Goal: Task Accomplishment & Management: Complete application form

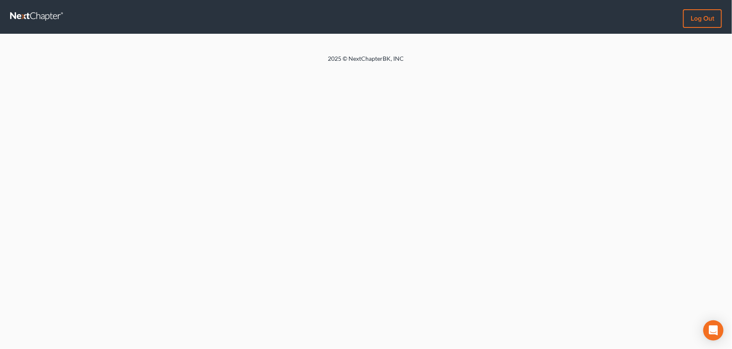
click at [482, 20] on nav "Log out" at bounding box center [366, 17] width 732 height 34
click at [30, 14] on link at bounding box center [37, 16] width 54 height 15
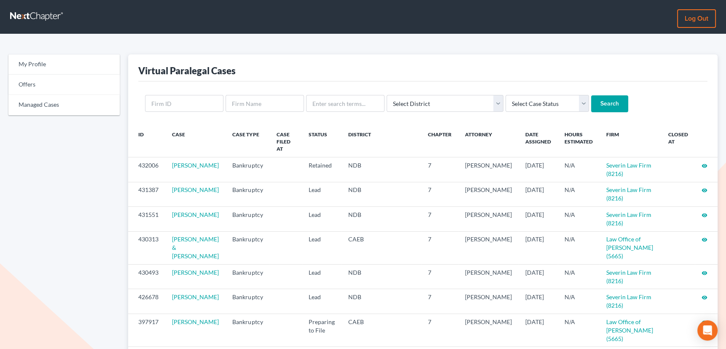
click at [337, 102] on input "text" at bounding box center [345, 103] width 78 height 17
type input "zaragoza"
click at [591, 95] on input "Search" at bounding box center [609, 103] width 37 height 17
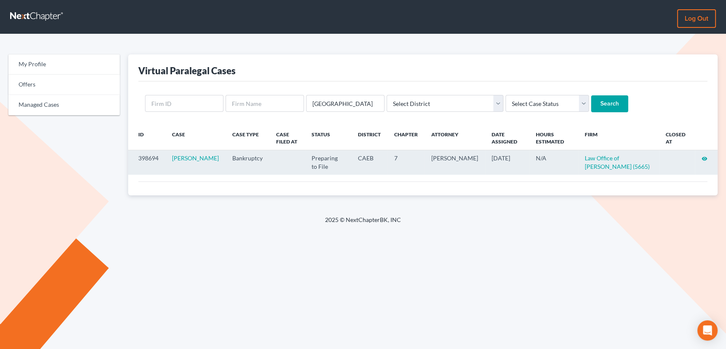
click at [704, 156] on icon "visibility" at bounding box center [705, 159] width 6 height 6
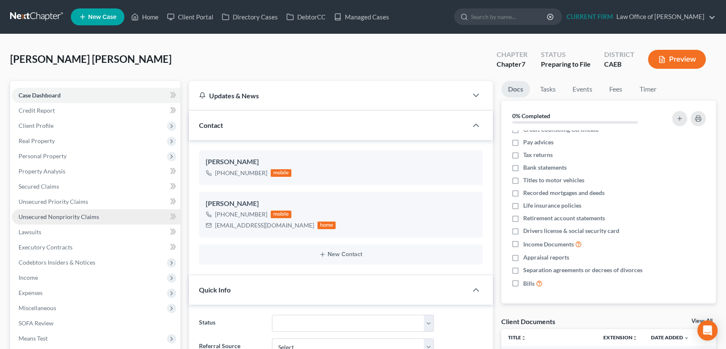
click at [63, 215] on span "Unsecured Nonpriority Claims" at bounding box center [59, 216] width 81 height 7
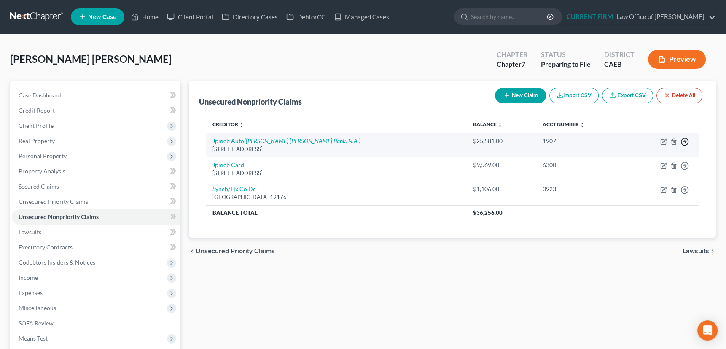
click at [685, 139] on icon "button" at bounding box center [685, 141] width 8 height 8
click at [635, 147] on link "Move to D" at bounding box center [646, 148] width 70 height 14
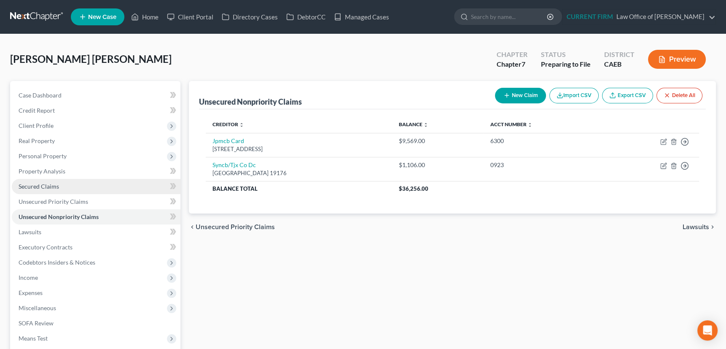
click at [46, 184] on span "Secured Claims" at bounding box center [39, 186] width 40 height 7
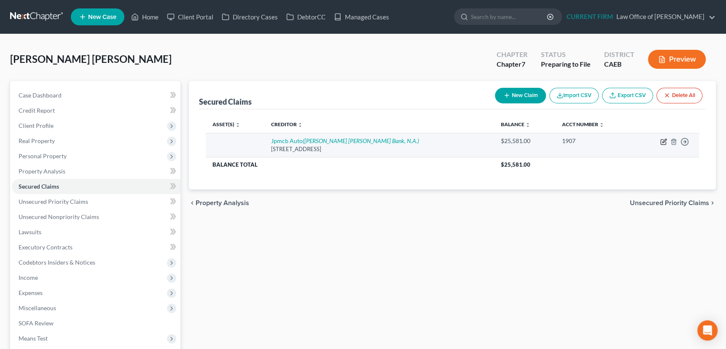
click at [662, 142] on icon "button" at bounding box center [663, 141] width 7 height 7
select select "45"
select select "0"
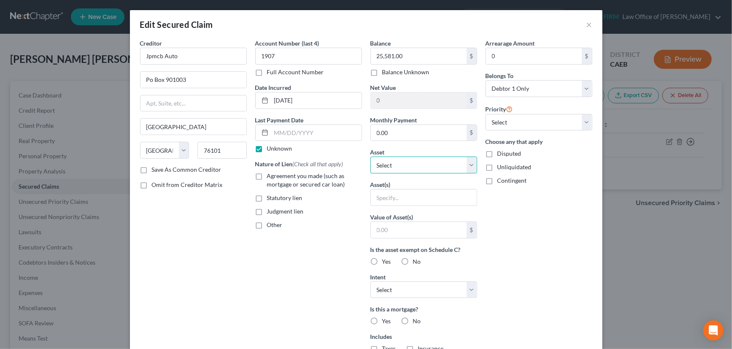
click at [470, 165] on select "Select Other Multiple Assets Jewelry - Costume jewelry - $50.0 2014 Honda Accor…" at bounding box center [423, 164] width 107 height 17
click at [435, 195] on input "text" at bounding box center [424, 197] width 106 height 16
type input "2020 Chevrolet Silverado 2500"
click at [267, 175] on label "Agreement you made (such as mortgage or secured car loan)" at bounding box center [314, 180] width 95 height 17
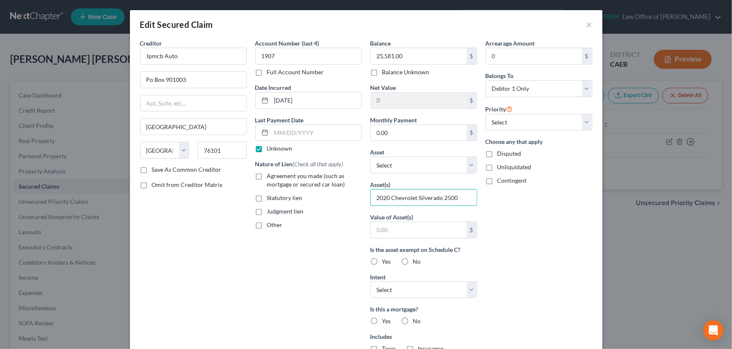
click at [270, 175] on input "Agreement you made (such as mortgage or secured car loan)" at bounding box center [272, 174] width 5 height 5
checkbox input "true"
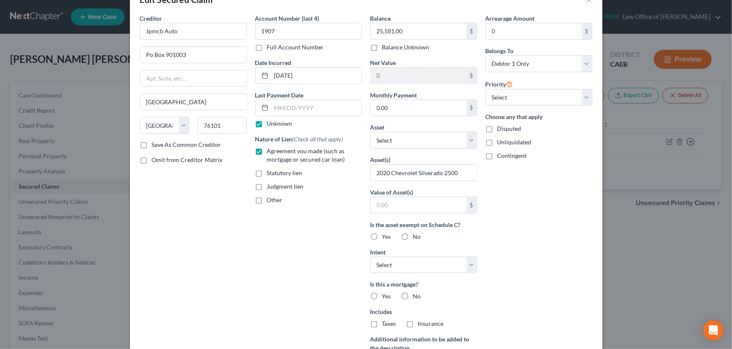
scroll to position [38, 0]
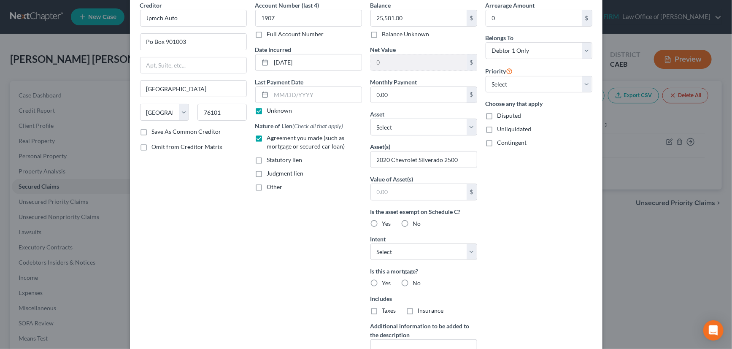
click at [413, 221] on label "No" at bounding box center [417, 223] width 8 height 8
click at [416, 221] on input "No" at bounding box center [418, 221] width 5 height 5
radio input "true"
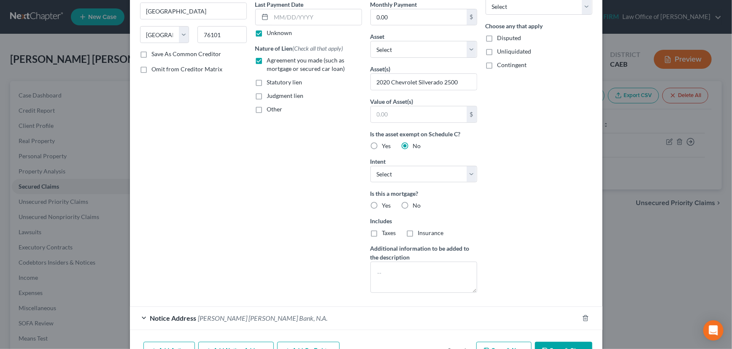
scroll to position [148, 0]
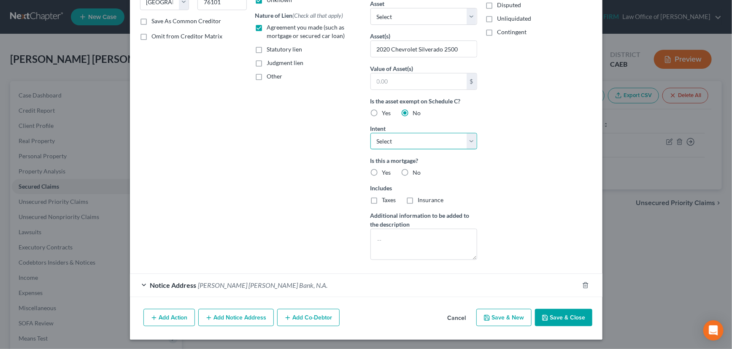
click at [470, 140] on select "Select Surrender Redeem Reaffirm Avoid Other" at bounding box center [423, 141] width 107 height 17
select select "0"
click at [370, 133] on select "Select Surrender Redeem Reaffirm Avoid Other" at bounding box center [423, 141] width 107 height 17
click at [413, 169] on label "No" at bounding box center [417, 172] width 8 height 8
click at [416, 169] on input "No" at bounding box center [418, 170] width 5 height 5
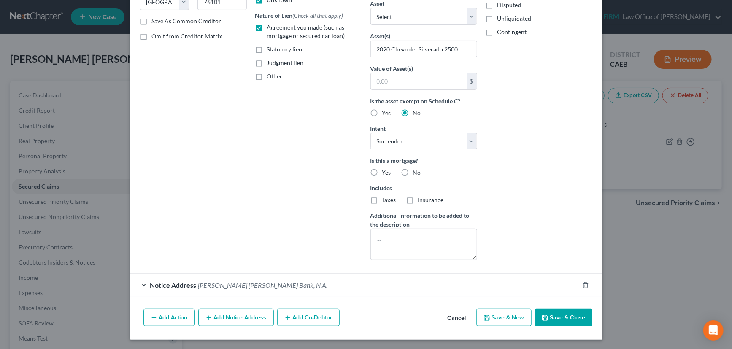
radio input "true"
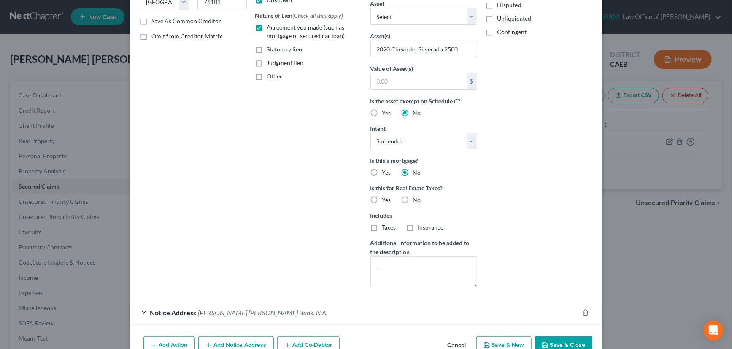
click at [413, 199] on label "No" at bounding box center [417, 200] width 8 height 8
click at [416, 199] on input "No" at bounding box center [418, 198] width 5 height 5
radio input "true"
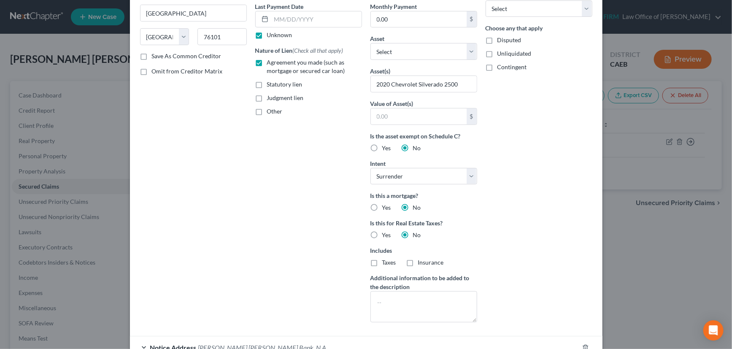
scroll to position [137, 0]
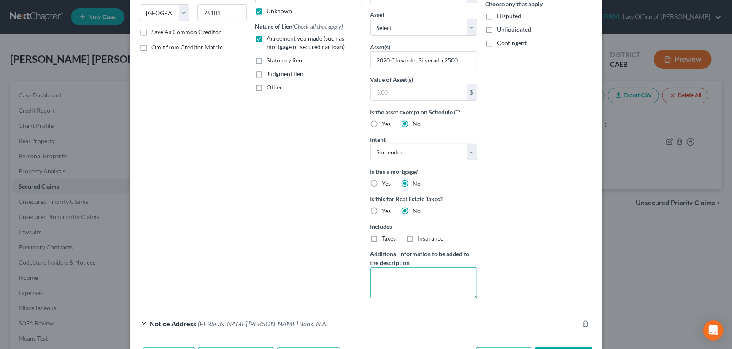
click at [396, 278] on textarea at bounding box center [423, 282] width 107 height 31
click at [382, 277] on textarea at bounding box center [423, 282] width 107 height 31
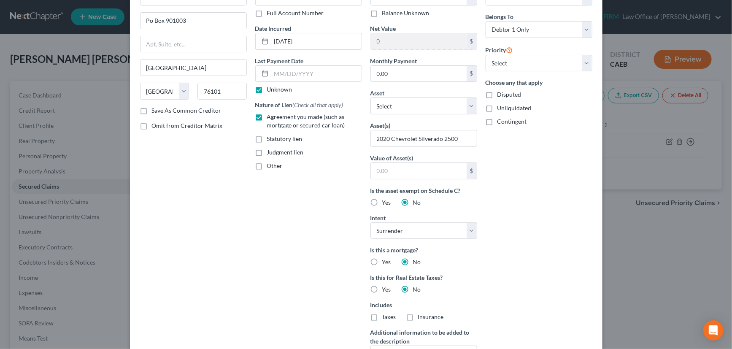
scroll to position [0, 0]
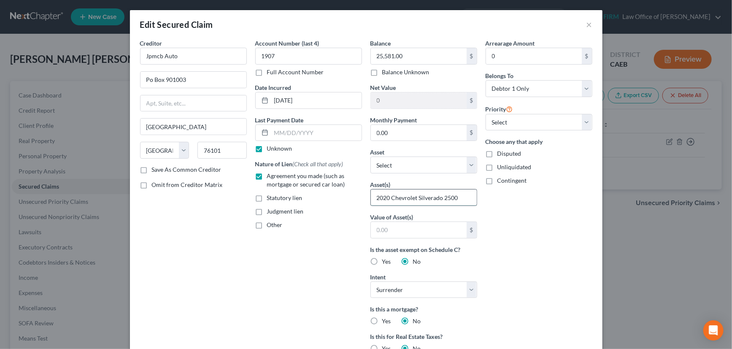
click at [458, 197] on input "2020 Chevrolet Silverado 2500" at bounding box center [424, 197] width 106 height 16
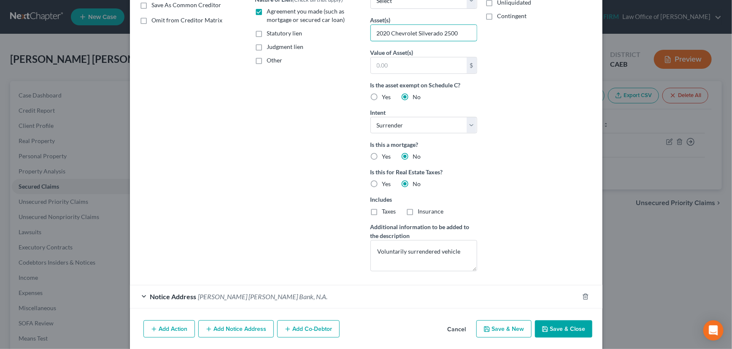
scroll to position [176, 0]
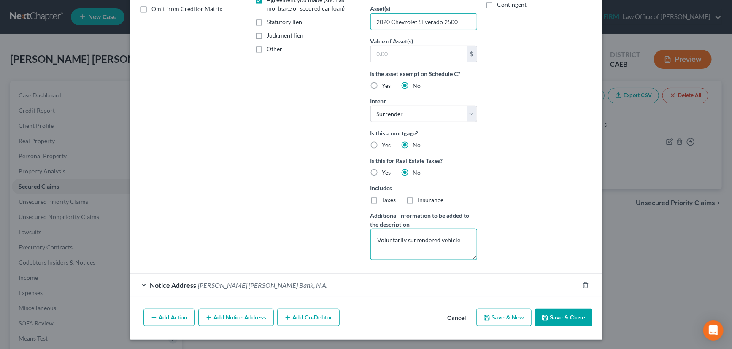
click at [458, 240] on textarea "Voluntarily surrendered vehicle" at bounding box center [423, 244] width 107 height 31
paste textarea "1GC1YNEY4LF240288"
type textarea "Voluntarily surrendered vehicle 06/2024; VIN 1GC1YNEY4LF240288"
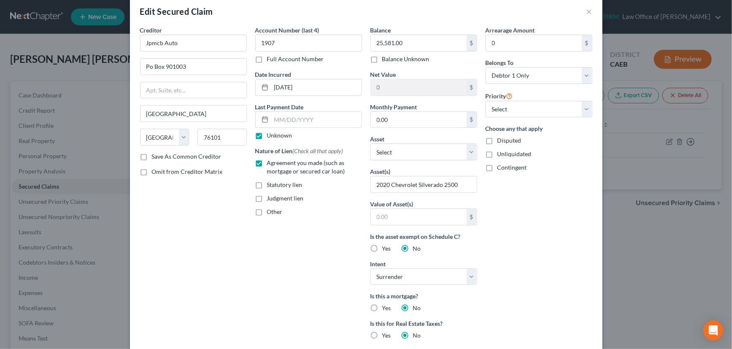
scroll to position [0, 0]
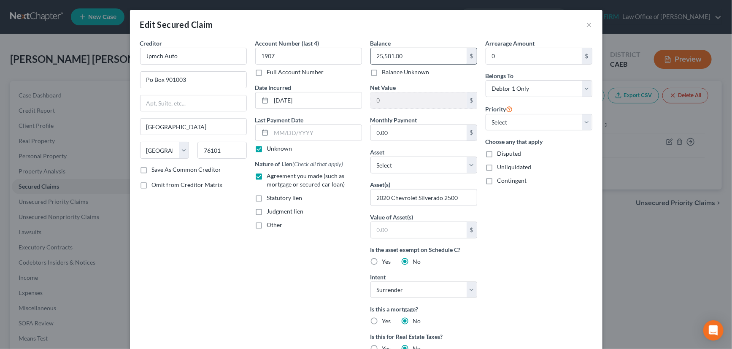
click at [406, 52] on input "25,581.00" at bounding box center [419, 56] width 96 height 16
type input "29,305"
click at [391, 133] on input "0.00" at bounding box center [419, 133] width 96 height 16
click at [387, 229] on input "text" at bounding box center [419, 230] width 96 height 16
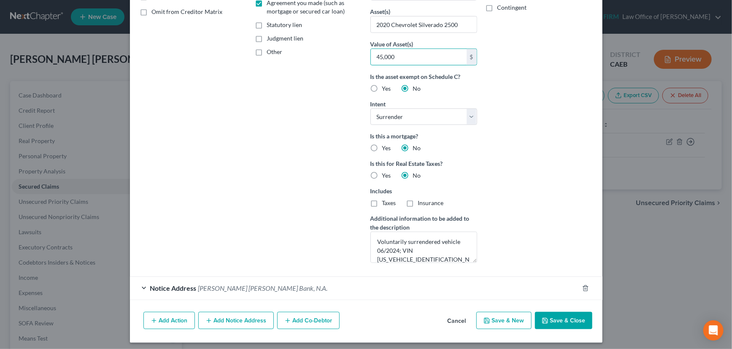
scroll to position [176, 0]
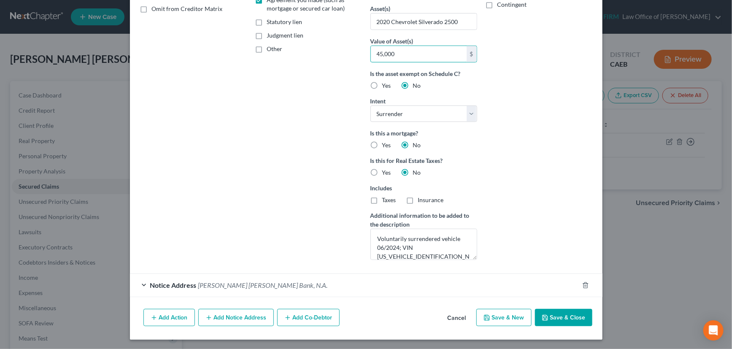
type input "45,000"
click at [561, 315] on button "Save & Close" at bounding box center [563, 318] width 57 height 18
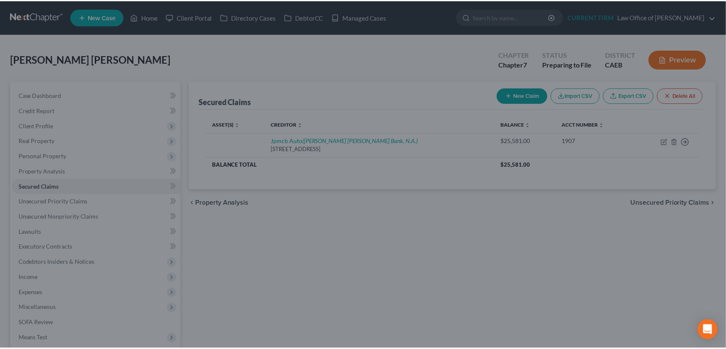
scroll to position [84, 0]
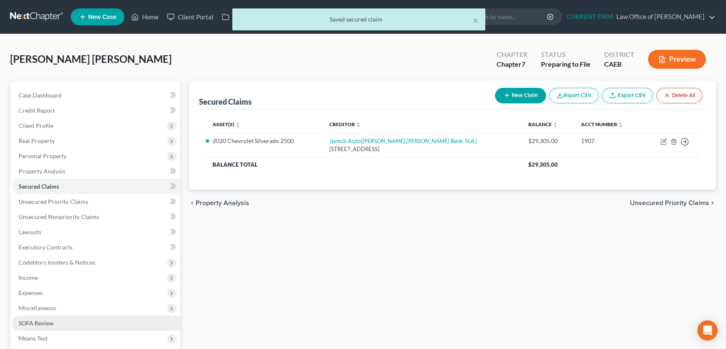
click at [38, 324] on span "SOFA Review" at bounding box center [36, 322] width 35 height 7
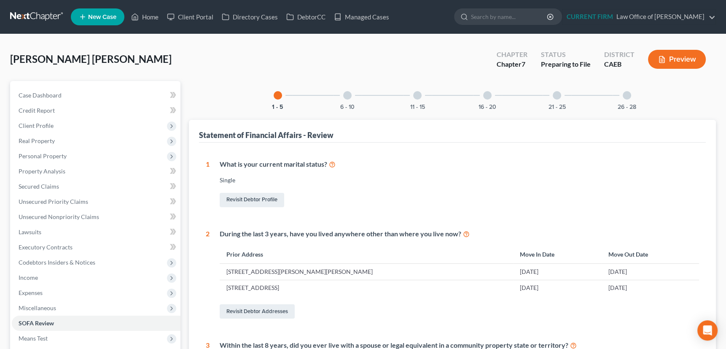
click at [349, 94] on div at bounding box center [347, 95] width 8 height 8
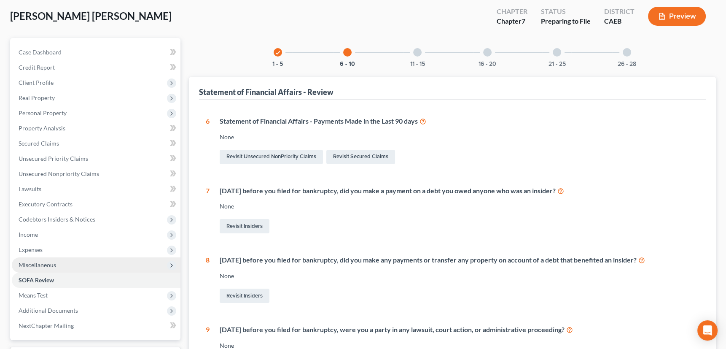
scroll to position [35, 0]
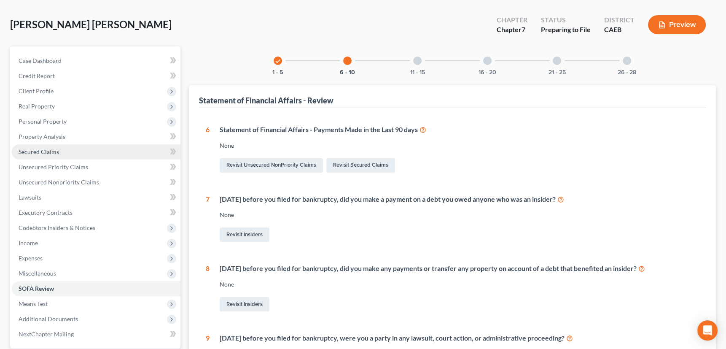
click at [53, 152] on span "Secured Claims" at bounding box center [39, 151] width 40 height 7
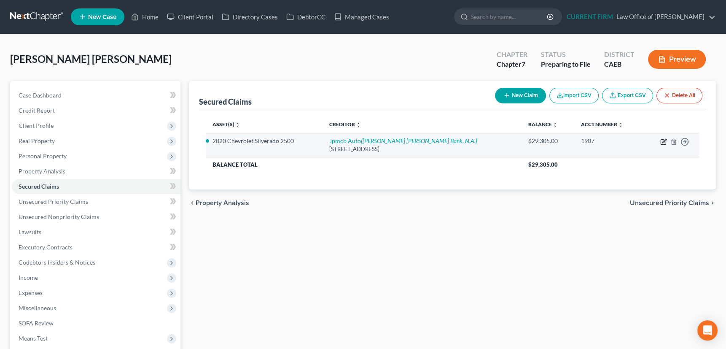
click at [661, 139] on icon "button" at bounding box center [663, 141] width 7 height 7
select select "45"
select select "0"
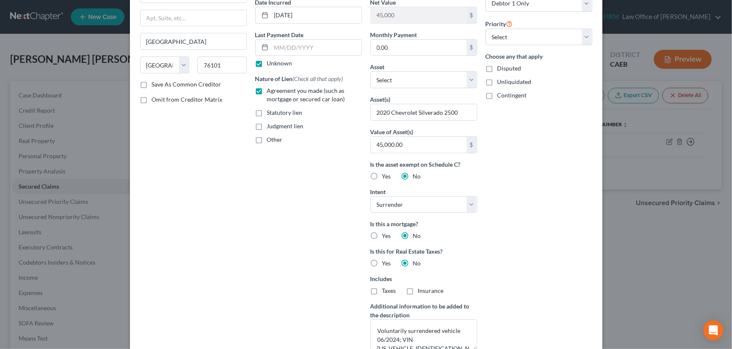
scroll to position [115, 0]
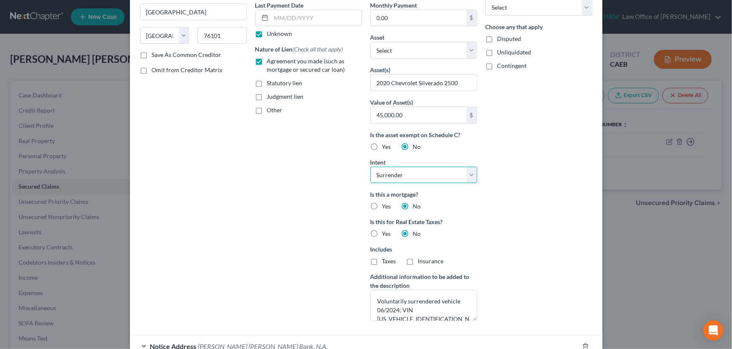
click at [470, 173] on select "Select Surrender Redeem Reaffirm Avoid Other" at bounding box center [423, 175] width 107 height 17
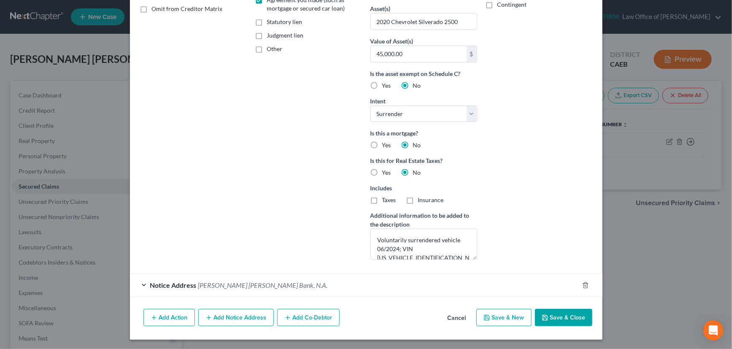
click at [569, 316] on button "Save & Close" at bounding box center [563, 318] width 57 height 18
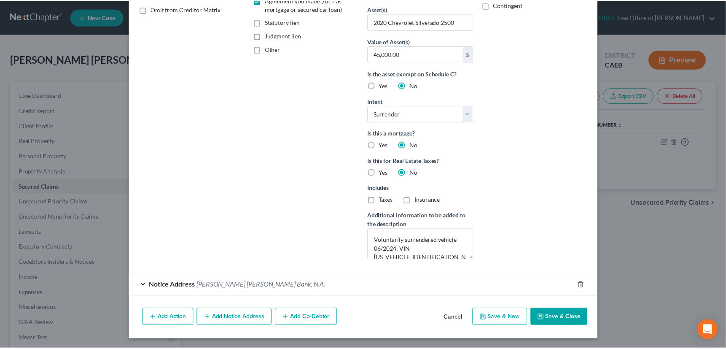
scroll to position [84, 0]
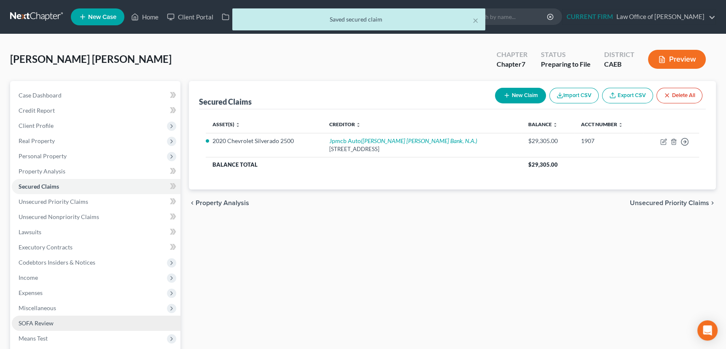
click at [42, 323] on span "SOFA Review" at bounding box center [36, 322] width 35 height 7
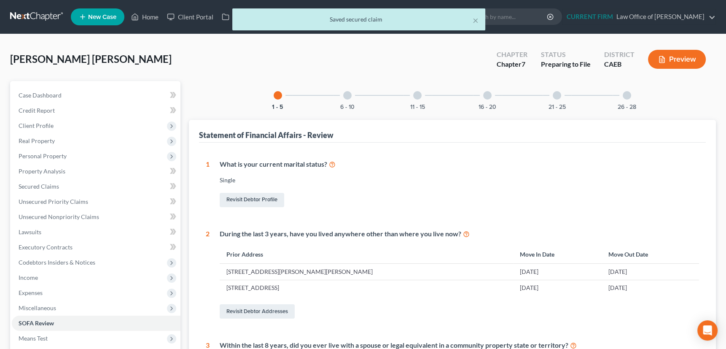
click at [349, 97] on div at bounding box center [347, 95] width 8 height 8
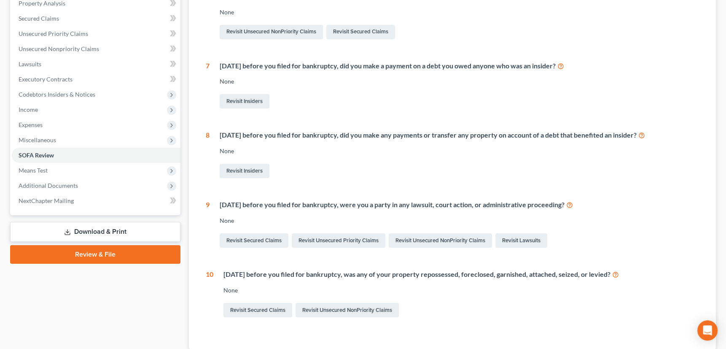
scroll to position [188, 0]
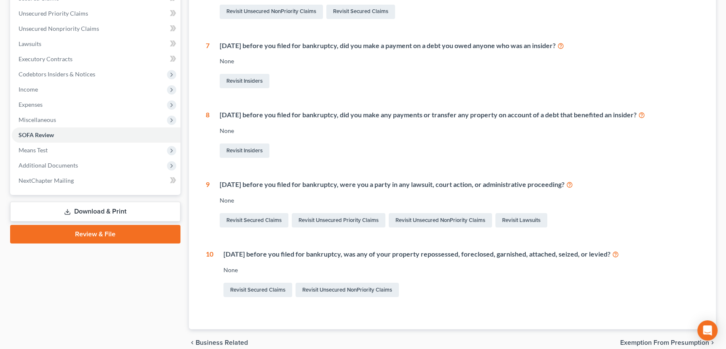
click at [619, 253] on icon at bounding box center [615, 254] width 7 height 8
click at [259, 291] on link "Revisit Secured Claims" at bounding box center [258, 290] width 69 height 14
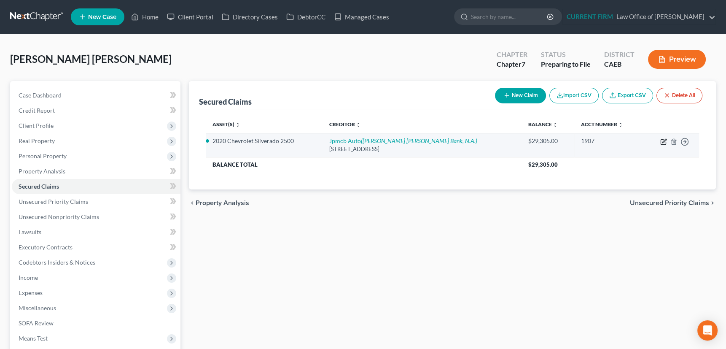
click at [663, 139] on icon "button" at bounding box center [663, 141] width 7 height 7
select select "45"
select select "0"
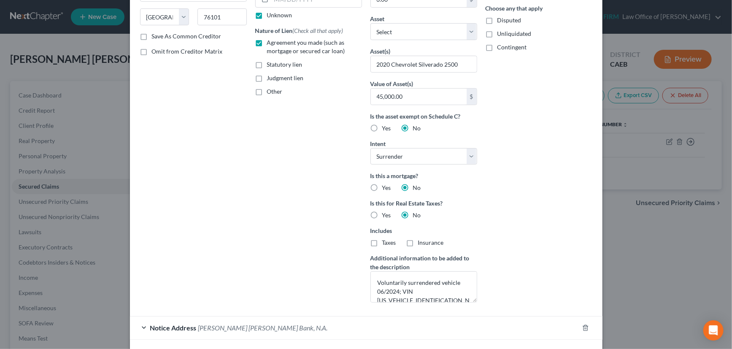
scroll to position [176, 0]
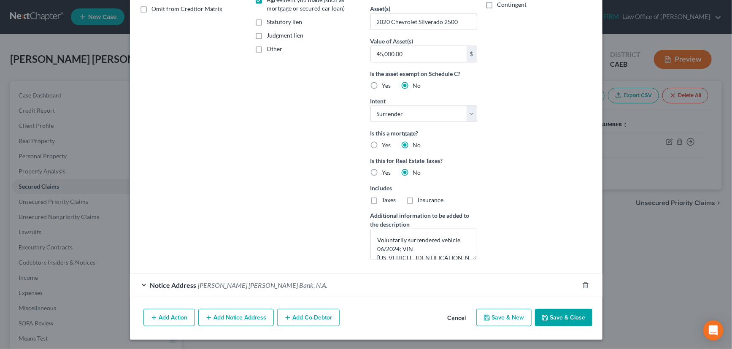
click at [158, 317] on button "Add Action" at bounding box center [168, 318] width 51 height 18
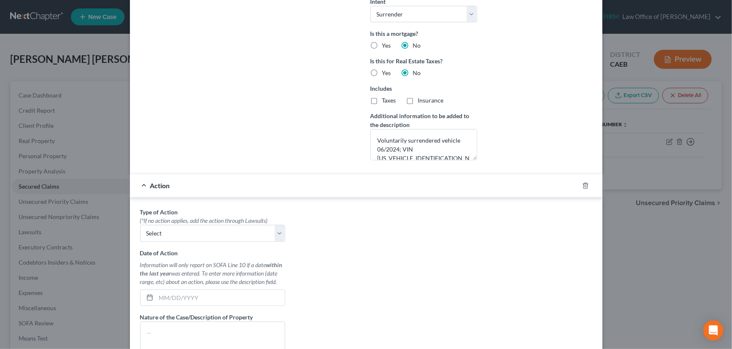
scroll to position [291, 0]
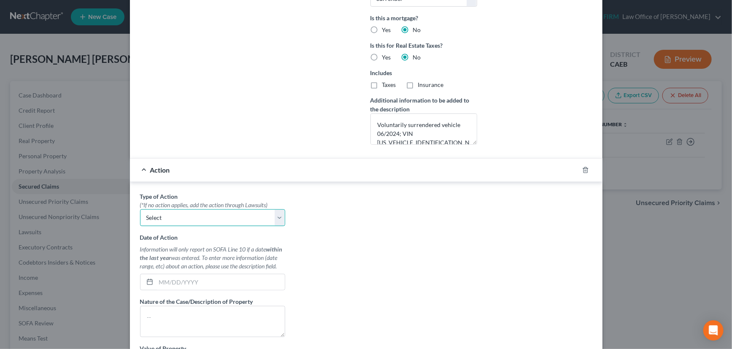
click at [279, 215] on select "Select Repossession Garnishment Foreclosure Personal Injury Attached, Seized, O…" at bounding box center [212, 217] width 145 height 17
select select "0"
click at [140, 209] on select "Select Repossession Garnishment Foreclosure Personal Injury Attached, Seized, O…" at bounding box center [212, 217] width 145 height 17
click at [210, 282] on input "text" at bounding box center [220, 282] width 129 height 16
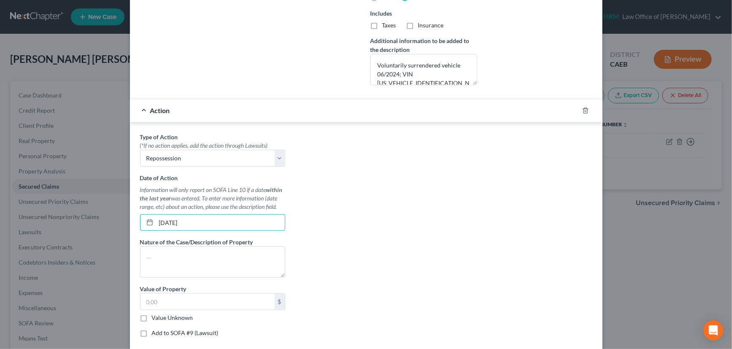
scroll to position [367, 0]
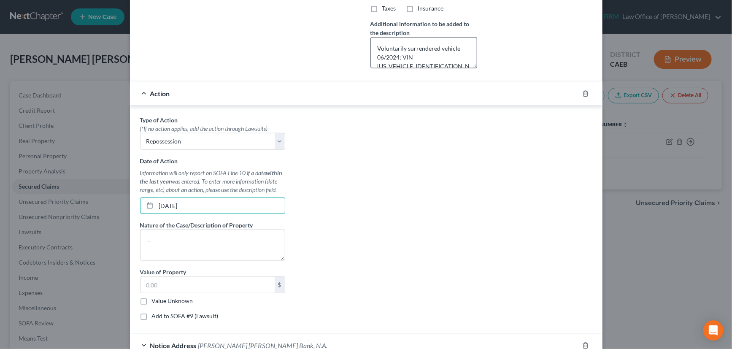
type input "06/01/2024"
drag, startPoint x: 375, startPoint y: 46, endPoint x: 439, endPoint y: 61, distance: 65.5
click at [439, 61] on textarea "Voluntarily surrendered vehicle 06/2024; VIN 1GC1YNEY4LF240288" at bounding box center [423, 52] width 107 height 31
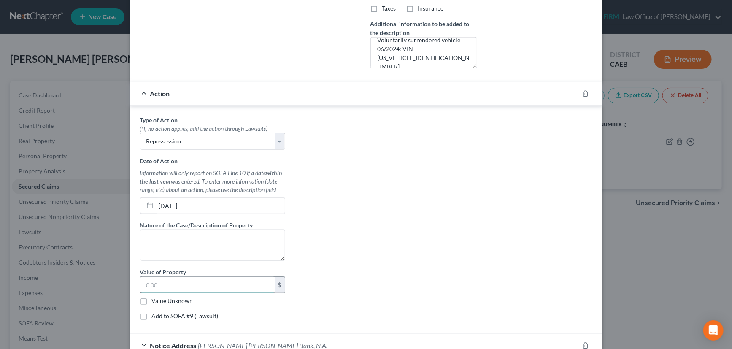
click at [154, 282] on input "text" at bounding box center [207, 285] width 134 height 16
paste input "Voluntarily surrendered vehicle 06/2024; VIN 1GC1YNEY4LF240288"
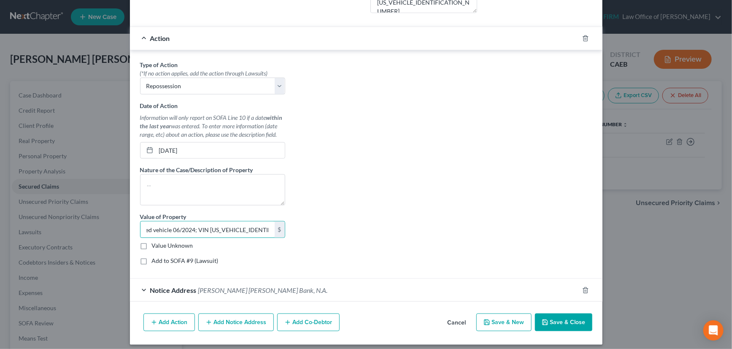
scroll to position [427, 0]
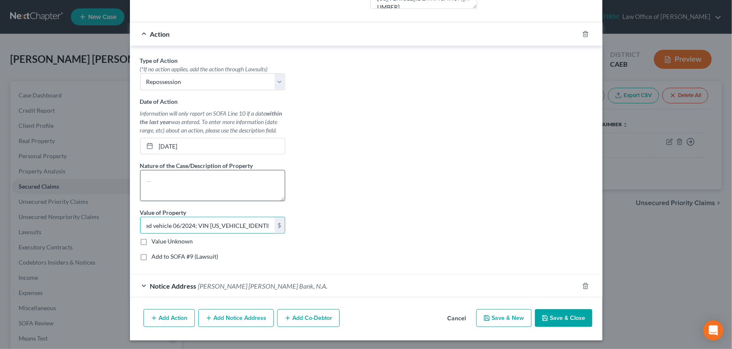
type input "Voluntarily surrendered vehicle 06/2024; VIN 1GC1YNEY4LF240288"
click at [147, 176] on textarea at bounding box center [212, 185] width 145 height 31
paste textarea "Voluntarily surrendered vehicle 06/2024; VIN 1GC1YNEY4LF240288"
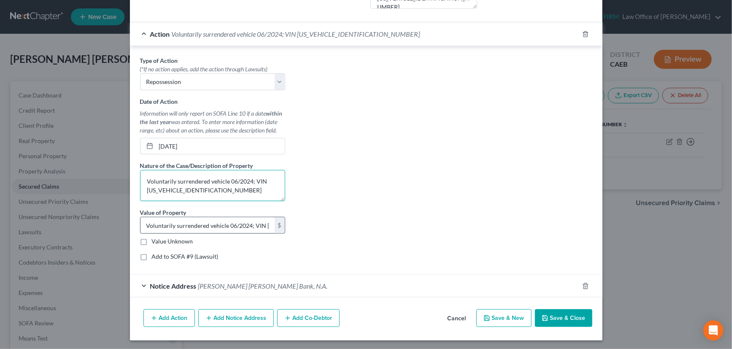
type textarea "Voluntarily surrendered vehicle 06/2024; VIN 1GC1YNEY4LF240288"
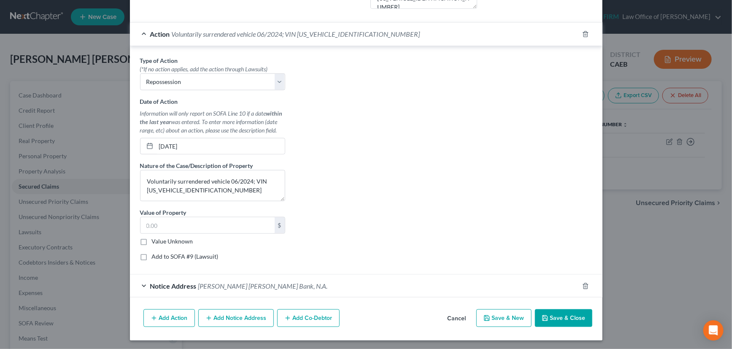
click at [152, 239] on label "Value Unknown" at bounding box center [172, 241] width 41 height 8
click at [155, 239] on input "Value Unknown" at bounding box center [157, 239] width 5 height 5
checkbox input "true"
type input "0.00"
click at [417, 35] on div "Action Voluntarily surrendered vehicle 06/2024; VIN 1GC1YNEY4LF240288" at bounding box center [354, 34] width 449 height 22
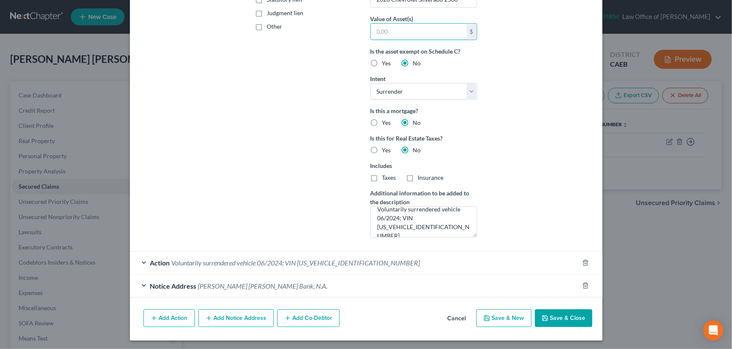
scroll to position [199, 0]
click at [555, 314] on button "Save & Close" at bounding box center [563, 318] width 57 height 18
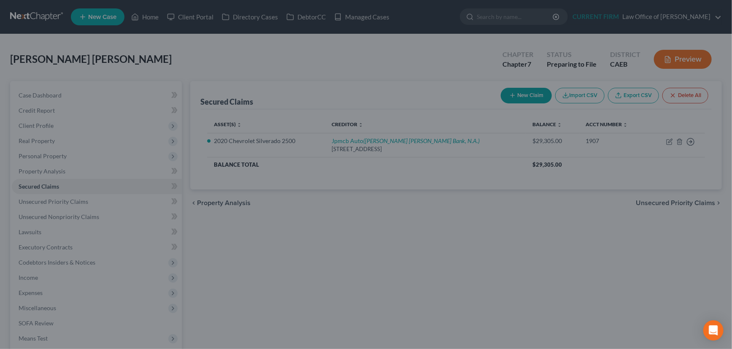
scroll to position [107, 0]
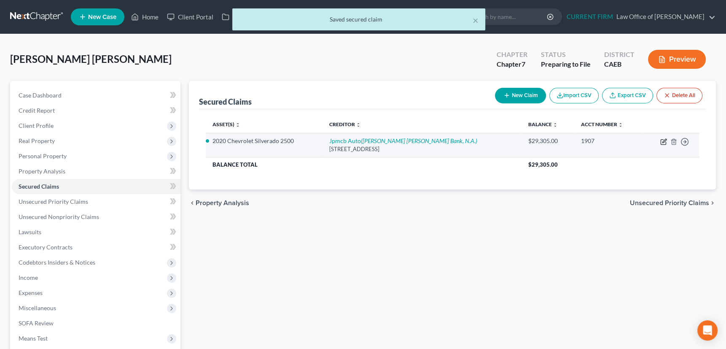
click at [661, 140] on icon "button" at bounding box center [663, 142] width 5 height 5
select select "45"
select select "0"
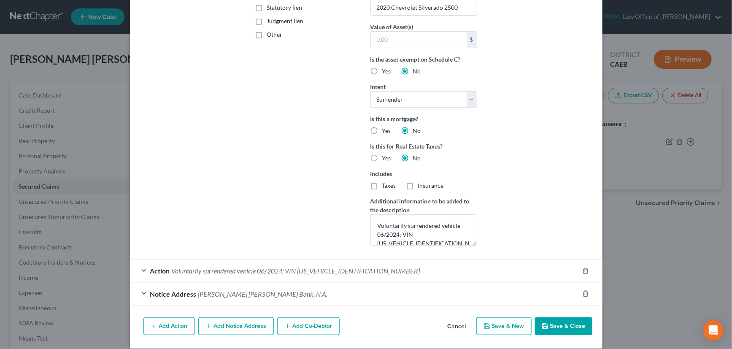
scroll to position [199, 0]
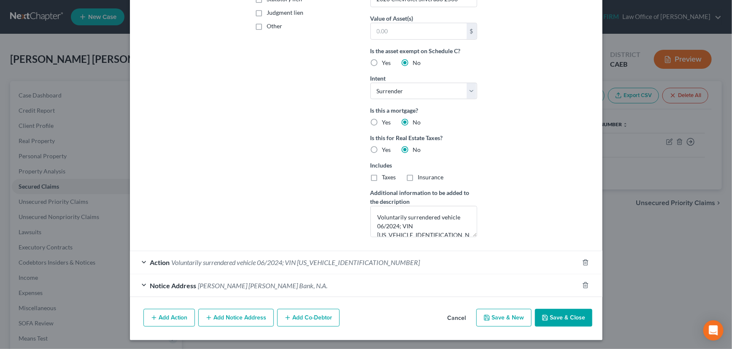
click at [558, 314] on button "Save & Close" at bounding box center [563, 318] width 57 height 18
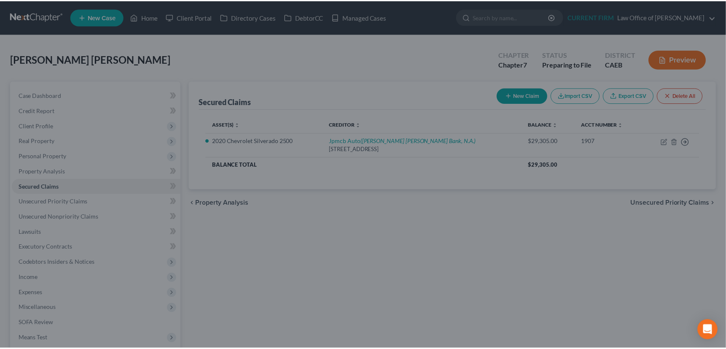
scroll to position [107, 0]
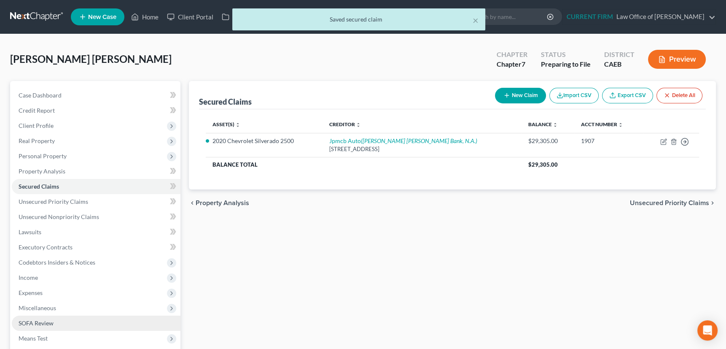
click at [44, 322] on span "SOFA Review" at bounding box center [36, 322] width 35 height 7
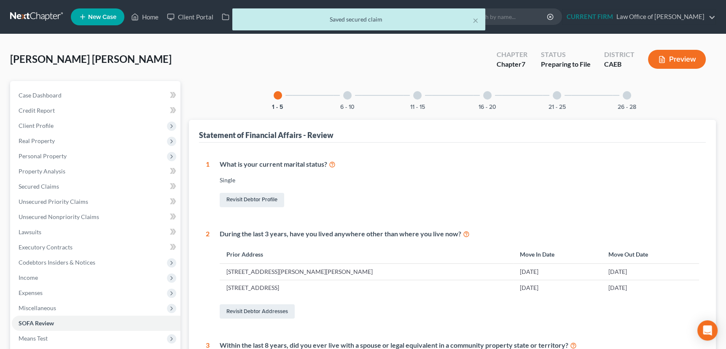
click at [350, 96] on div at bounding box center [347, 95] width 8 height 8
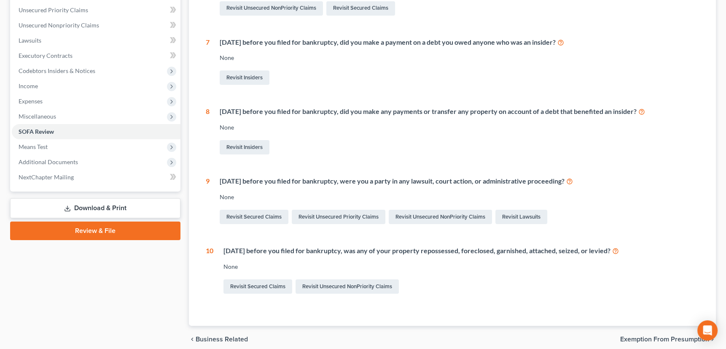
scroll to position [153, 0]
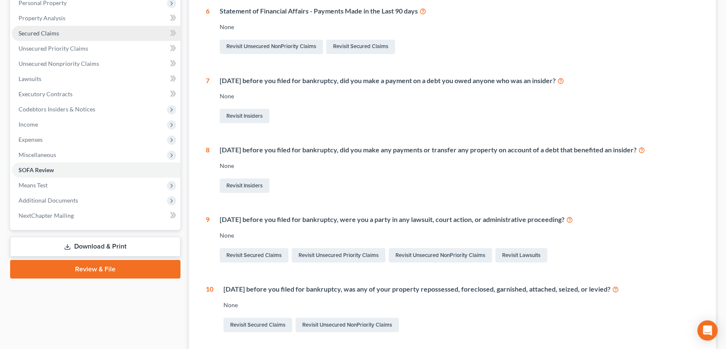
click at [54, 34] on span "Secured Claims" at bounding box center [39, 33] width 40 height 7
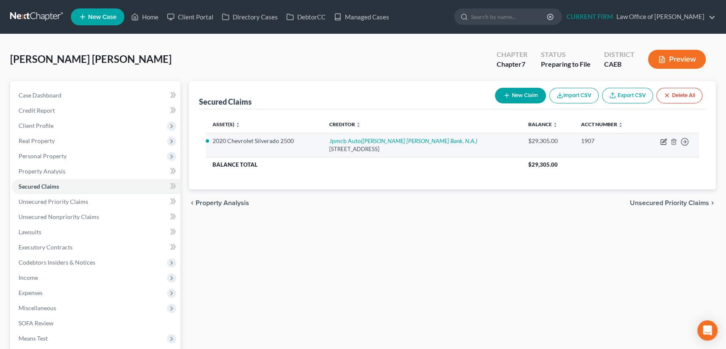
click at [663, 138] on icon "button" at bounding box center [663, 141] width 7 height 7
select select "45"
select select "0"
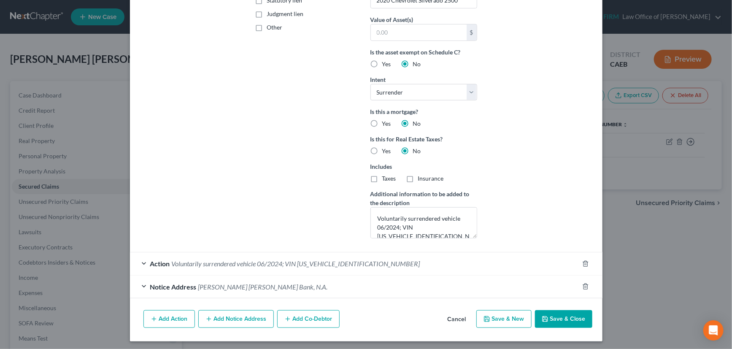
scroll to position [199, 0]
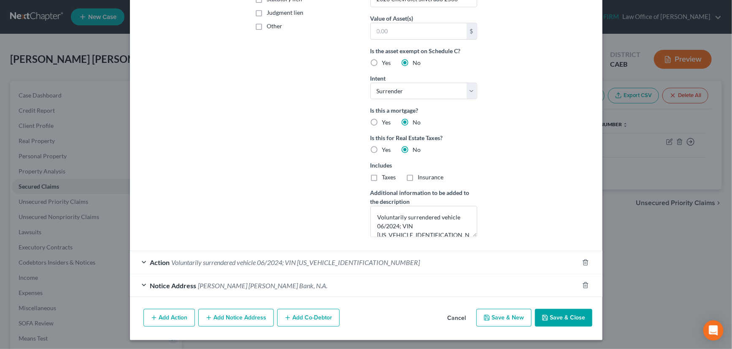
click at [504, 261] on div "Action Voluntarily surrendered vehicle 06/2024; VIN 1GC1YNEY4LF240288" at bounding box center [354, 262] width 449 height 22
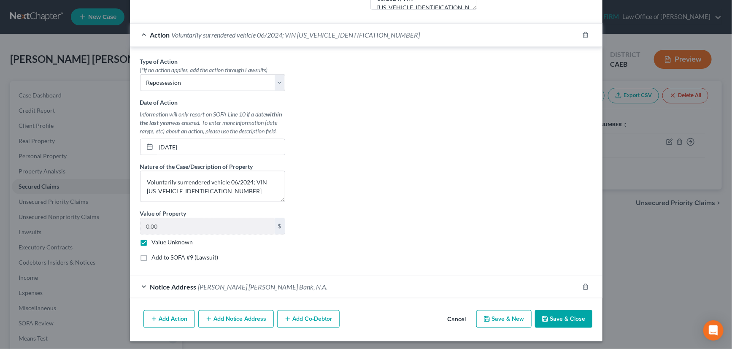
scroll to position [427, 0]
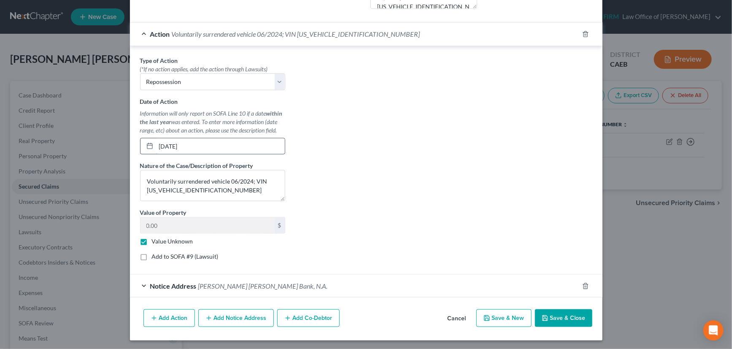
click at [196, 146] on input "06/01/2024" at bounding box center [220, 146] width 129 height 16
drag, startPoint x: 196, startPoint y: 146, endPoint x: 155, endPoint y: 146, distance: 40.9
click at [156, 146] on input "06/01/2024" at bounding box center [220, 146] width 129 height 16
type input "05/15/2024"
click at [563, 315] on button "Save & Close" at bounding box center [563, 318] width 57 height 18
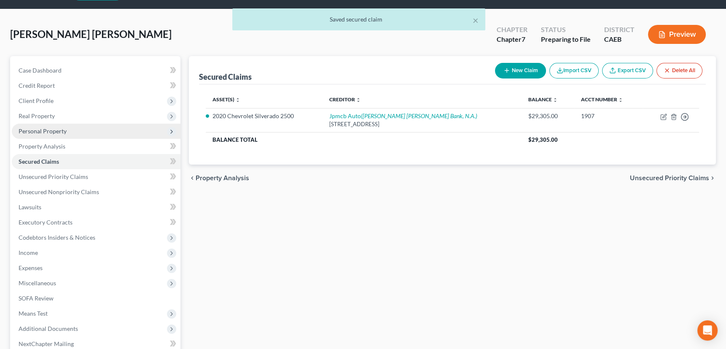
scroll to position [38, 0]
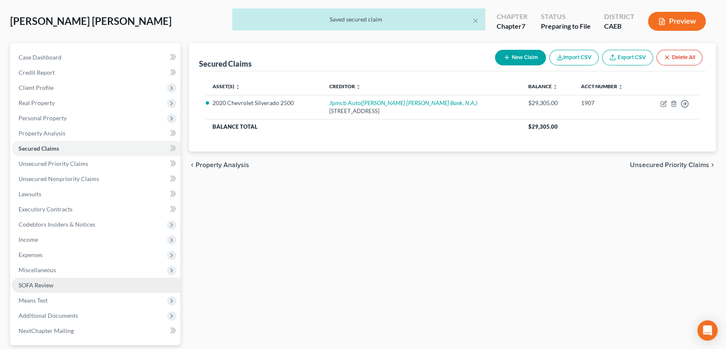
click at [28, 283] on span "SOFA Review" at bounding box center [36, 284] width 35 height 7
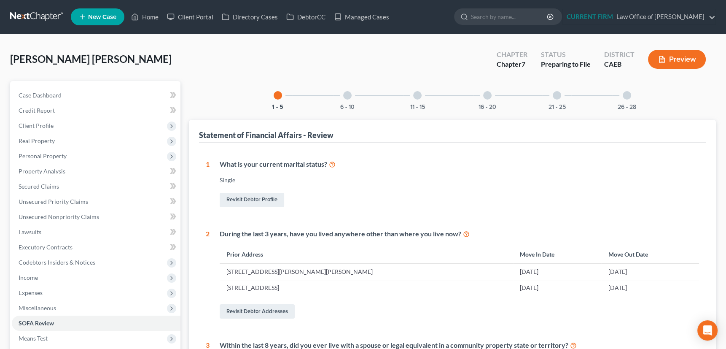
click at [352, 95] on div "6 - 10" at bounding box center [347, 95] width 29 height 29
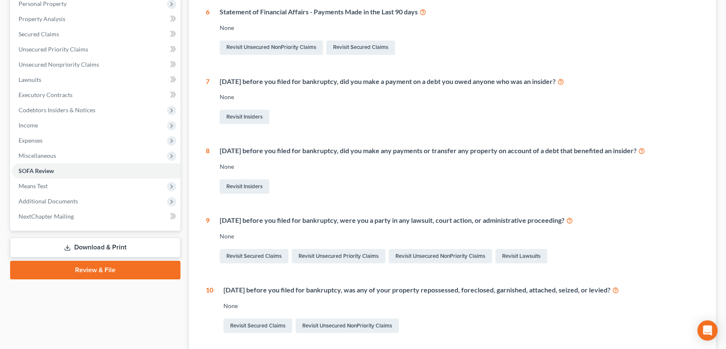
scroll to position [153, 0]
click at [251, 324] on link "Revisit Secured Claims" at bounding box center [258, 325] width 69 height 14
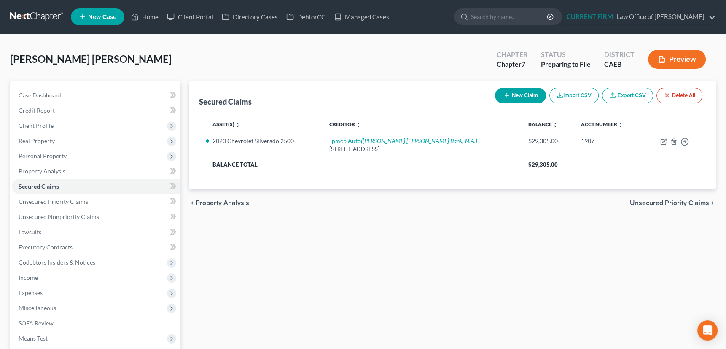
click at [670, 60] on button "Preview" at bounding box center [677, 59] width 58 height 19
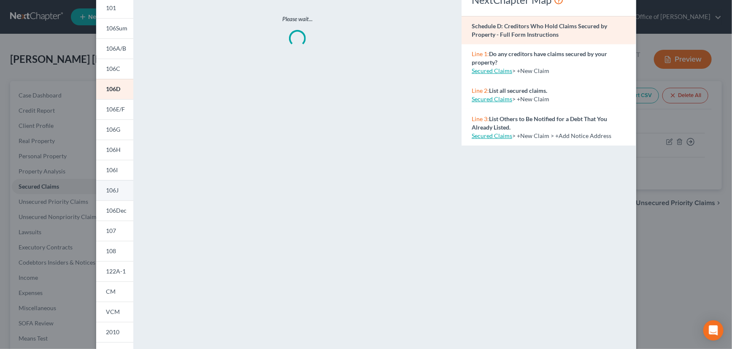
scroll to position [119, 0]
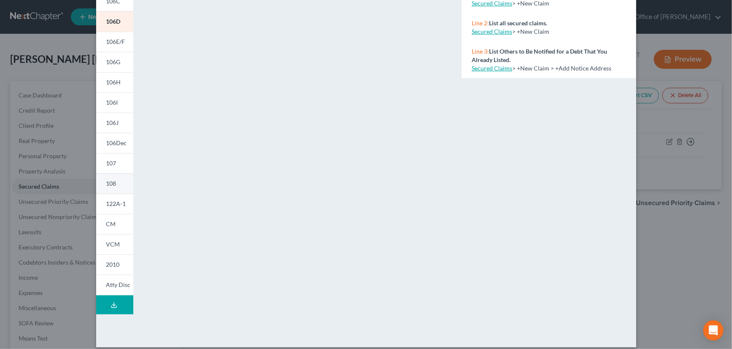
click at [110, 185] on span "108" at bounding box center [111, 183] width 10 height 7
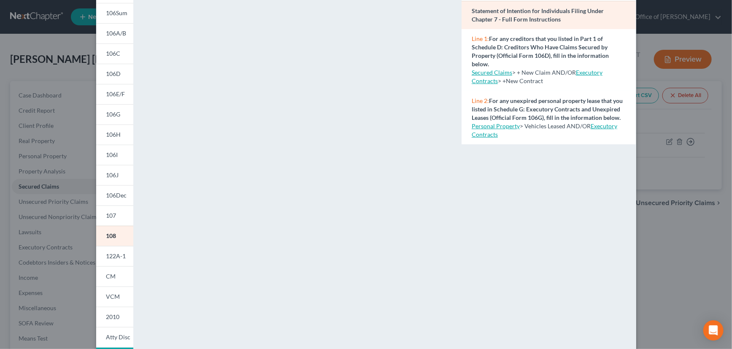
scroll to position [4, 0]
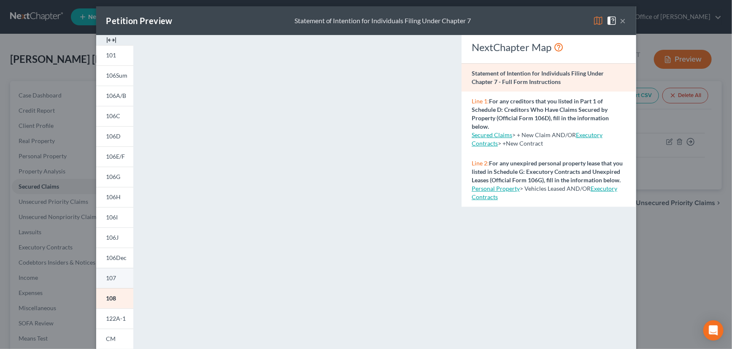
click at [110, 276] on span "107" at bounding box center [111, 277] width 10 height 7
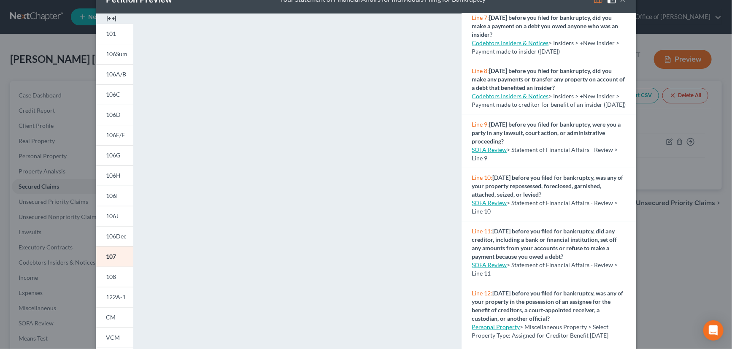
scroll to position [0, 0]
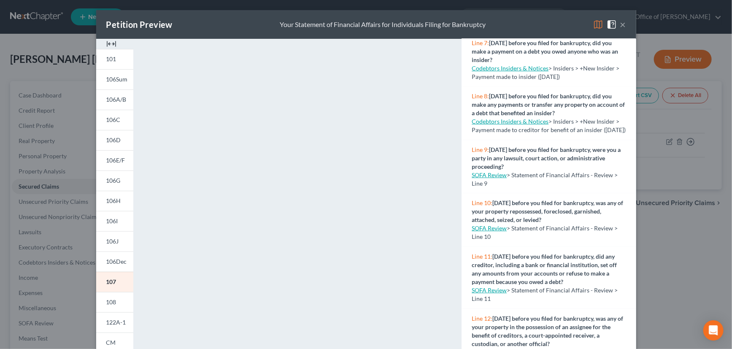
click at [620, 21] on button "×" at bounding box center [623, 24] width 6 height 10
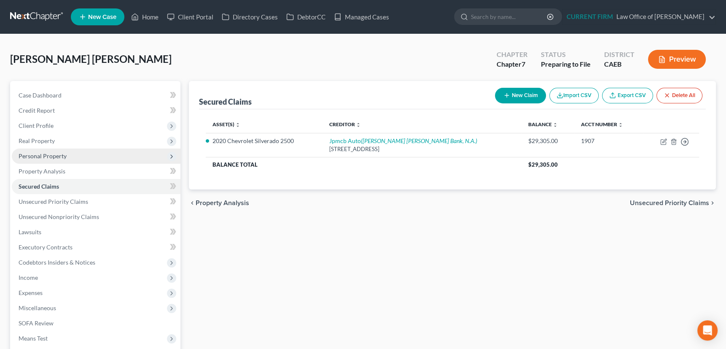
click at [38, 154] on span "Personal Property" at bounding box center [43, 155] width 48 height 7
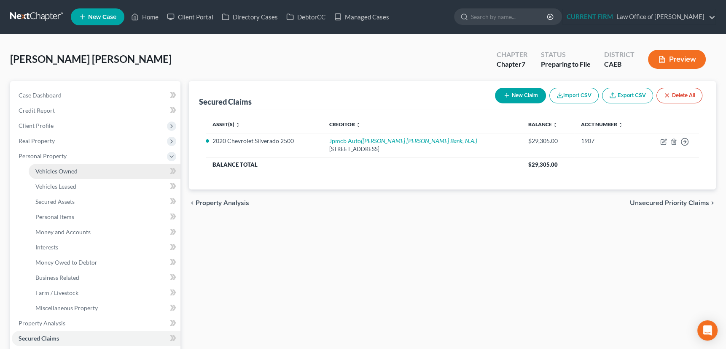
click at [42, 168] on span "Vehicles Owned" at bounding box center [56, 170] width 42 height 7
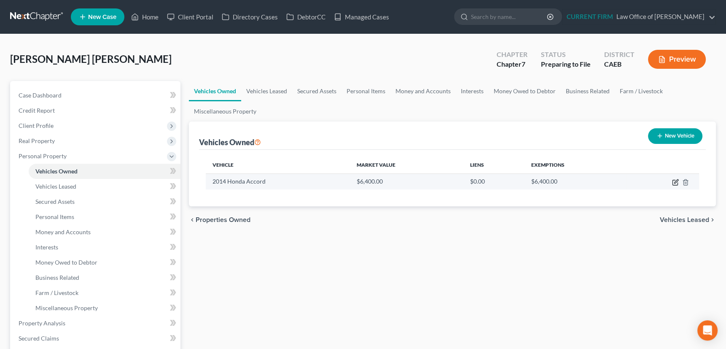
click at [676, 181] on icon "button" at bounding box center [676, 181] width 4 height 4
select select "0"
select select "12"
select select "3"
select select "0"
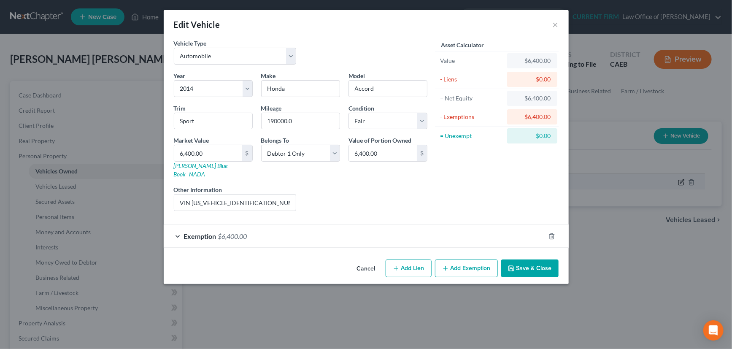
click at [676, 181] on div "Edit Vehicle × Vehicle Type Select Automobile Truck Trailer Watercraft Aircraft…" at bounding box center [366, 174] width 732 height 349
click at [535, 259] on button "Save & Close" at bounding box center [529, 268] width 57 height 18
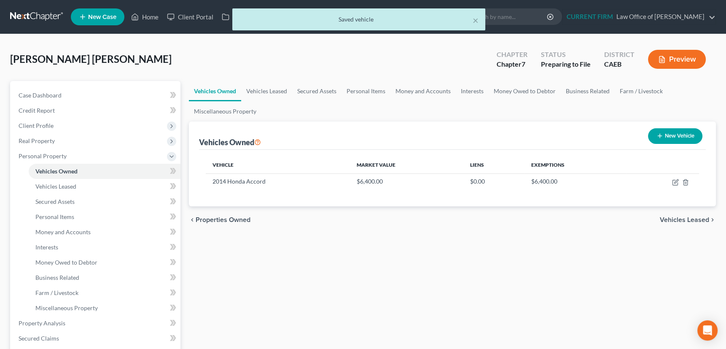
click at [660, 134] on line "button" at bounding box center [660, 136] width 0 height 4
select select "0"
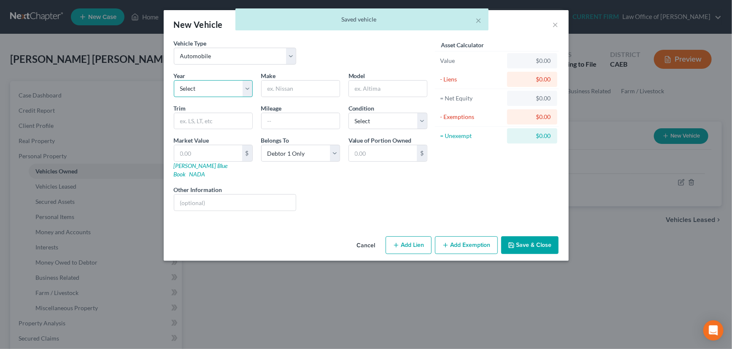
click at [246, 87] on select "Select 2026 2025 2024 2023 2022 2021 2020 2019 2018 2017 2016 2015 2014 2013 20…" at bounding box center [213, 88] width 79 height 17
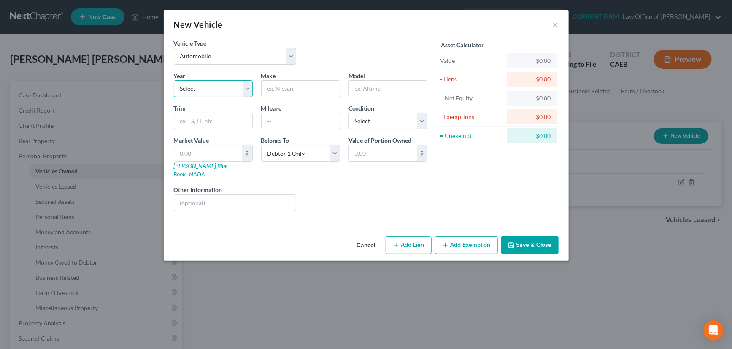
select select "6"
click at [174, 80] on select "Select 2026 2025 2024 2023 2022 2021 2020 2019 2018 2017 2016 2015 2014 2013 20…" at bounding box center [213, 88] width 79 height 17
click at [284, 90] on input "text" at bounding box center [300, 89] width 78 height 16
drag, startPoint x: 292, startPoint y: 89, endPoint x: 277, endPoint y: 91, distance: 15.4
click at [277, 91] on input "Cheverlet" at bounding box center [300, 89] width 78 height 16
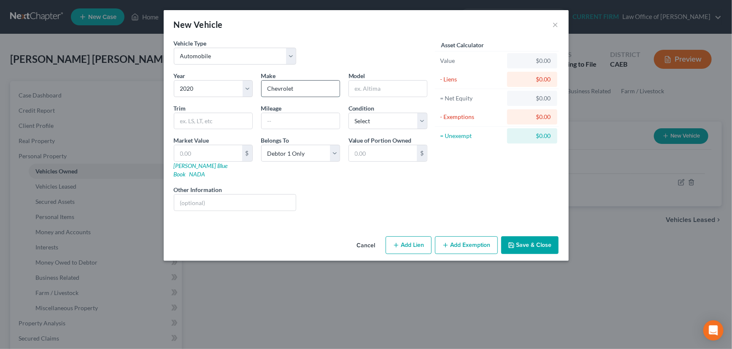
type input "Chevrolet"
type input "Silverado"
type input "2500 HD Crew"
type input "55000"
click at [371, 125] on select "Select Excellent Very Good Good Fair Poor" at bounding box center [387, 121] width 79 height 17
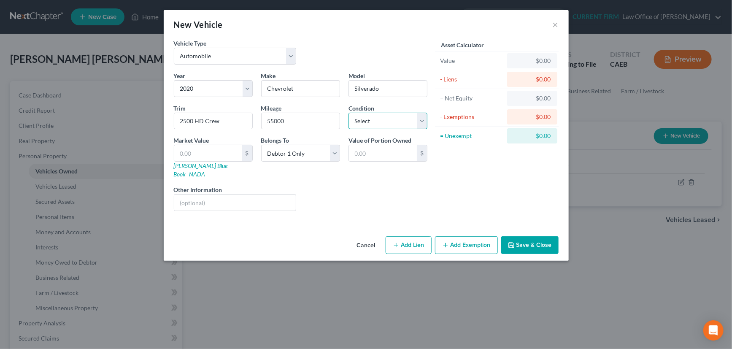
select select "2"
click at [348, 113] on select "Select Excellent Very Good Good Fair Poor" at bounding box center [387, 121] width 79 height 17
click at [211, 152] on input "text" at bounding box center [208, 153] width 68 height 16
type input "4"
type input "4.00"
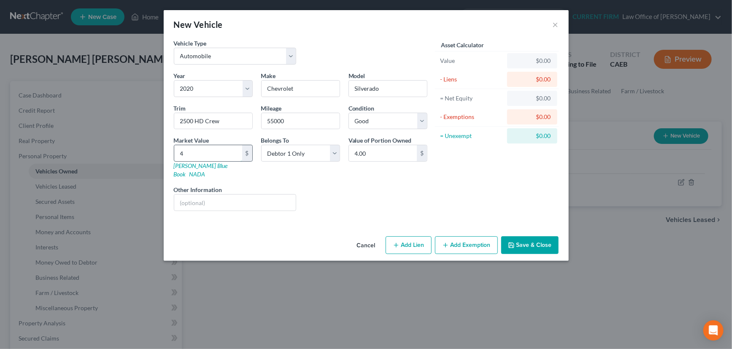
type input "45"
type input "45.00"
type input "450"
type input "450.00"
type input "4500"
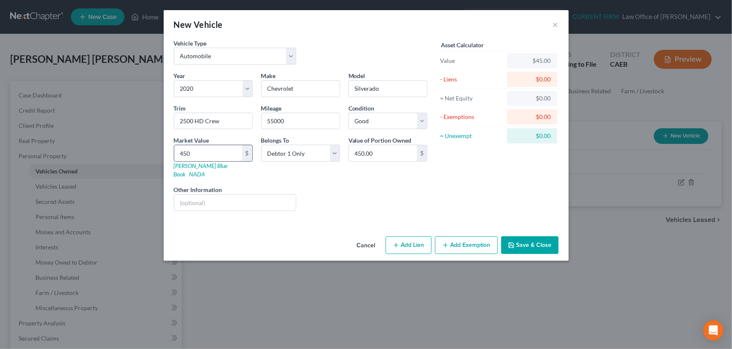
type input "4,500.00"
type input "4,5000"
type input "45,000.00"
type input "45,000"
click at [188, 194] on input "text" at bounding box center [235, 202] width 122 height 16
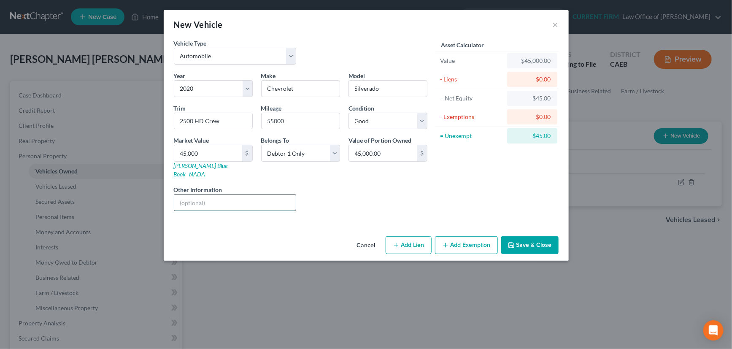
paste input "Voluntarily surrendered vehicle 06/2024; VIN 1GC1YNEY4LF240288"
click at [234, 219] on div "Vehicle Type Select Automobile Truck Trailer Watercraft Aircraft Motor Home Atv…" at bounding box center [366, 136] width 405 height 194
drag, startPoint x: 270, startPoint y: 194, endPoint x: 266, endPoint y: 194, distance: 4.3
click at [266, 194] on input "Voluntarily surrendered vehicle 06/2024; VIN 1GC1YNEY4LF240288" at bounding box center [235, 202] width 122 height 16
type input "Voluntarily surrendered vehicle 05/2024; VIN 1GC1YNEY4LF240288"
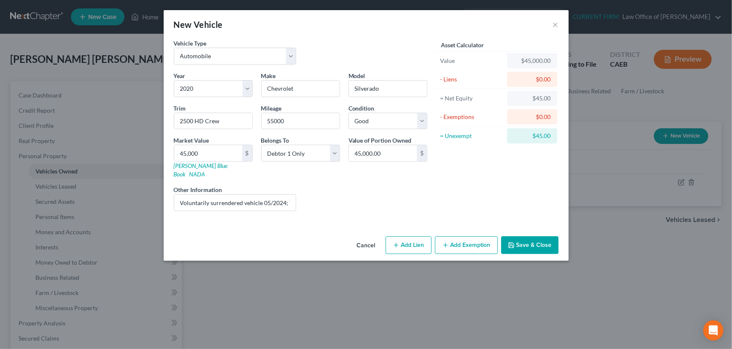
click at [402, 236] on button "Add Lien" at bounding box center [408, 245] width 46 height 18
select select "0"
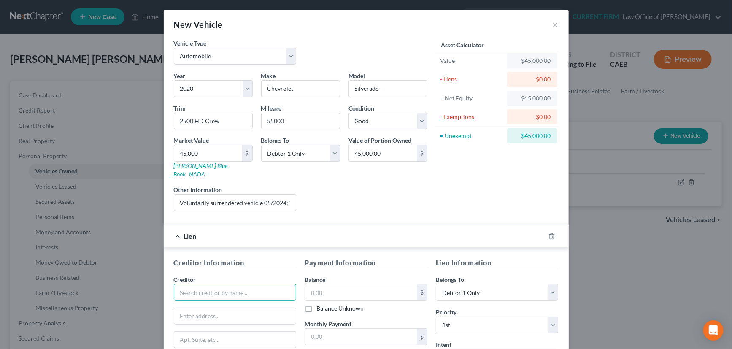
click at [251, 284] on input "text" at bounding box center [235, 292] width 123 height 17
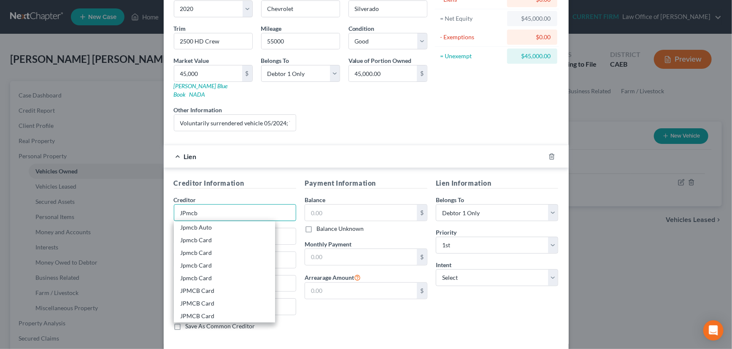
scroll to position [111, 0]
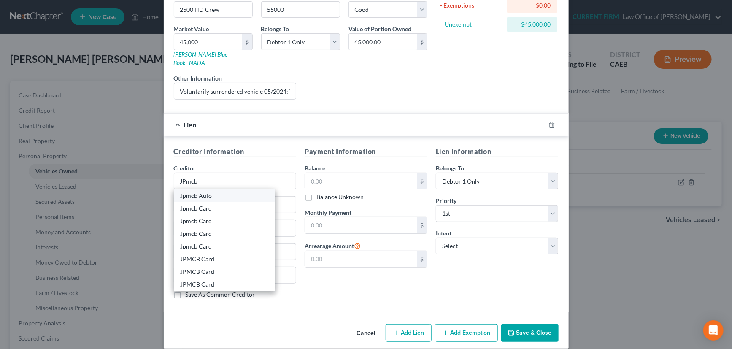
click at [202, 191] on div "Jpmcb Auto" at bounding box center [225, 195] width 88 height 8
type input "Jpmcb Auto"
type input "Po Box 901003"
type input "Fort Worth"
select select "45"
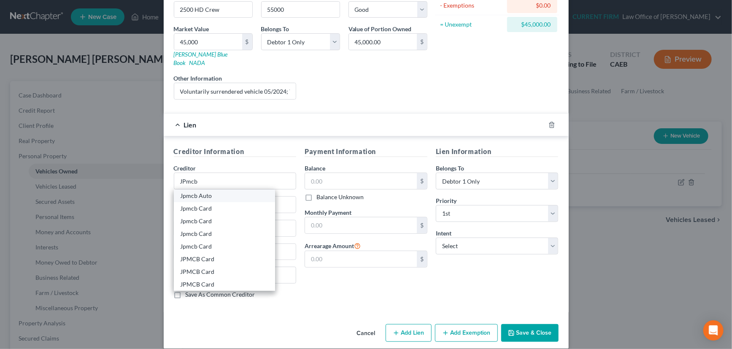
type input "76101"
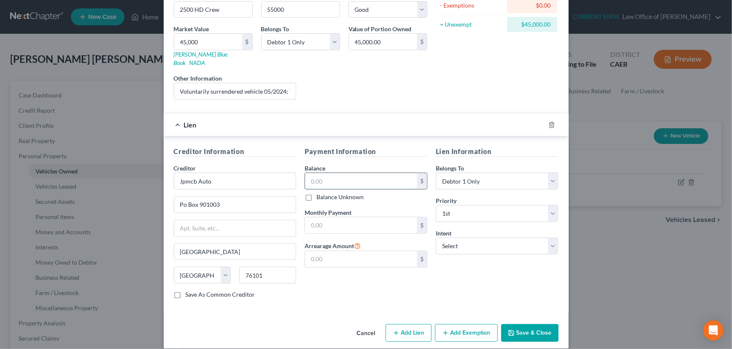
click at [334, 173] on input "text" at bounding box center [361, 181] width 112 height 16
type input "29,305"
click at [498, 237] on select "Select Surrender Redeem Reaffirm Avoid Other" at bounding box center [497, 245] width 123 height 17
select select "0"
click at [436, 237] on select "Select Surrender Redeem Reaffirm Avoid Other" at bounding box center [497, 245] width 123 height 17
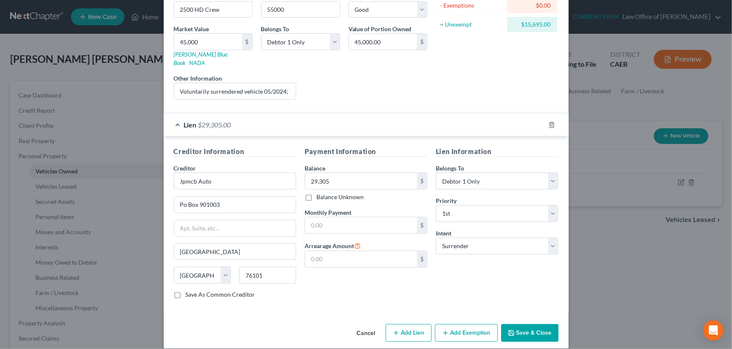
click at [526, 324] on button "Save & Close" at bounding box center [529, 333] width 57 height 18
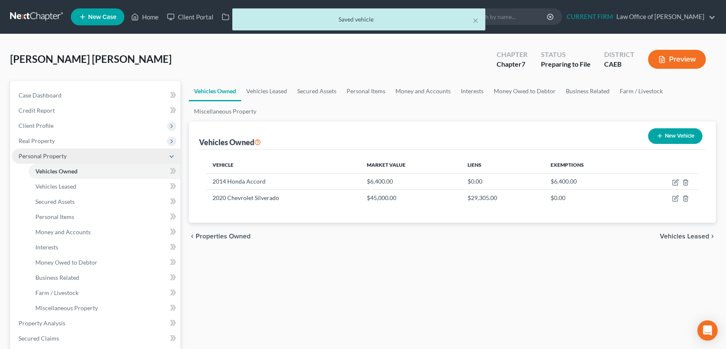
click at [51, 153] on span "Personal Property" at bounding box center [43, 155] width 48 height 7
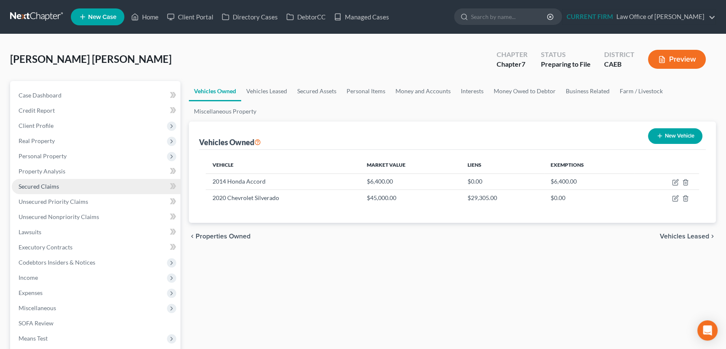
click at [40, 186] on span "Secured Claims" at bounding box center [39, 186] width 40 height 7
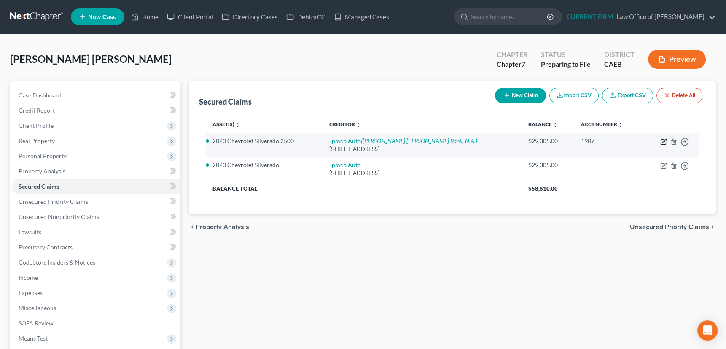
click at [662, 139] on icon "button" at bounding box center [663, 141] width 7 height 7
select select "45"
select select "0"
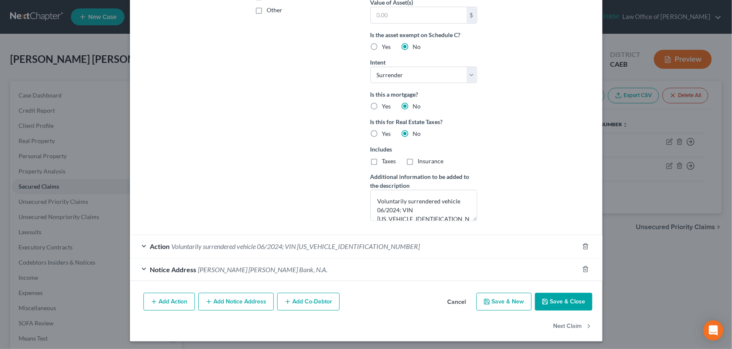
scroll to position [216, 0]
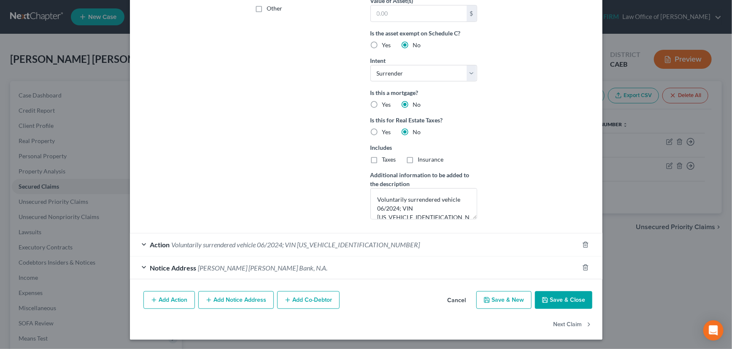
click at [289, 266] on div "Notice Address JP Morgan Chase Bank, N.A." at bounding box center [354, 267] width 449 height 22
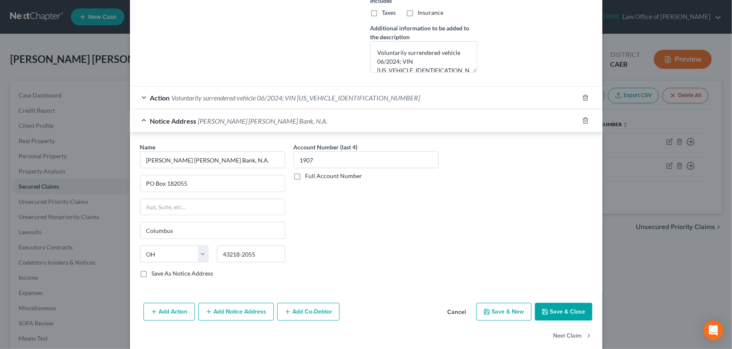
scroll to position [370, 0]
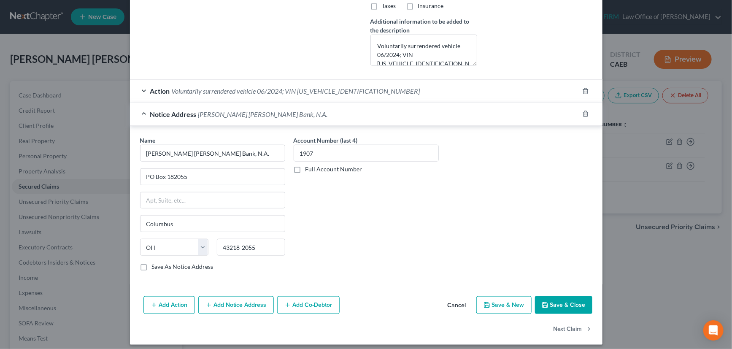
click at [458, 305] on button "Cancel" at bounding box center [457, 305] width 32 height 17
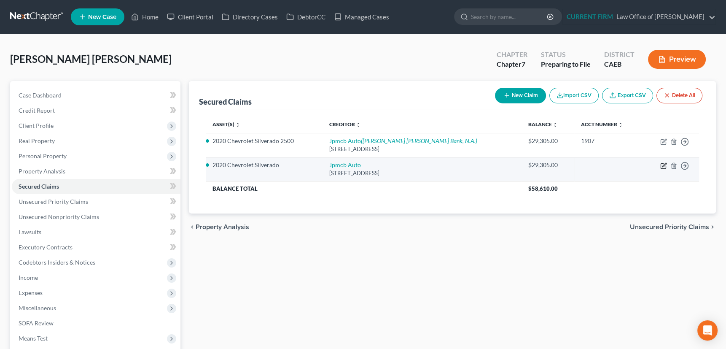
click at [663, 164] on icon "button" at bounding box center [663, 165] width 7 height 7
select select "45"
select select "2"
select select "0"
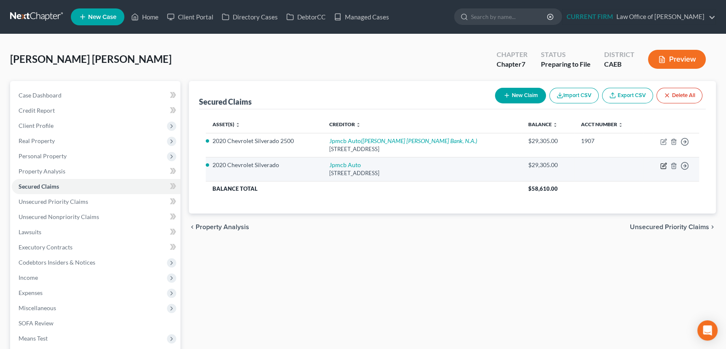
select select "0"
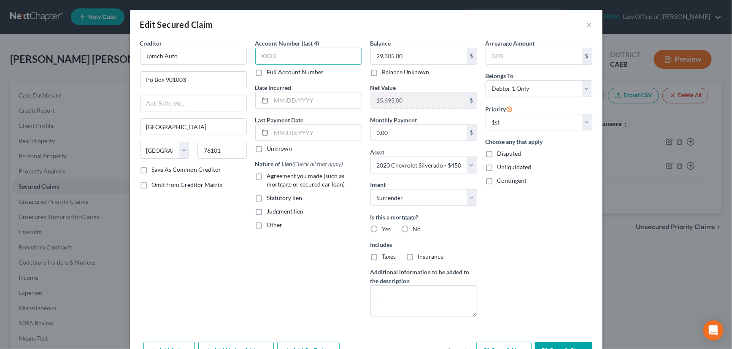
click at [292, 50] on input "text" at bounding box center [308, 56] width 107 height 17
type input "1907"
click at [283, 100] on input "text" at bounding box center [316, 100] width 90 height 16
type input "2023"
click at [267, 148] on label "Unknown" at bounding box center [279, 148] width 25 height 8
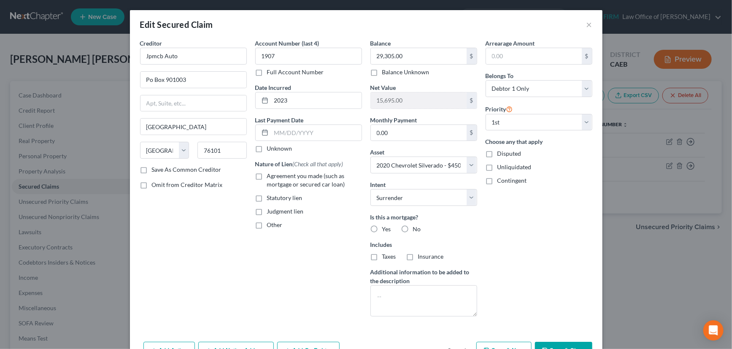
click at [270, 148] on input "Unknown" at bounding box center [272, 146] width 5 height 5
checkbox input "true"
click at [413, 226] on label "No" at bounding box center [417, 229] width 8 height 8
click at [416, 226] on input "No" at bounding box center [418, 227] width 5 height 5
radio input "true"
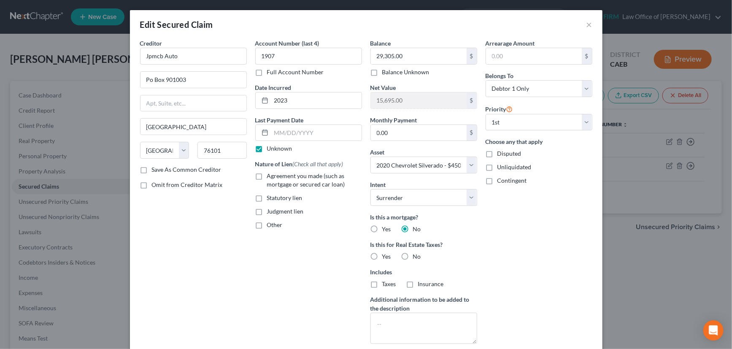
click at [413, 254] on label "No" at bounding box center [417, 256] width 8 height 8
click at [416, 254] on input "No" at bounding box center [418, 254] width 5 height 5
radio input "true"
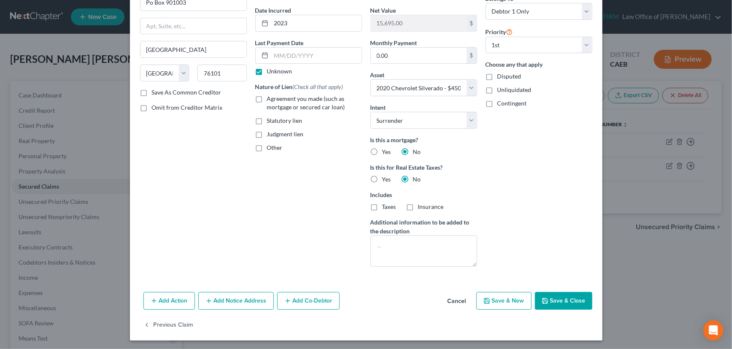
scroll to position [78, 0]
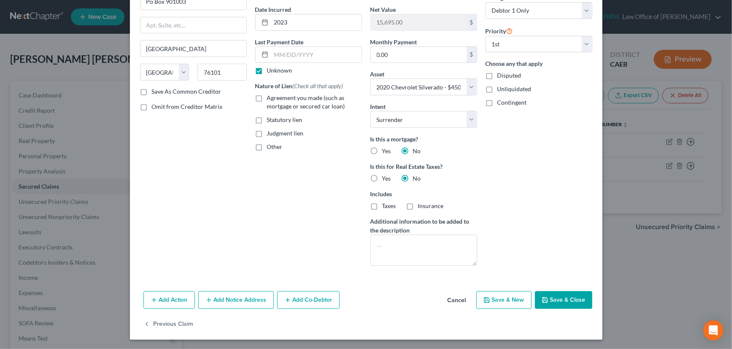
click at [167, 298] on button "Add Action" at bounding box center [168, 300] width 51 height 18
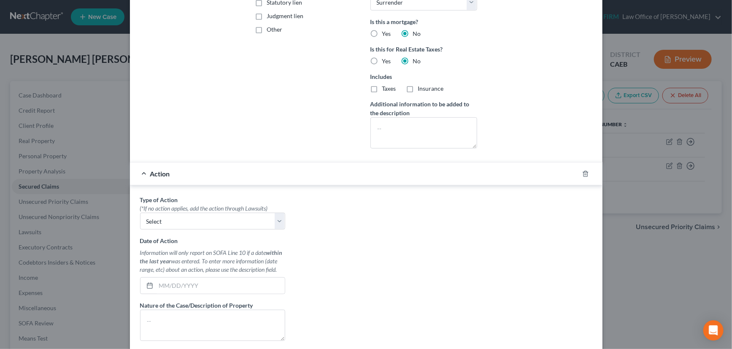
scroll to position [232, 0]
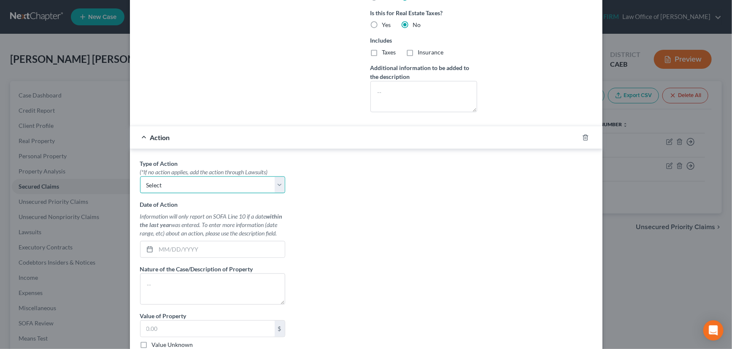
click at [173, 187] on select "Select Repossession Garnishment Foreclosure Personal Injury Attached, Seized, O…" at bounding box center [212, 184] width 145 height 17
select select "0"
click at [140, 176] on select "Select Repossession Garnishment Foreclosure Personal Injury Attached, Seized, O…" at bounding box center [212, 184] width 145 height 17
click at [164, 250] on input "text" at bounding box center [220, 249] width 129 height 16
type input "05/15/2024"
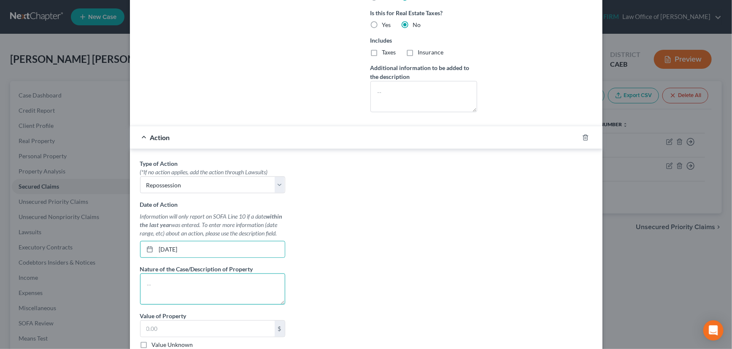
click at [144, 281] on textarea at bounding box center [212, 288] width 145 height 31
paste textarea "Voluntarily surrendered vehicle 06/2024; VIN 1GC1YNEY4LF240288"
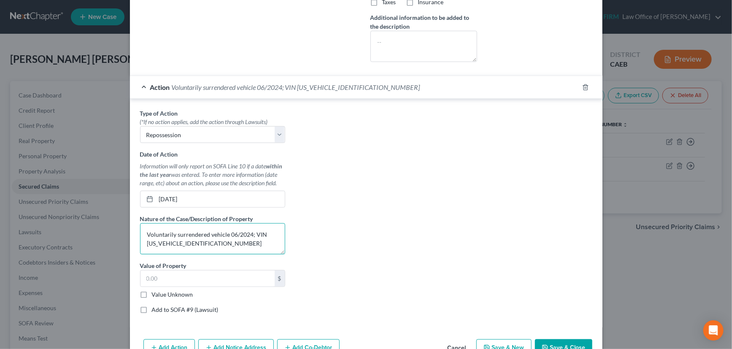
scroll to position [308, 0]
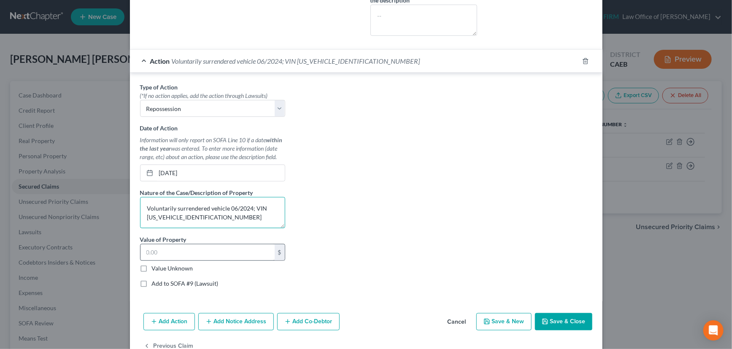
type textarea "Voluntarily surrendered vehicle 06/2024; VIN 1GC1YNEY4LF240288"
click at [172, 251] on input "text" at bounding box center [207, 252] width 134 height 16
type input "45,000"
click at [411, 61] on div "Action Voluntarily surrendered vehicle 06/2024; VIN 1GC1YNEY4LF240288" at bounding box center [354, 61] width 449 height 22
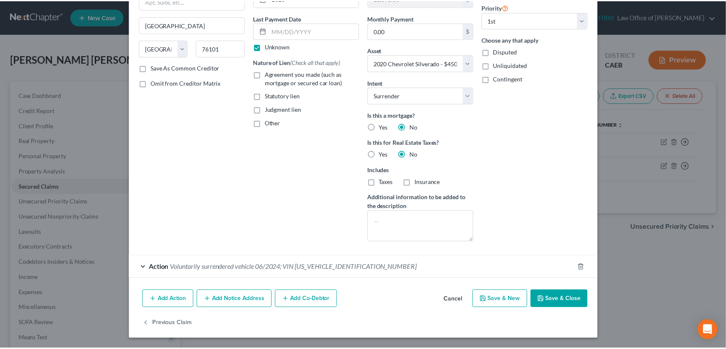
scroll to position [101, 0]
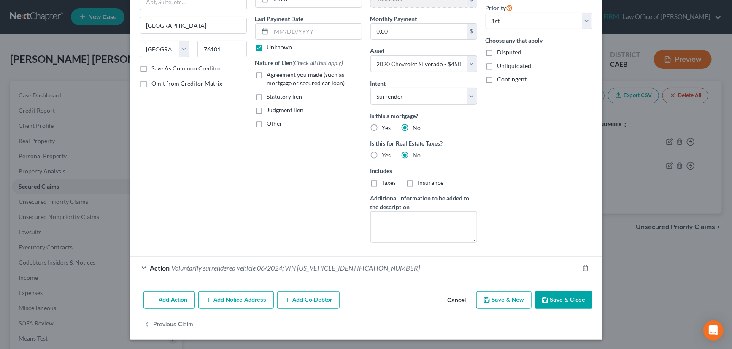
click at [560, 297] on button "Save & Close" at bounding box center [563, 300] width 57 height 18
select select
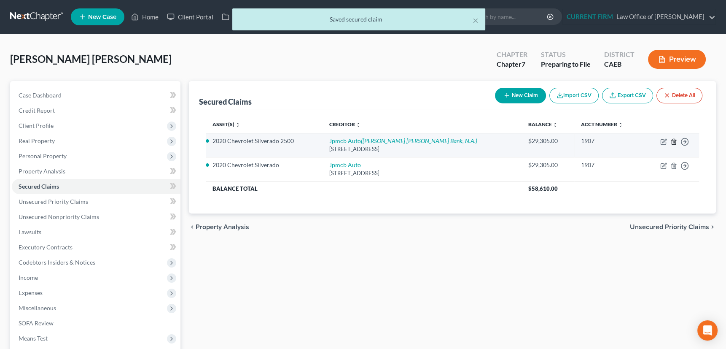
click at [675, 139] on icon "button" at bounding box center [674, 141] width 4 height 5
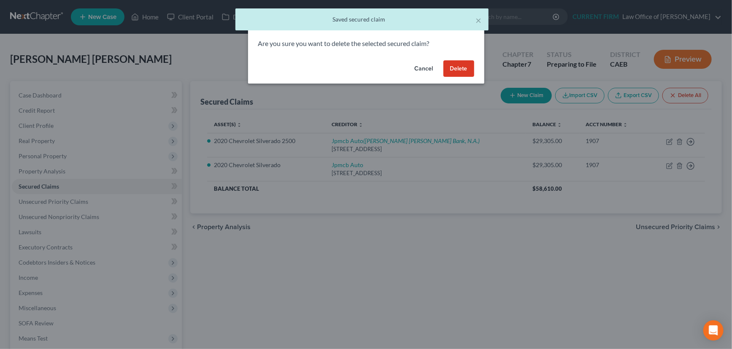
click at [456, 60] on button "Delete" at bounding box center [458, 68] width 31 height 17
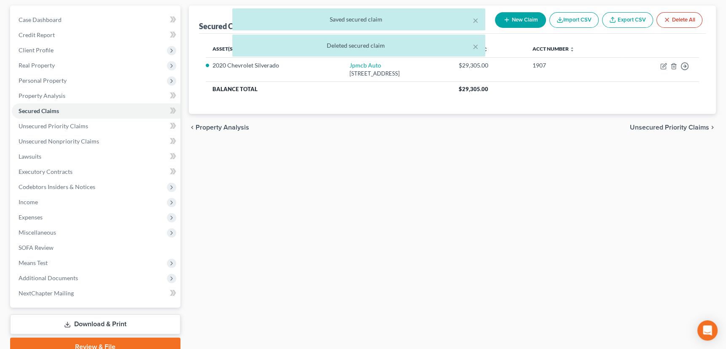
scroll to position [113, 0]
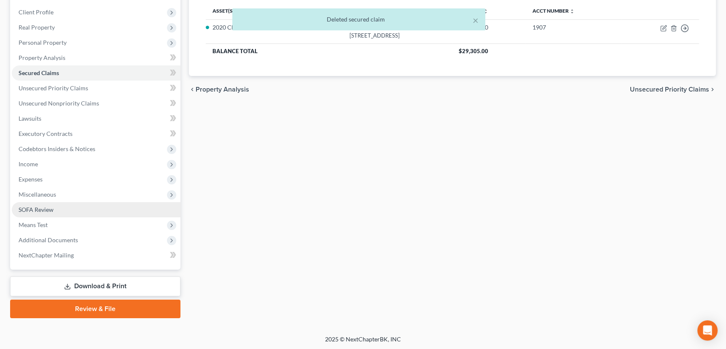
click at [42, 210] on span "SOFA Review" at bounding box center [36, 209] width 35 height 7
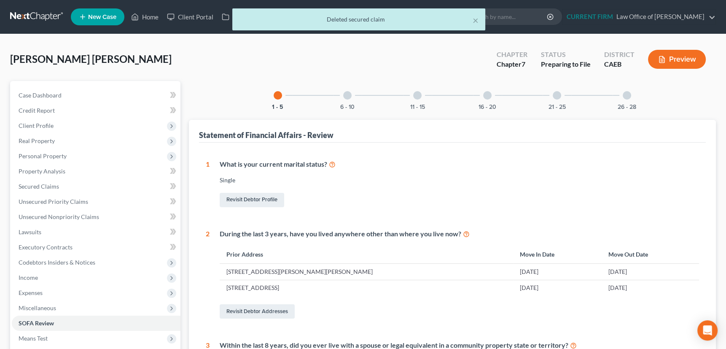
click at [347, 94] on div at bounding box center [347, 95] width 8 height 8
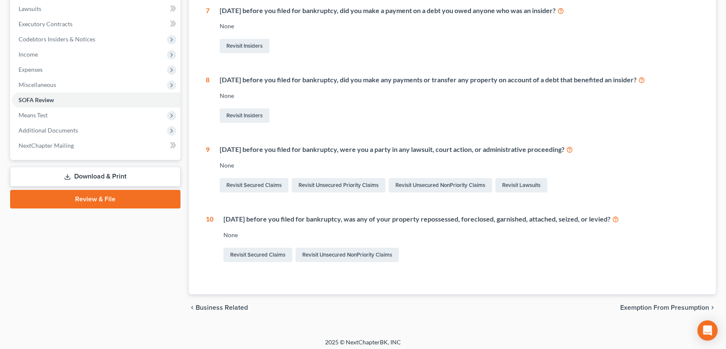
scroll to position [226, 0]
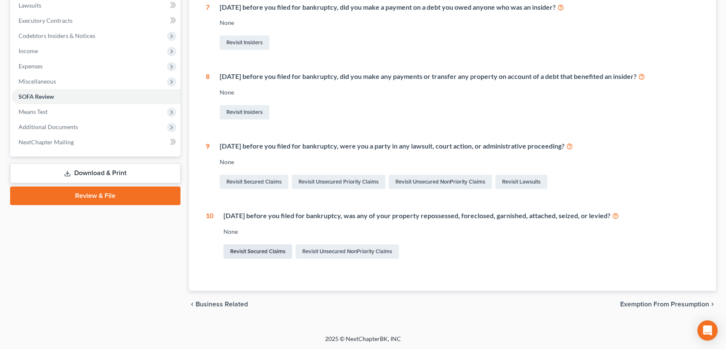
click at [265, 248] on link "Revisit Secured Claims" at bounding box center [258, 251] width 69 height 14
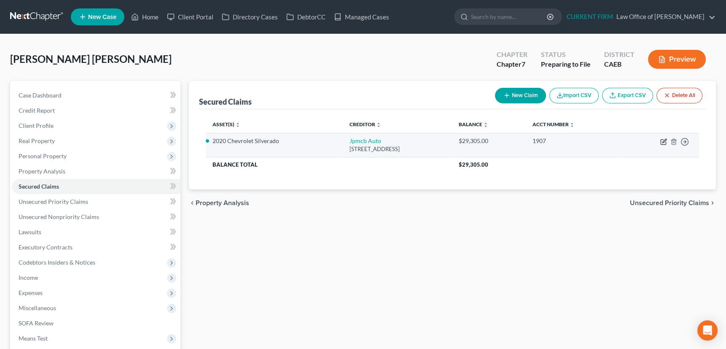
click at [661, 140] on icon "button" at bounding box center [663, 141] width 7 height 7
select select "45"
select select "0"
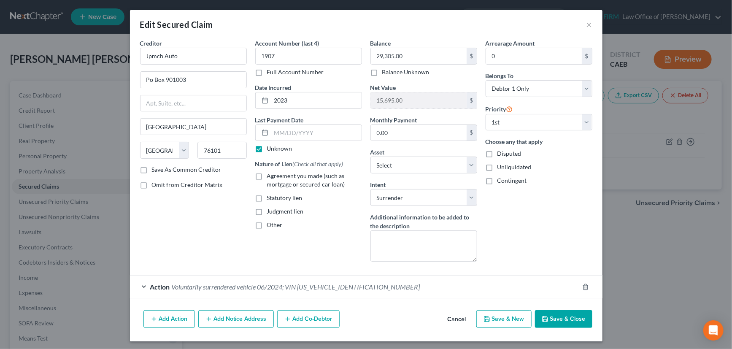
click at [483, 287] on div "Action Voluntarily surrendered vehicle 06/2024; VIN 1GC1YNEY4LF240288" at bounding box center [354, 286] width 449 height 22
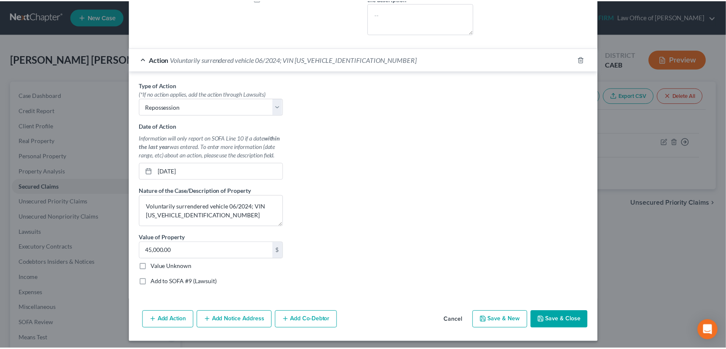
scroll to position [229, 0]
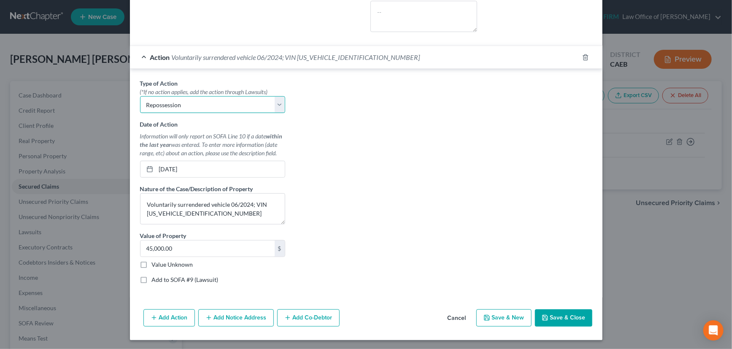
click at [277, 104] on select "Select Repossession Garnishment Foreclosure Personal Injury Attached, Seized, O…" at bounding box center [212, 104] width 145 height 17
select select "4"
click at [140, 96] on select "Select Repossession Garnishment Foreclosure Personal Injury Attached, Seized, O…" at bounding box center [212, 104] width 145 height 17
click at [562, 313] on button "Save & Close" at bounding box center [563, 318] width 57 height 18
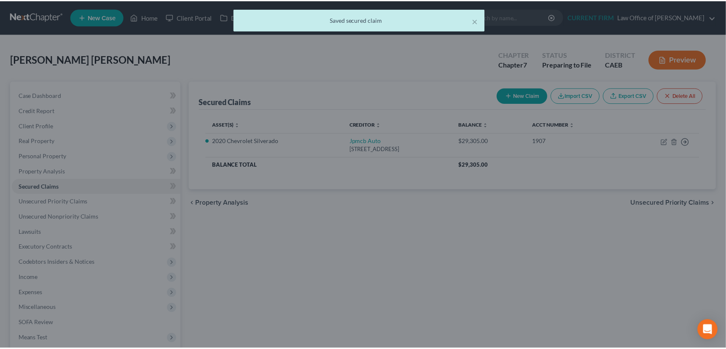
scroll to position [0, 0]
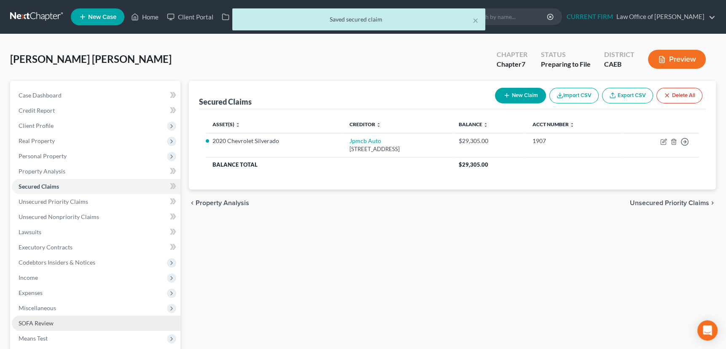
click at [46, 323] on span "SOFA Review" at bounding box center [36, 322] width 35 height 7
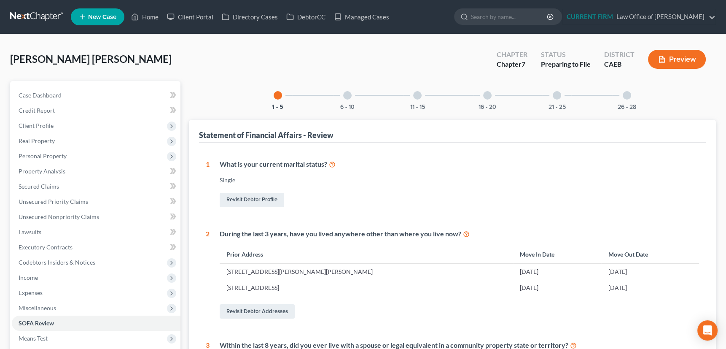
click at [346, 97] on div at bounding box center [347, 95] width 8 height 8
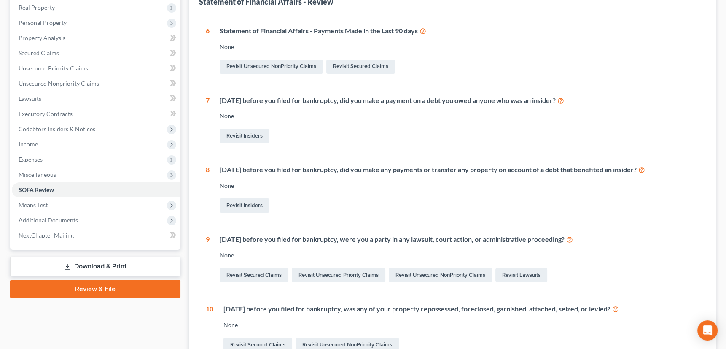
scroll to position [191, 0]
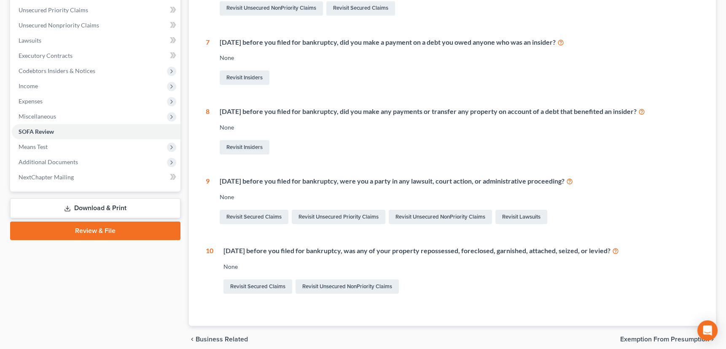
click at [619, 250] on icon at bounding box center [615, 250] width 7 height 8
click at [47, 40] on link "Lawsuits" at bounding box center [96, 40] width 169 height 15
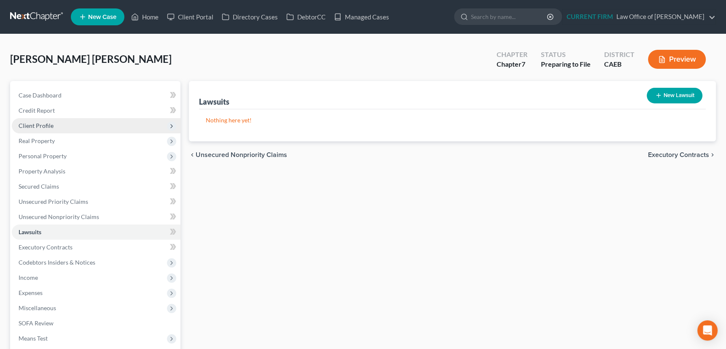
click at [45, 126] on span "Client Profile" at bounding box center [36, 125] width 35 height 7
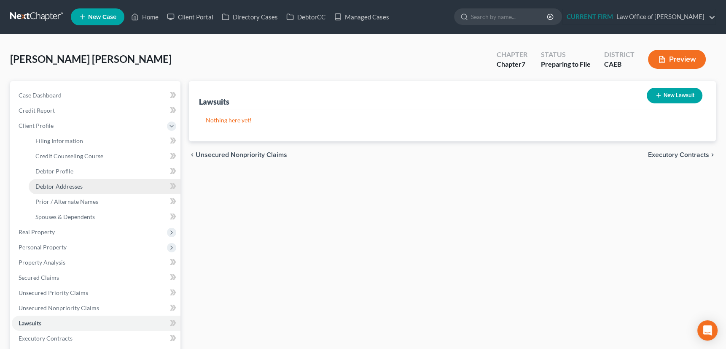
click at [49, 183] on span "Debtor Addresses" at bounding box center [58, 186] width 47 height 7
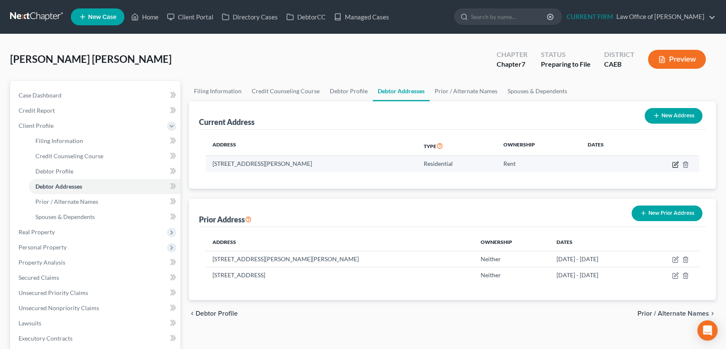
click at [673, 162] on icon "button" at bounding box center [675, 164] width 5 height 5
select select "4"
select select "23"
select select "0"
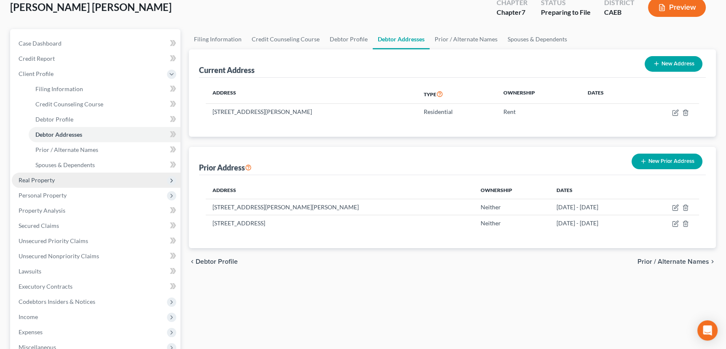
scroll to position [115, 0]
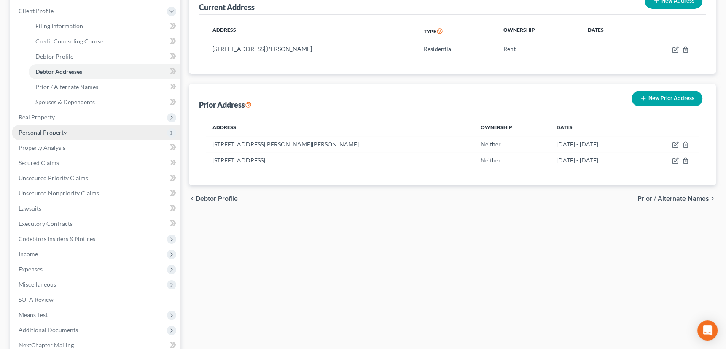
click at [34, 130] on span "Personal Property" at bounding box center [43, 132] width 48 height 7
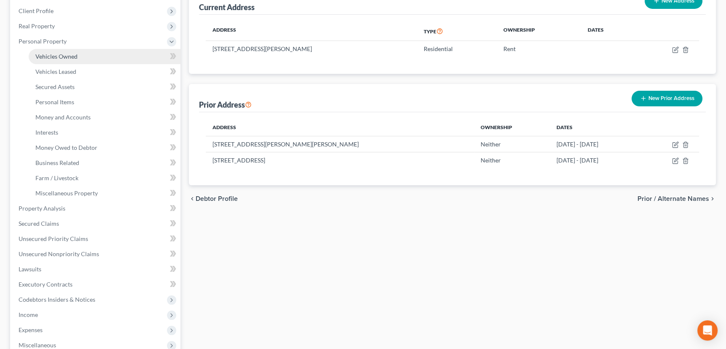
click at [63, 56] on span "Vehicles Owned" at bounding box center [56, 56] width 42 height 7
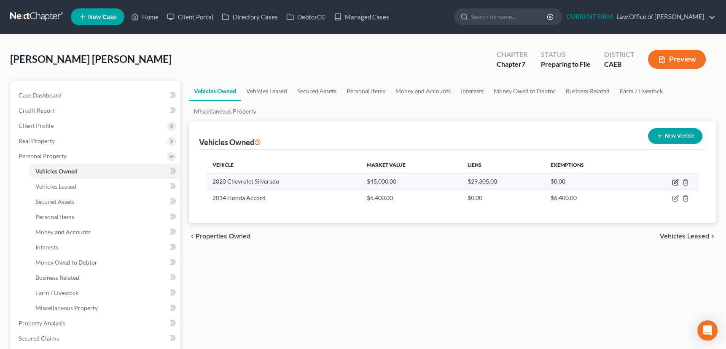
click at [676, 181] on icon "button" at bounding box center [675, 182] width 7 height 7
select select "0"
select select "6"
select select "2"
select select "0"
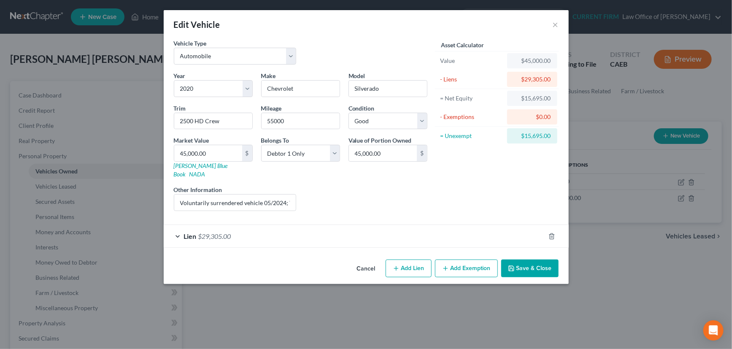
click at [449, 228] on div "Lien $29,305.00" at bounding box center [354, 236] width 381 height 22
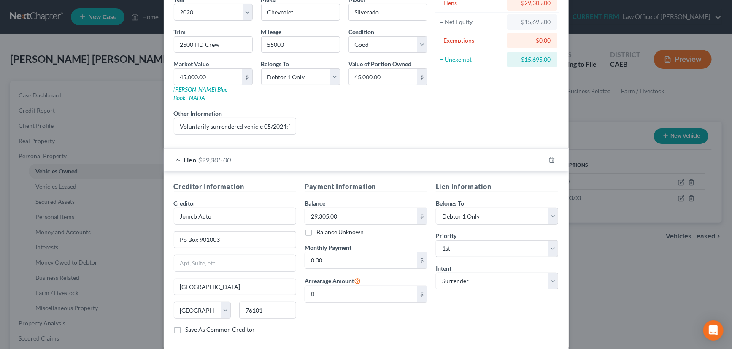
scroll to position [111, 0]
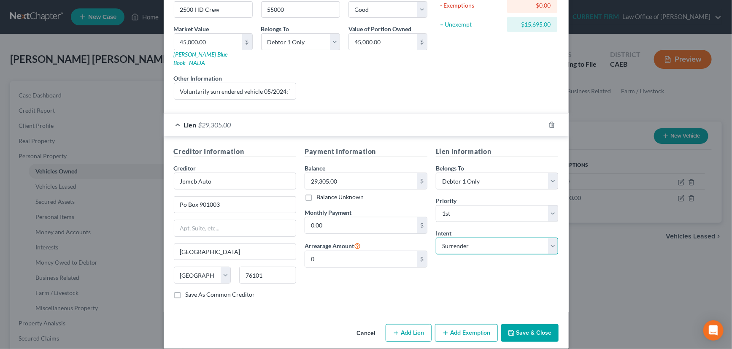
click at [501, 237] on select "Select Surrender Redeem Reaffirm Avoid Other" at bounding box center [497, 245] width 123 height 17
click at [535, 324] on button "Save & Close" at bounding box center [529, 333] width 57 height 18
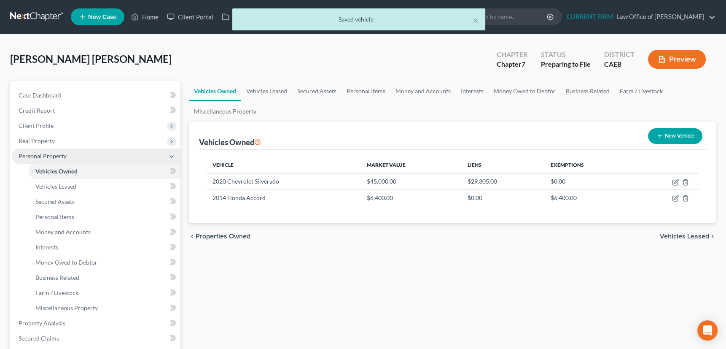
click at [52, 153] on span "Personal Property" at bounding box center [43, 155] width 48 height 7
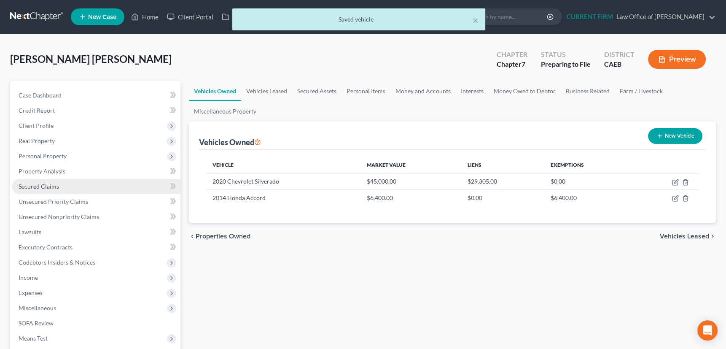
click at [45, 184] on span "Secured Claims" at bounding box center [39, 186] width 40 height 7
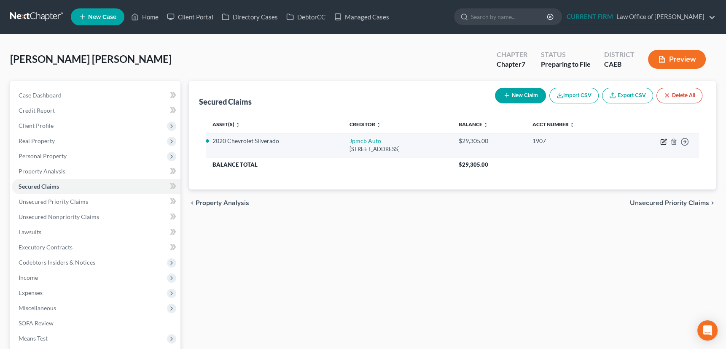
click at [663, 142] on icon "button" at bounding box center [665, 141] width 4 height 4
select select "45"
select select "0"
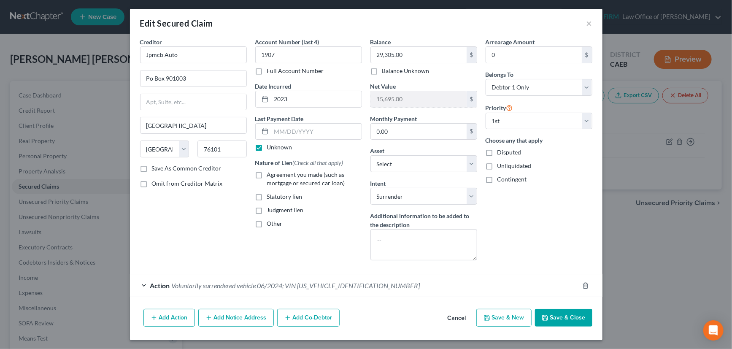
scroll to position [2, 0]
click at [488, 284] on div "Action Voluntarily surrendered vehicle 06/2024; VIN 1GC1YNEY4LF240288" at bounding box center [354, 285] width 449 height 22
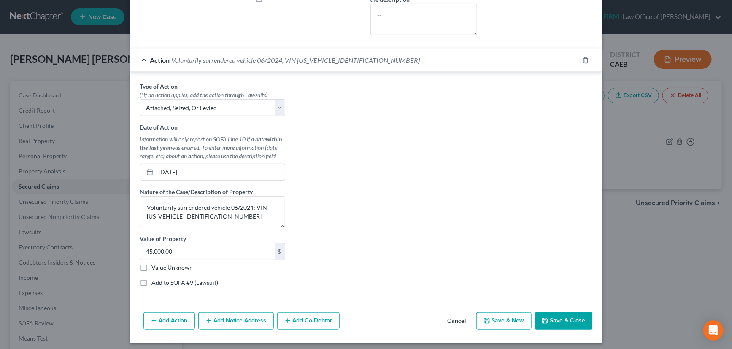
scroll to position [229, 0]
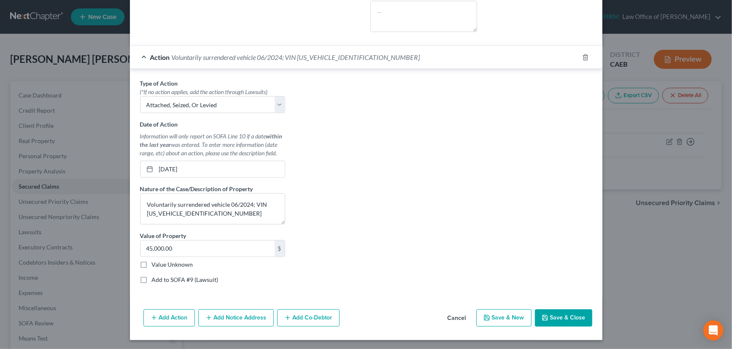
click at [152, 279] on label "Add to SOFA #9 (Lawsuit)" at bounding box center [185, 279] width 67 height 8
click at [155, 279] on input "Add to SOFA #9 (Lawsuit)" at bounding box center [157, 277] width 5 height 5
checkbox input "true"
select select "0"
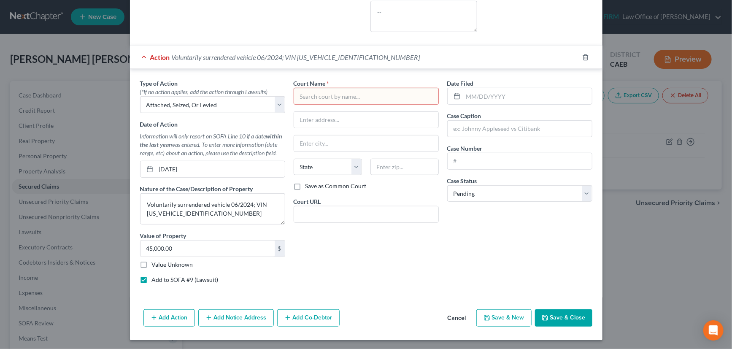
click at [152, 279] on label "Add to SOFA #9 (Lawsuit)" at bounding box center [185, 279] width 67 height 8
click at [155, 279] on input "Add to SOFA #9 (Lawsuit)" at bounding box center [157, 277] width 5 height 5
checkbox input "false"
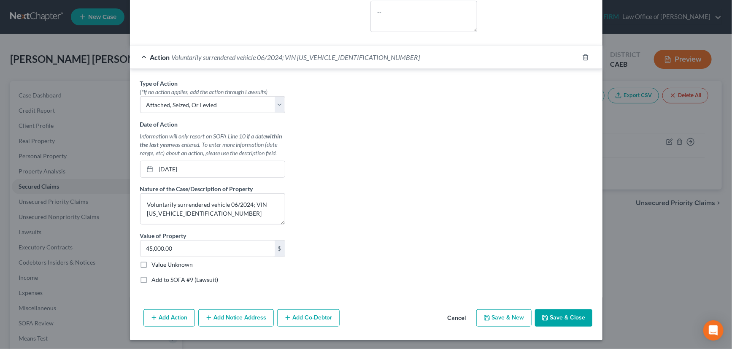
click at [565, 316] on button "Save & Close" at bounding box center [563, 318] width 57 height 18
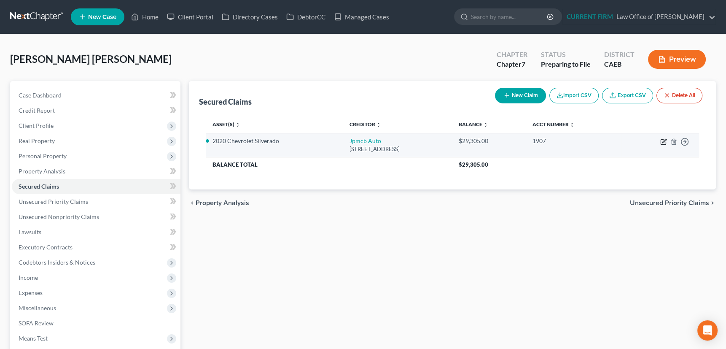
click at [664, 140] on icon "button" at bounding box center [665, 141] width 4 height 4
select select "45"
select select "0"
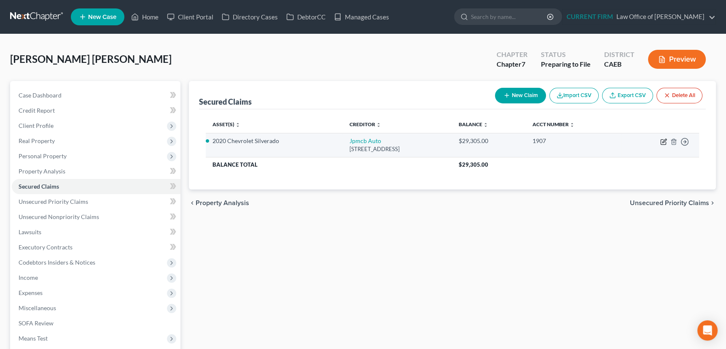
select select "4"
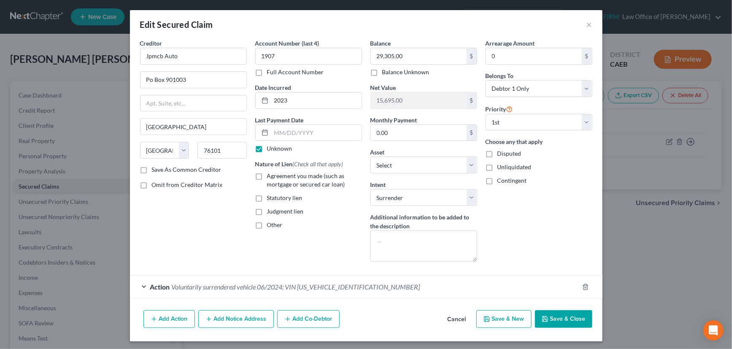
click at [402, 283] on div "Action Voluntarily surrendered vehicle 06/2024; VIN 1GC1YNEY4LF240288" at bounding box center [354, 286] width 449 height 22
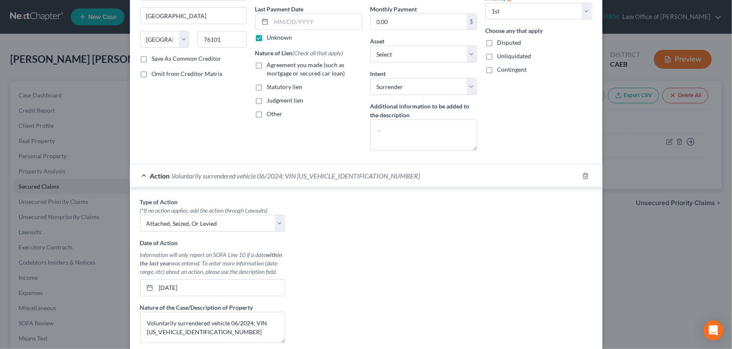
scroll to position [115, 0]
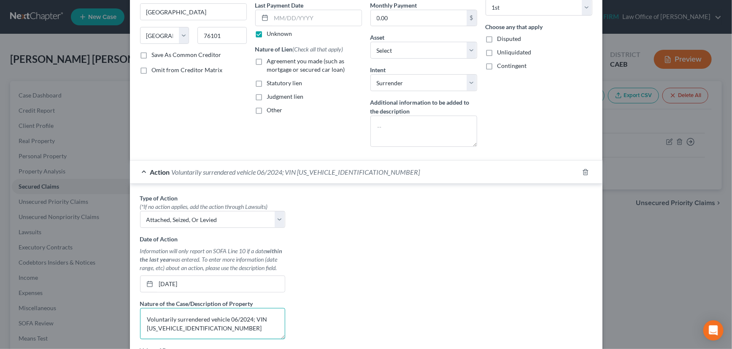
click at [233, 317] on textarea "Voluntarily surrendered vehicle 06/2024; VIN 1GC1YNEY4LF240288" at bounding box center [212, 323] width 145 height 31
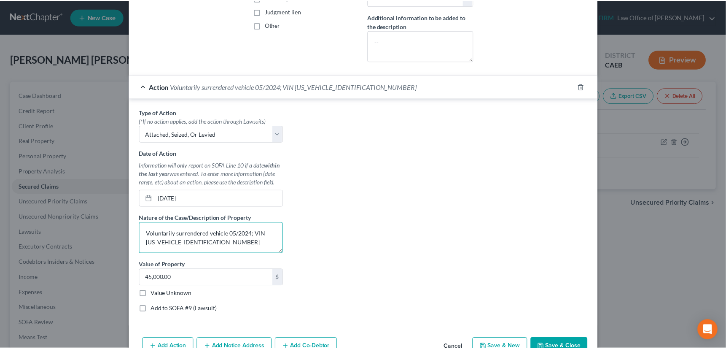
scroll to position [229, 0]
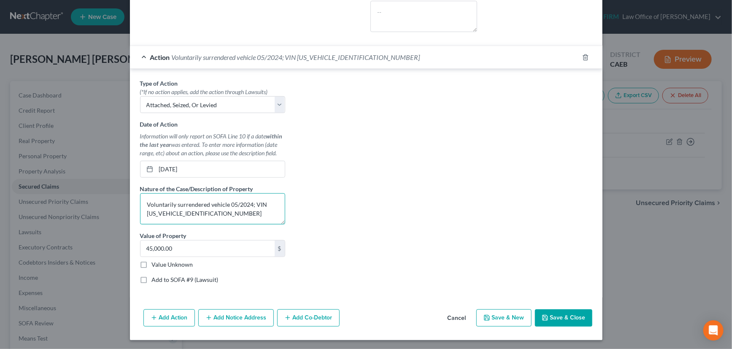
type textarea "Voluntarily surrendered vehicle 05/2024; VIN 1GC1YNEY4LF240288"
click at [551, 314] on button "Save & Close" at bounding box center [563, 318] width 57 height 18
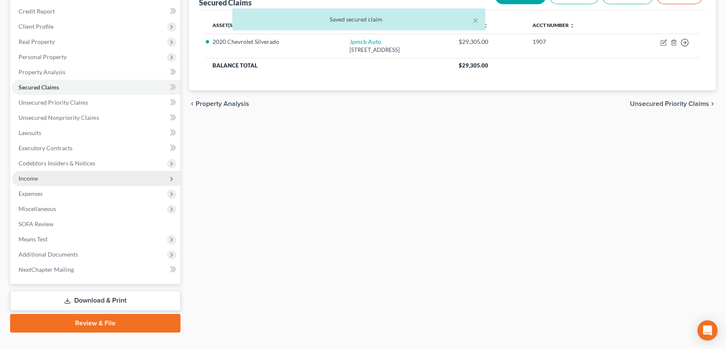
scroll to position [113, 0]
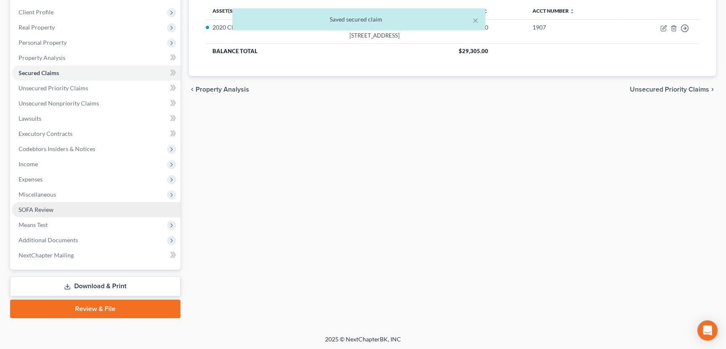
click at [40, 207] on span "SOFA Review" at bounding box center [36, 209] width 35 height 7
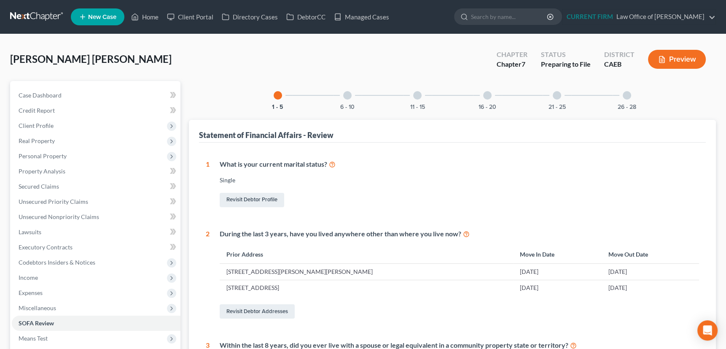
click at [346, 92] on div at bounding box center [347, 95] width 8 height 8
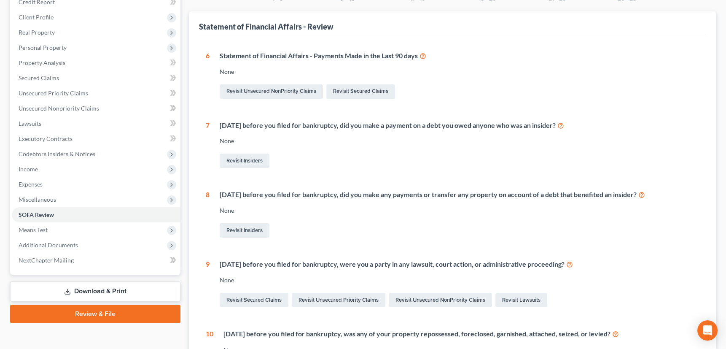
scroll to position [153, 0]
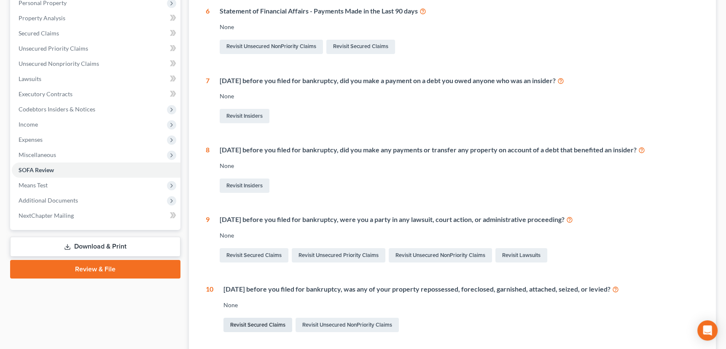
click at [273, 325] on link "Revisit Secured Claims" at bounding box center [258, 325] width 69 height 14
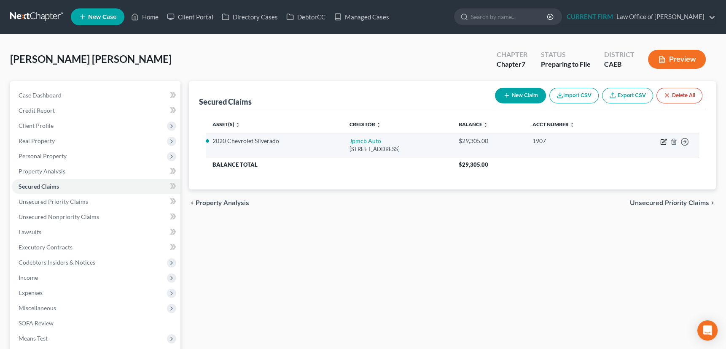
click at [665, 141] on icon "button" at bounding box center [663, 141] width 7 height 7
select select "45"
select select "0"
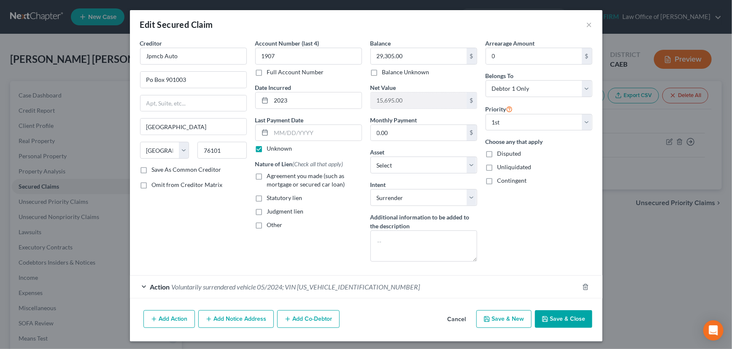
click at [152, 170] on label "Save As Common Creditor" at bounding box center [187, 169] width 70 height 8
click at [155, 170] on input "Save As Common Creditor" at bounding box center [157, 167] width 5 height 5
click at [560, 317] on button "Save & Close" at bounding box center [563, 319] width 57 height 18
checkbox input "false"
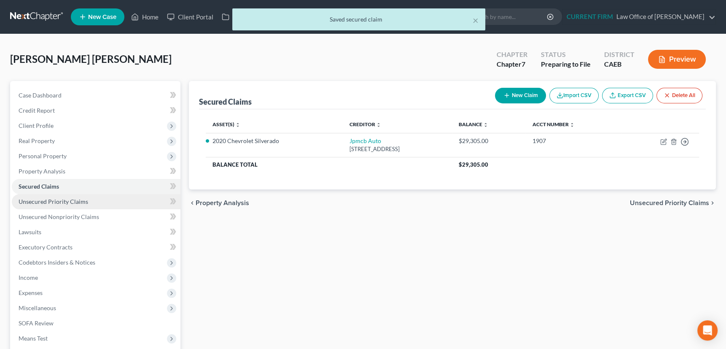
click at [59, 202] on span "Unsecured Priority Claims" at bounding box center [54, 201] width 70 height 7
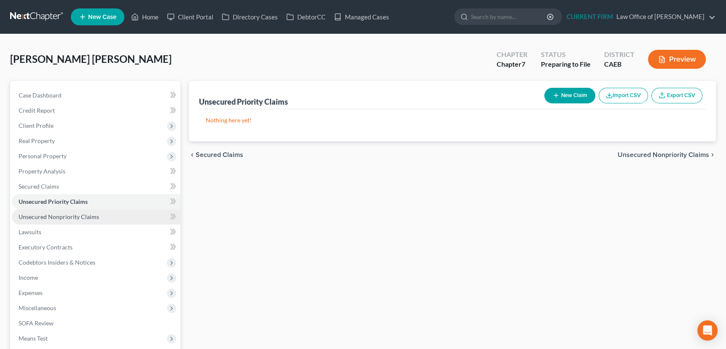
click at [61, 215] on span "Unsecured Nonpriority Claims" at bounding box center [59, 216] width 81 height 7
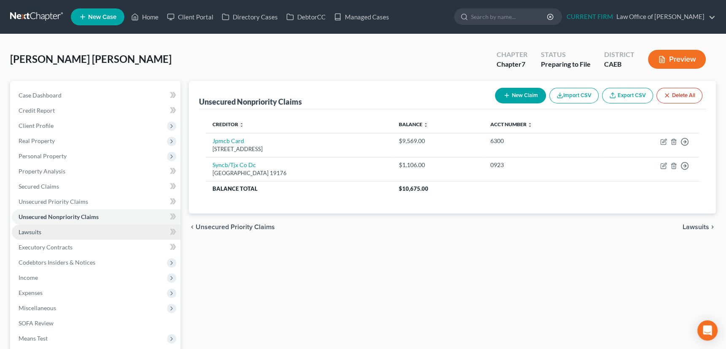
click at [27, 232] on span "Lawsuits" at bounding box center [30, 231] width 23 height 7
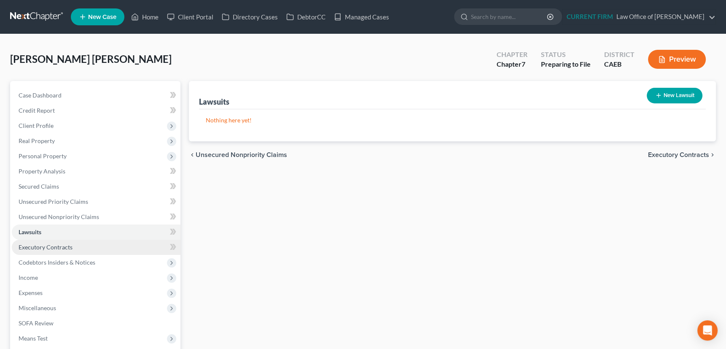
click at [50, 246] on span "Executory Contracts" at bounding box center [46, 246] width 54 height 7
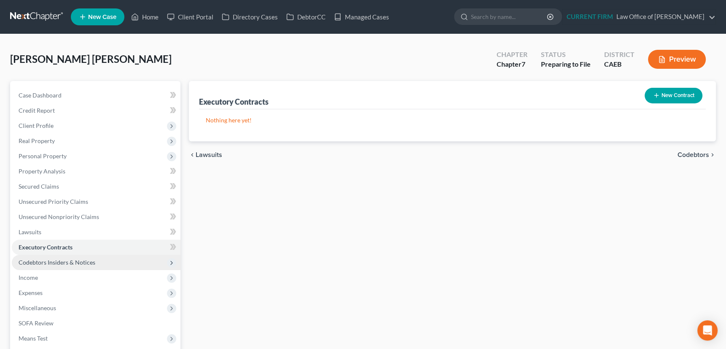
click at [54, 261] on span "Codebtors Insiders & Notices" at bounding box center [57, 262] width 77 height 7
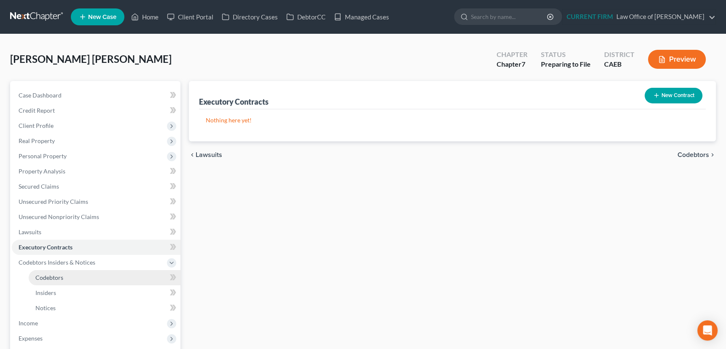
click at [46, 278] on span "Codebtors" at bounding box center [49, 277] width 28 height 7
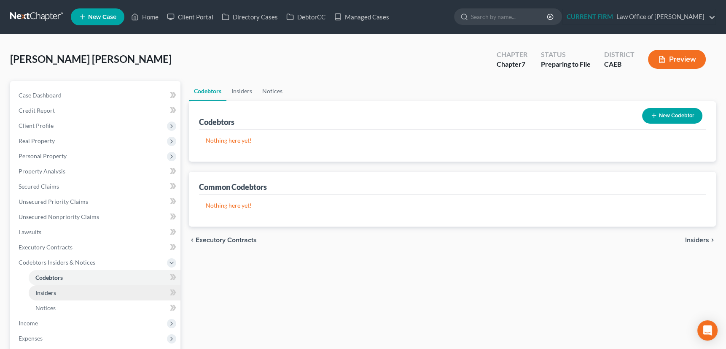
click at [46, 291] on span "Insiders" at bounding box center [45, 292] width 21 height 7
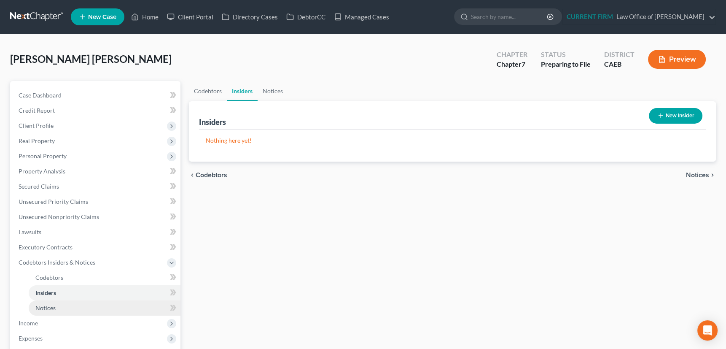
click at [46, 308] on span "Notices" at bounding box center [45, 307] width 20 height 7
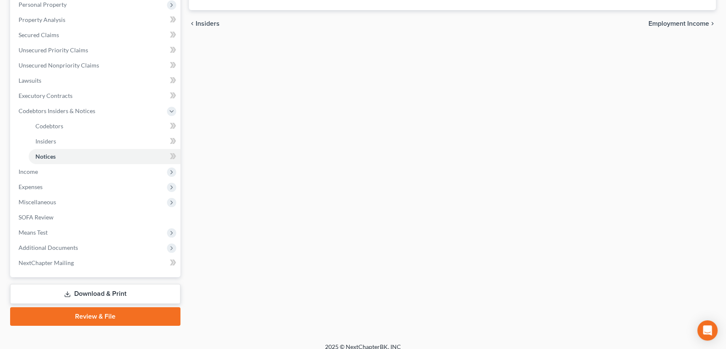
scroll to position [153, 0]
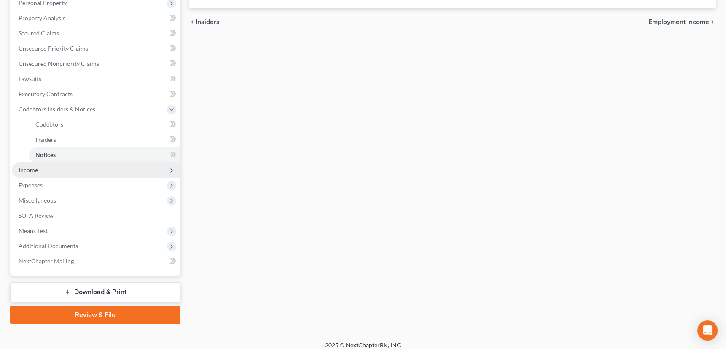
click at [39, 171] on span "Income" at bounding box center [96, 169] width 169 height 15
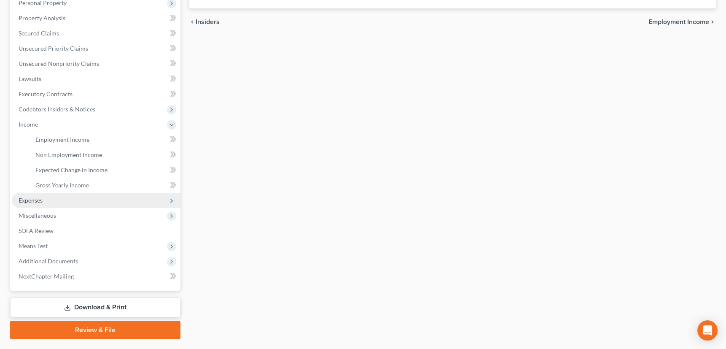
click at [38, 201] on span "Expenses" at bounding box center [31, 200] width 24 height 7
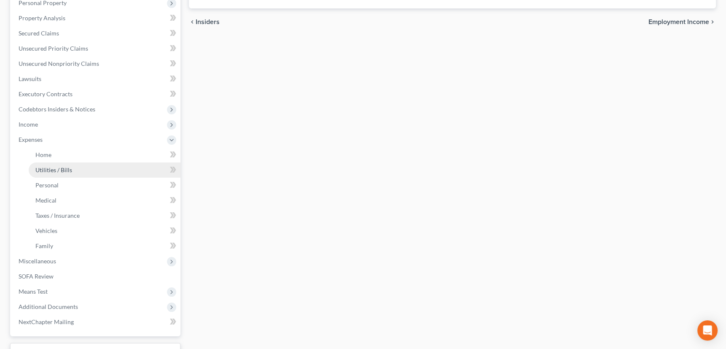
click at [52, 168] on span "Utilities / Bills" at bounding box center [53, 169] width 37 height 7
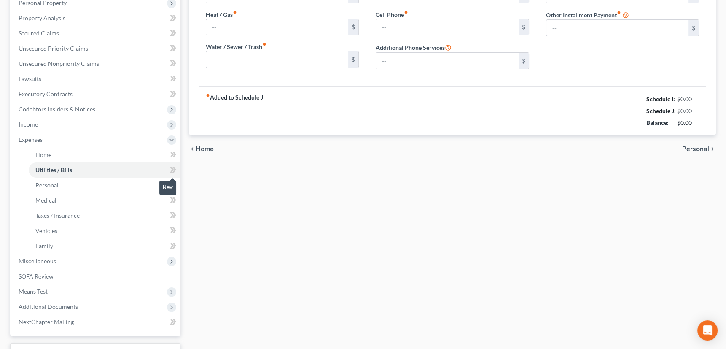
type input "150.00"
type input "0.00"
type input "80.00"
type input "60.00"
type input "130.00"
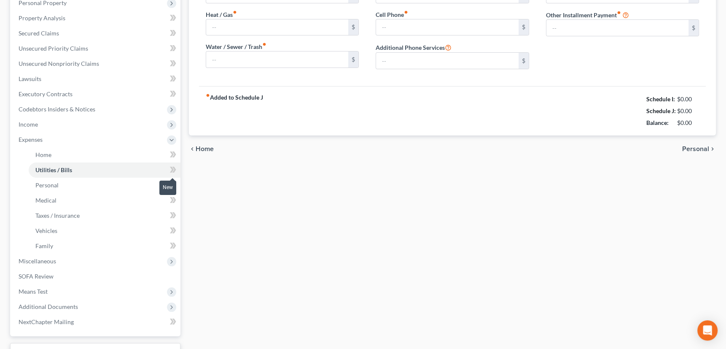
type input "0.00"
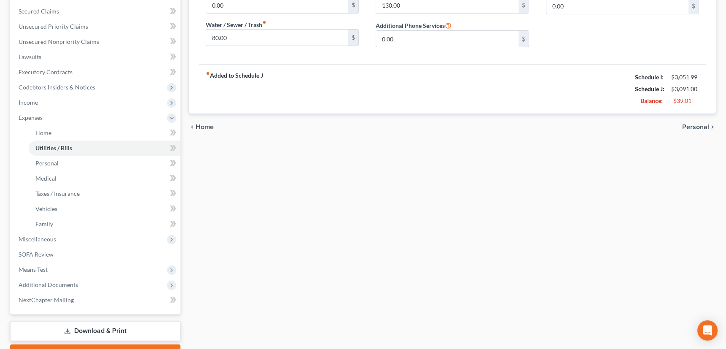
scroll to position [220, 0]
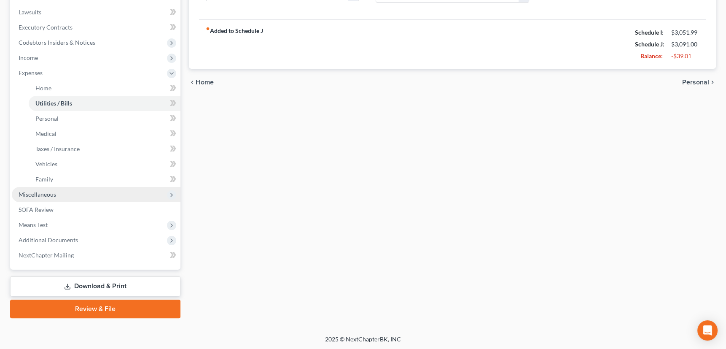
click at [54, 193] on span "Miscellaneous" at bounding box center [38, 194] width 38 height 7
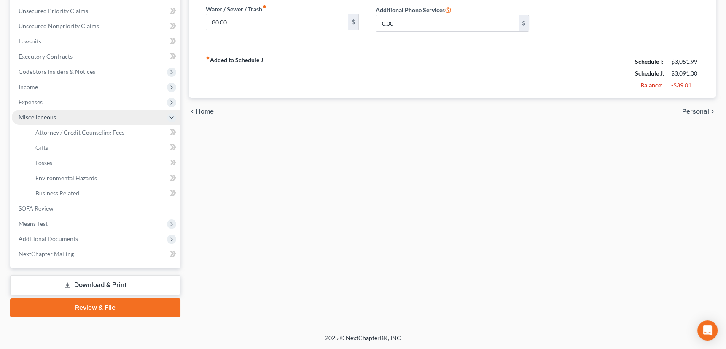
scroll to position [189, 0]
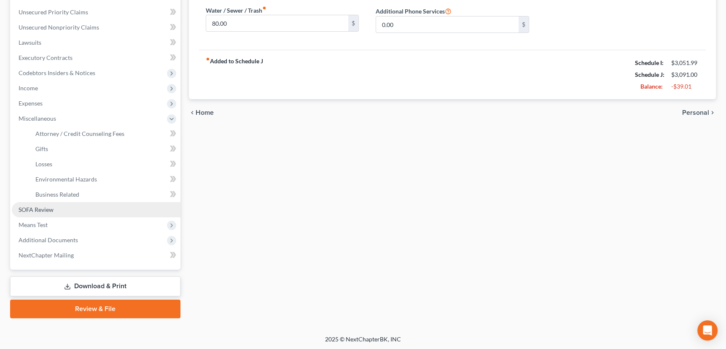
click at [41, 210] on span "SOFA Review" at bounding box center [36, 209] width 35 height 7
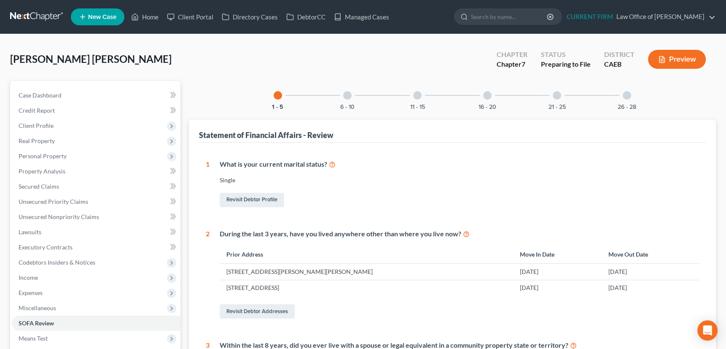
click at [346, 97] on div at bounding box center [347, 95] width 8 height 8
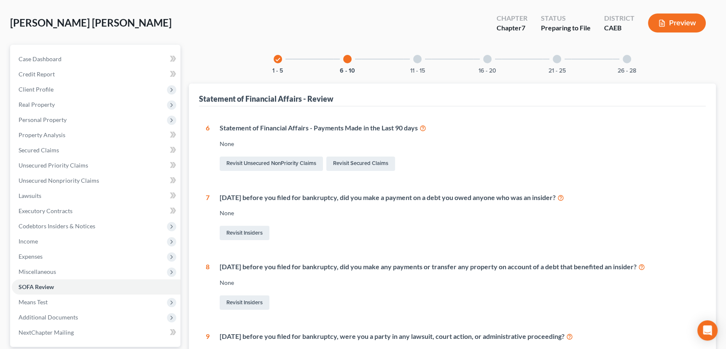
scroll to position [38, 0]
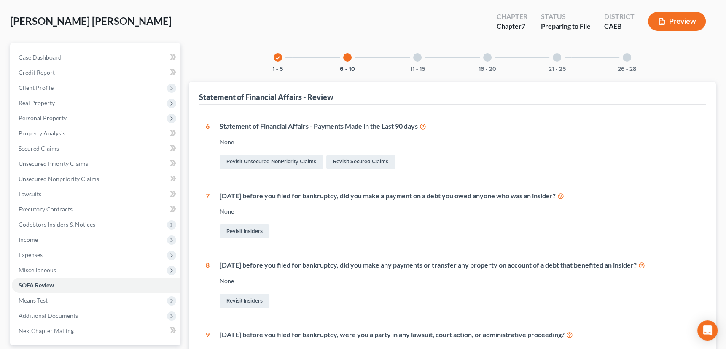
click at [692, 19] on button "Preview" at bounding box center [677, 21] width 58 height 19
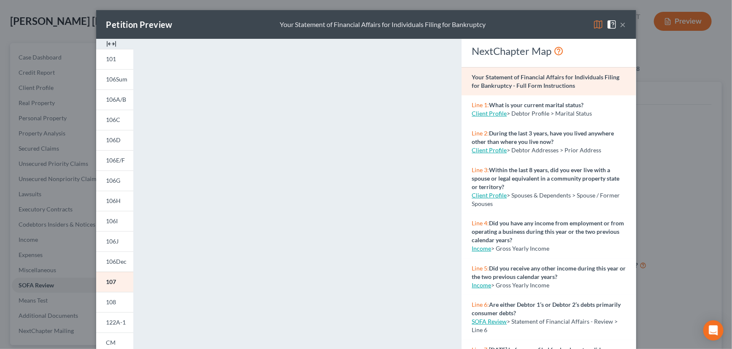
click at [620, 22] on button "×" at bounding box center [623, 24] width 6 height 10
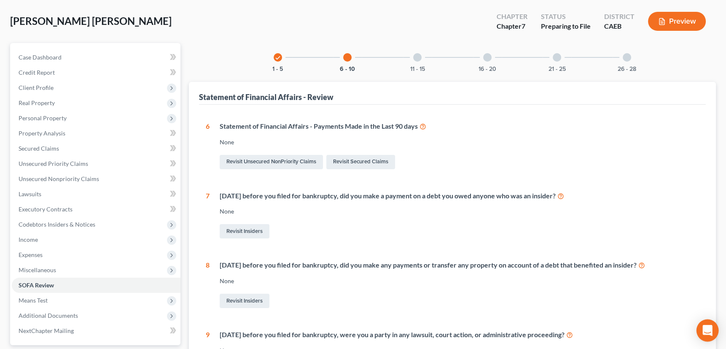
click at [708, 326] on icon "Open Intercom Messenger" at bounding box center [708, 330] width 10 height 11
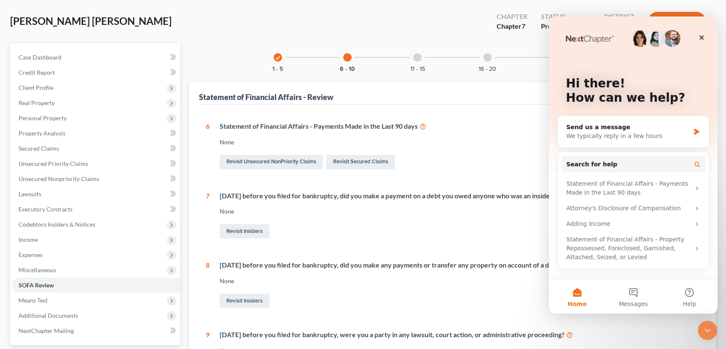
scroll to position [0, 0]
click at [588, 129] on div "Send us a message" at bounding box center [628, 127] width 124 height 9
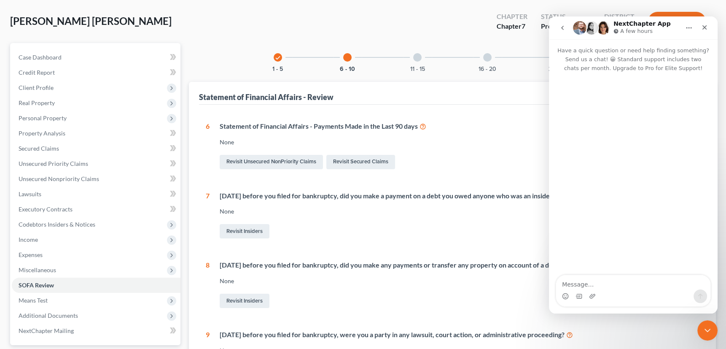
click at [585, 282] on textarea "Message…" at bounding box center [633, 282] width 154 height 14
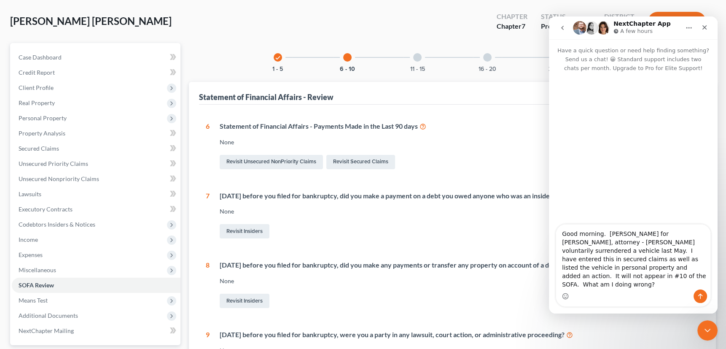
type textarea "Good morning. Andrea Zaragoza for Flor Tataje, attorney - Andrea voluntarily su…"
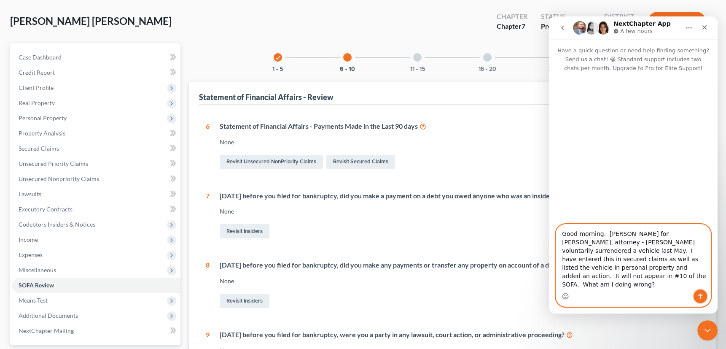
click at [704, 295] on button "Send a message…" at bounding box center [700, 295] width 13 height 13
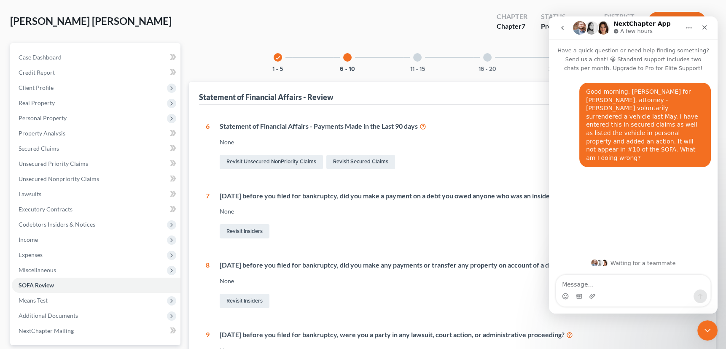
click at [707, 331] on icon "Close Intercom Messenger" at bounding box center [708, 330] width 6 height 3
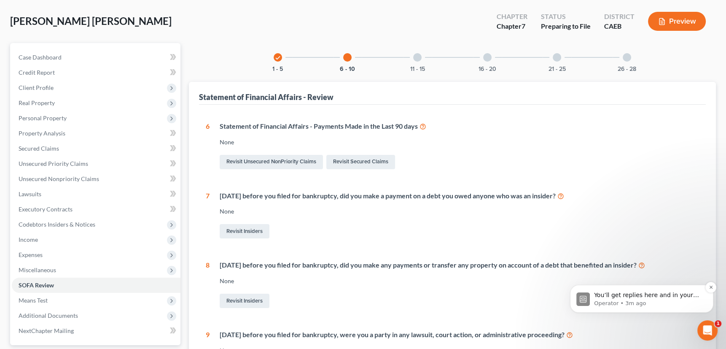
click at [663, 296] on p "You’ll get replies here and in your email: ✉️ taylorparalegalsvcs@gmail.com Our…" at bounding box center [648, 295] width 109 height 8
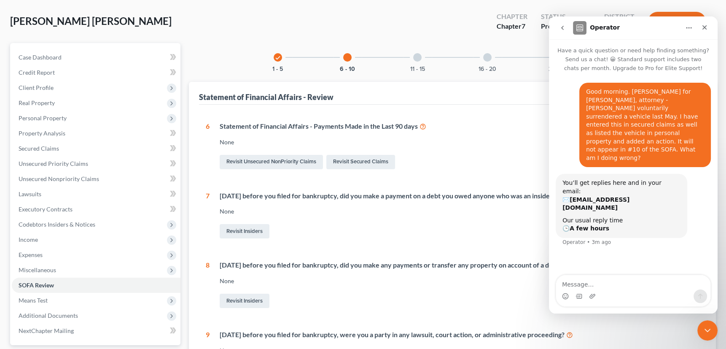
click at [708, 328] on icon "Close Intercom Messenger" at bounding box center [708, 330] width 10 height 10
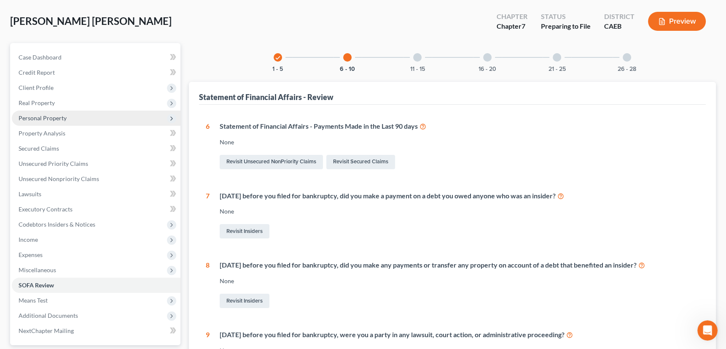
click at [48, 114] on span "Personal Property" at bounding box center [43, 117] width 48 height 7
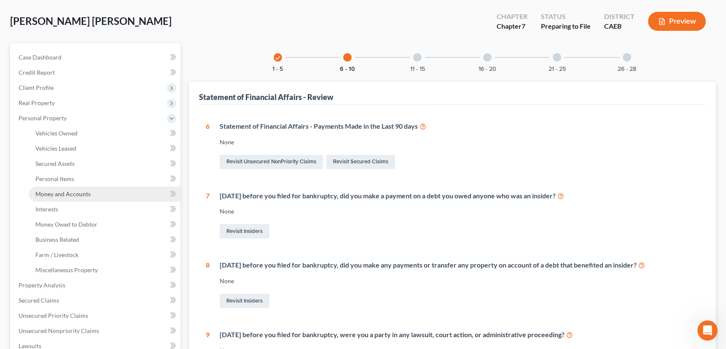
click at [57, 192] on span "Money and Accounts" at bounding box center [62, 193] width 55 height 7
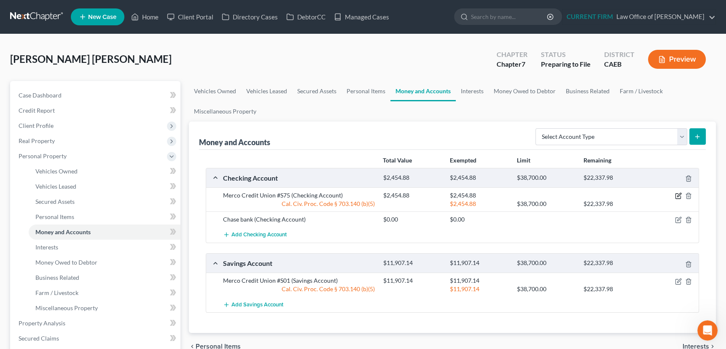
click at [679, 195] on icon "button" at bounding box center [679, 195] width 4 height 4
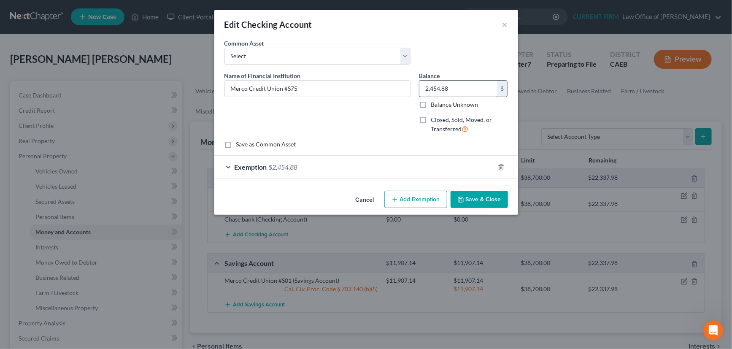
click at [459, 88] on input "2,454.88" at bounding box center [458, 89] width 78 height 16
type input "3,429.81"
click at [459, 169] on div "Exemption $2,454.88" at bounding box center [354, 167] width 280 height 22
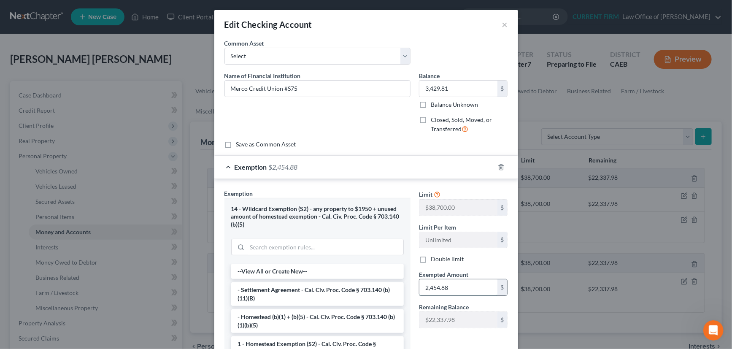
click at [446, 286] on input "2,454.88" at bounding box center [458, 287] width 78 height 16
type input "2"
type input "3,429.81"
click at [437, 166] on div "Exemption $3,429.81" at bounding box center [354, 167] width 280 height 22
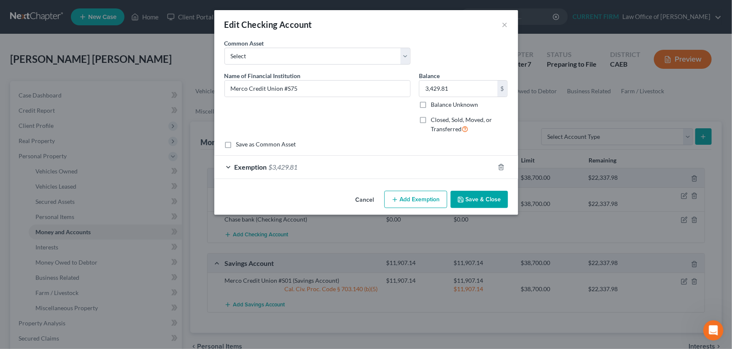
click at [477, 194] on button "Save & Close" at bounding box center [478, 200] width 57 height 18
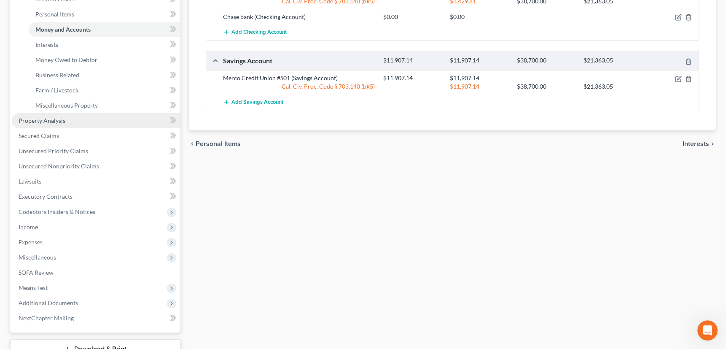
scroll to position [230, 0]
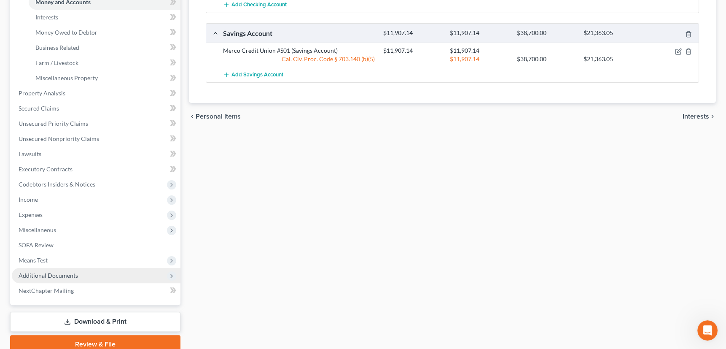
click at [65, 275] on span "Additional Documents" at bounding box center [48, 275] width 59 height 7
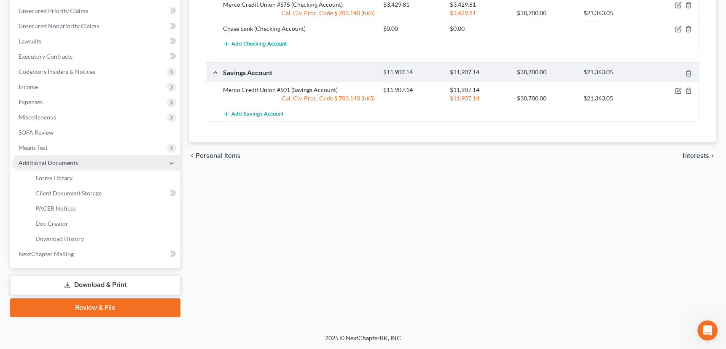
scroll to position [189, 0]
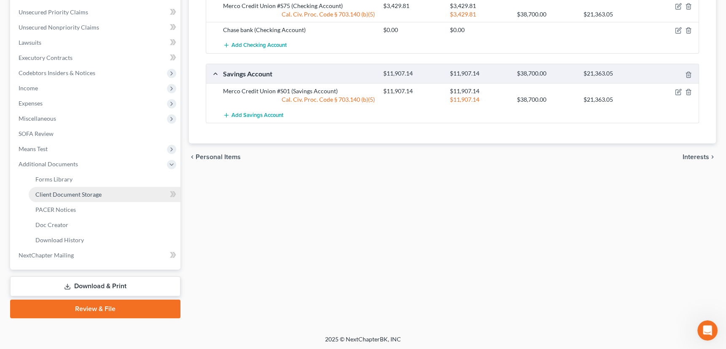
click at [70, 193] on span "Client Document Storage" at bounding box center [68, 194] width 66 height 7
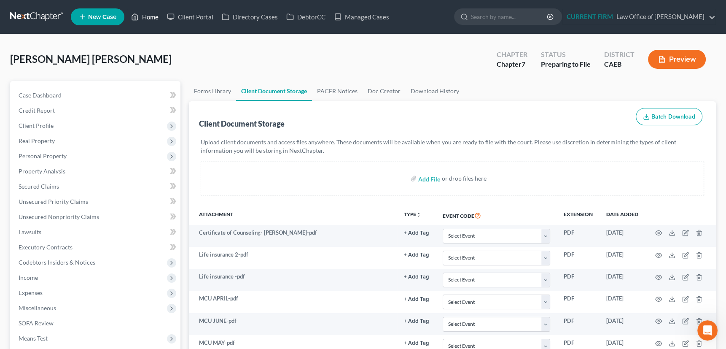
click at [150, 16] on link "Home" at bounding box center [145, 16] width 36 height 15
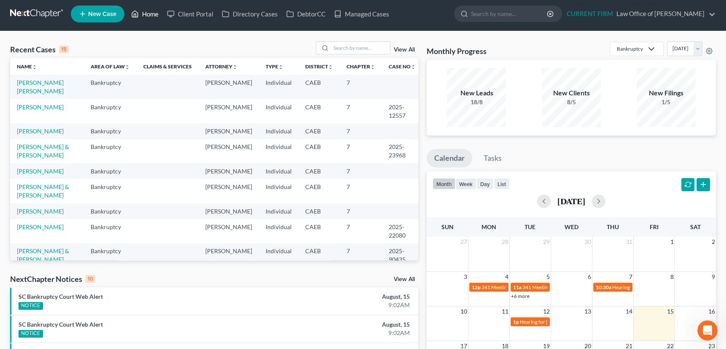
scroll to position [38, 0]
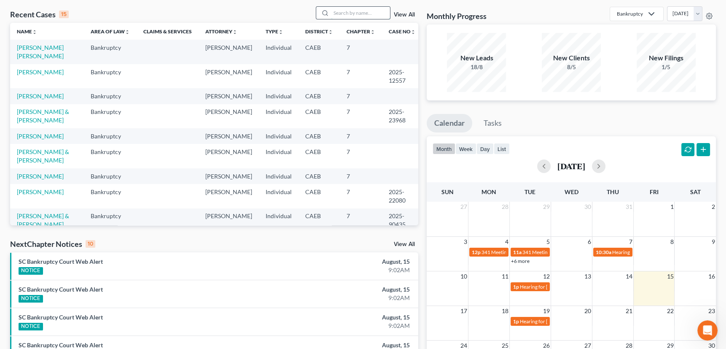
click at [340, 12] on input "search" at bounding box center [360, 13] width 59 height 12
type input "flores"
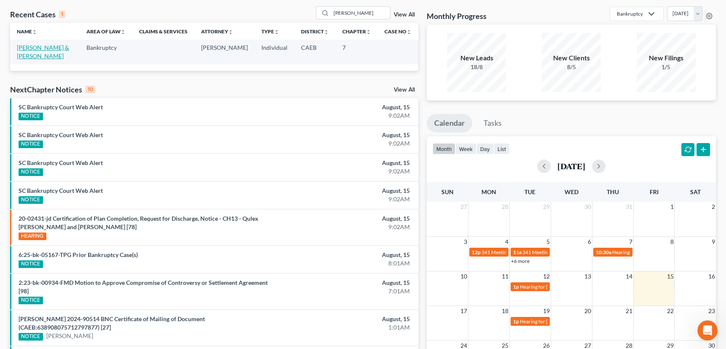
click at [59, 46] on link "Flores, Melissa & Marcos" at bounding box center [43, 52] width 52 height 16
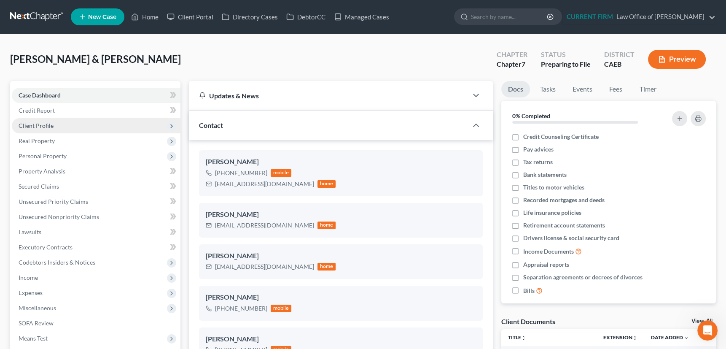
scroll to position [15, 0]
click at [42, 124] on span "Client Profile" at bounding box center [36, 125] width 35 height 7
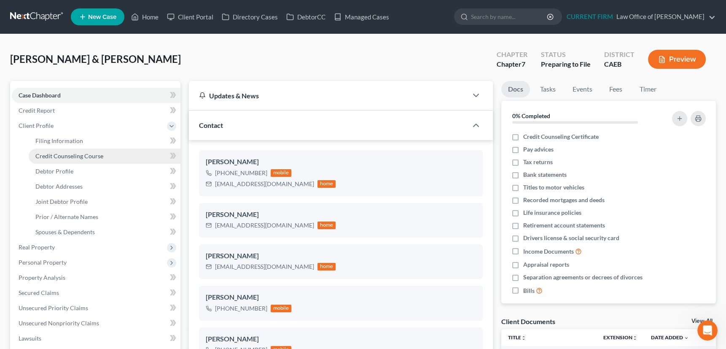
click at [48, 155] on span "Credit Counseling Course" at bounding box center [69, 155] width 68 height 7
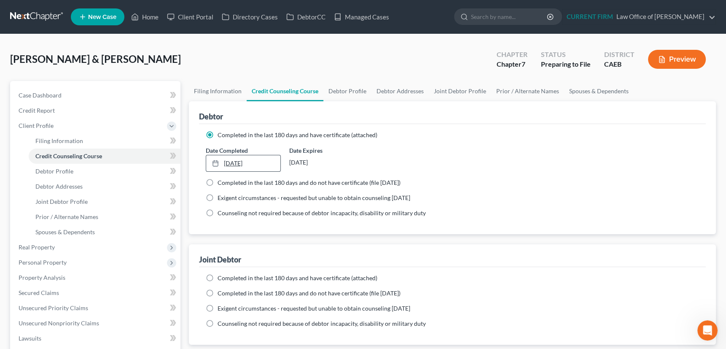
click at [236, 164] on link "3/20/2024" at bounding box center [243, 163] width 74 height 16
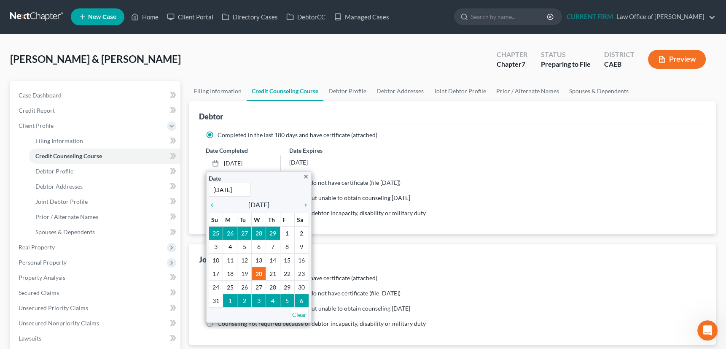
type input "8/14/2025"
click at [502, 260] on div "Joint Debtor" at bounding box center [452, 255] width 507 height 23
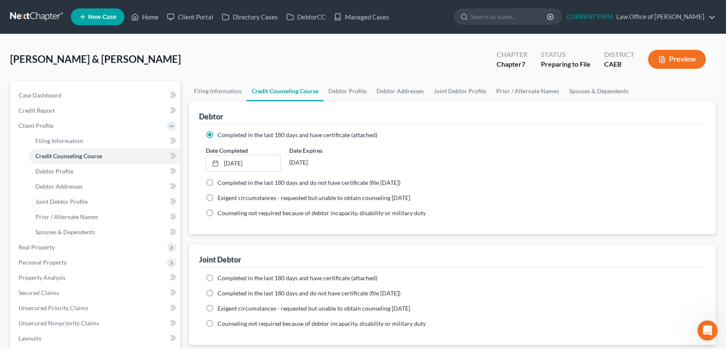
click at [218, 274] on label "Completed in the last 180 days and have certificate (attached)" at bounding box center [298, 278] width 160 height 8
click at [221, 274] on input "Completed in the last 180 days and have certificate (attached)" at bounding box center [223, 276] width 5 height 5
radio input "true"
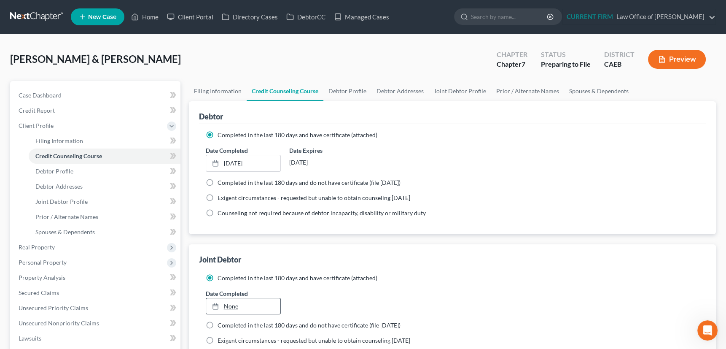
click at [226, 302] on link "None" at bounding box center [243, 306] width 74 height 16
type input "08/14/2025"
click at [540, 276] on div "Completed in the last 180 days and have certificate (attached)" at bounding box center [453, 278] width 494 height 8
click at [34, 123] on span "Client Profile" at bounding box center [36, 125] width 35 height 7
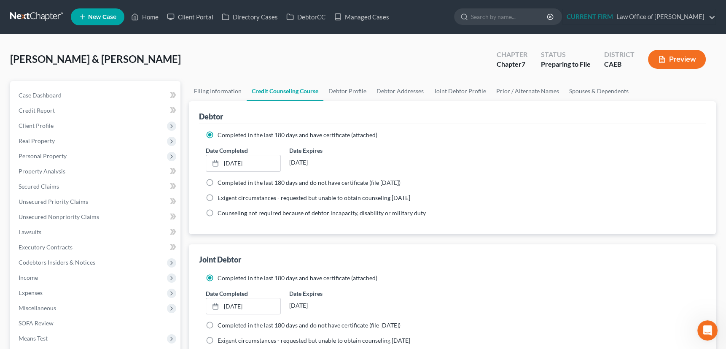
click at [708, 329] on icon "Open Intercom Messenger" at bounding box center [708, 330] width 6 height 7
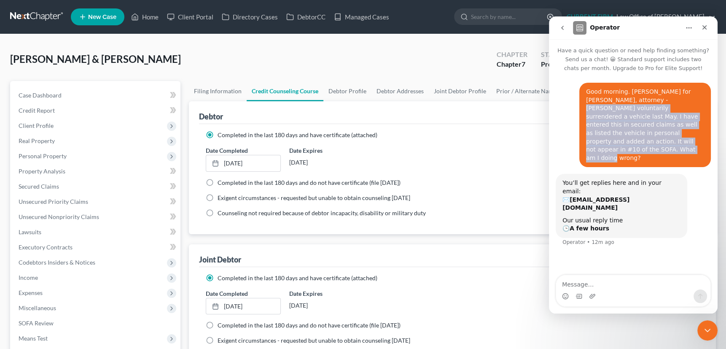
drag, startPoint x: 633, startPoint y: 100, endPoint x: 683, endPoint y: 138, distance: 62.9
click at [683, 138] on div "Good morning. Andrea Zaragoza for Flor Tataje, attorney - Andrea voluntarily su…" at bounding box center [645, 125] width 118 height 74
copy div "Andrea voluntarily surrendered a vehicle last May. I have entered this in secur…"
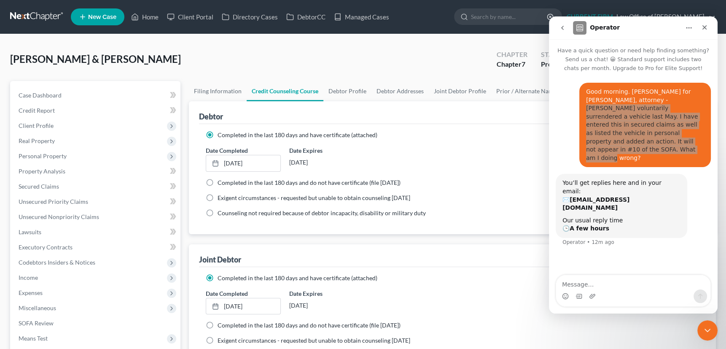
click at [709, 328] on icon "Close Intercom Messenger" at bounding box center [708, 330] width 10 height 10
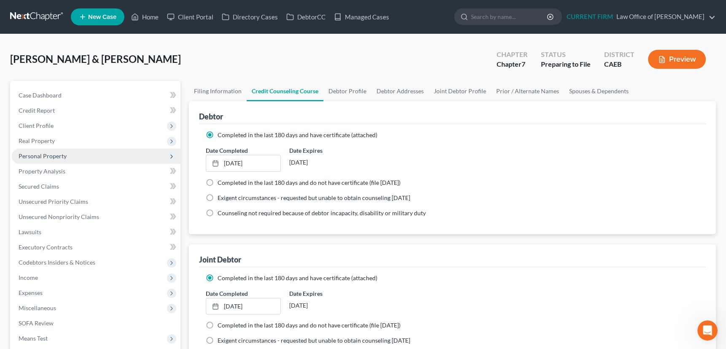
click at [50, 156] on span "Personal Property" at bounding box center [43, 155] width 48 height 7
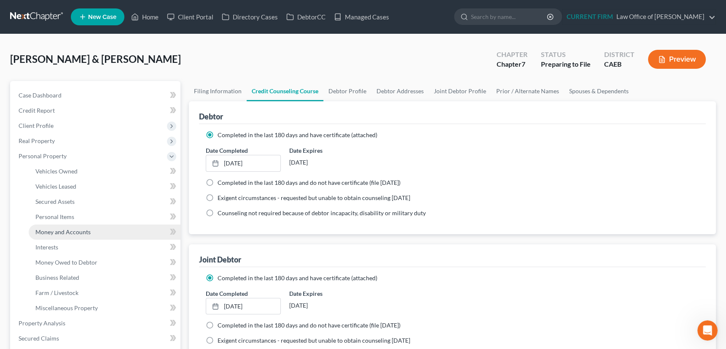
click at [54, 230] on span "Money and Accounts" at bounding box center [62, 231] width 55 height 7
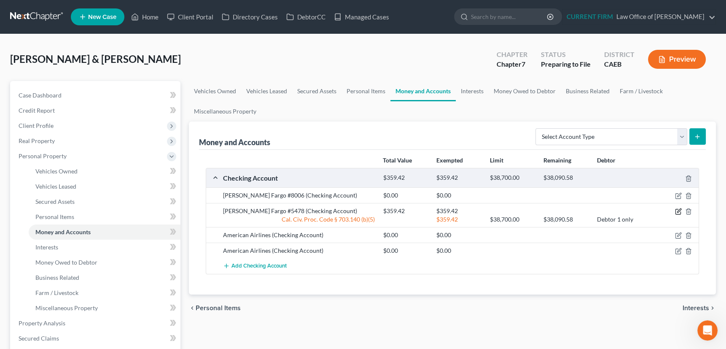
click at [677, 209] on icon "button" at bounding box center [678, 211] width 7 height 7
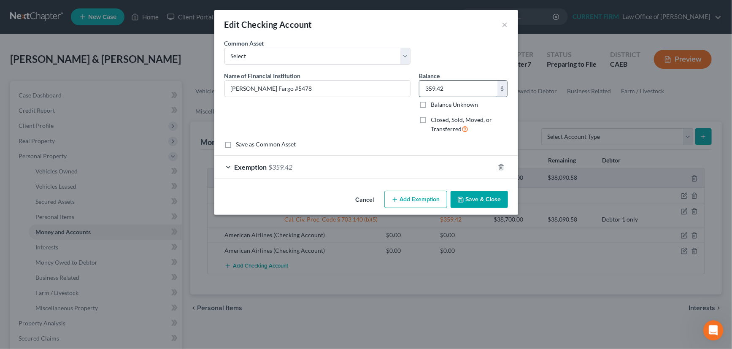
click at [451, 87] on input "359.42" at bounding box center [458, 89] width 78 height 16
type input "13.57"
click at [416, 167] on div "Exemption $359.42" at bounding box center [354, 167] width 280 height 22
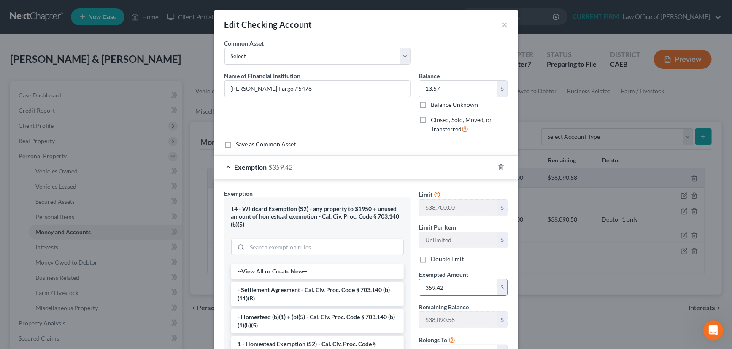
click at [442, 283] on input "359.42" at bounding box center [458, 287] width 78 height 16
type input "13.57"
click at [441, 164] on div "Exemption $13.57" at bounding box center [354, 167] width 280 height 22
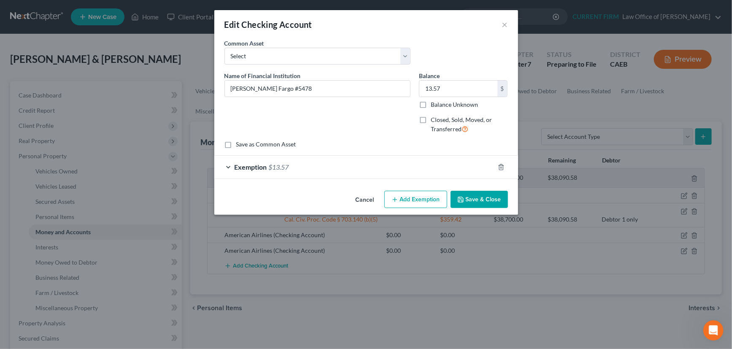
click at [481, 196] on button "Save & Close" at bounding box center [478, 200] width 57 height 18
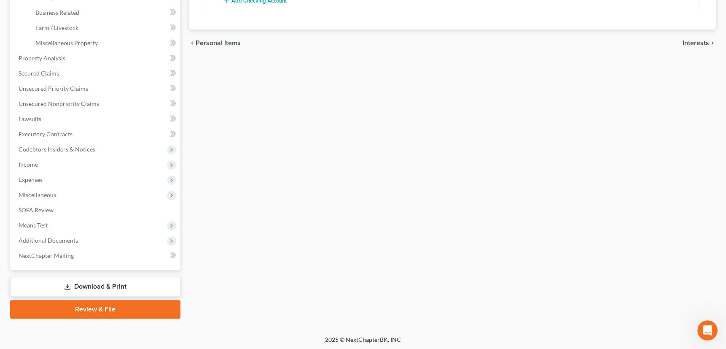
scroll to position [265, 0]
click at [62, 239] on span "Additional Documents" at bounding box center [48, 239] width 59 height 7
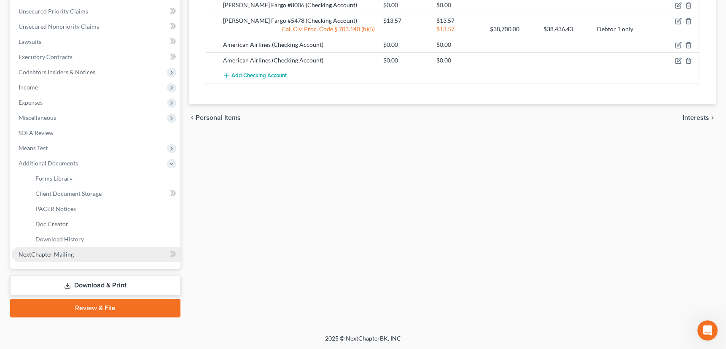
scroll to position [189, 0]
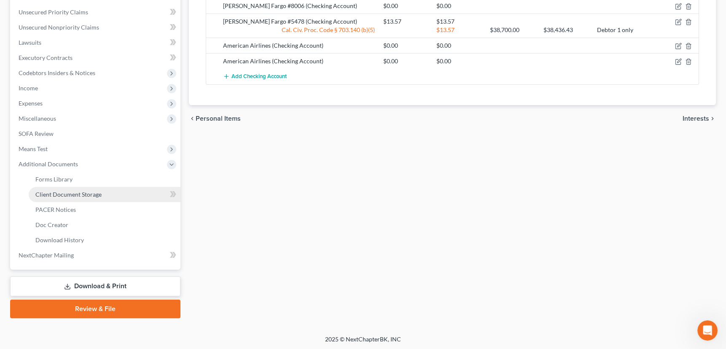
click at [75, 196] on span "Client Document Storage" at bounding box center [68, 194] width 66 height 7
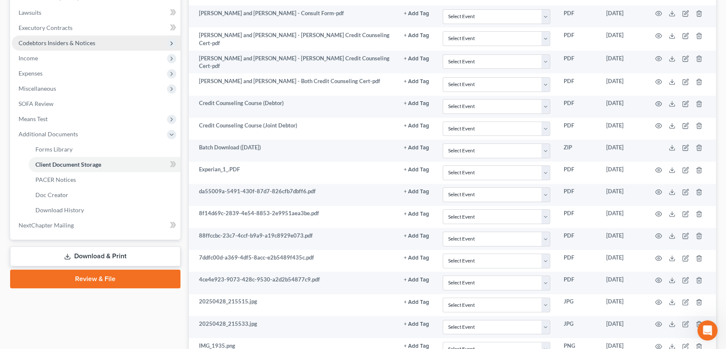
scroll to position [230, 0]
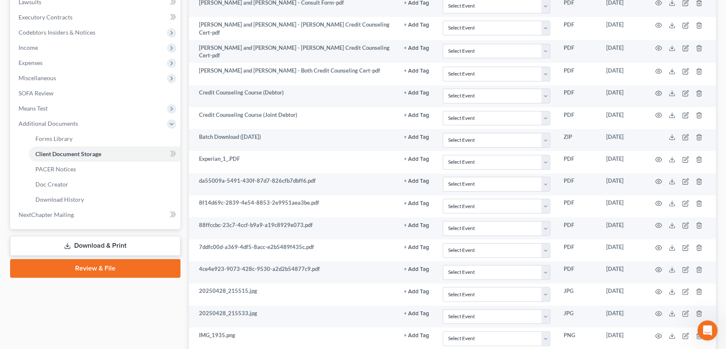
click at [74, 244] on link "Download & Print" at bounding box center [95, 246] width 170 height 20
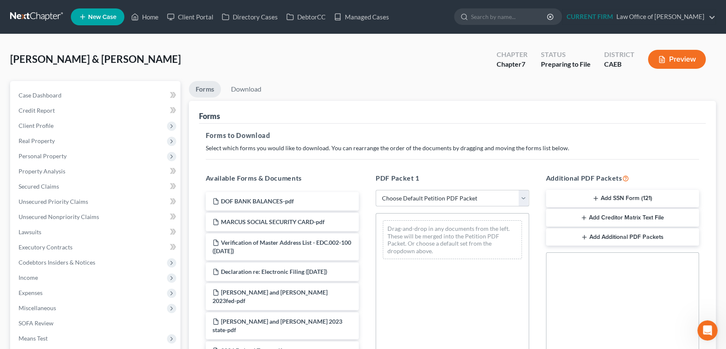
click at [527, 194] on select "Choose Default Petition PDF Packet Complete Bankruptcy Petition (all forms and …" at bounding box center [453, 198] width 154 height 17
select select "0"
click at [376, 190] on select "Choose Default Petition PDF Packet Complete Bankruptcy Petition (all forms and …" at bounding box center [453, 198] width 154 height 17
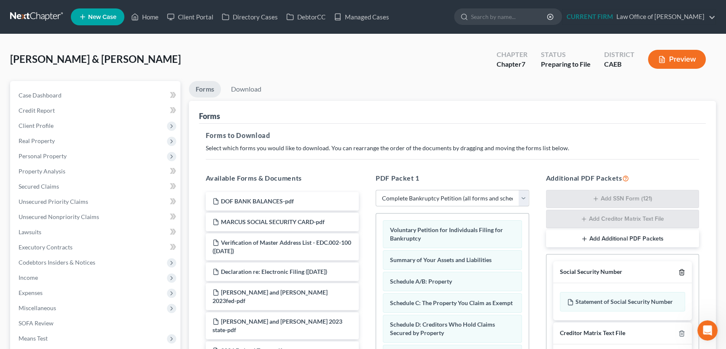
click at [682, 272] on line "button" at bounding box center [682, 273] width 0 height 2
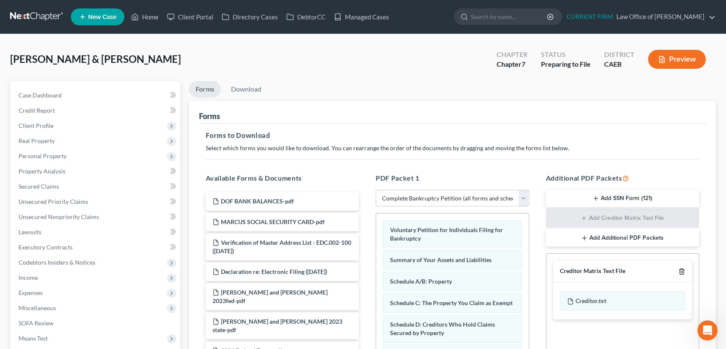
click at [681, 272] on icon "button" at bounding box center [682, 271] width 7 height 7
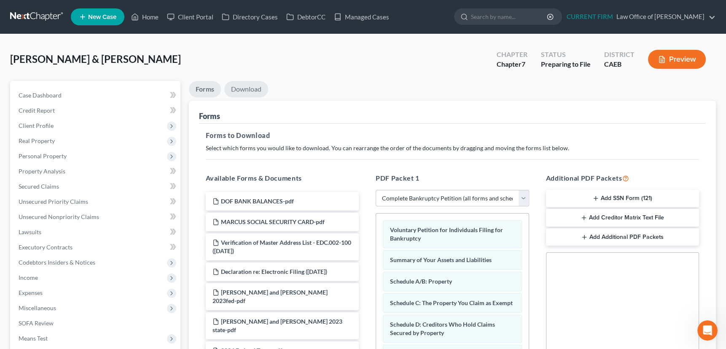
click at [248, 87] on link "Download" at bounding box center [246, 89] width 44 height 16
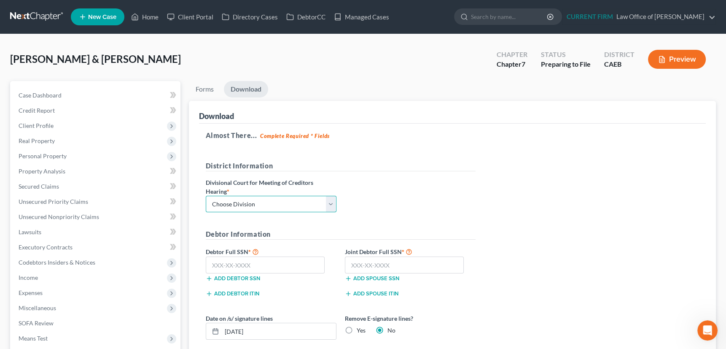
click at [330, 203] on select "Choose Division Fresno Modesto Sacramento" at bounding box center [271, 204] width 131 height 17
select select "0"
click at [206, 196] on select "Choose Division Fresno Modesto Sacramento" at bounding box center [271, 204] width 131 height 17
click at [275, 263] on input "text" at bounding box center [265, 264] width 119 height 17
click at [236, 268] on input "text" at bounding box center [265, 264] width 119 height 17
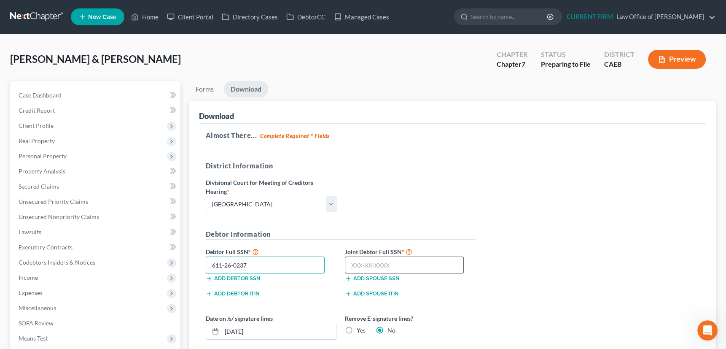
type input "611-26-0237"
click at [358, 261] on input "text" at bounding box center [404, 264] width 119 height 17
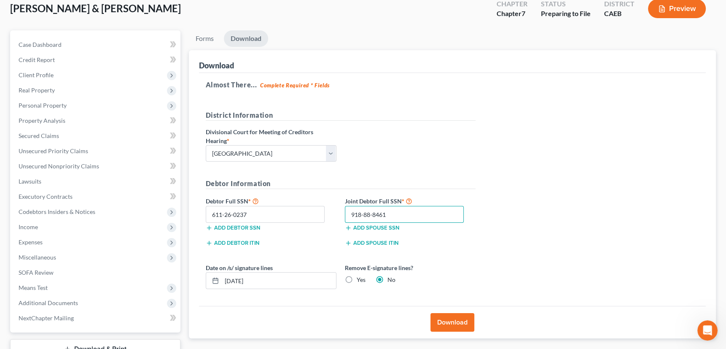
scroll to position [76, 0]
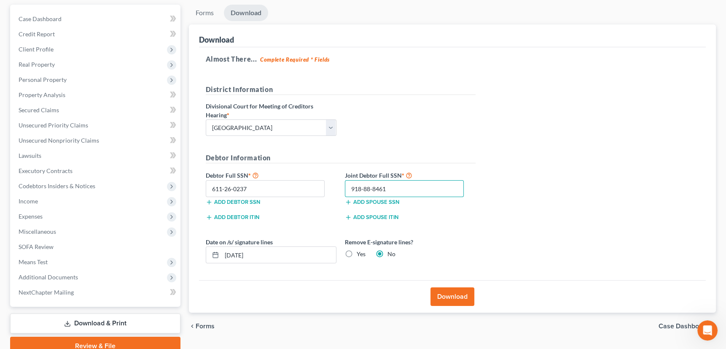
click at [353, 185] on input "918-88-8461" at bounding box center [404, 188] width 119 height 17
drag, startPoint x: 398, startPoint y: 184, endPoint x: 337, endPoint y: 186, distance: 60.4
click at [337, 186] on div "Debtor Full SSN * 611-26-0237 Add debtor SSN Joint Debtor Full SSN * 188-88-461…" at bounding box center [341, 191] width 278 height 42
type input "618-88-8461"
click at [451, 291] on button "Download" at bounding box center [453, 296] width 44 height 19
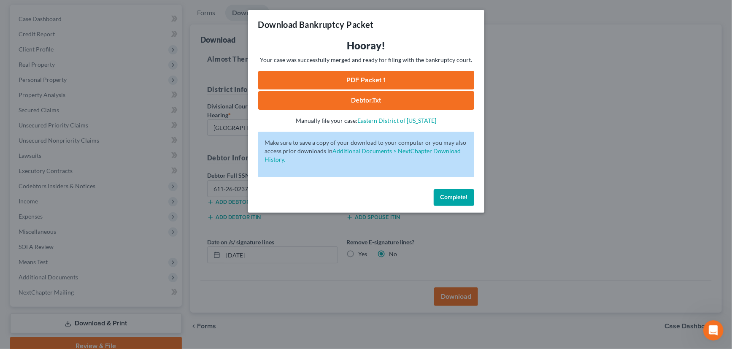
click at [366, 78] on link "PDF Packet 1" at bounding box center [366, 80] width 216 height 19
click at [451, 195] on span "Complete!" at bounding box center [453, 197] width 27 height 7
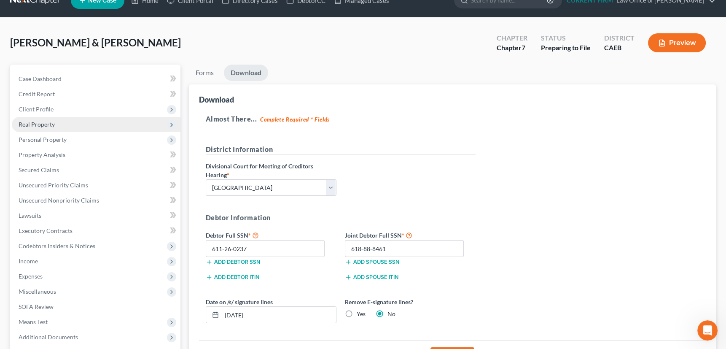
scroll to position [38, 0]
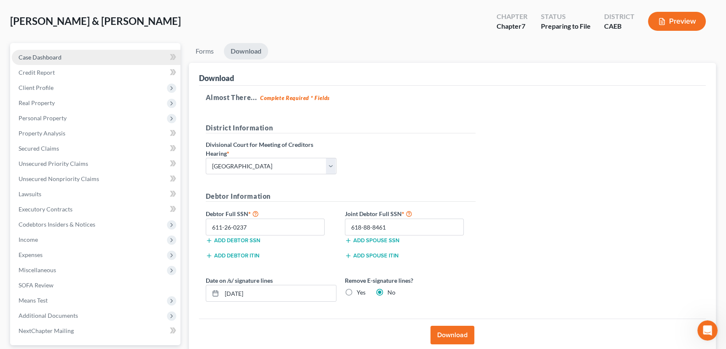
click at [55, 57] on span "Case Dashboard" at bounding box center [40, 57] width 43 height 7
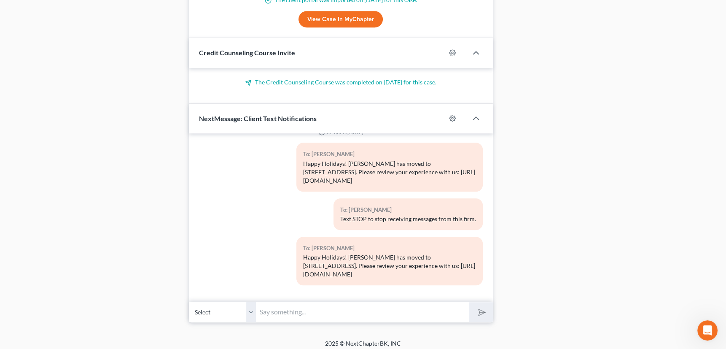
scroll to position [839, 0]
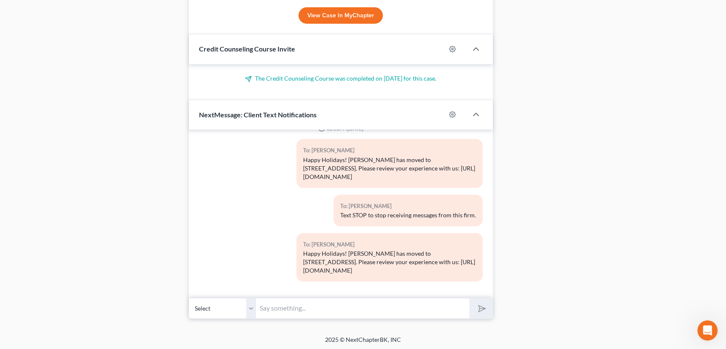
click at [251, 307] on select "Select +1 (209) 622-6453 - Melissa Flores +1 (209) 622-6453 - Melissa Flores +1…" at bounding box center [222, 308] width 67 height 21
click at [294, 306] on input "text" at bounding box center [362, 308] width 213 height 21
type input "Hi Melissa, I need the signed signature pages back so that I can file your peti…"
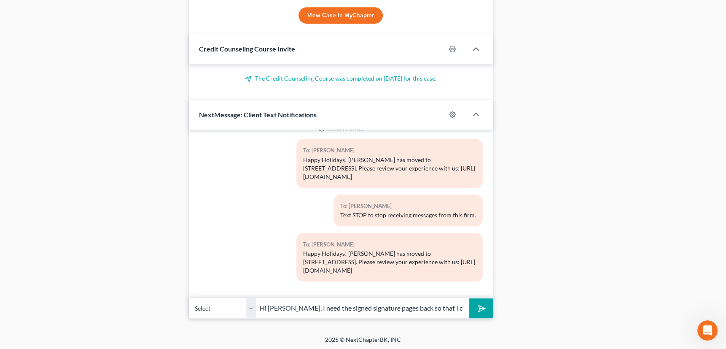
click at [481, 304] on icon "submit" at bounding box center [480, 308] width 12 height 12
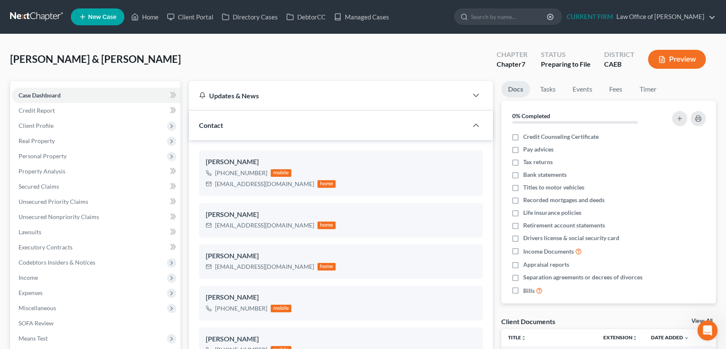
scroll to position [114, 0]
click at [157, 14] on link "Home" at bounding box center [145, 16] width 36 height 15
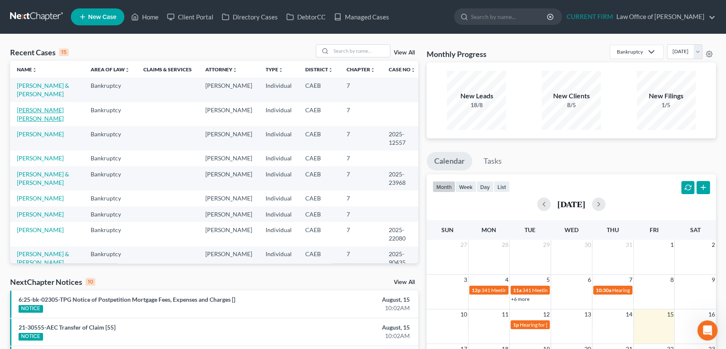
click at [22, 111] on link "Zaragoza Ortiz, Andrea" at bounding box center [40, 114] width 47 height 16
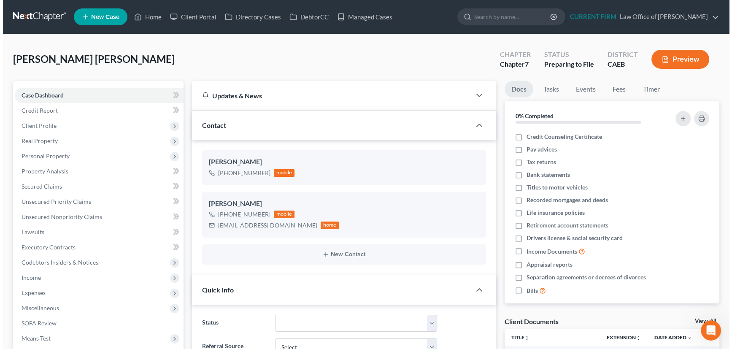
scroll to position [269, 0]
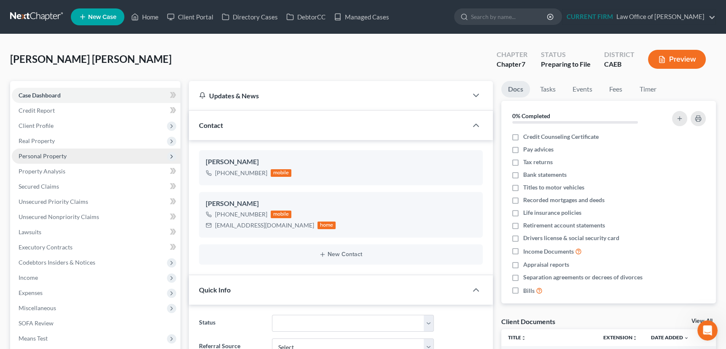
click at [53, 156] on span "Personal Property" at bounding box center [43, 155] width 48 height 7
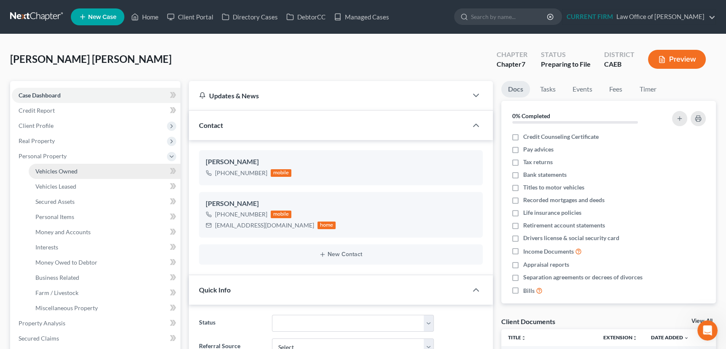
click at [57, 167] on span "Vehicles Owned" at bounding box center [56, 170] width 42 height 7
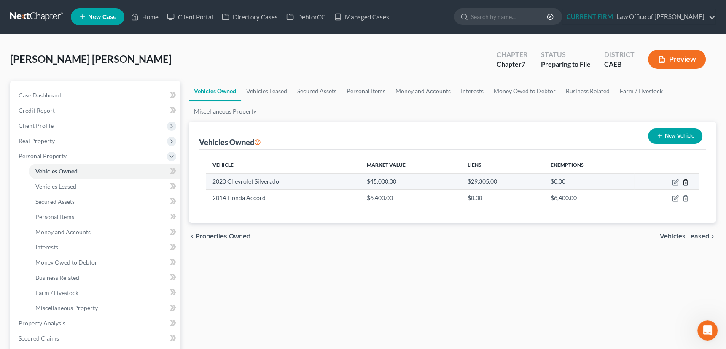
click at [686, 179] on icon "button" at bounding box center [685, 182] width 7 height 7
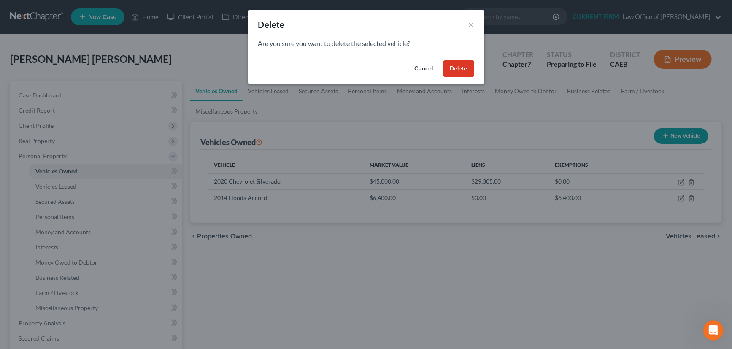
click at [454, 67] on button "Delete" at bounding box center [458, 68] width 31 height 17
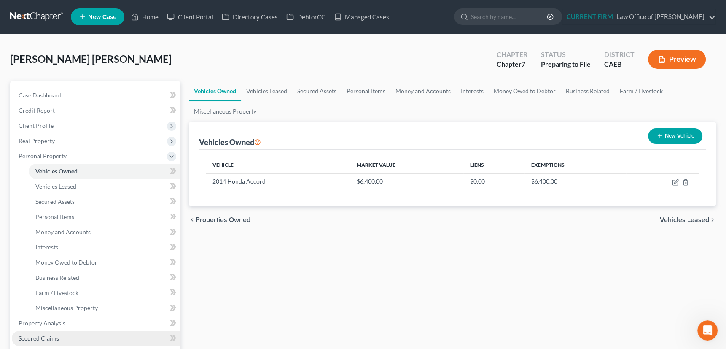
click at [42, 334] on span "Secured Claims" at bounding box center [39, 337] width 40 height 7
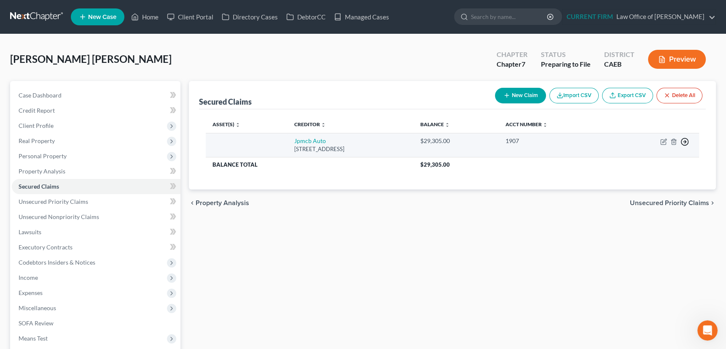
click at [683, 139] on icon "button" at bounding box center [685, 141] width 8 height 8
click at [629, 158] on link "Move to F" at bounding box center [646, 162] width 70 height 14
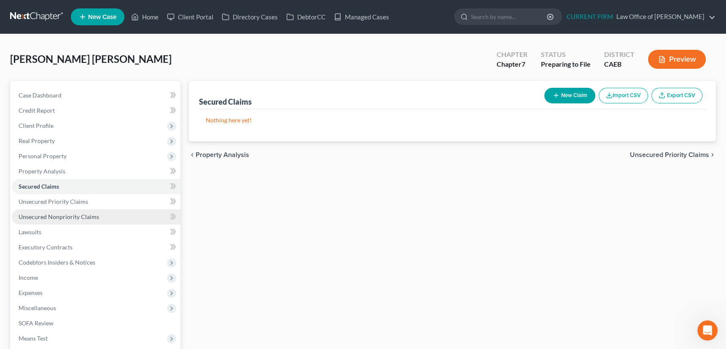
click at [61, 216] on span "Unsecured Nonpriority Claims" at bounding box center [59, 216] width 81 height 7
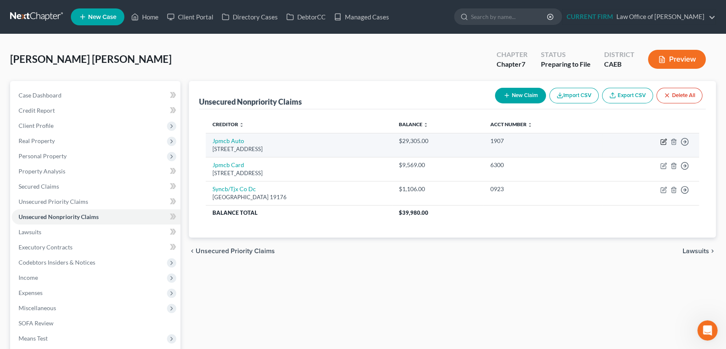
click at [662, 140] on icon "button" at bounding box center [663, 141] width 7 height 7
select select "45"
select select "0"
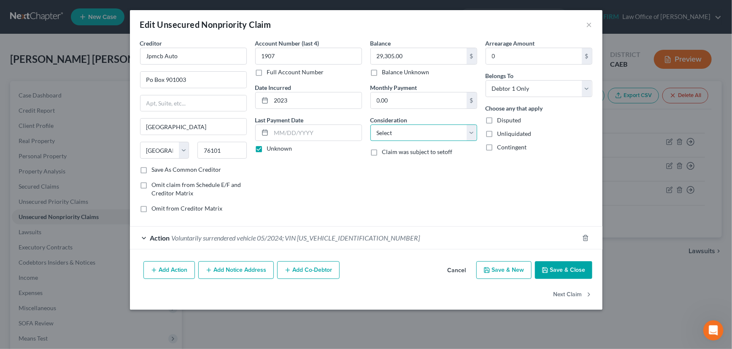
click at [471, 129] on select "Select Cable / Satellite Services Collection Agency Credit Card Debt Debt Couns…" at bounding box center [423, 132] width 107 height 17
select select "14"
click at [370, 124] on select "Select Cable / Satellite Services Collection Agency Credit Card Debt Debt Couns…" at bounding box center [423, 132] width 107 height 17
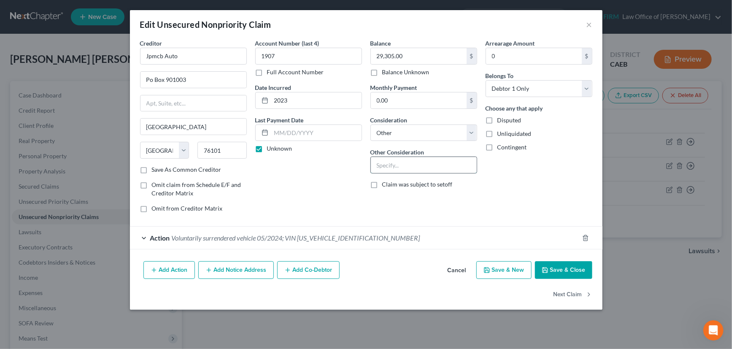
click at [395, 168] on input "text" at bounding box center [424, 165] width 106 height 16
paste input "Andrea voluntarily surrendered a vehicle last May. I have entered this in secur…"
type input "Andrea voluntarily surrendered a vehicle last May. I have entered this in secur…"
drag, startPoint x: 470, startPoint y: 162, endPoint x: 351, endPoint y: 159, distance: 119.4
click at [351, 159] on div "Creditor * Jpmcb Auto Po Box 901003 Fort Worth State AL AK AR AZ CA CO CT DE DC…" at bounding box center [366, 129] width 461 height 181
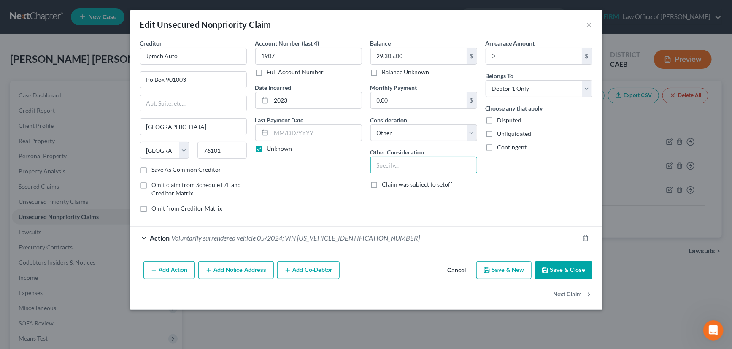
click at [384, 238] on div "Action Voluntarily surrendered vehicle 05/2024; VIN 1GC1YNEY4LF240288" at bounding box center [354, 237] width 449 height 22
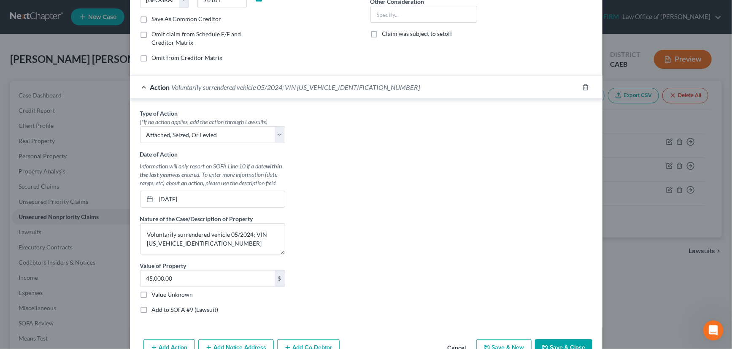
scroll to position [153, 0]
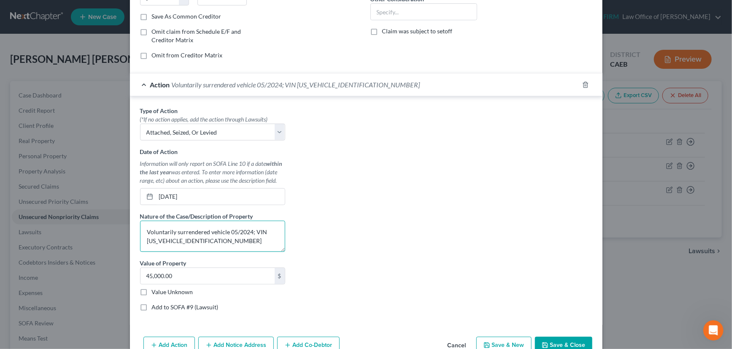
drag, startPoint x: 145, startPoint y: 231, endPoint x: 215, endPoint y: 241, distance: 70.8
click at [215, 241] on textarea "Voluntarily surrendered vehicle 05/2024; VIN 1GC1YNEY4LF240288" at bounding box center [212, 236] width 145 height 31
click at [391, 9] on input "text" at bounding box center [424, 12] width 106 height 16
paste input "Voluntarily surrendered vehicle 05/2024; VIN 1GC1YNEY4LF240288"
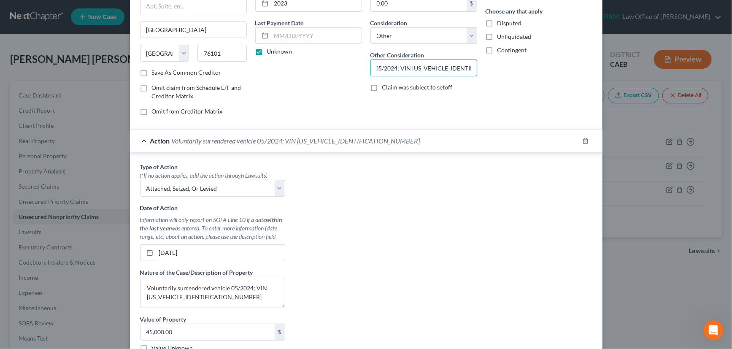
scroll to position [76, 0]
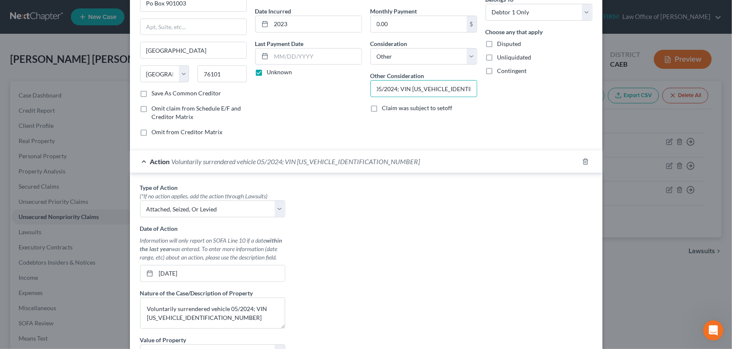
type input "Voluntarily surrendered vehicle 05/2024; VIN 1GC1YNEY4LF240288"
click at [469, 162] on div "Action Voluntarily surrendered vehicle 05/2024; VIN 1GC1YNEY4LF240288" at bounding box center [354, 161] width 449 height 22
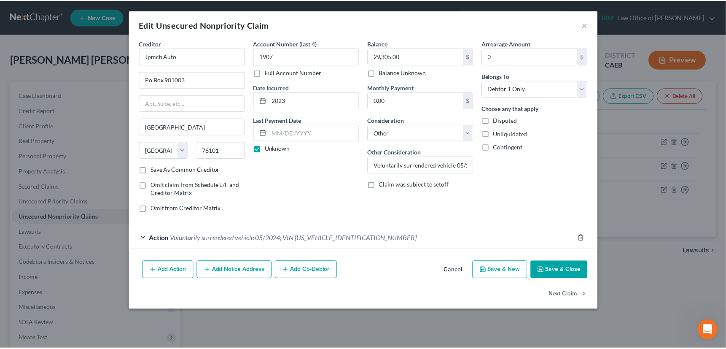
scroll to position [0, 0]
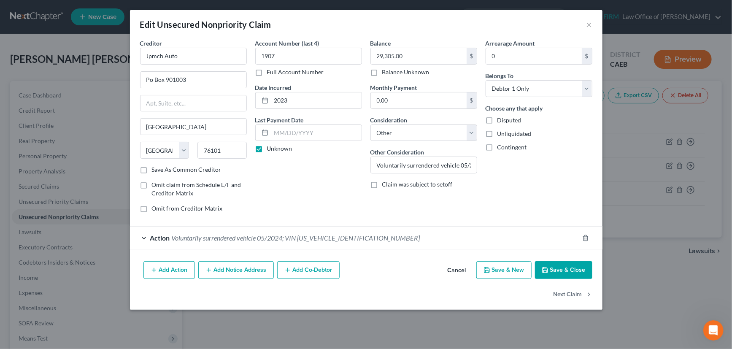
click at [568, 268] on button "Save & Close" at bounding box center [563, 270] width 57 height 18
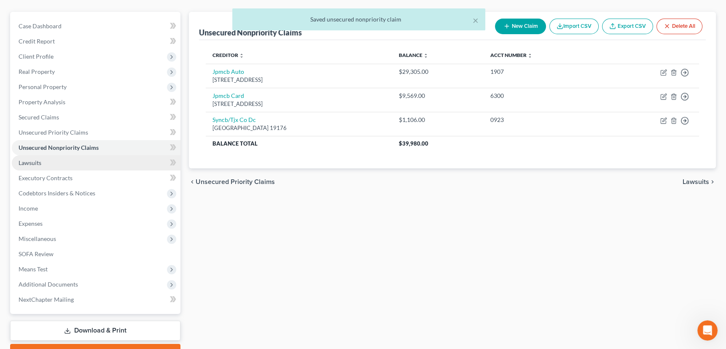
scroll to position [76, 0]
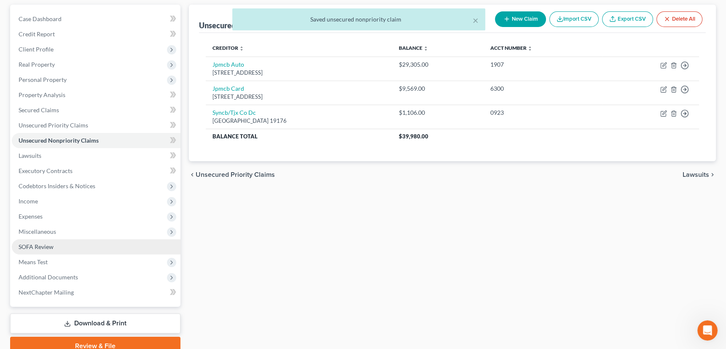
click at [44, 245] on span "SOFA Review" at bounding box center [36, 246] width 35 height 7
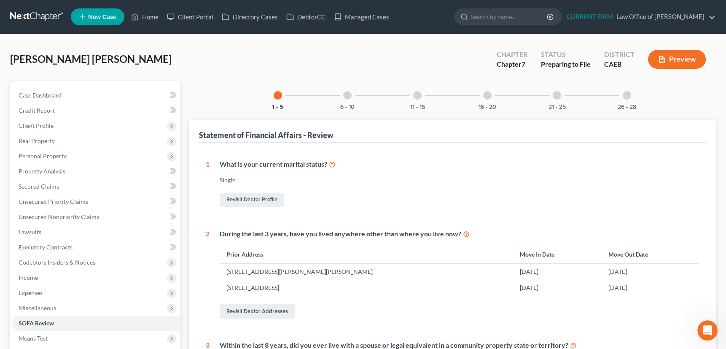
click at [348, 94] on div at bounding box center [347, 95] width 8 height 8
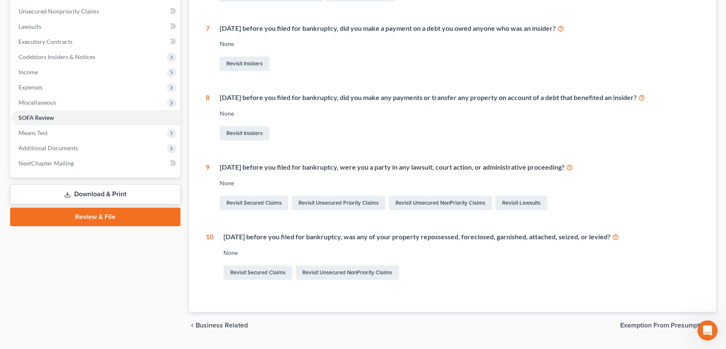
scroll to position [188, 0]
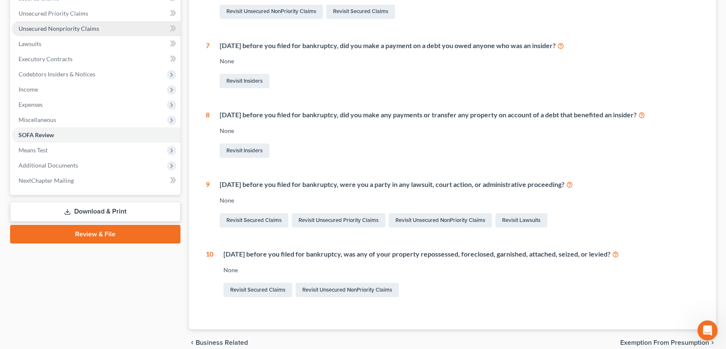
click at [63, 26] on span "Unsecured Nonpriority Claims" at bounding box center [59, 28] width 81 height 7
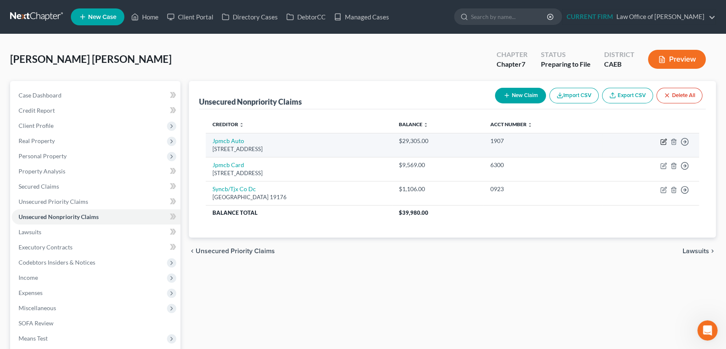
click at [663, 140] on icon "button" at bounding box center [663, 141] width 7 height 7
select select "45"
select select "14"
select select "0"
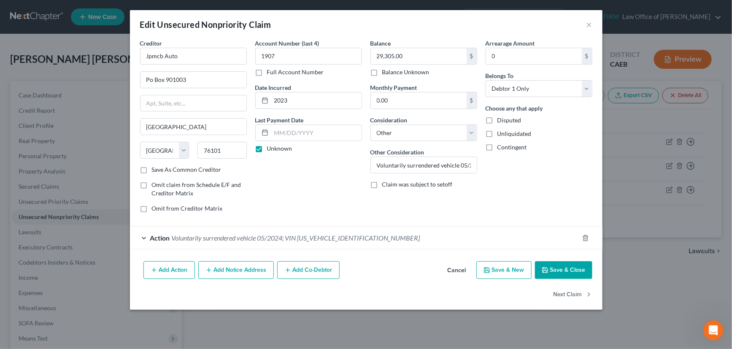
click at [422, 237] on div "Action Voluntarily surrendered vehicle 05/2024; VIN 1GC1YNEY4LF240288" at bounding box center [354, 237] width 449 height 22
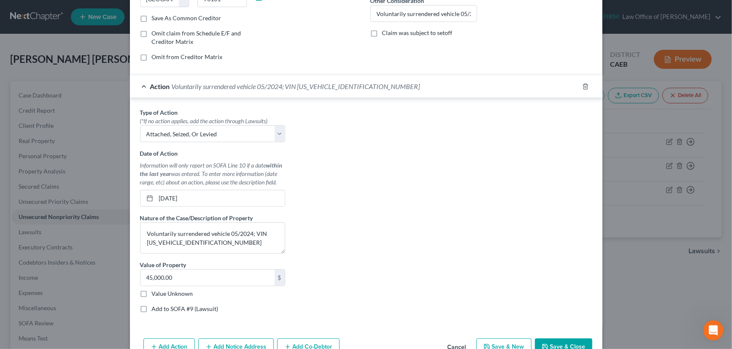
scroll to position [153, 0]
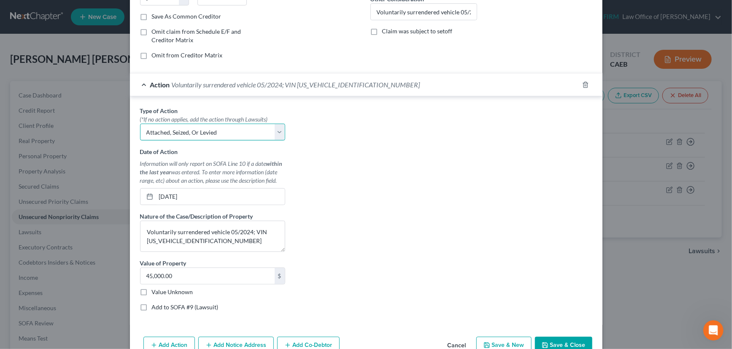
click at [276, 131] on select "Select Repossession Garnishment Foreclosure Personal Injury Attached, Seized, O…" at bounding box center [212, 132] width 145 height 17
select select "0"
click at [140, 124] on select "Select Repossession Garnishment Foreclosure Personal Injury Attached, Seized, O…" at bounding box center [212, 132] width 145 height 17
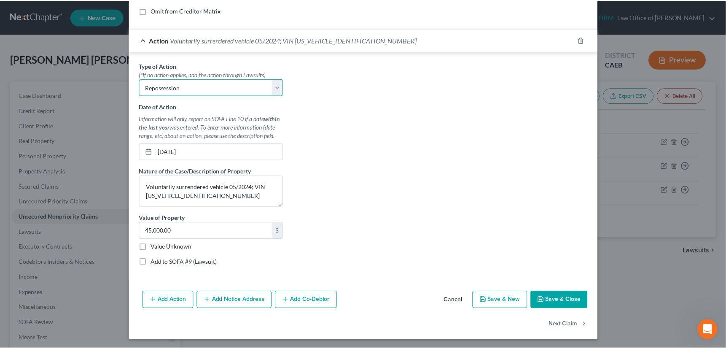
scroll to position [160, 0]
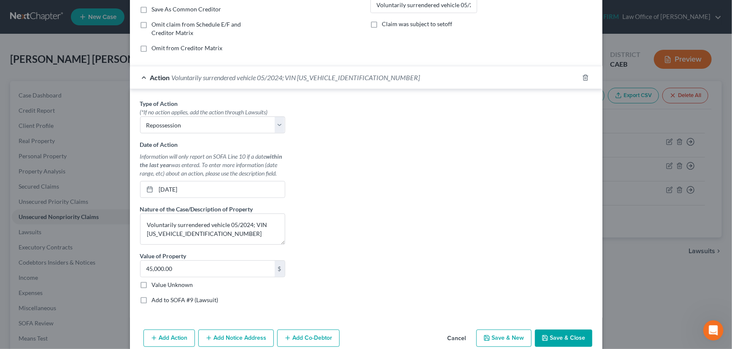
click at [561, 336] on button "Save & Close" at bounding box center [563, 338] width 57 height 18
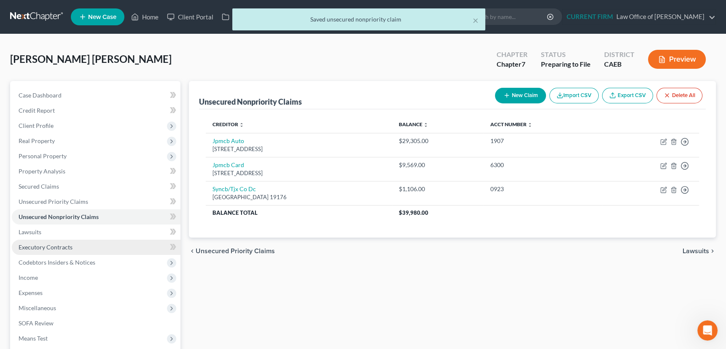
scroll to position [38, 0]
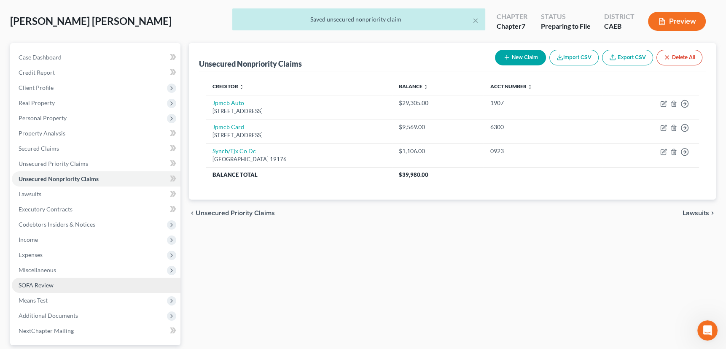
click at [42, 284] on span "SOFA Review" at bounding box center [36, 284] width 35 height 7
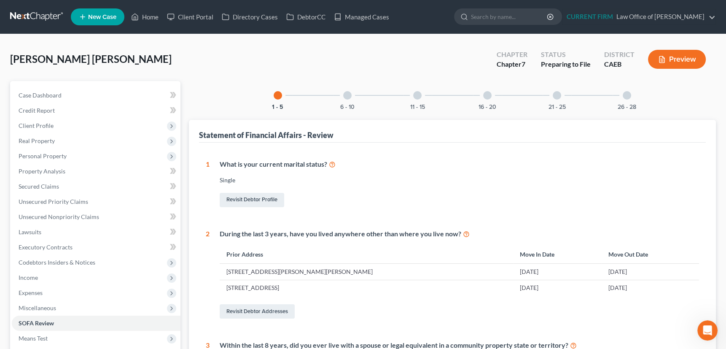
click at [347, 92] on div at bounding box center [347, 95] width 8 height 8
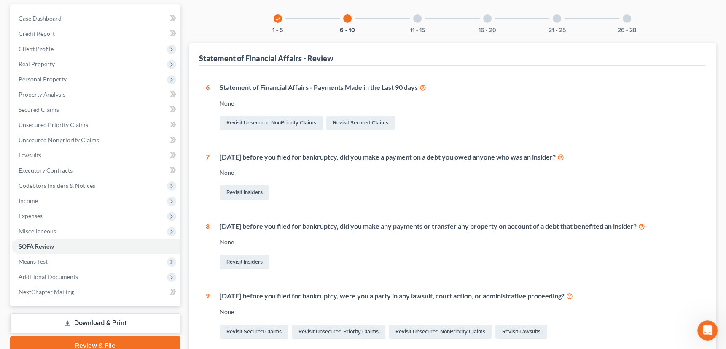
scroll to position [76, 0]
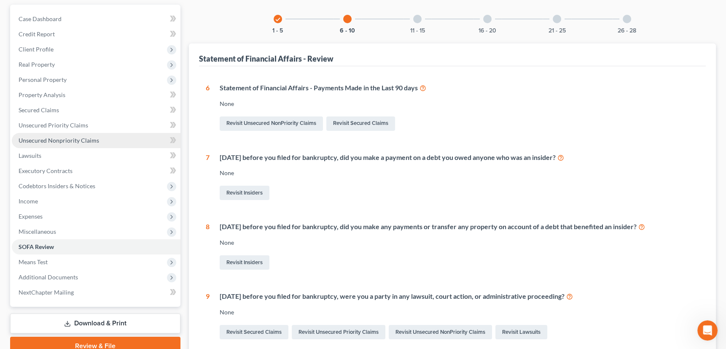
click at [85, 137] on span "Unsecured Nonpriority Claims" at bounding box center [59, 140] width 81 height 7
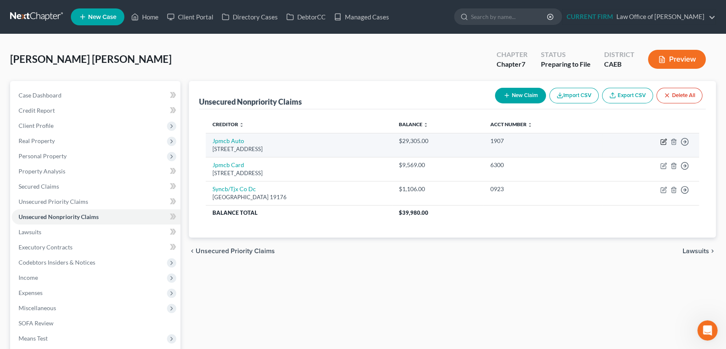
click at [664, 143] on icon "button" at bounding box center [663, 141] width 7 height 7
select select "45"
select select "14"
select select "0"
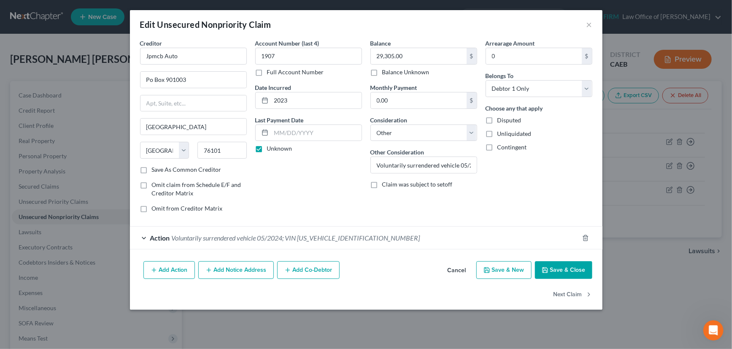
click at [527, 236] on div "Action Voluntarily surrendered vehicle 05/2024; VIN 1GC1YNEY4LF240288" at bounding box center [354, 237] width 449 height 22
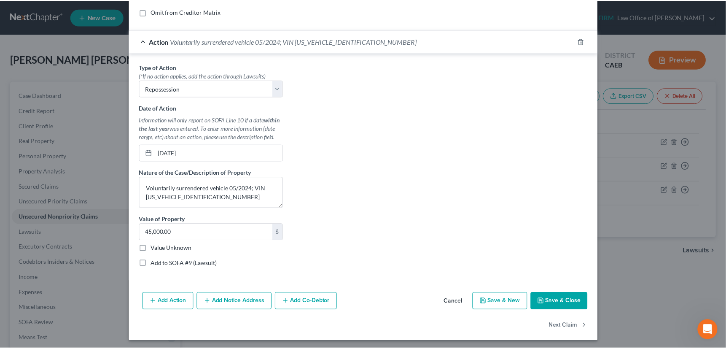
scroll to position [198, 0]
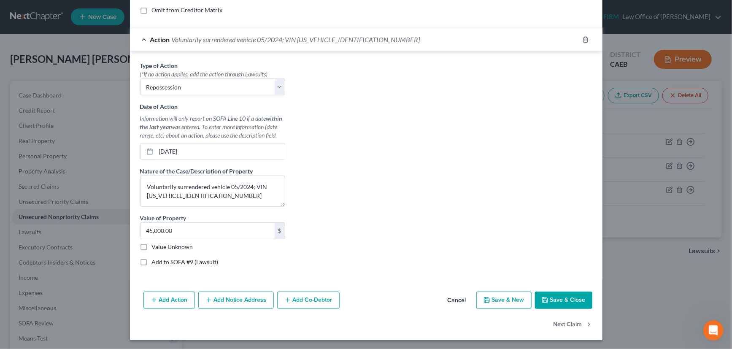
click at [564, 298] on button "Save & Close" at bounding box center [563, 300] width 57 height 18
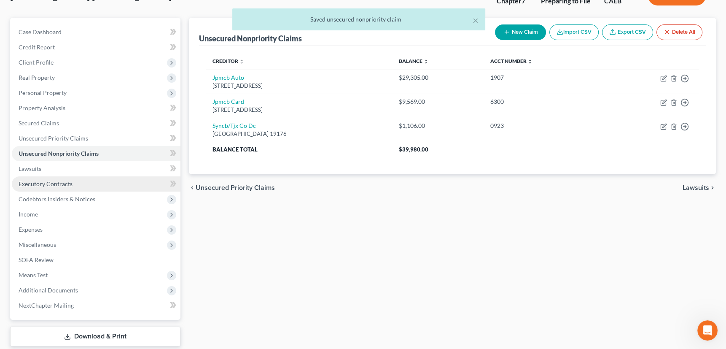
scroll to position [113, 0]
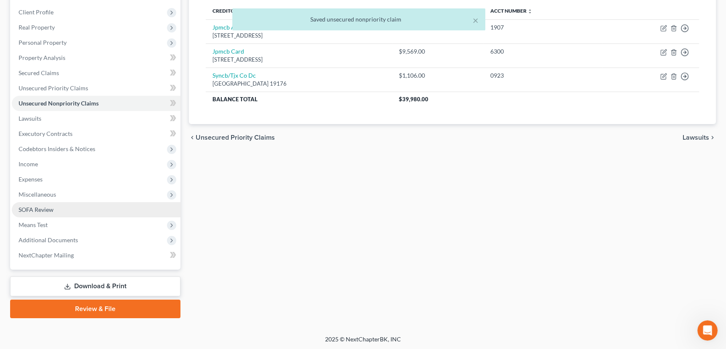
click at [46, 210] on span "SOFA Review" at bounding box center [36, 209] width 35 height 7
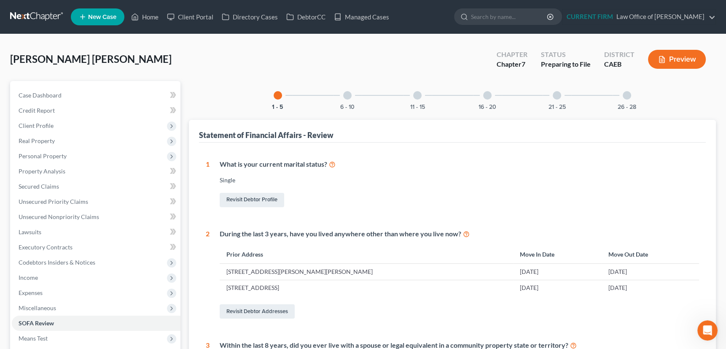
click at [350, 94] on div at bounding box center [347, 95] width 8 height 8
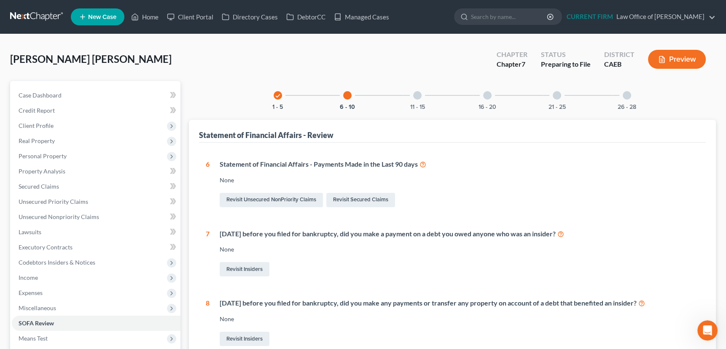
click at [709, 330] on icon "Open Intercom Messenger" at bounding box center [708, 330] width 14 height 14
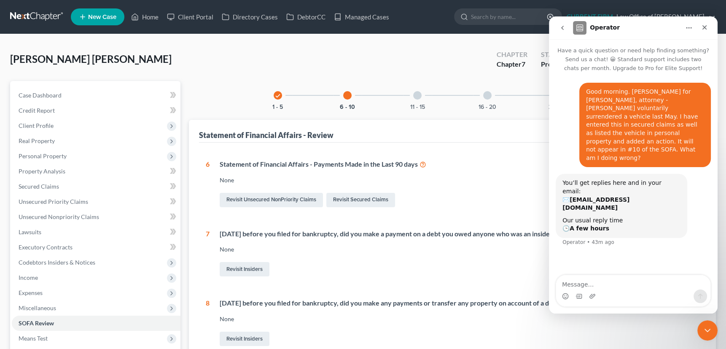
click at [709, 330] on icon "Close Intercom Messenger" at bounding box center [708, 330] width 10 height 10
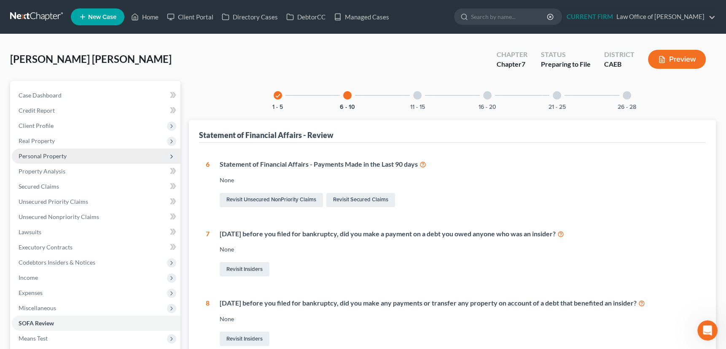
click at [54, 154] on span "Personal Property" at bounding box center [43, 155] width 48 height 7
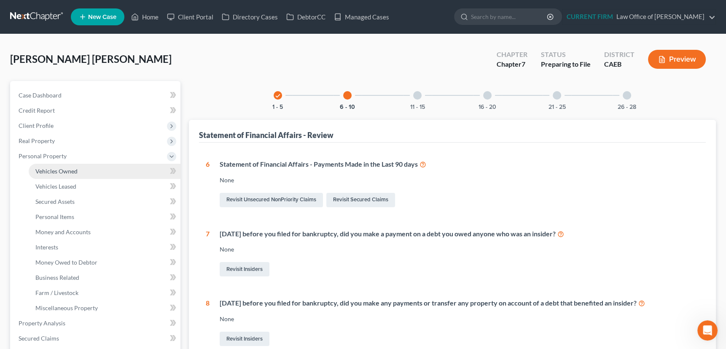
click at [54, 169] on span "Vehicles Owned" at bounding box center [56, 170] width 42 height 7
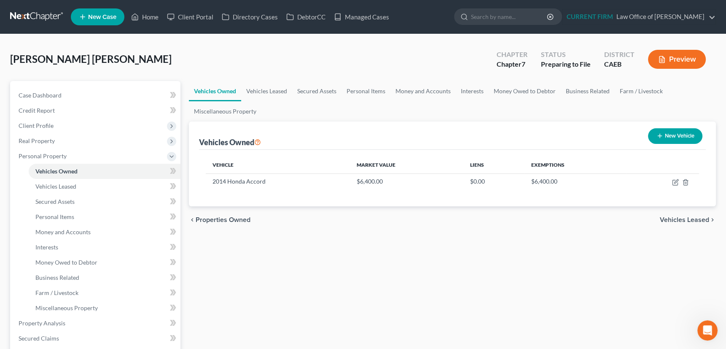
click at [660, 132] on icon "button" at bounding box center [660, 135] width 7 height 7
select select "0"
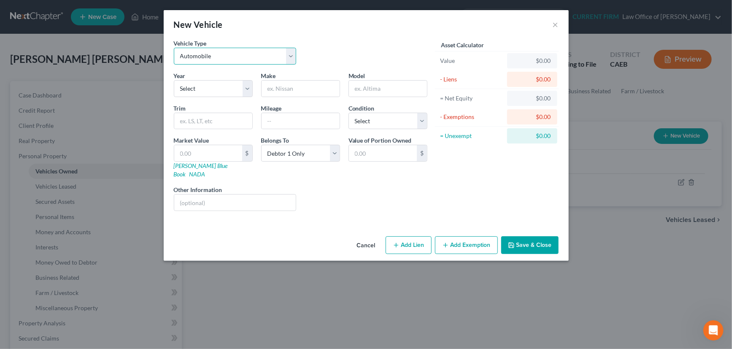
click at [250, 61] on select "Select Automobile Truck Trailer Watercraft Aircraft Motor Home Atv Other Vehicle" at bounding box center [235, 56] width 123 height 17
select select "1"
click at [174, 48] on select "Select Automobile Truck Trailer Watercraft Aircraft Motor Home Atv Other Vehicle" at bounding box center [235, 56] width 123 height 17
click at [245, 88] on select "Select 2026 2025 2024 2023 2022 2021 2020 2019 2018 2017 2016 2015 2014 2013 20…" at bounding box center [213, 88] width 79 height 17
select select "6"
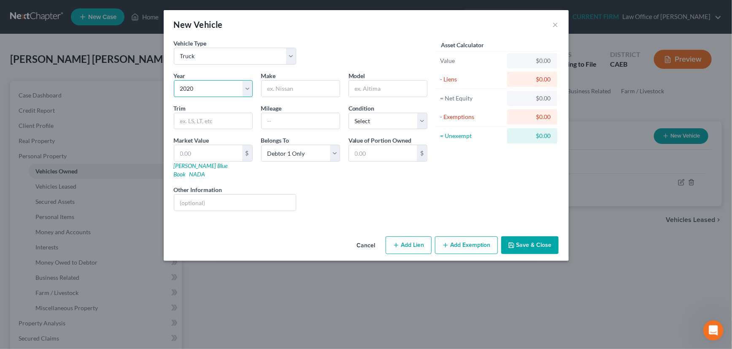
click at [174, 80] on select "Select 2026 2025 2024 2023 2022 2021 2020 2019 2018 2017 2016 2015 2014 2013 20…" at bounding box center [213, 88] width 79 height 17
click at [292, 91] on input "text" at bounding box center [300, 89] width 78 height 16
type input "Chevrolet"
type input "Silverado"
type input "2500 HD Crew Cab"
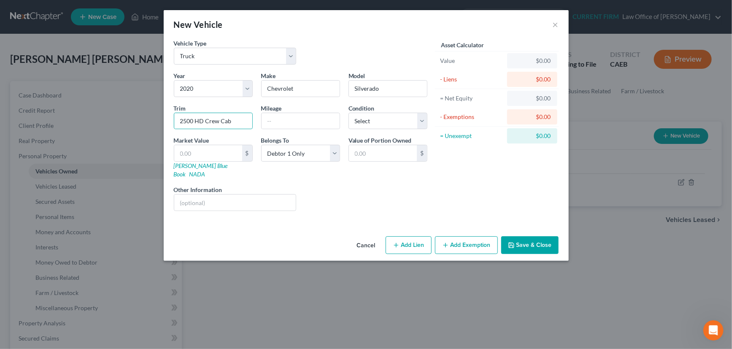
click at [533, 236] on button "Save & Close" at bounding box center [529, 245] width 57 height 18
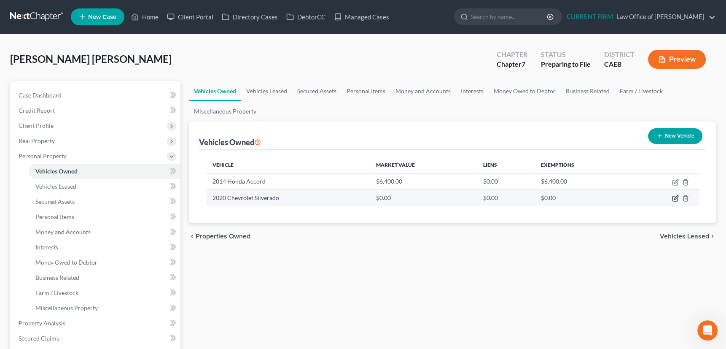
click at [676, 197] on icon "button" at bounding box center [675, 198] width 7 height 7
select select "1"
select select "6"
select select "0"
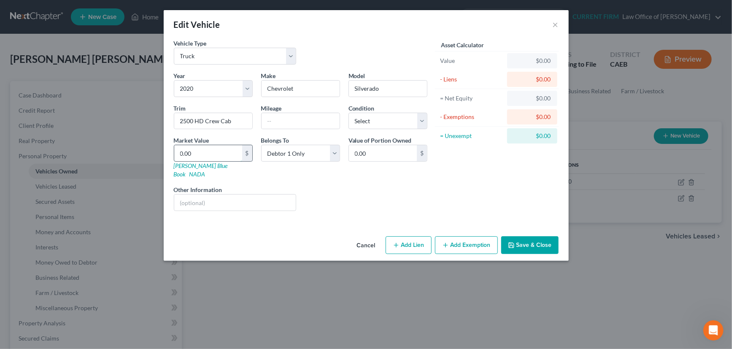
click at [215, 151] on input "0.00" at bounding box center [208, 153] width 68 height 16
type input "4"
type input "4.00"
type input "45"
type input "45.00"
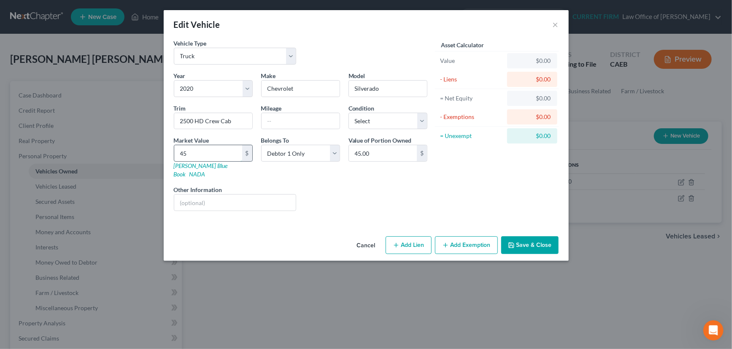
type input "450"
type input "450.00"
type input "4500"
type input "4,500.00"
type input "4,5000"
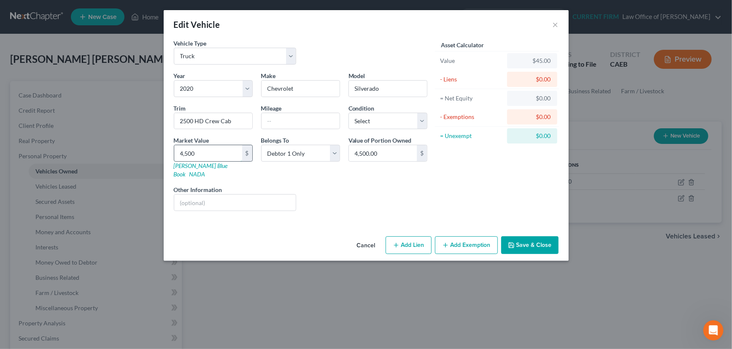
type input "45,000.00"
type input "45,000"
click at [545, 236] on button "Save & Close" at bounding box center [529, 245] width 57 height 18
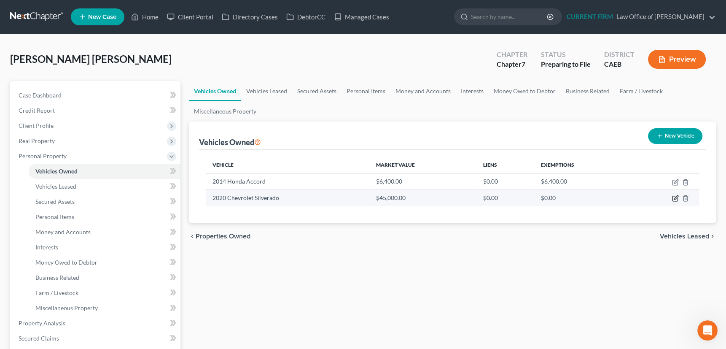
click at [678, 197] on icon "button" at bounding box center [675, 198] width 7 height 7
select select "1"
select select "6"
select select "0"
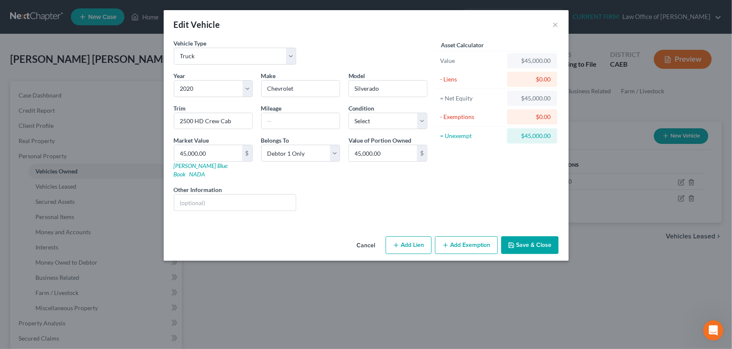
click at [411, 236] on button "Add Lien" at bounding box center [408, 245] width 46 height 18
select select "0"
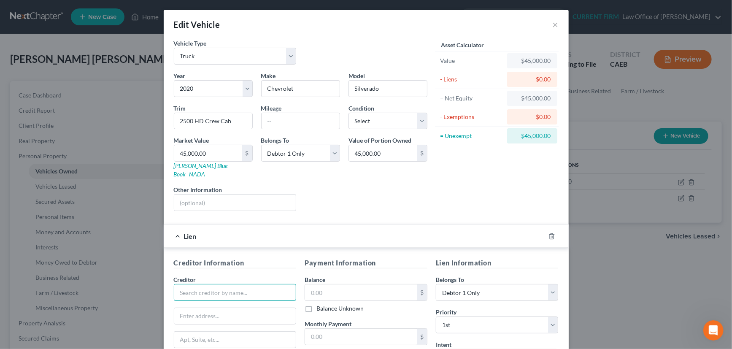
click at [244, 284] on input "text" at bounding box center [235, 292] width 123 height 17
click at [205, 303] on div "Jpmcb Auto" at bounding box center [225, 307] width 88 height 8
type input "Jpmcb Auto"
type input "Po Box 901003"
type input "Fort Worth"
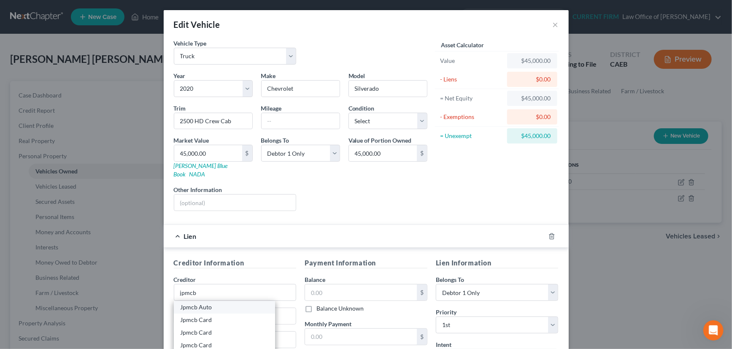
select select "45"
type input "76101"
click at [329, 284] on input "text" at bounding box center [361, 292] width 112 height 16
click at [549, 234] on polyline "button" at bounding box center [551, 234] width 5 height 0
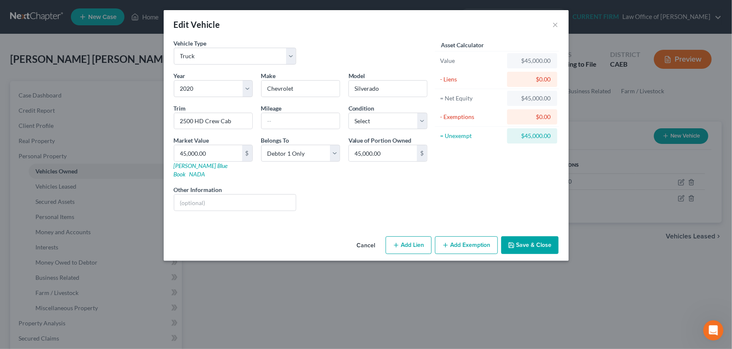
click at [538, 236] on button "Save & Close" at bounding box center [529, 245] width 57 height 18
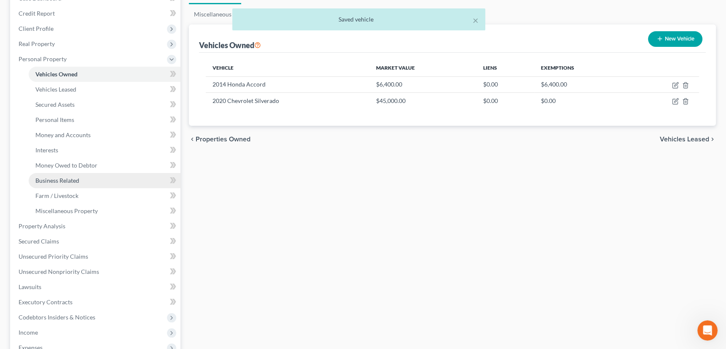
scroll to position [115, 0]
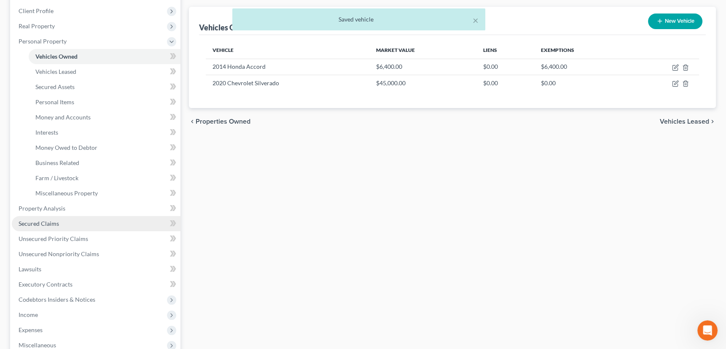
click at [51, 220] on span "Secured Claims" at bounding box center [39, 223] width 40 height 7
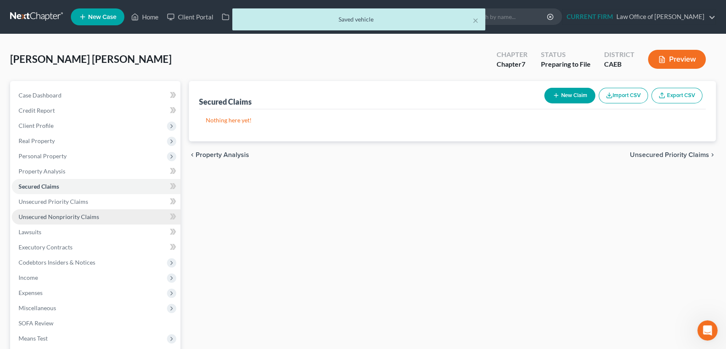
click at [70, 216] on span "Unsecured Nonpriority Claims" at bounding box center [59, 216] width 81 height 7
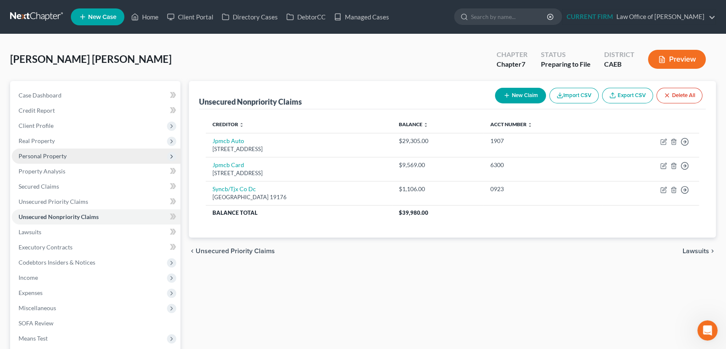
click at [51, 154] on span "Personal Property" at bounding box center [43, 155] width 48 height 7
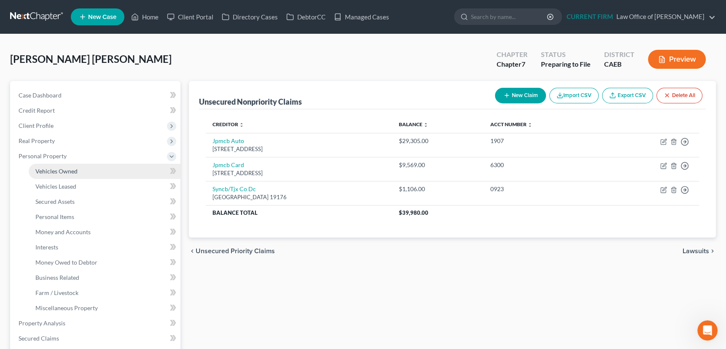
click at [54, 170] on span "Vehicles Owned" at bounding box center [56, 170] width 42 height 7
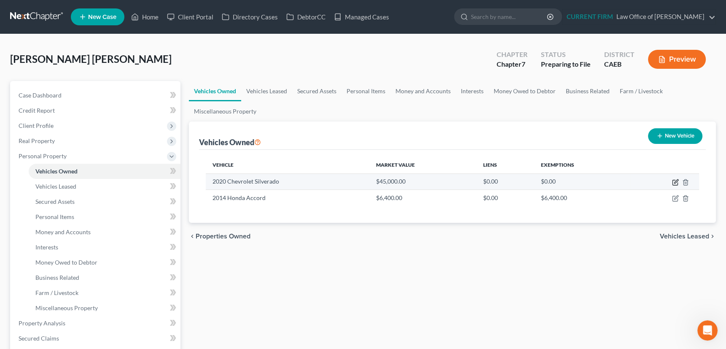
click at [675, 180] on icon "button" at bounding box center [675, 182] width 5 height 5
select select "1"
select select "6"
select select "0"
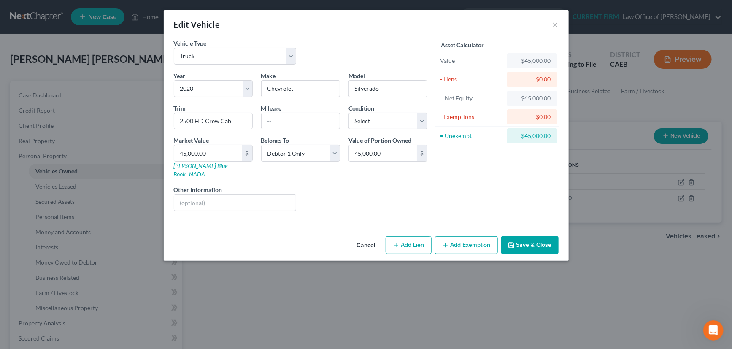
click at [410, 236] on button "Add Lien" at bounding box center [408, 245] width 46 height 18
select select "0"
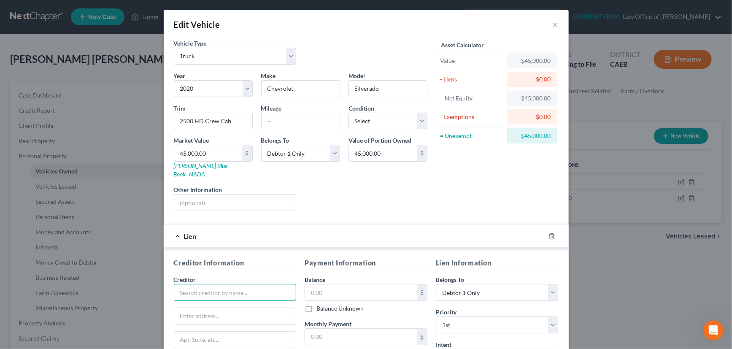
click at [264, 289] on input "text" at bounding box center [235, 292] width 123 height 17
click at [213, 303] on div "Jpmcb Auto" at bounding box center [225, 307] width 88 height 8
type input "Jpmcb Auto"
type input "Po Box 901003"
type input "Fort Worth"
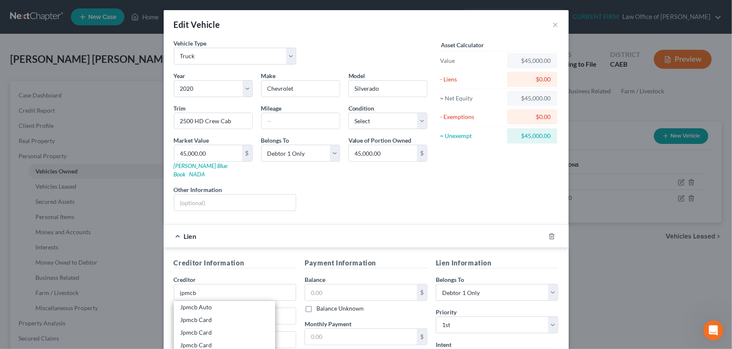
select select "45"
type input "76101"
click at [322, 284] on input "text" at bounding box center [361, 292] width 112 height 16
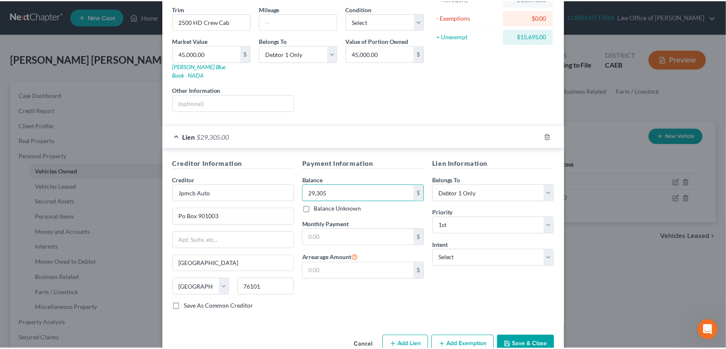
scroll to position [111, 0]
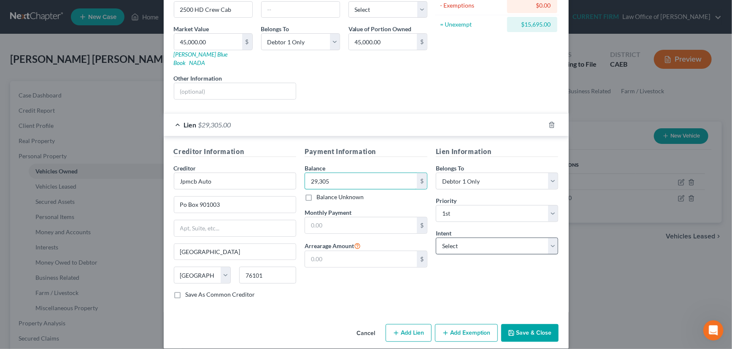
type input "29,305"
click at [466, 237] on select "Select Surrender Redeem Reaffirm Avoid Other" at bounding box center [497, 245] width 123 height 17
select select "0"
click at [436, 237] on select "Select Surrender Redeem Reaffirm Avoid Other" at bounding box center [497, 245] width 123 height 17
click at [529, 324] on button "Save & Close" at bounding box center [529, 333] width 57 height 18
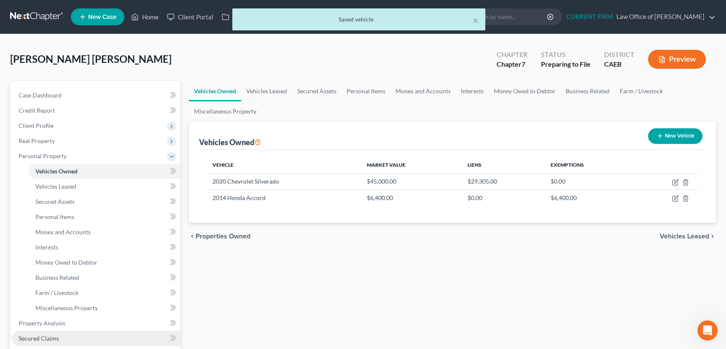
click at [42, 335] on span "Secured Claims" at bounding box center [39, 337] width 40 height 7
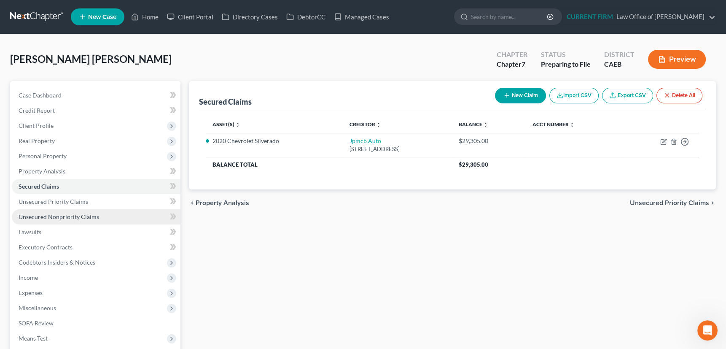
click at [74, 218] on span "Unsecured Nonpriority Claims" at bounding box center [59, 216] width 81 height 7
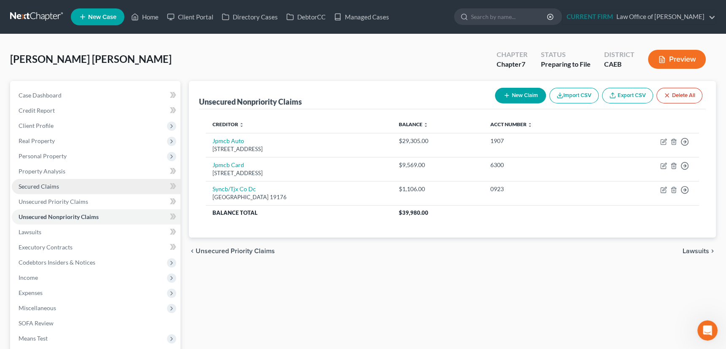
click at [56, 181] on link "Secured Claims" at bounding box center [96, 186] width 169 height 15
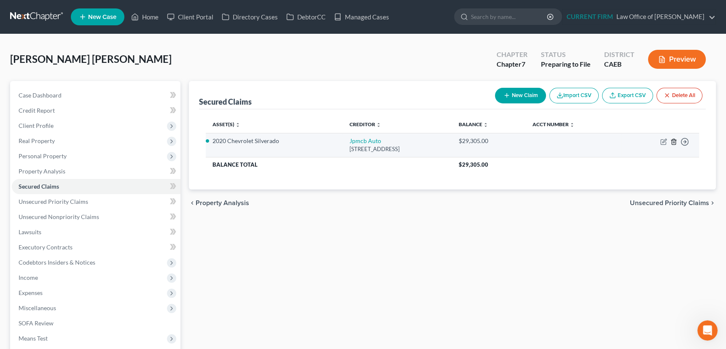
click at [675, 141] on icon "button" at bounding box center [674, 141] width 7 height 7
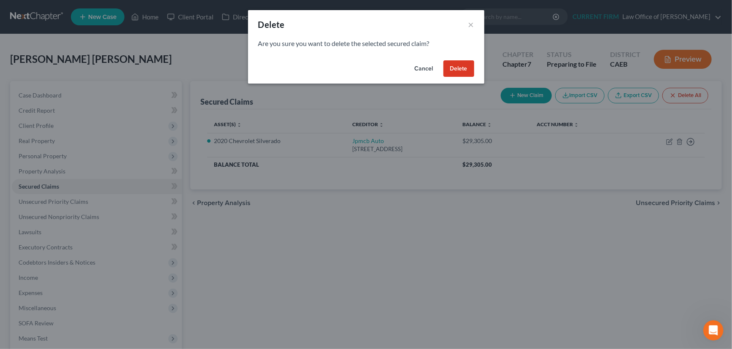
click at [457, 66] on button "Delete" at bounding box center [458, 68] width 31 height 17
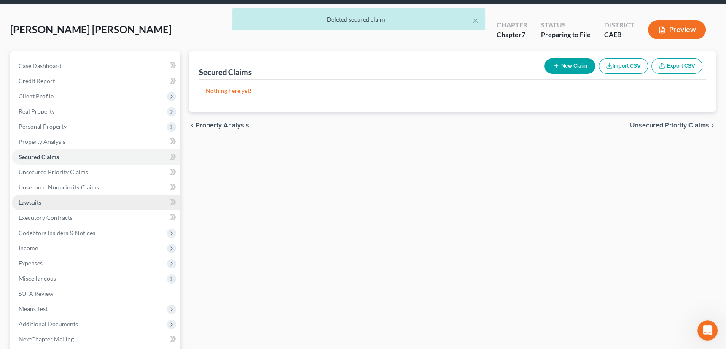
scroll to position [38, 0]
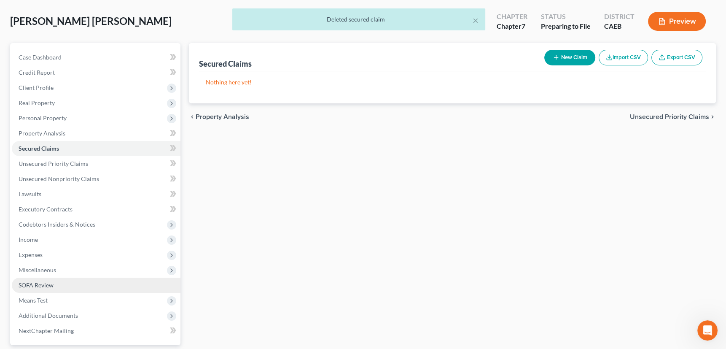
click at [39, 286] on span "SOFA Review" at bounding box center [36, 284] width 35 height 7
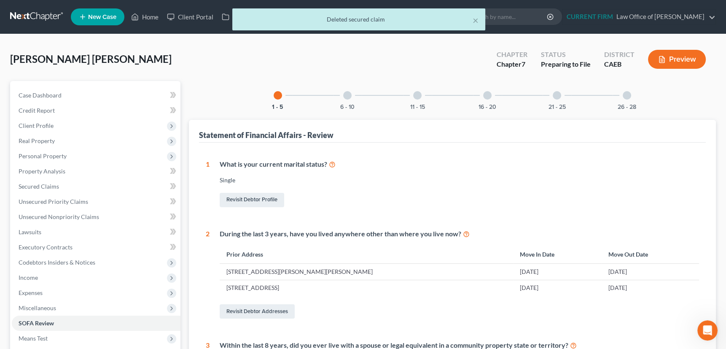
click at [349, 97] on div at bounding box center [347, 95] width 8 height 8
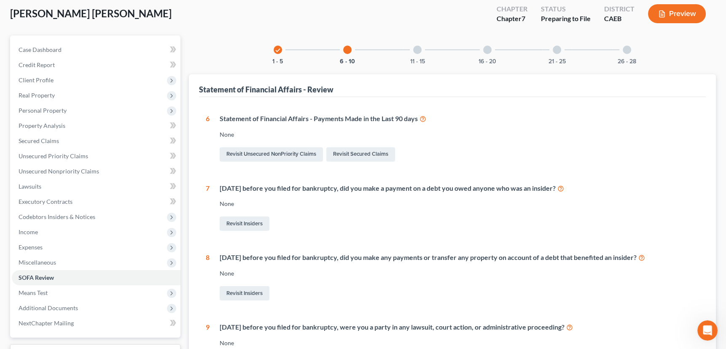
scroll to position [35, 0]
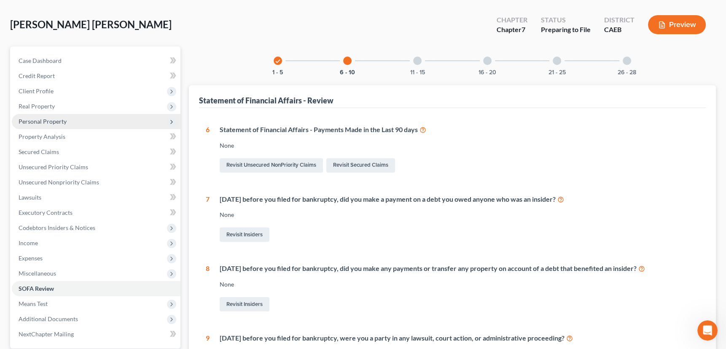
click at [45, 120] on span "Personal Property" at bounding box center [43, 121] width 48 height 7
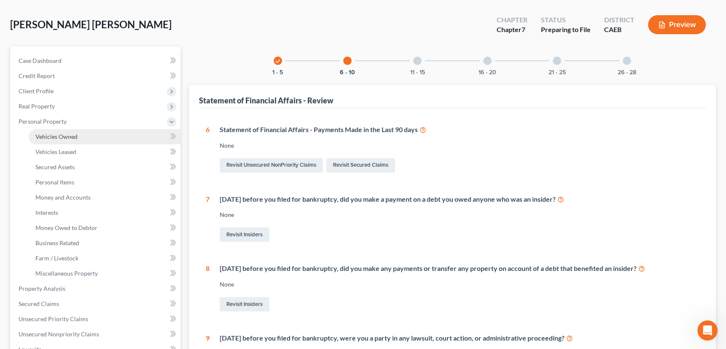
click at [50, 136] on span "Vehicles Owned" at bounding box center [56, 136] width 42 height 7
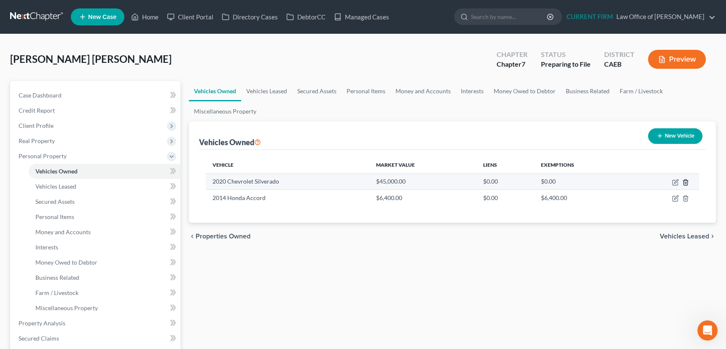
click at [688, 181] on icon "button" at bounding box center [685, 182] width 7 height 7
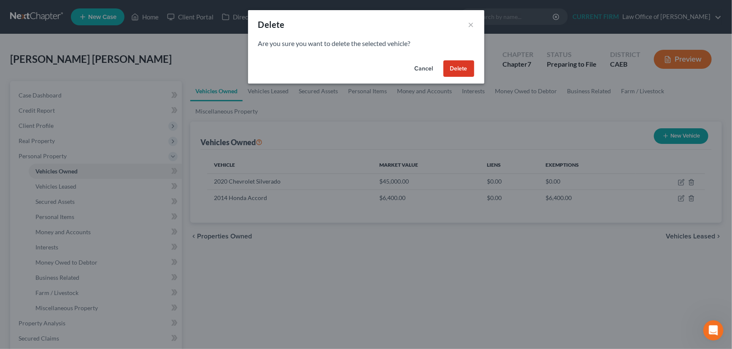
click at [458, 67] on button "Delete" at bounding box center [458, 68] width 31 height 17
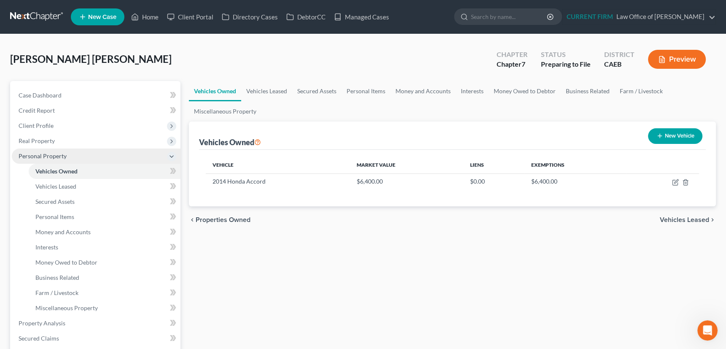
click at [46, 156] on span "Personal Property" at bounding box center [43, 155] width 48 height 7
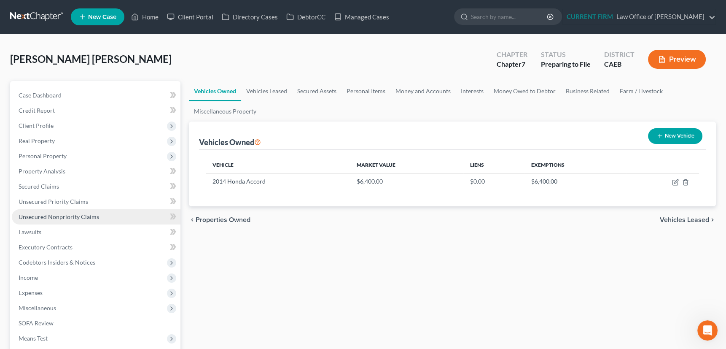
click at [55, 215] on span "Unsecured Nonpriority Claims" at bounding box center [59, 216] width 81 height 7
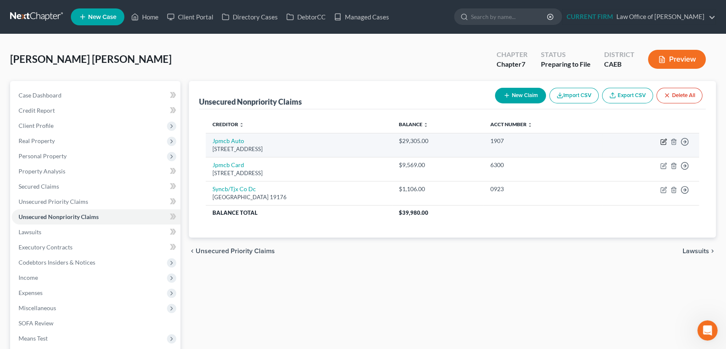
click at [661, 140] on icon "button" at bounding box center [663, 141] width 7 height 7
select select "45"
select select "14"
select select "0"
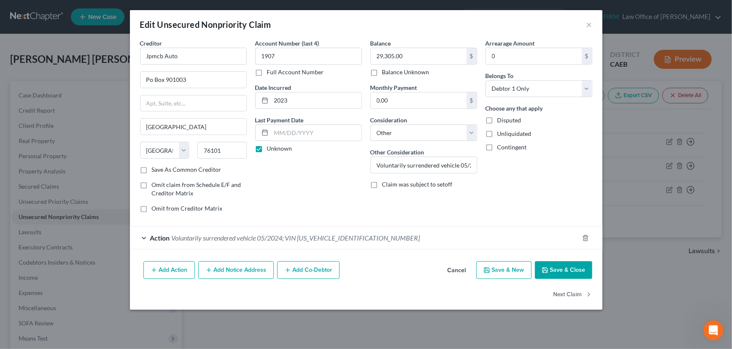
click at [327, 236] on span "Voluntarily surrendered vehicle 05/2024; VIN 1GC1YNEY4LF240288" at bounding box center [296, 238] width 248 height 8
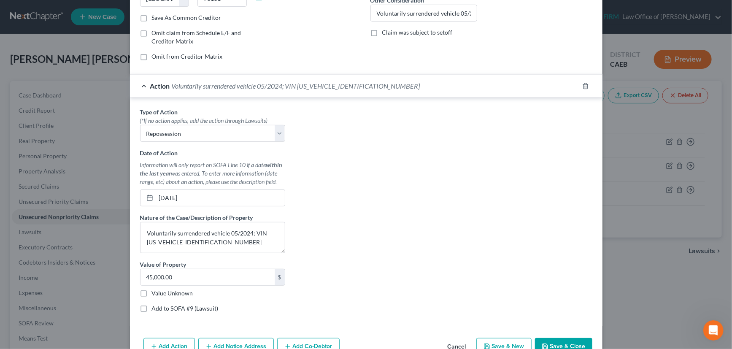
scroll to position [153, 0]
click at [189, 196] on input "05/15/2024" at bounding box center [220, 197] width 129 height 16
drag, startPoint x: 189, startPoint y: 196, endPoint x: 156, endPoint y: 196, distance: 33.7
click at [156, 196] on input "05/15/2024" at bounding box center [220, 197] width 129 height 16
type input "10/01/2024"
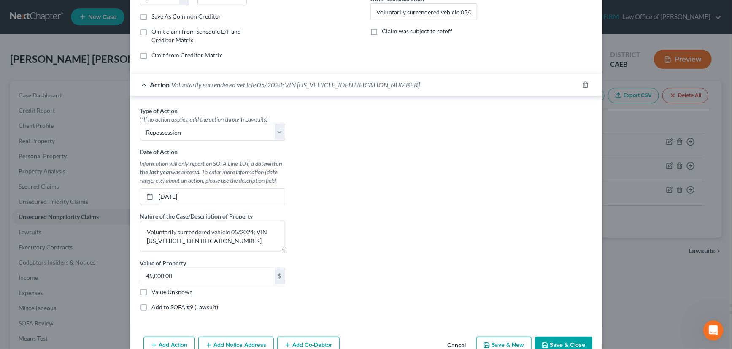
click at [498, 81] on div "Action Voluntarily surrendered vehicle 05/2024; VIN 1GC1YNEY4LF240288" at bounding box center [354, 84] width 449 height 22
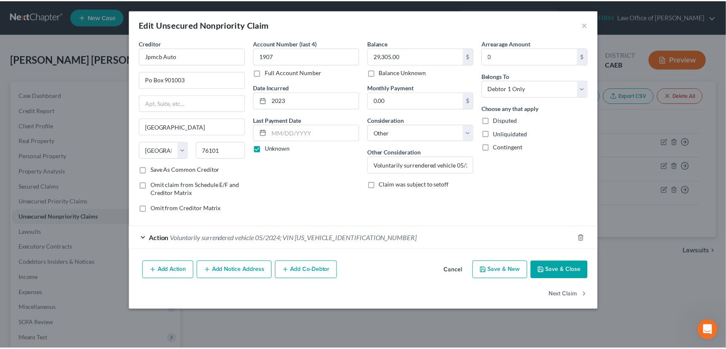
scroll to position [0, 0]
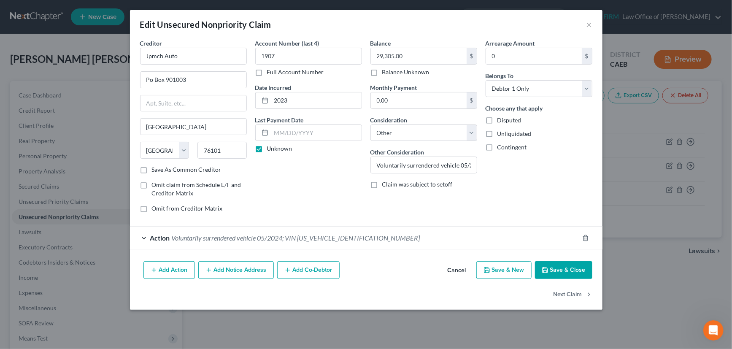
click at [558, 266] on button "Save & Close" at bounding box center [563, 270] width 57 height 18
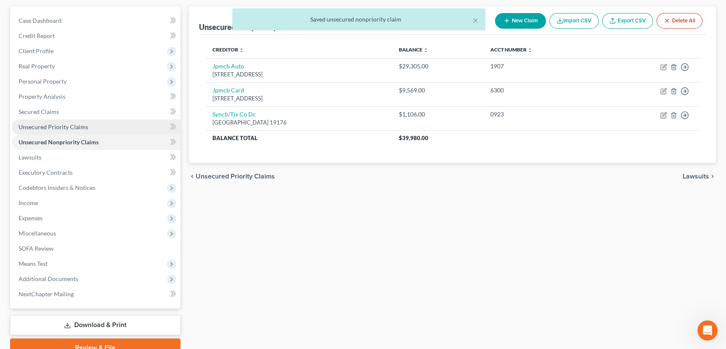
scroll to position [76, 0]
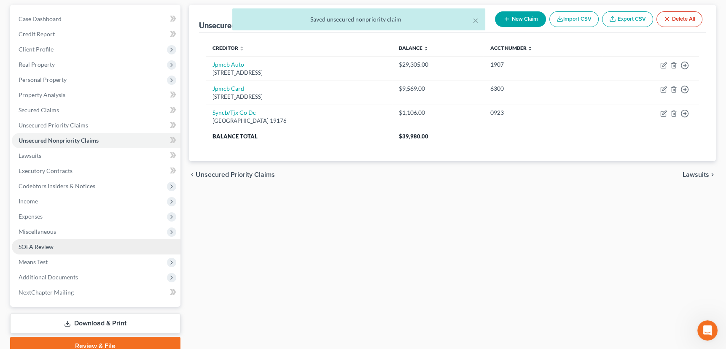
click at [47, 245] on span "SOFA Review" at bounding box center [36, 246] width 35 height 7
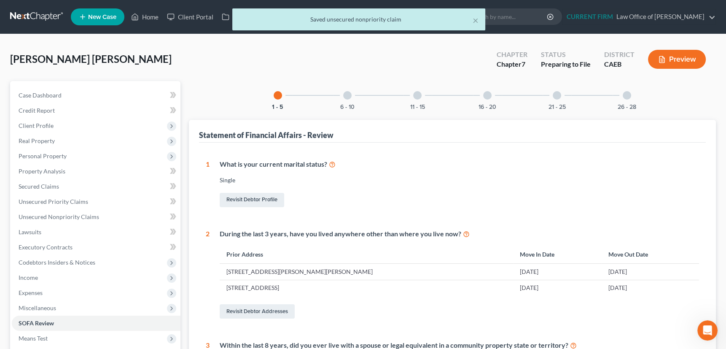
click at [348, 97] on div at bounding box center [347, 95] width 8 height 8
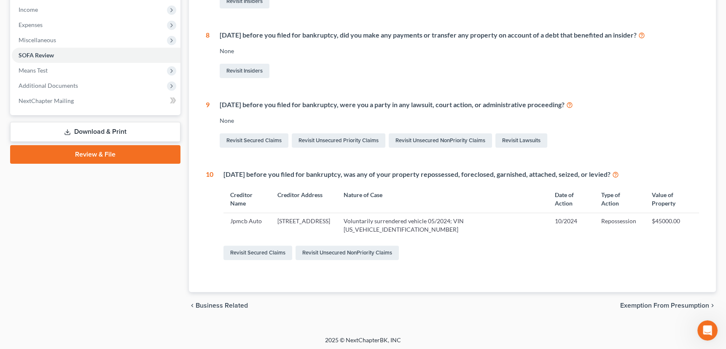
scroll to position [269, 0]
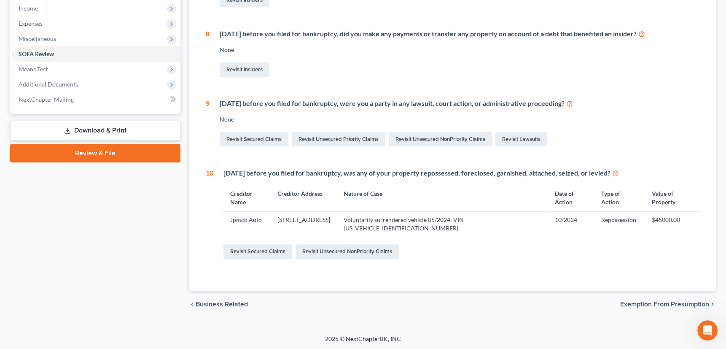
drag, startPoint x: 72, startPoint y: 128, endPoint x: 3, endPoint y: 40, distance: 111.7
click at [72, 128] on link "Download & Print" at bounding box center [95, 131] width 170 height 20
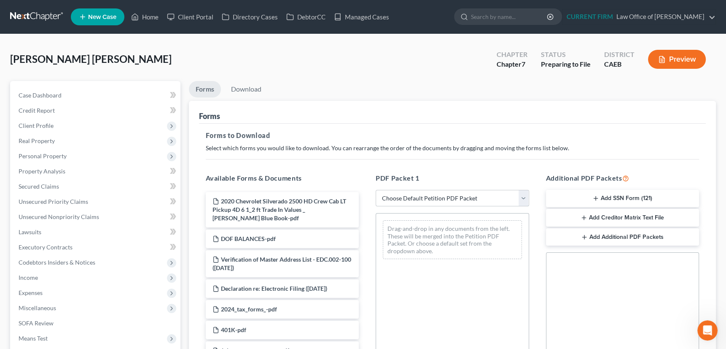
click at [521, 194] on select "Choose Default Petition PDF Packet Complete Bankruptcy Petition (all forms and …" at bounding box center [453, 198] width 154 height 17
select select "0"
click at [376, 190] on select "Choose Default Petition PDF Packet Complete Bankruptcy Petition (all forms and …" at bounding box center [453, 198] width 154 height 17
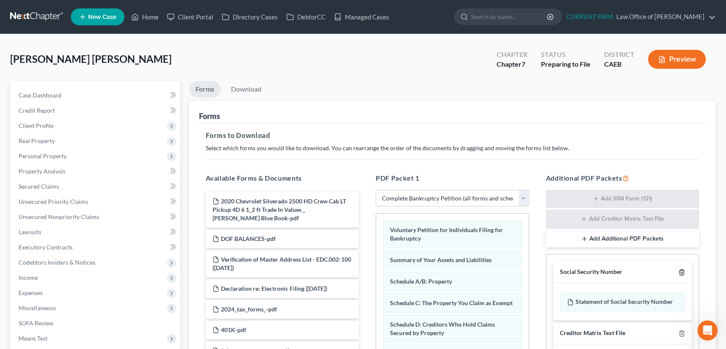
click at [683, 271] on icon "button" at bounding box center [682, 272] width 7 height 7
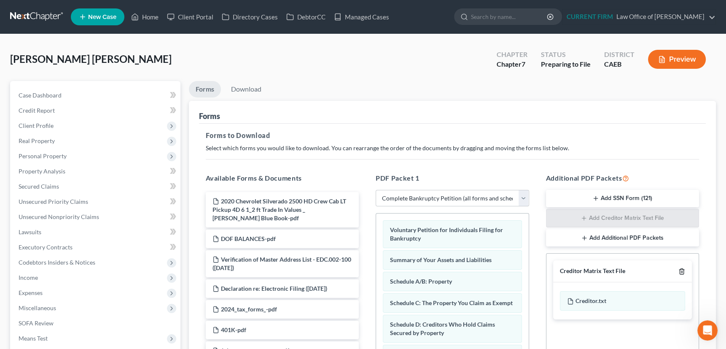
click at [683, 271] on icon "button" at bounding box center [682, 271] width 7 height 7
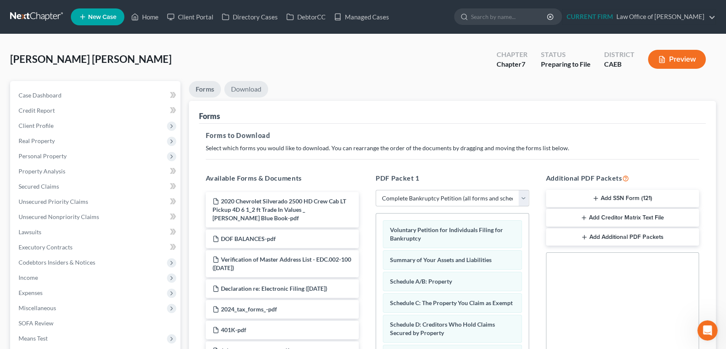
click at [243, 90] on link "Download" at bounding box center [246, 89] width 44 height 16
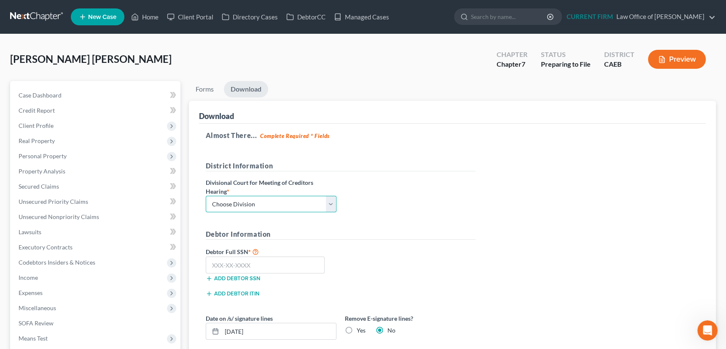
drag, startPoint x: 297, startPoint y: 200, endPoint x: 292, endPoint y: 203, distance: 5.3
click at [297, 200] on select "Choose Division Fresno Modesto Sacramento" at bounding box center [271, 204] width 131 height 17
select select "0"
click at [206, 196] on select "Choose Division Fresno Modesto Sacramento" at bounding box center [271, 204] width 131 height 17
click at [248, 264] on input "text" at bounding box center [265, 264] width 119 height 17
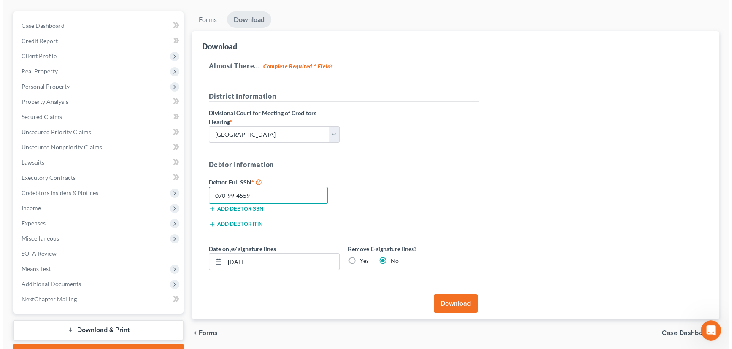
scroll to position [76, 0]
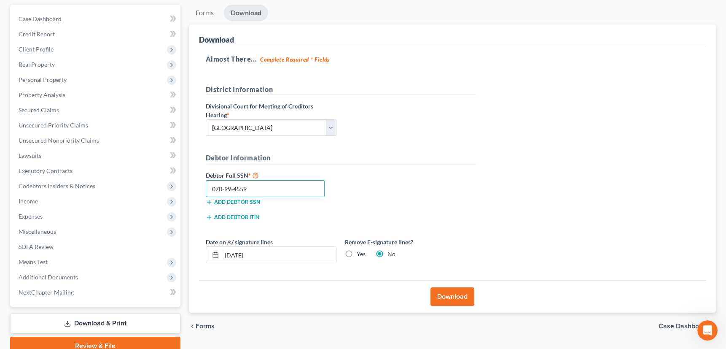
type input "070-99-4559"
click at [451, 294] on button "Download" at bounding box center [453, 296] width 44 height 19
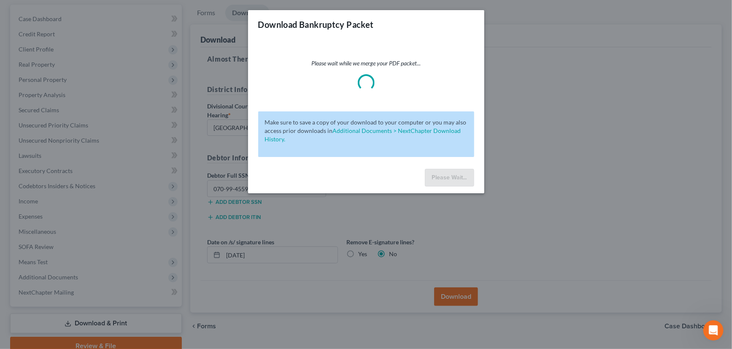
click at [714, 327] on icon "Open Intercom Messenger" at bounding box center [713, 330] width 14 height 14
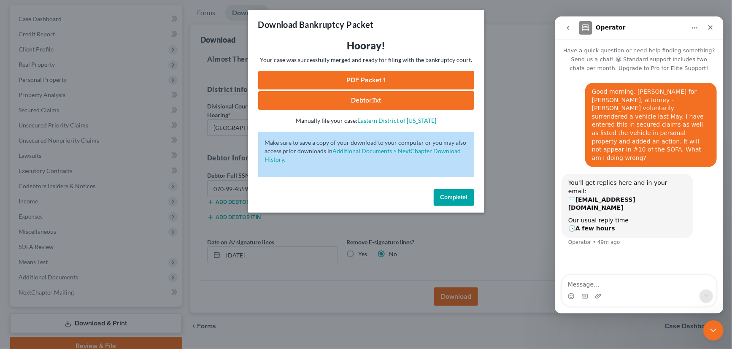
click at [612, 280] on textarea "Message…" at bounding box center [638, 282] width 154 height 14
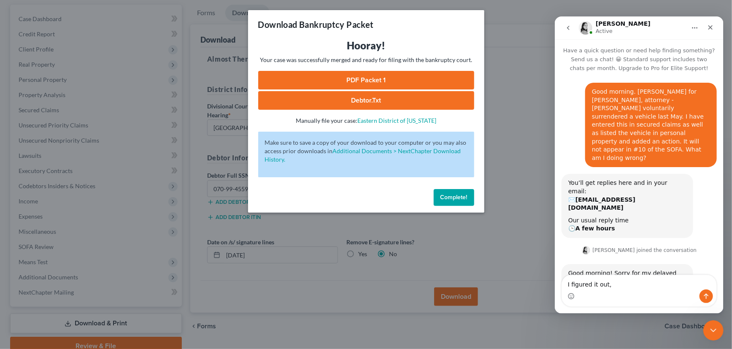
scroll to position [8, 0]
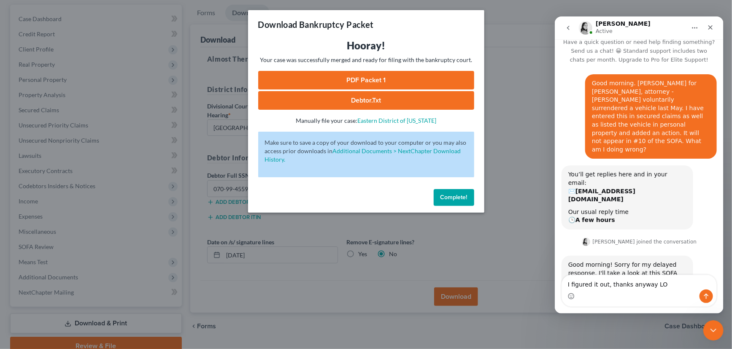
type textarea "I figured it out, thanks anyway LOL"
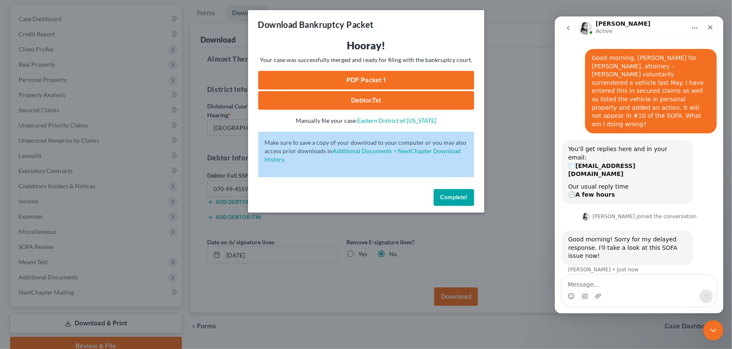
scroll to position [66, 0]
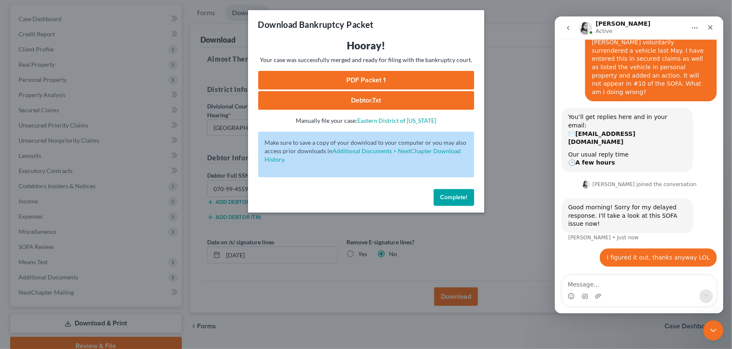
click at [372, 75] on link "PDF Packet 1" at bounding box center [366, 80] width 216 height 19
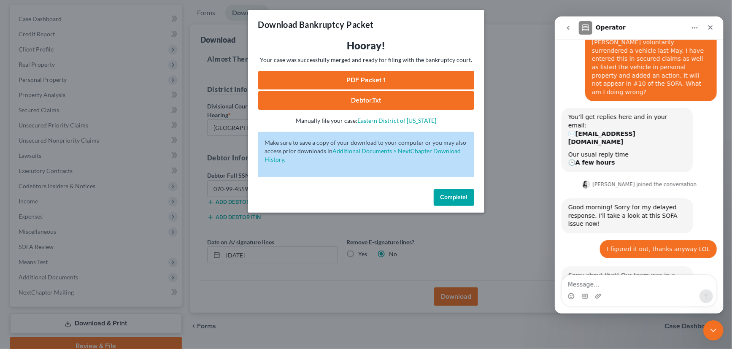
scroll to position [75, 0]
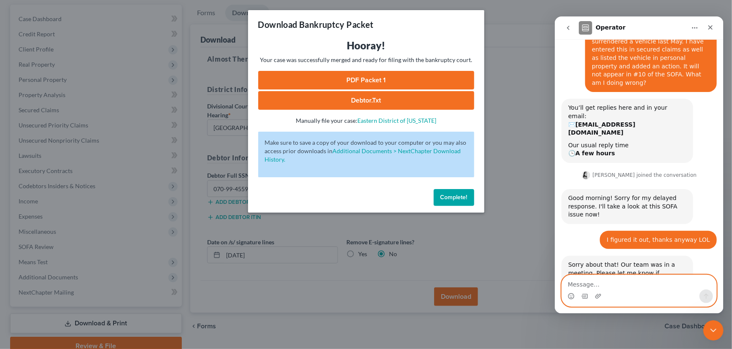
click at [607, 288] on textarea "Message…" at bounding box center [638, 282] width 154 height 14
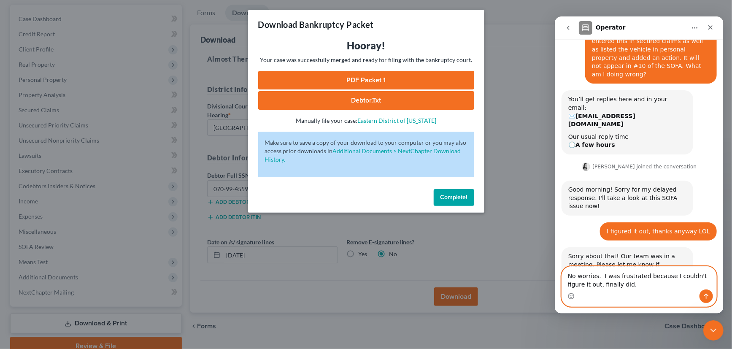
type textarea "No worries. I was frustrated because I couldn't figure it out, finally did."
click at [708, 294] on icon "Send a message…" at bounding box center [705, 295] width 7 height 7
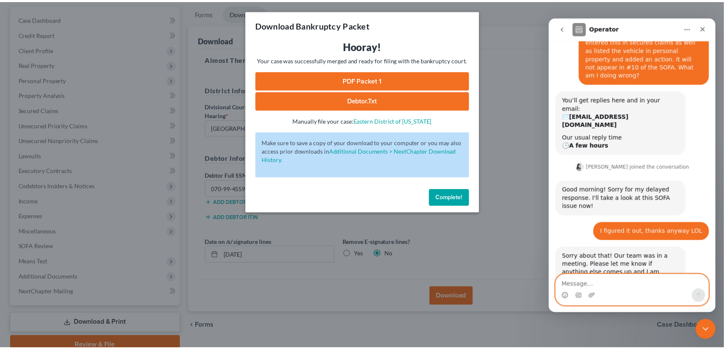
scroll to position [108, 0]
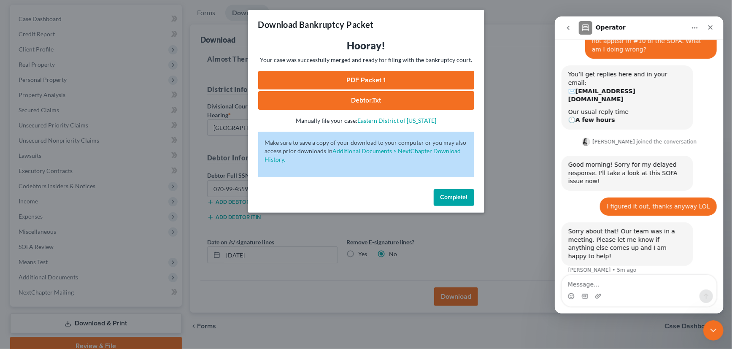
drag, startPoint x: 715, startPoint y: 328, endPoint x: 1394, endPoint y: 642, distance: 748.6
click at [715, 328] on icon "Close Intercom Messenger" at bounding box center [713, 329] width 6 height 3
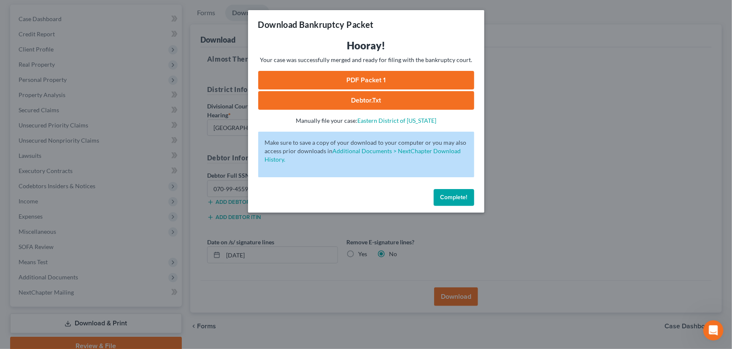
click at [458, 198] on span "Complete!" at bounding box center [453, 197] width 27 height 7
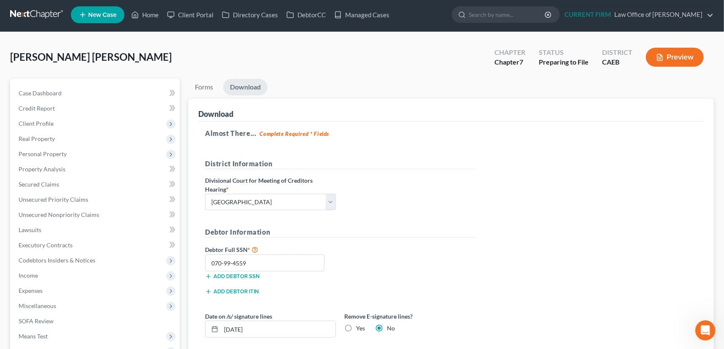
scroll to position [0, 0]
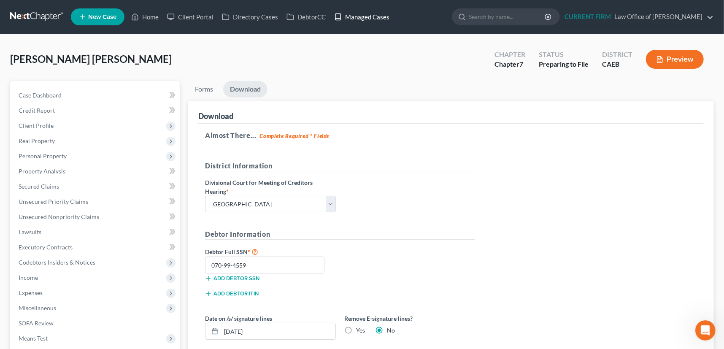
click at [360, 14] on link "Managed Cases" at bounding box center [362, 16] width 64 height 15
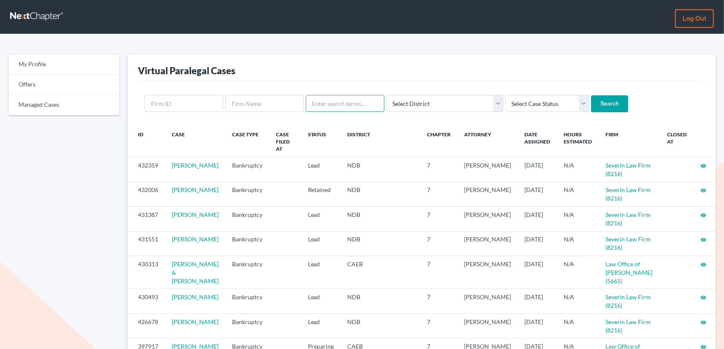
click at [336, 103] on input "text" at bounding box center [345, 103] width 78 height 17
type input "[PERSON_NAME]"
click at [591, 95] on input "Search" at bounding box center [609, 103] width 37 height 17
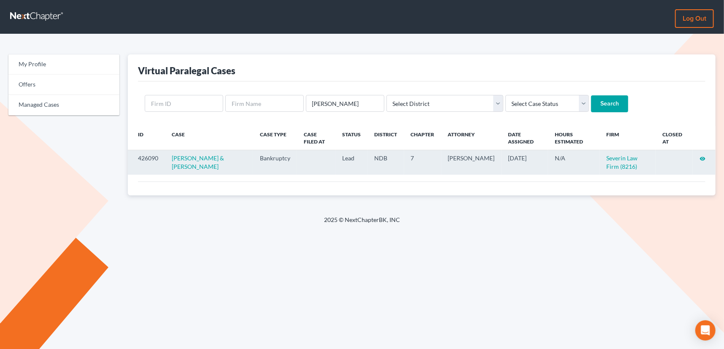
click at [703, 158] on icon "visibility" at bounding box center [702, 159] width 6 height 6
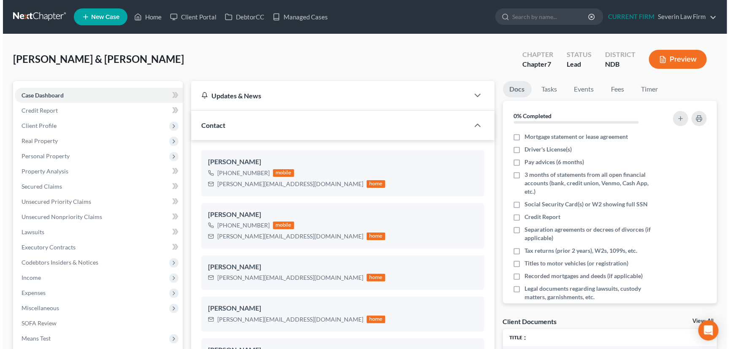
scroll to position [476, 0]
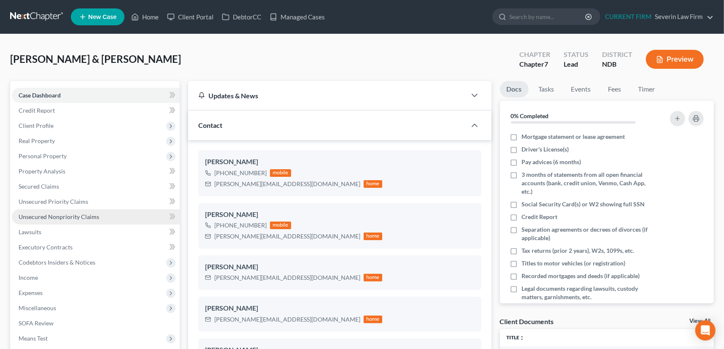
click at [55, 214] on span "Unsecured Nonpriority Claims" at bounding box center [59, 216] width 81 height 7
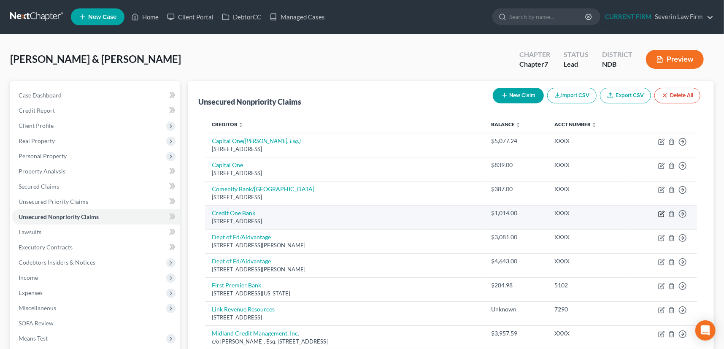
click at [660, 213] on icon "button" at bounding box center [661, 213] width 7 height 7
select select "31"
select select "2"
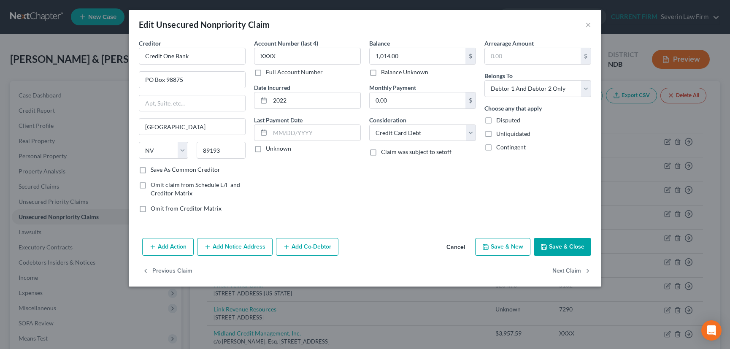
click at [234, 245] on button "Add Notice Address" at bounding box center [234, 247] width 75 height 18
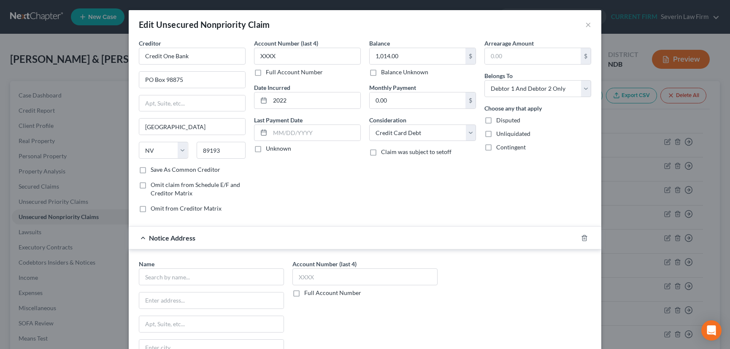
click at [151, 168] on label "Save As Common Creditor" at bounding box center [186, 169] width 70 height 8
click at [154, 168] on input "Save As Common Creditor" at bounding box center [156, 167] width 5 height 5
checkbox input "true"
click at [266, 148] on label "Unknown" at bounding box center [278, 148] width 25 height 8
click at [269, 148] on input "Unknown" at bounding box center [271, 146] width 5 height 5
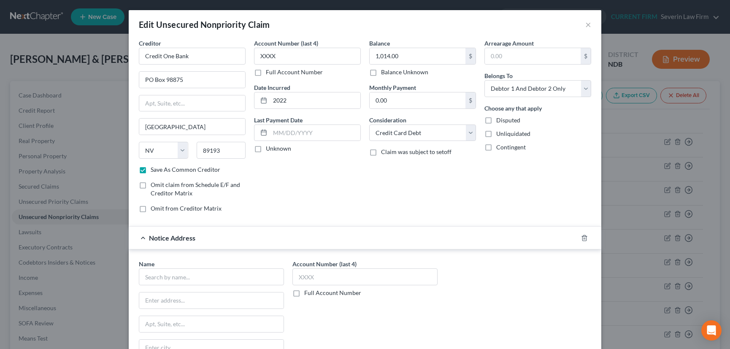
checkbox input "true"
click at [209, 279] on input "text" at bounding box center [211, 276] width 145 height 17
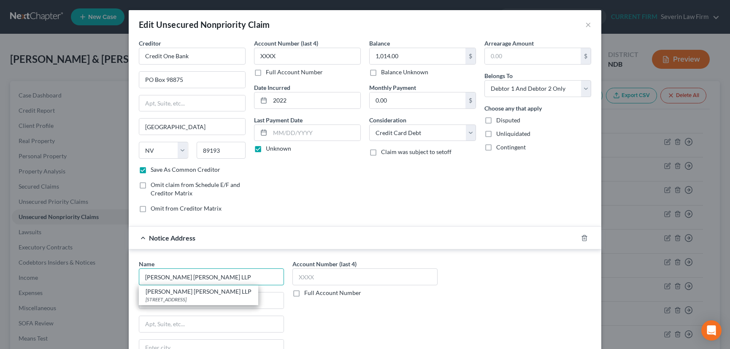
type input "Rausch Sturm LLP"
type input "250 North Sunnyslope Road, Suite 300"
type input "Brookfield"
select select "52"
type input "53005"
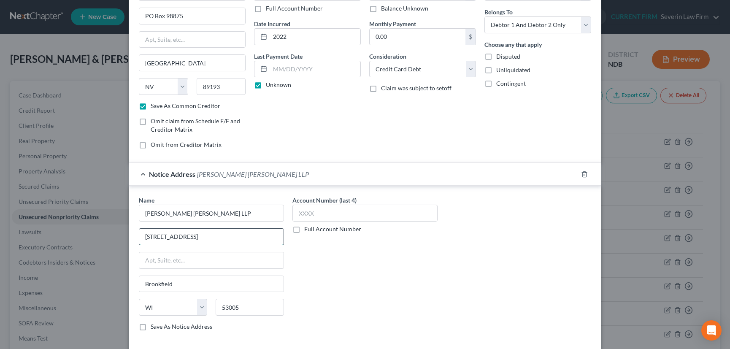
scroll to position [115, 0]
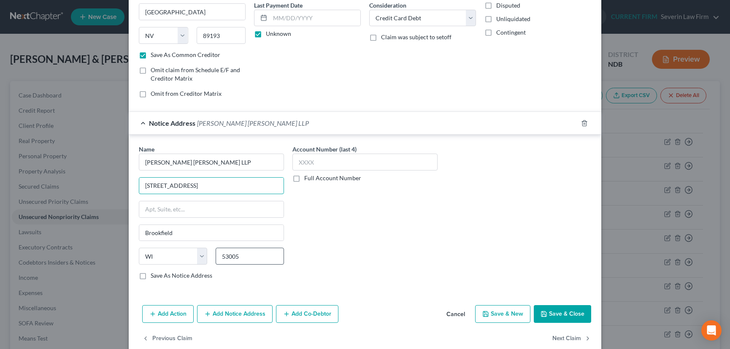
type input "300 N Executive Dr., Ste. 200"
click at [242, 255] on input "53005" at bounding box center [250, 256] width 68 height 17
click at [360, 256] on div "Account Number (last 4) Full Account Number" at bounding box center [365, 216] width 154 height 142
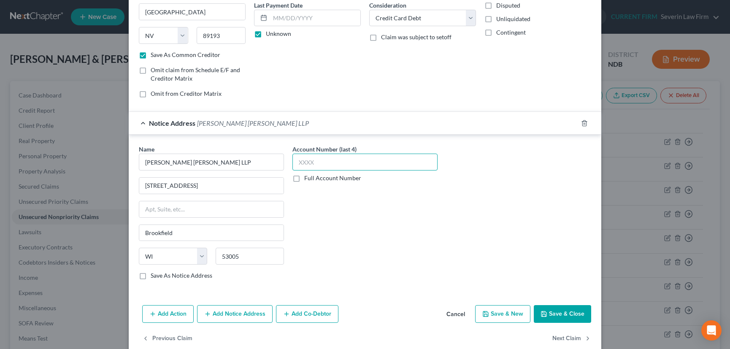
click at [318, 156] on input "text" at bounding box center [364, 162] width 145 height 17
type input "5725"
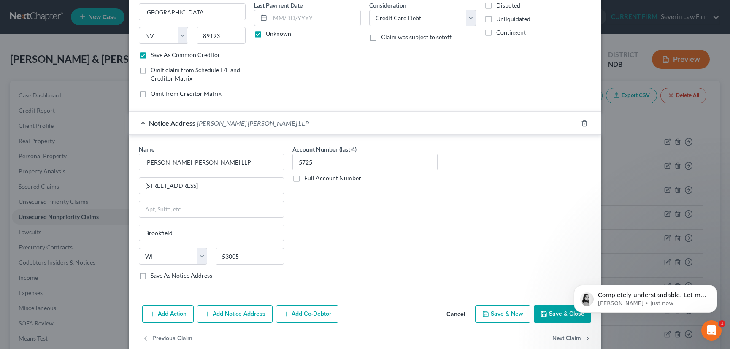
scroll to position [0, 0]
click at [711, 327] on icon "Open Intercom Messenger" at bounding box center [711, 330] width 6 height 7
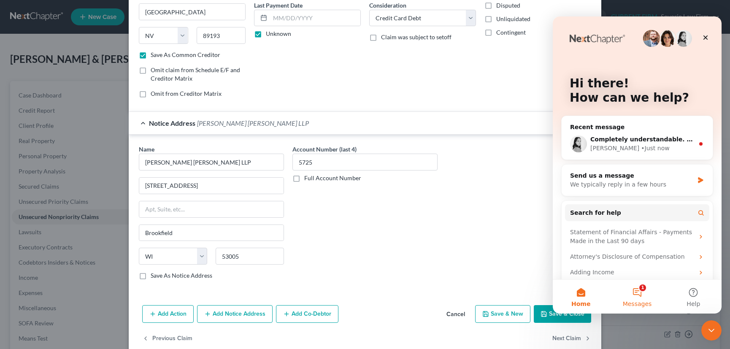
click at [641, 291] on button "1 Messages" at bounding box center [637, 297] width 56 height 34
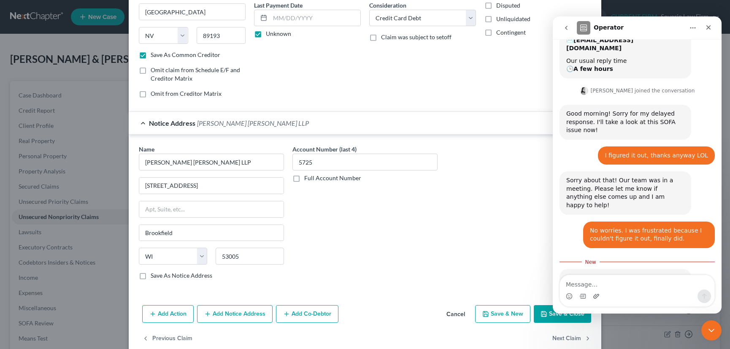
scroll to position [164, 0]
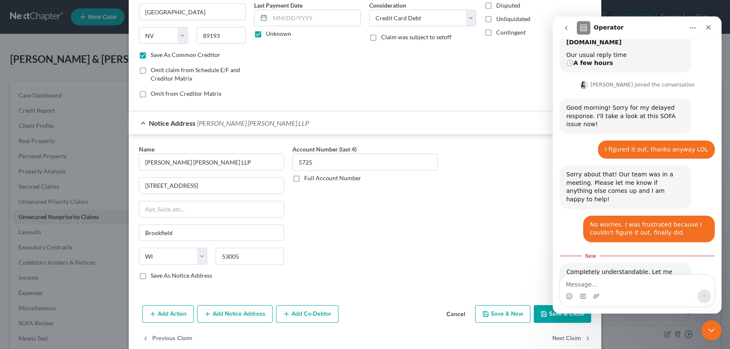
click at [634, 288] on textarea "Message…" at bounding box center [637, 282] width 154 height 14
type textarea "Don't worry about it Lindsey. We are all very busy."
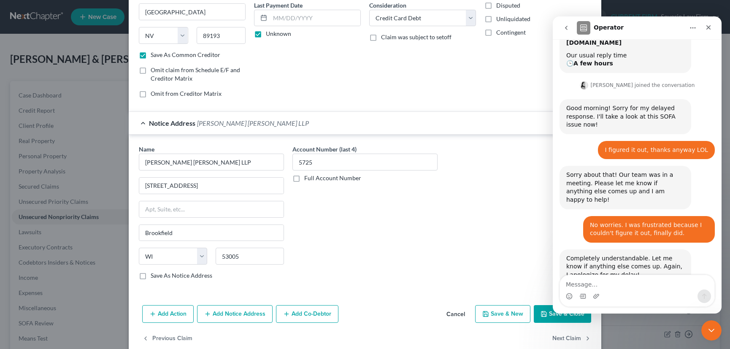
scroll to position [183, 0]
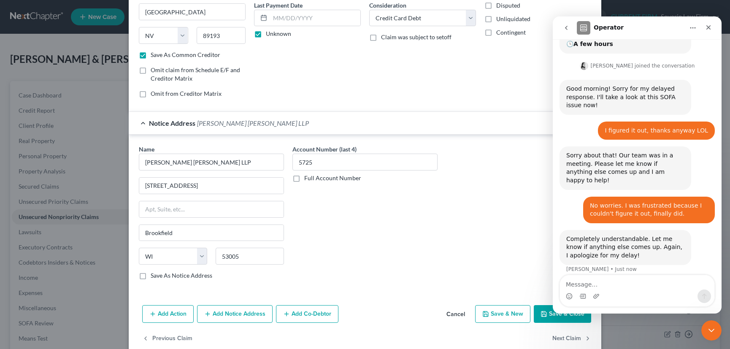
drag, startPoint x: 709, startPoint y: 327, endPoint x: 1356, endPoint y: 632, distance: 715.0
click at [709, 327] on icon "Close Intercom Messenger" at bounding box center [711, 330] width 10 height 10
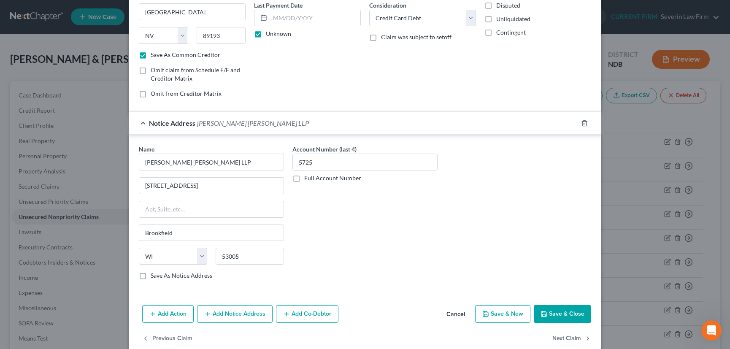
click at [557, 310] on button "Save & Close" at bounding box center [562, 314] width 57 height 18
checkbox input "false"
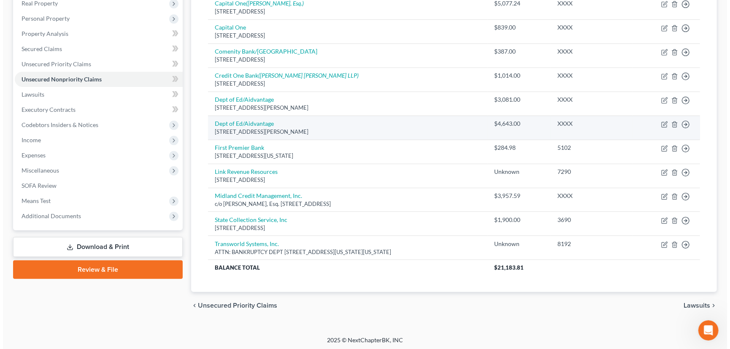
scroll to position [138, 0]
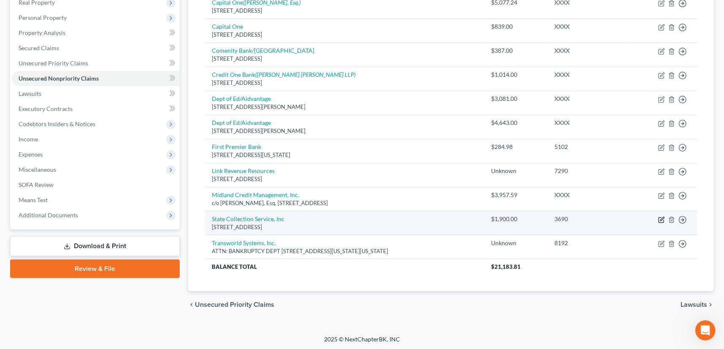
click at [660, 218] on icon "button" at bounding box center [661, 219] width 7 height 7
select select "52"
select select "14"
select select "2"
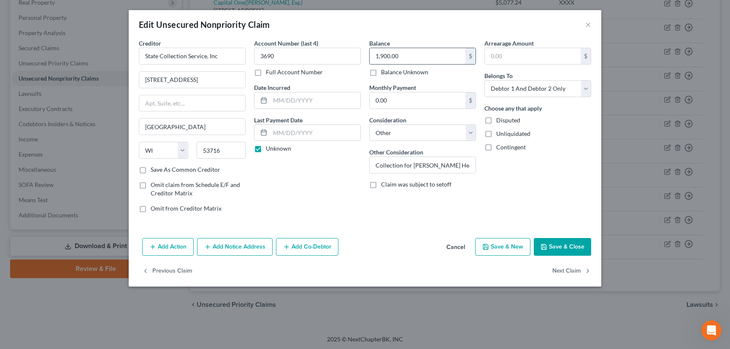
click at [402, 55] on input "1,900.00" at bounding box center [417, 56] width 96 height 16
type input "2,000"
click at [279, 52] on input "3690" at bounding box center [307, 56] width 107 height 17
drag, startPoint x: 277, startPoint y: 54, endPoint x: 257, endPoint y: 59, distance: 20.2
click at [257, 59] on input "3690" at bounding box center [307, 56] width 107 height 17
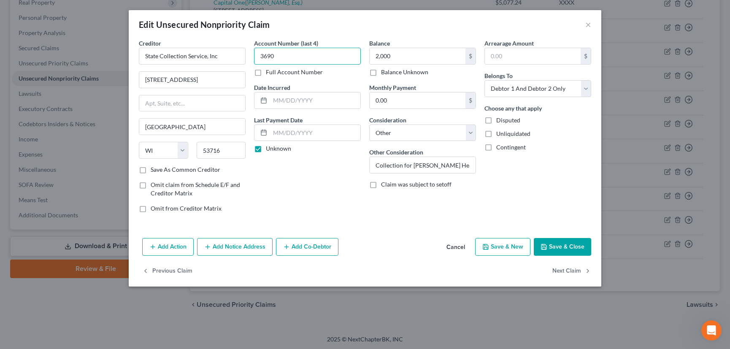
click at [328, 55] on input "3690" at bounding box center [307, 56] width 107 height 17
click at [569, 246] on button "Save & Close" at bounding box center [562, 247] width 57 height 18
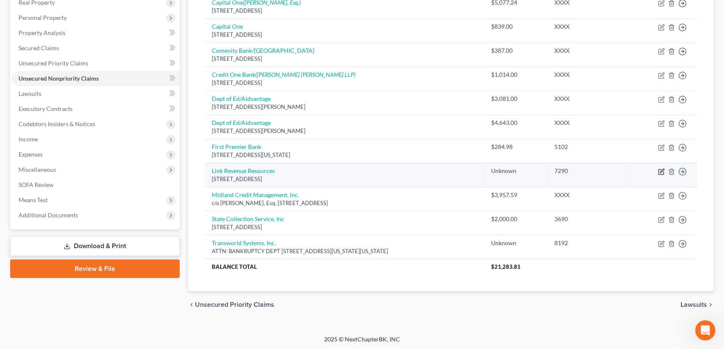
click at [660, 170] on icon "button" at bounding box center [661, 171] width 7 height 7
select select "4"
select select "14"
select select "2"
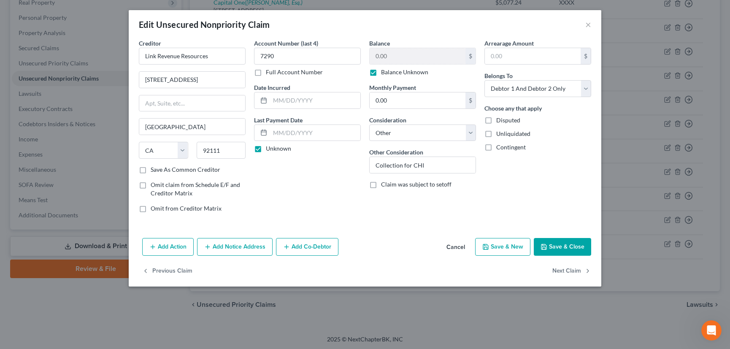
click at [381, 73] on label "Balance Unknown" at bounding box center [404, 72] width 47 height 8
click at [384, 73] on input "Balance Unknown" at bounding box center [386, 70] width 5 height 5
checkbox input "false"
click at [392, 56] on input "0.00" at bounding box center [417, 56] width 96 height 16
type input "1,509.39"
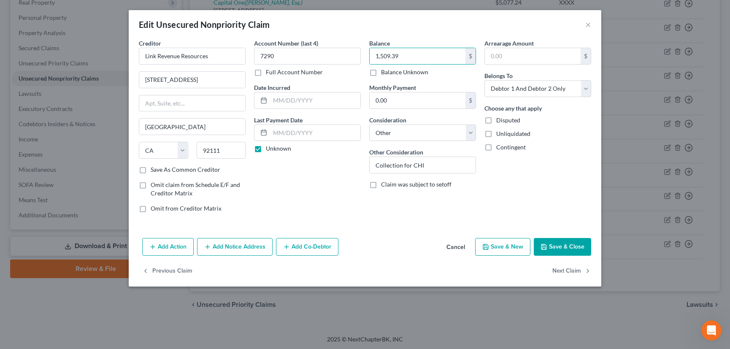
click at [232, 245] on button "Add Notice Address" at bounding box center [234, 247] width 75 height 18
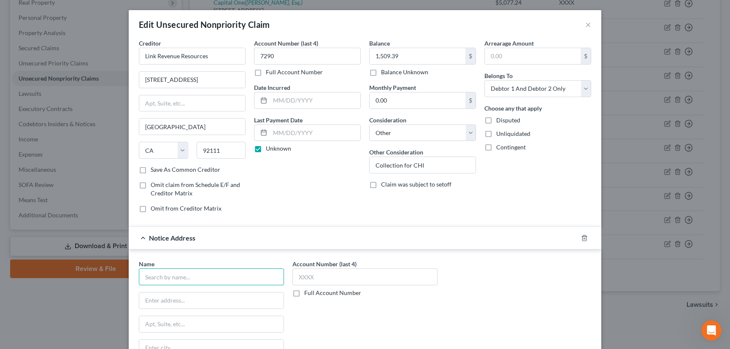
click at [172, 278] on input "text" at bounding box center [211, 276] width 145 height 17
drag, startPoint x: 206, startPoint y: 278, endPoint x: 133, endPoint y: 278, distance: 72.5
click at [135, 278] on div "Name * Chi St. Joseph's Helth State AL AK AR AZ CA CO CT DE DC FL GA GU HI ID I…" at bounding box center [212, 330] width 154 height 142
type input "CHI St. Alexius Health-Dickinson Medical Center"
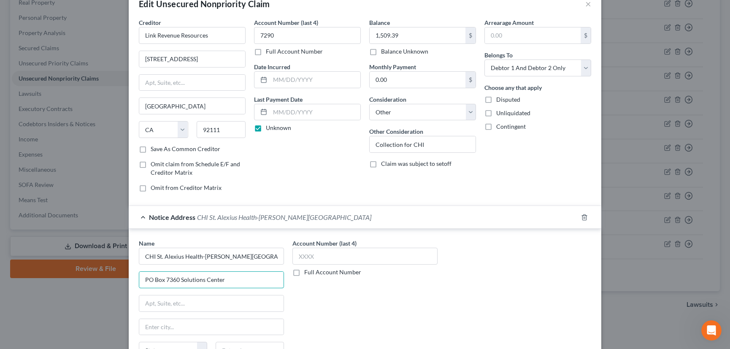
scroll to position [38, 0]
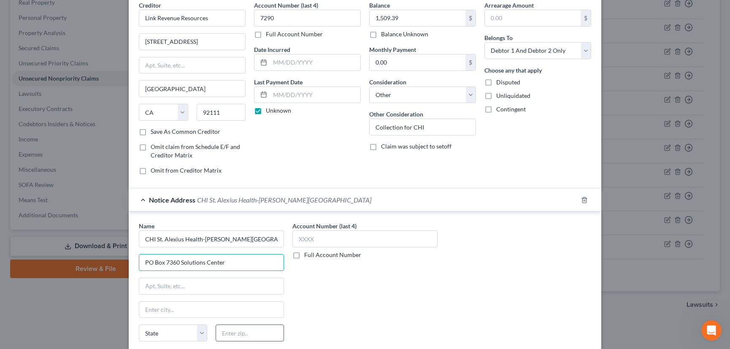
type input "PO Box 7360 Solutions Center"
click at [256, 327] on input "text" at bounding box center [250, 332] width 68 height 17
type input "60677-7003"
click at [193, 308] on input "text" at bounding box center [211, 310] width 144 height 16
type input "Chicago"
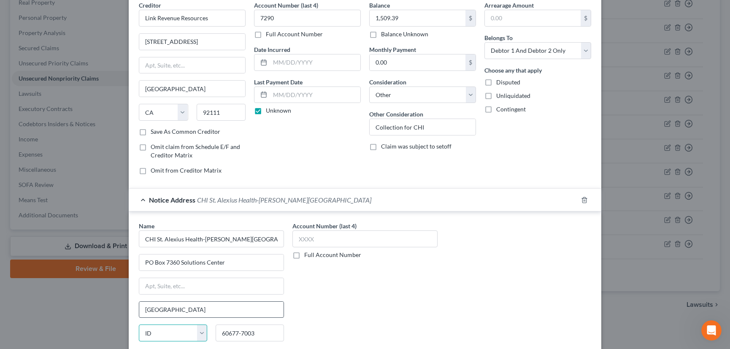
select select "14"
click at [312, 239] on input "text" at bounding box center [364, 238] width 145 height 17
type input "7290"
click at [394, 202] on div "Notice Address CHI St. Alexius Health-Dickinson Medical Center" at bounding box center [353, 200] width 449 height 22
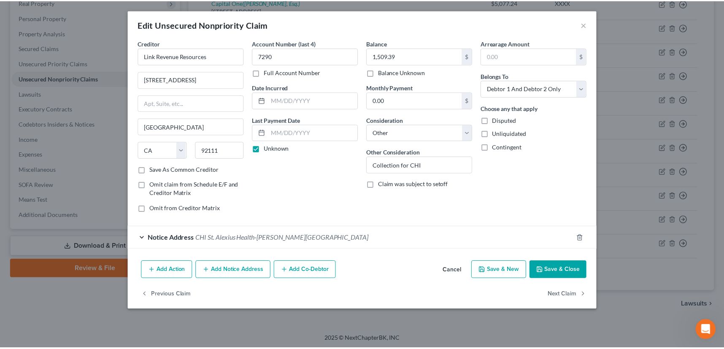
scroll to position [0, 0]
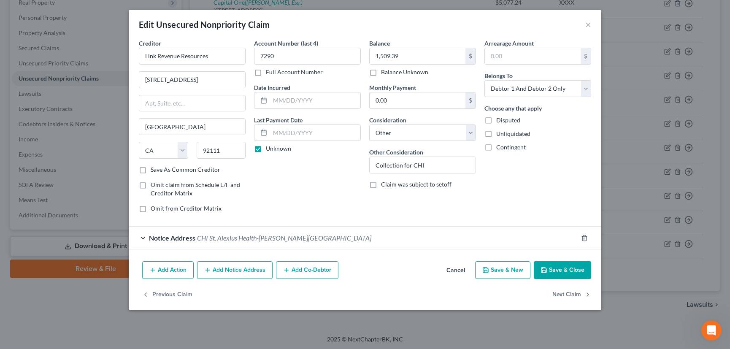
click at [570, 266] on button "Save & Close" at bounding box center [562, 270] width 57 height 18
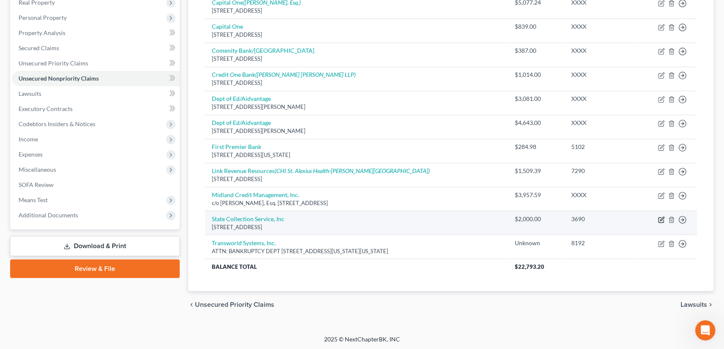
click at [662, 218] on icon "button" at bounding box center [662, 219] width 4 height 4
select select "52"
select select "14"
select select "2"
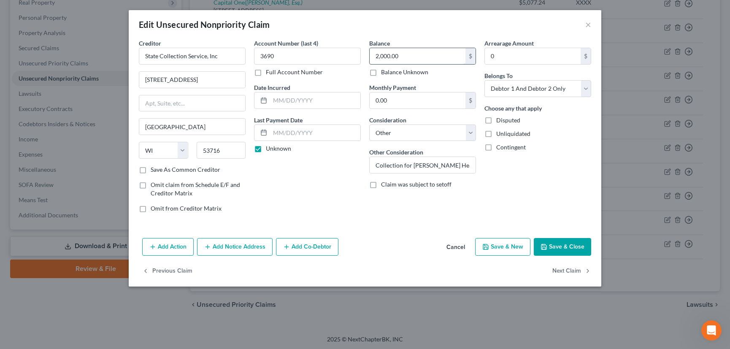
click at [405, 56] on input "2,000.00" at bounding box center [417, 56] width 96 height 16
click at [568, 243] on button "Save & Close" at bounding box center [562, 247] width 57 height 18
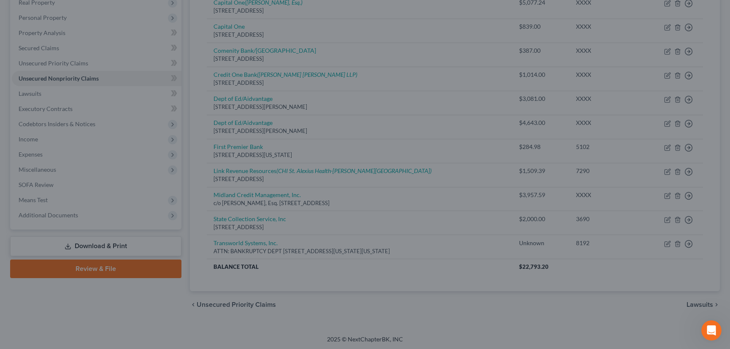
type input "1,749.00"
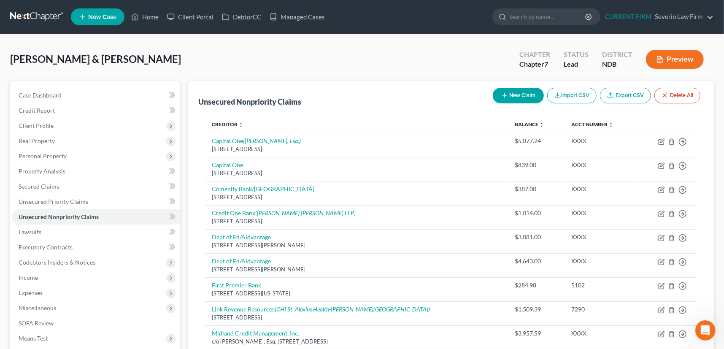
click at [503, 92] on icon "button" at bounding box center [504, 95] width 7 height 7
select select "2"
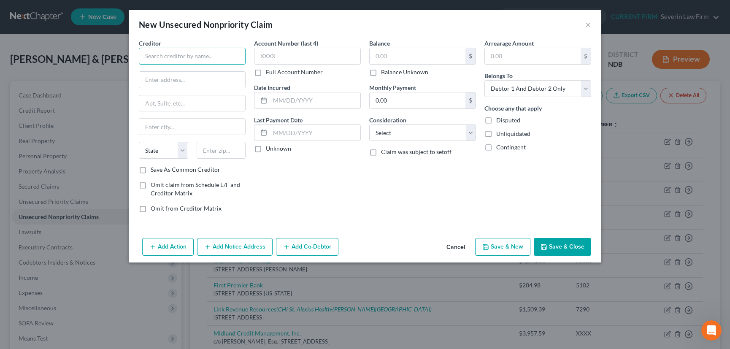
click at [202, 55] on input "text" at bounding box center [192, 56] width 107 height 17
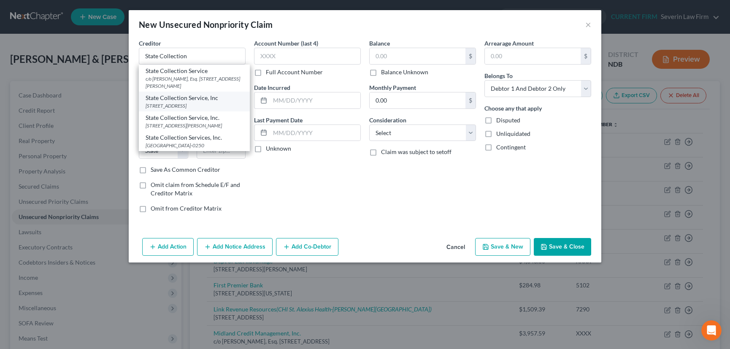
click at [198, 100] on div "State Collection Service, Inc" at bounding box center [194, 98] width 97 height 8
type input "State Collection Service, Inc"
type input "2509 S Stoughton Rd"
type input "Madison"
select select "52"
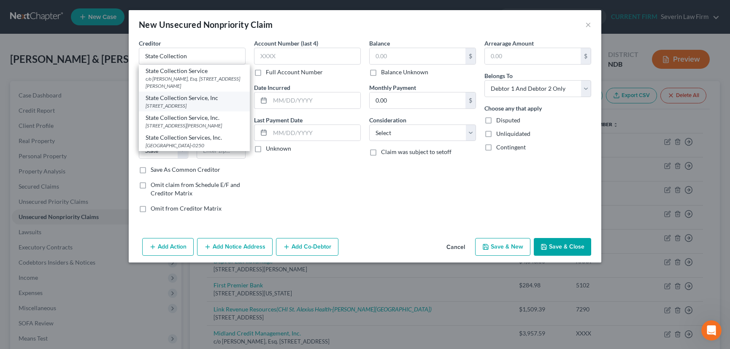
type input "53716"
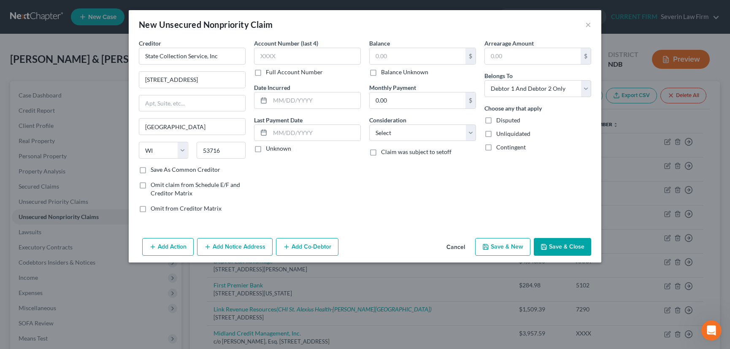
click at [151, 168] on label "Save As Common Creditor" at bounding box center [186, 169] width 70 height 8
click at [154, 168] on input "Save As Common Creditor" at bounding box center [156, 167] width 5 height 5
checkbox input "true"
click at [291, 54] on input "text" at bounding box center [307, 56] width 107 height 17
type input "4559"
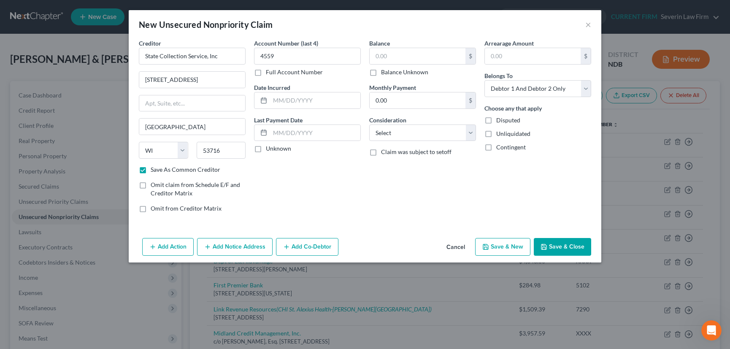
click at [266, 151] on label "Unknown" at bounding box center [278, 148] width 25 height 8
click at [269, 150] on input "Unknown" at bounding box center [271, 146] width 5 height 5
checkbox input "true"
click at [398, 59] on input "text" at bounding box center [417, 56] width 96 height 16
type input "258"
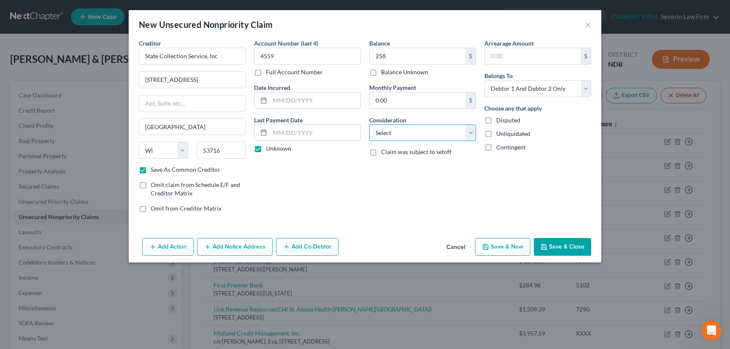
click at [399, 136] on select "Select Cable / Satellite Services Collection Agency Credit Card Debt Debt Couns…" at bounding box center [422, 132] width 107 height 17
select select "9"
click at [369, 124] on select "Select Cable / Satellite Services Collection Agency Credit Card Debt Debt Couns…" at bounding box center [422, 132] width 107 height 17
click at [565, 240] on button "Save & Close" at bounding box center [562, 247] width 57 height 18
checkbox input "false"
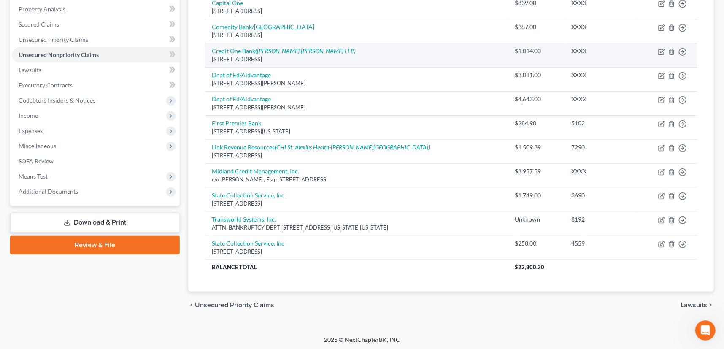
scroll to position [162, 0]
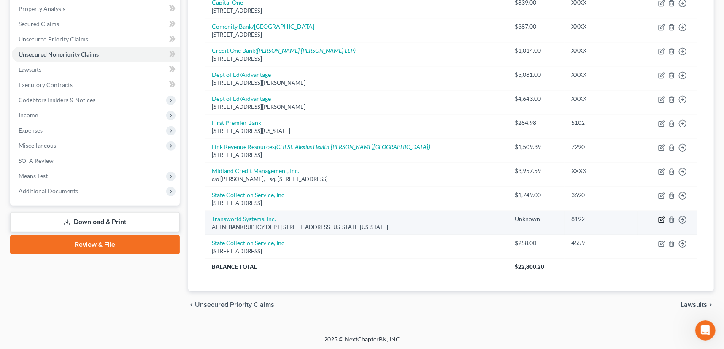
click at [662, 217] on icon "button" at bounding box center [662, 219] width 4 height 4
select select "39"
select select "14"
select select "2"
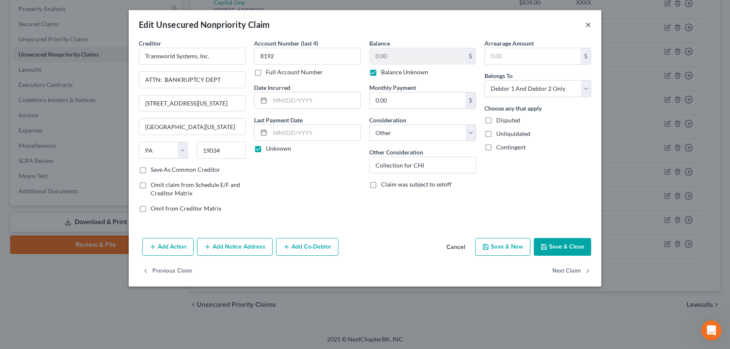
click at [586, 24] on button "×" at bounding box center [588, 24] width 6 height 10
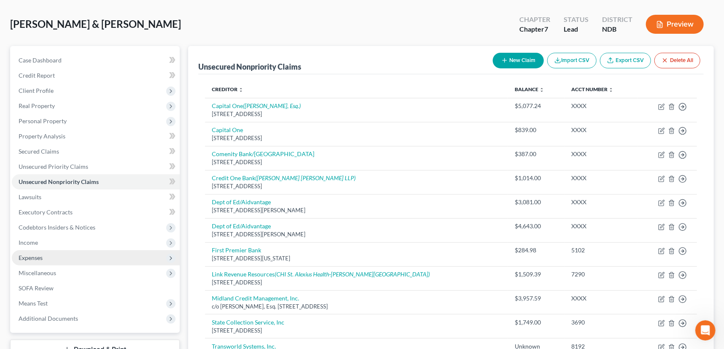
scroll to position [38, 0]
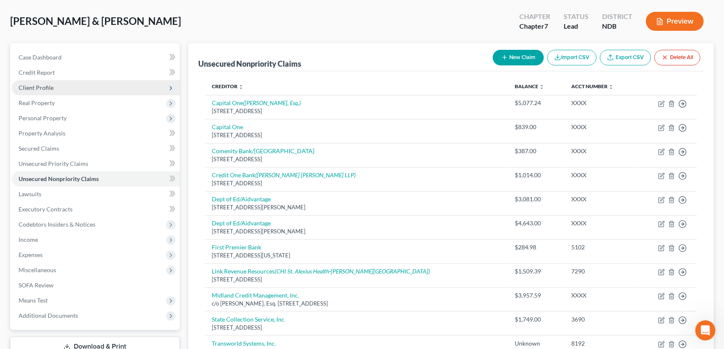
click at [38, 86] on span "Client Profile" at bounding box center [36, 87] width 35 height 7
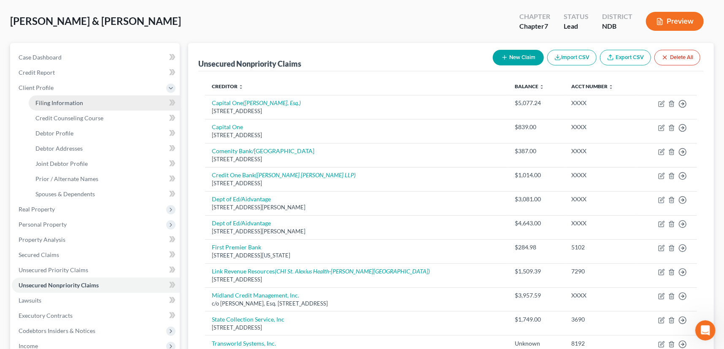
click at [46, 101] on span "Filing Information" at bounding box center [59, 102] width 48 height 7
select select "1"
select select "0"
select select "29"
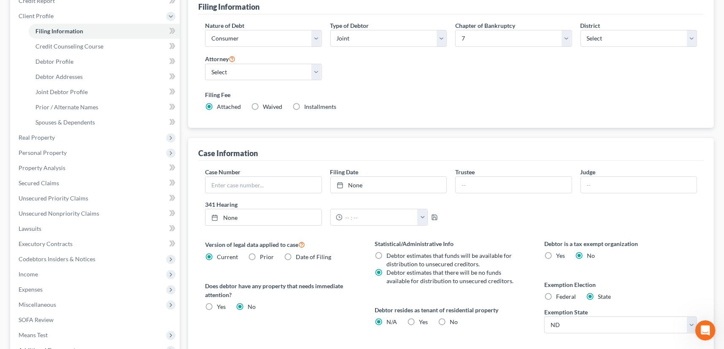
scroll to position [91, 0]
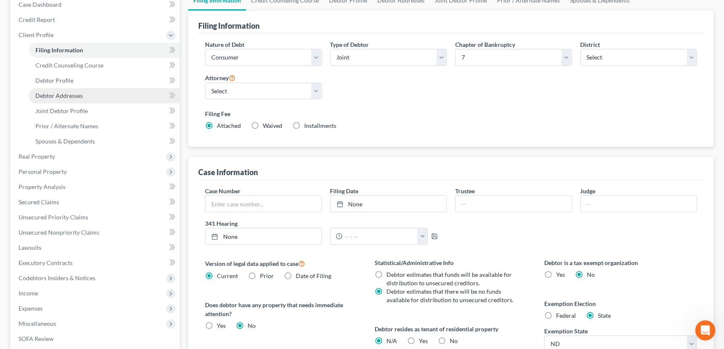
click at [72, 97] on span "Debtor Addresses" at bounding box center [58, 95] width 47 height 7
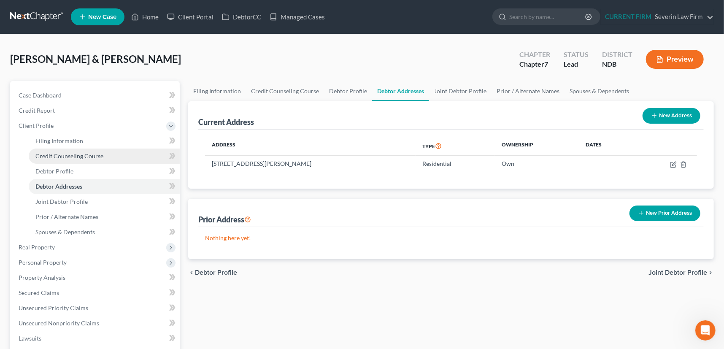
click at [73, 154] on span "Credit Counseling Course" at bounding box center [69, 155] width 68 height 7
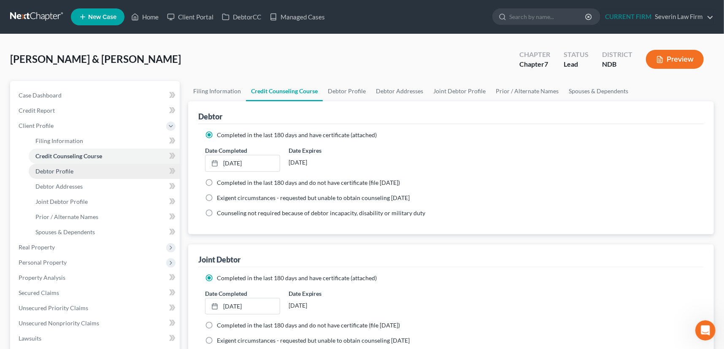
click at [65, 173] on span "Debtor Profile" at bounding box center [54, 170] width 38 height 7
select select "1"
select select "6"
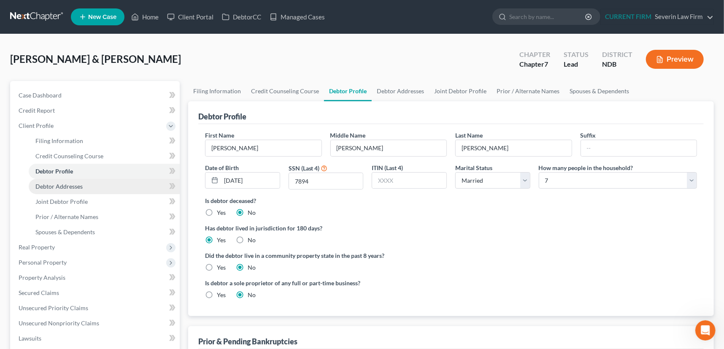
click at [64, 186] on span "Debtor Addresses" at bounding box center [58, 186] width 47 height 7
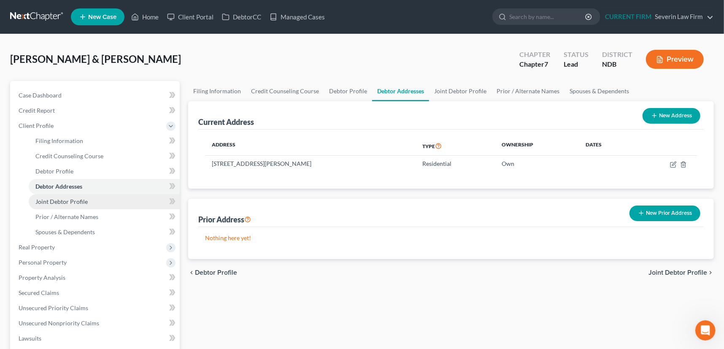
click at [57, 202] on span "Joint Debtor Profile" at bounding box center [61, 201] width 52 height 7
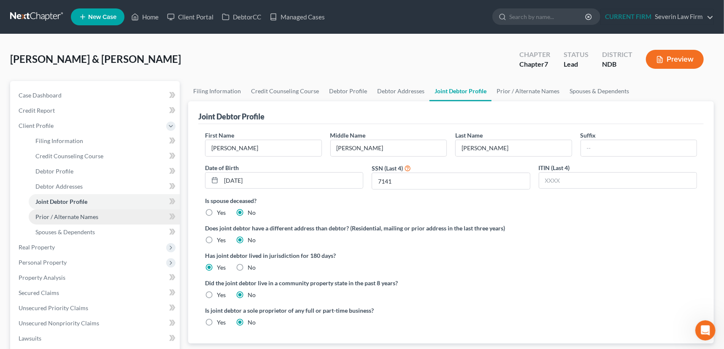
click at [54, 215] on span "Prior / Alternate Names" at bounding box center [66, 216] width 63 height 7
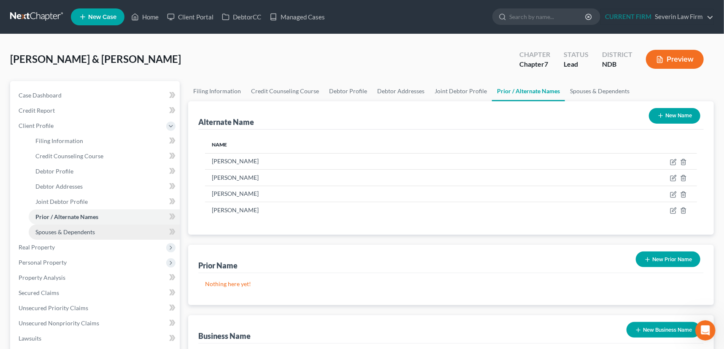
click at [51, 232] on span "Spouses & Dependents" at bounding box center [64, 231] width 59 height 7
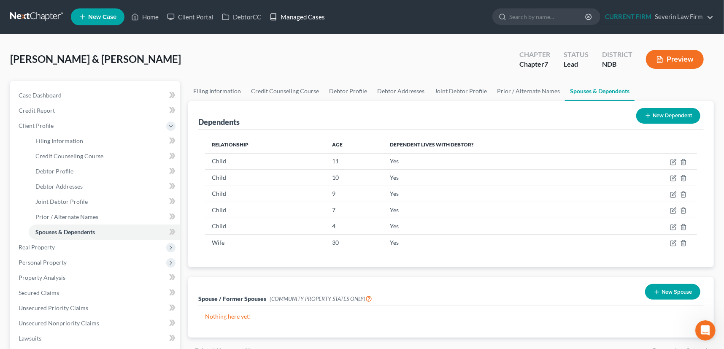
click at [299, 16] on link "Managed Cases" at bounding box center [297, 16] width 64 height 15
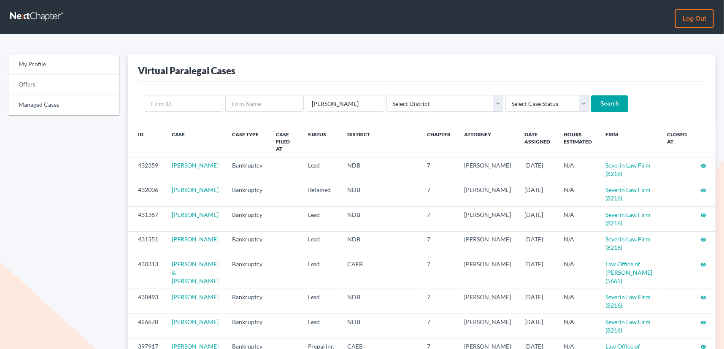
type input "[PERSON_NAME]"
click at [591, 95] on input "Search" at bounding box center [609, 103] width 37 height 17
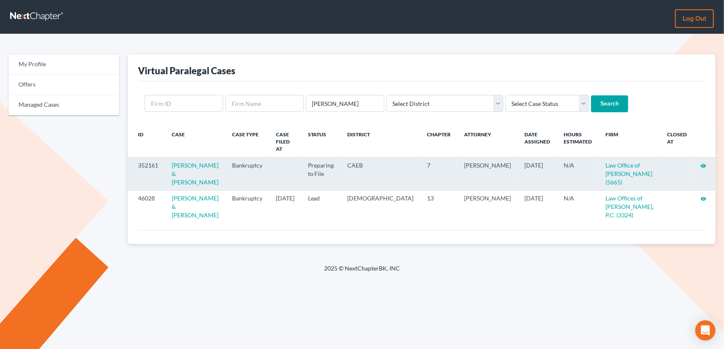
click at [704, 163] on icon "visibility" at bounding box center [704, 166] width 6 height 6
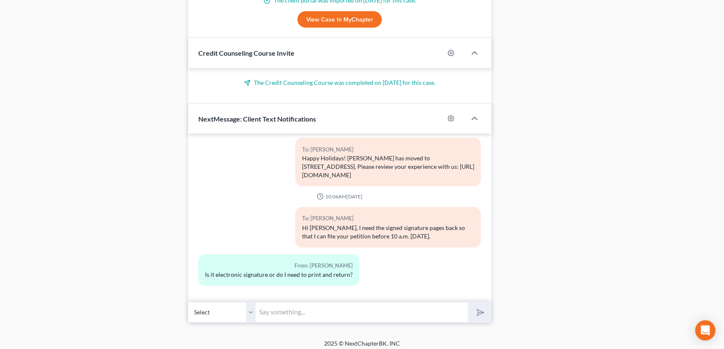
scroll to position [839, 0]
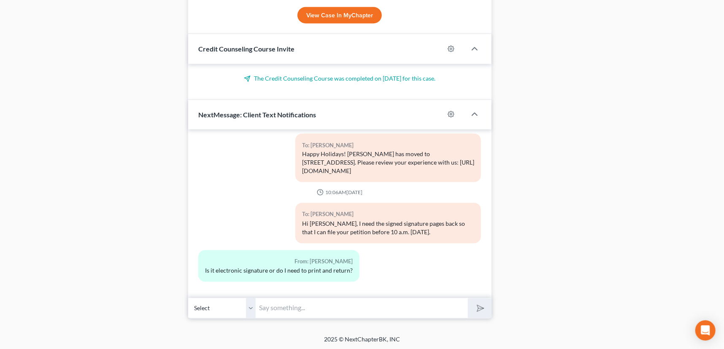
click at [292, 306] on input "text" at bounding box center [362, 308] width 212 height 21
type input "Print, sign, scan or take pictures of the pages you sign from the signature pac…"
click at [468, 298] on button "submit" at bounding box center [479, 308] width 23 height 20
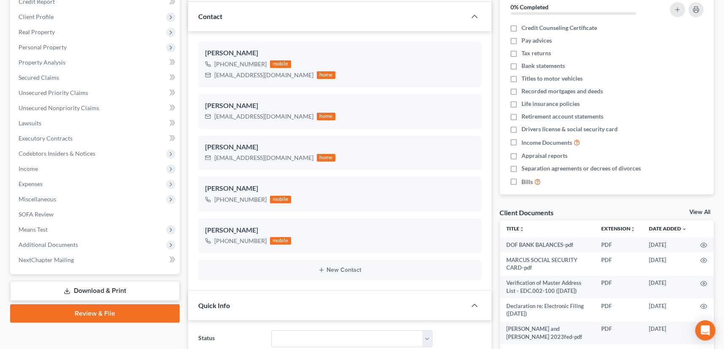
scroll to position [0, 0]
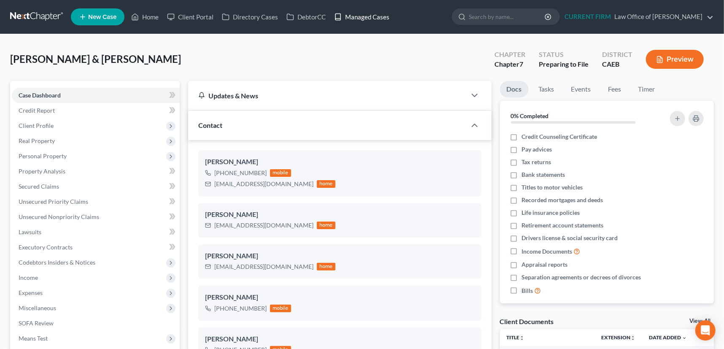
click at [361, 16] on link "Managed Cases" at bounding box center [362, 16] width 64 height 15
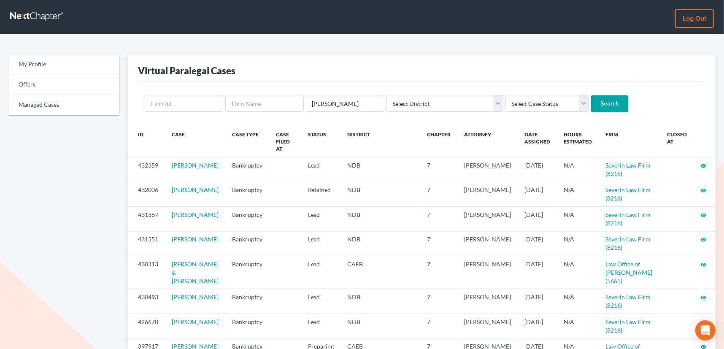
type input "[PERSON_NAME]"
click at [591, 95] on input "Search" at bounding box center [609, 103] width 37 height 17
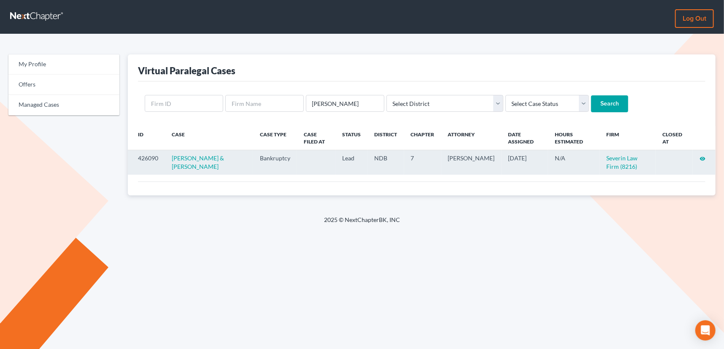
click at [703, 156] on icon "visibility" at bounding box center [702, 159] width 6 height 6
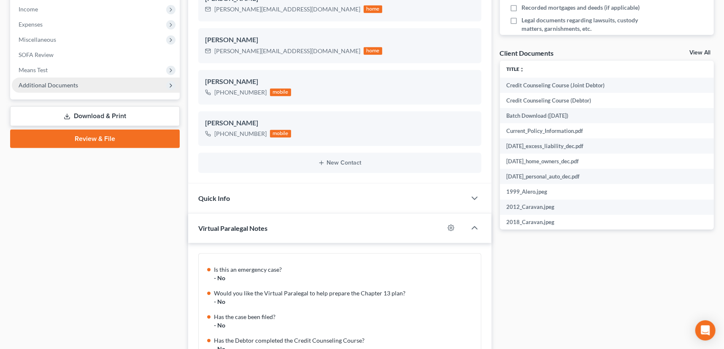
scroll to position [476, 0]
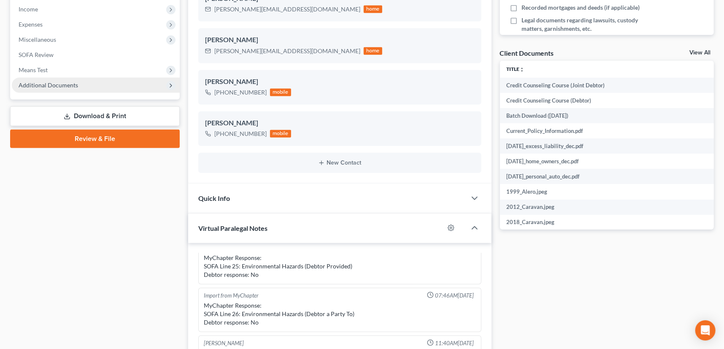
click at [53, 85] on span "Additional Documents" at bounding box center [48, 84] width 59 height 7
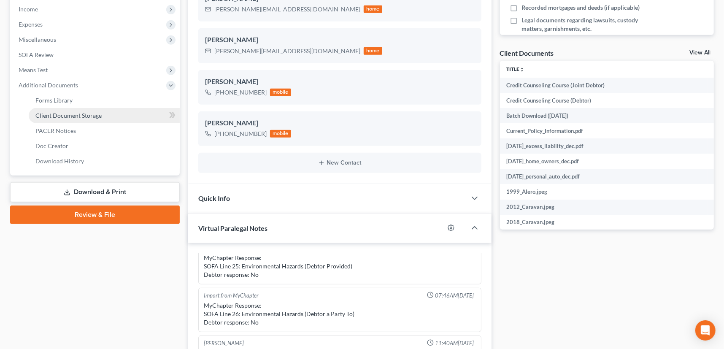
click at [51, 113] on span "Client Document Storage" at bounding box center [68, 115] width 66 height 7
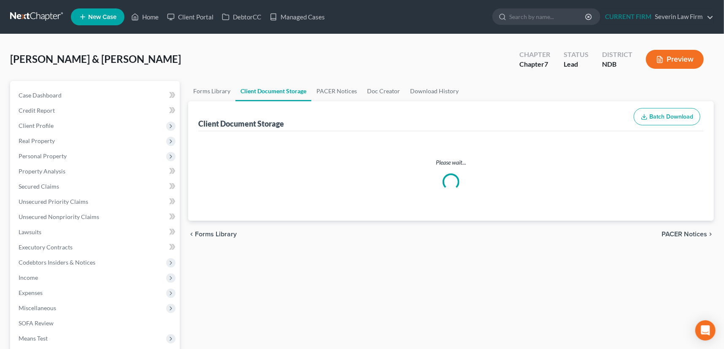
select select "0"
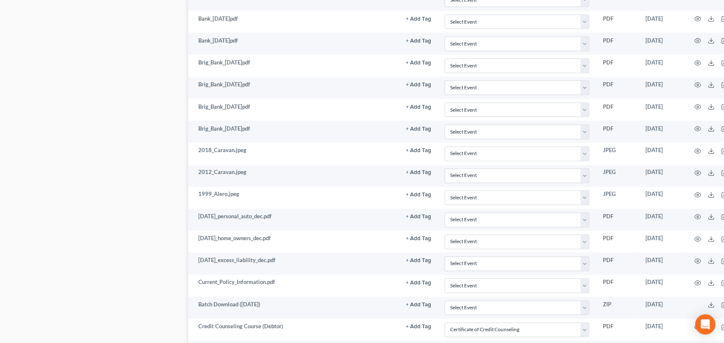
scroll to position [935, 0]
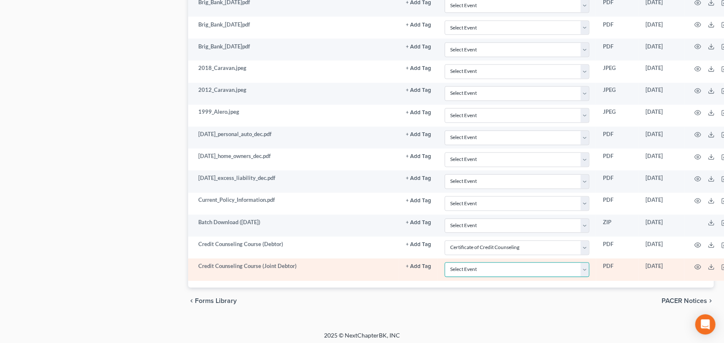
click at [582, 266] on select "Select Event Certificate of Credit Counseling Chapter 13 Plan Pay Filing Fee in…" at bounding box center [517, 270] width 145 height 15
select select "0"
click at [445, 263] on select "Select Event Certificate of Credit Counseling Chapter 13 Plan Pay Filing Fee in…" at bounding box center [517, 270] width 145 height 15
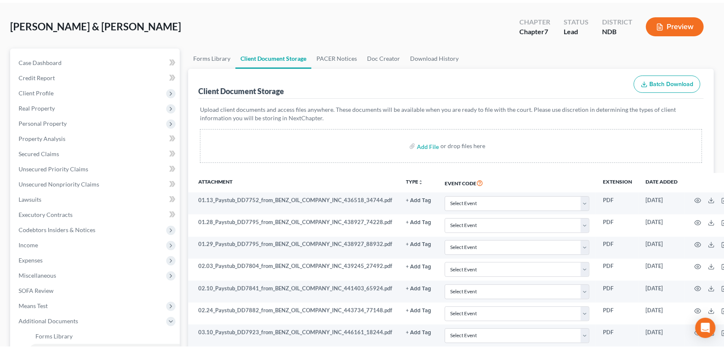
scroll to position [0, 0]
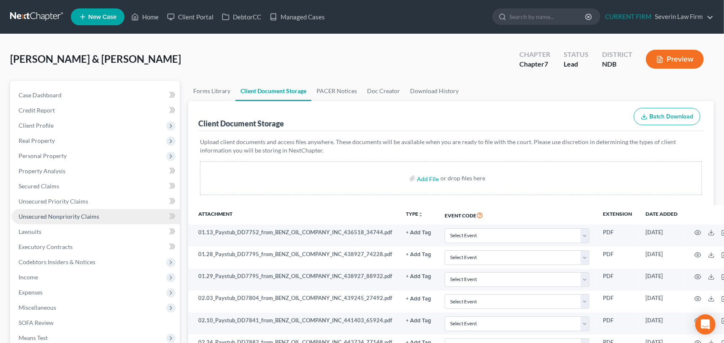
click at [61, 215] on span "Unsecured Nonpriority Claims" at bounding box center [59, 216] width 81 height 7
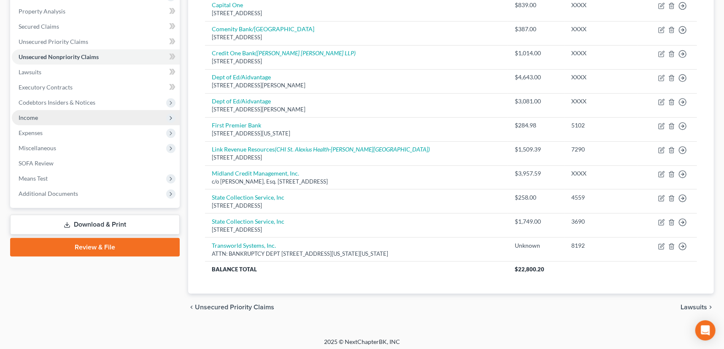
scroll to position [162, 0]
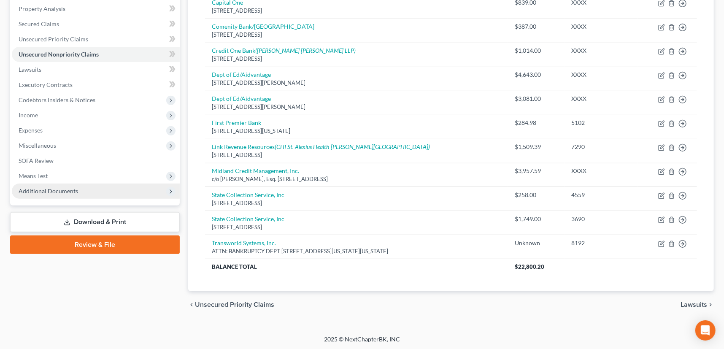
click at [33, 190] on span "Additional Documents" at bounding box center [48, 190] width 59 height 7
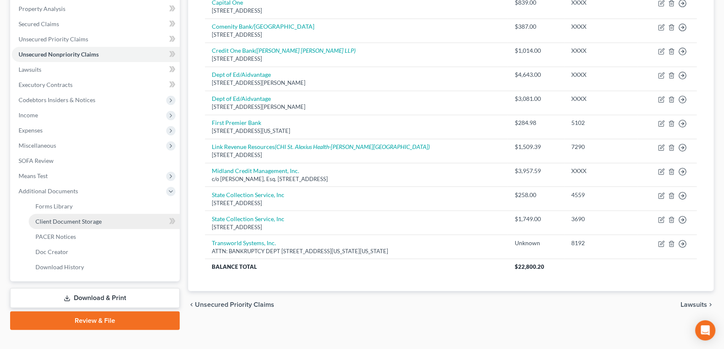
click at [53, 219] on span "Client Document Storage" at bounding box center [68, 221] width 66 height 7
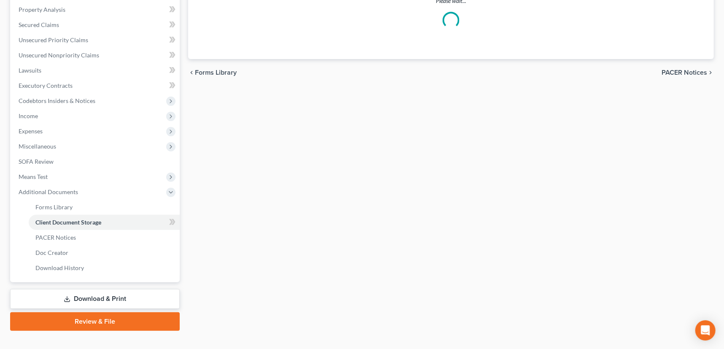
scroll to position [41, 0]
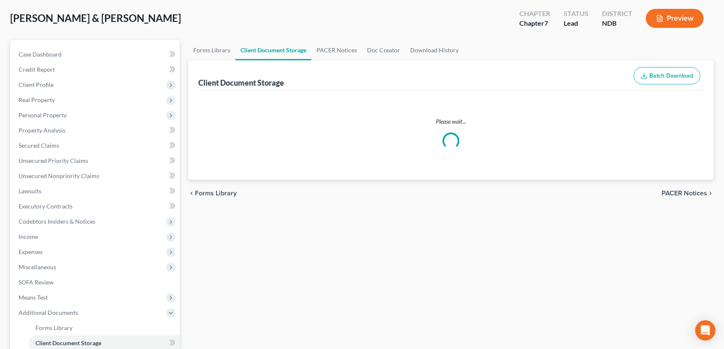
select select "0"
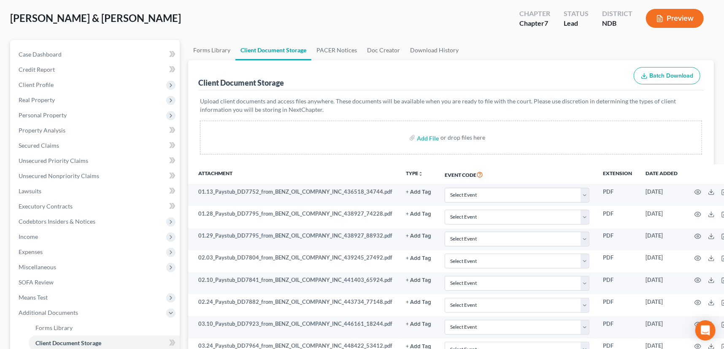
scroll to position [0, 0]
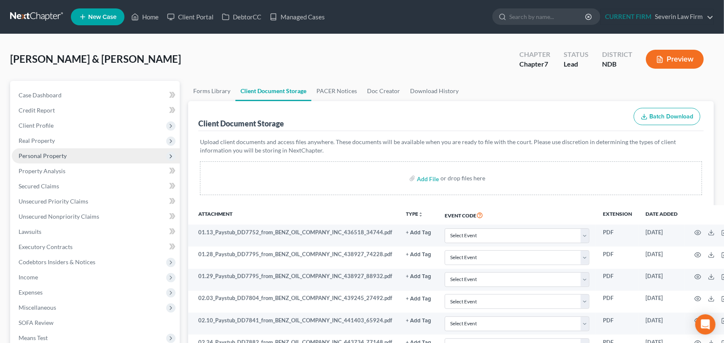
click at [42, 153] on span "Personal Property" at bounding box center [43, 155] width 48 height 7
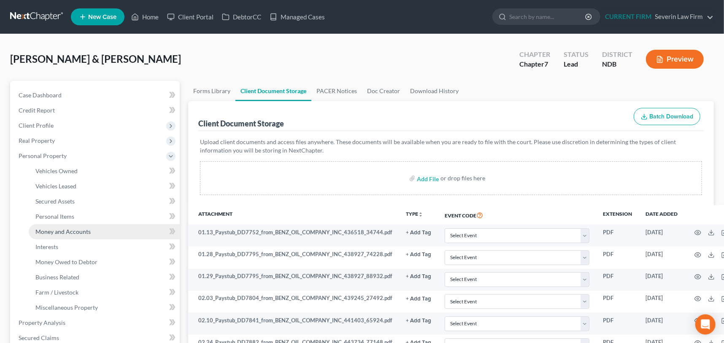
click at [54, 229] on span "Money and Accounts" at bounding box center [62, 231] width 55 height 7
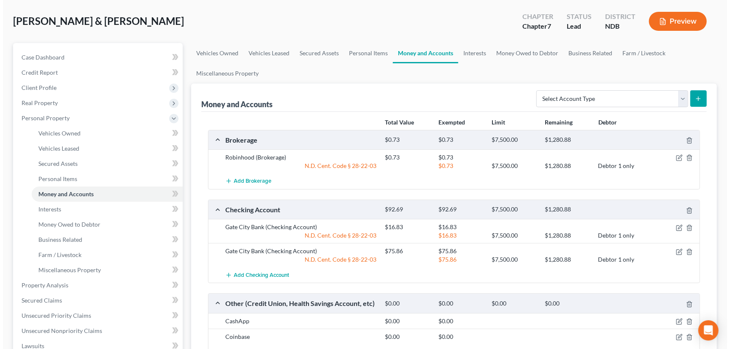
scroll to position [115, 0]
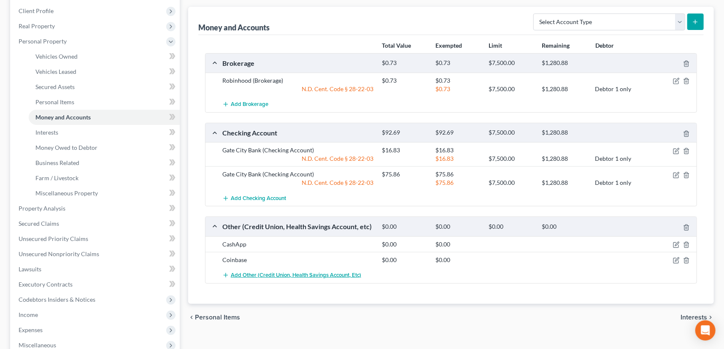
click at [240, 274] on span "Add Other (Credit Union, Health Savings Account, etc)" at bounding box center [296, 275] width 130 height 7
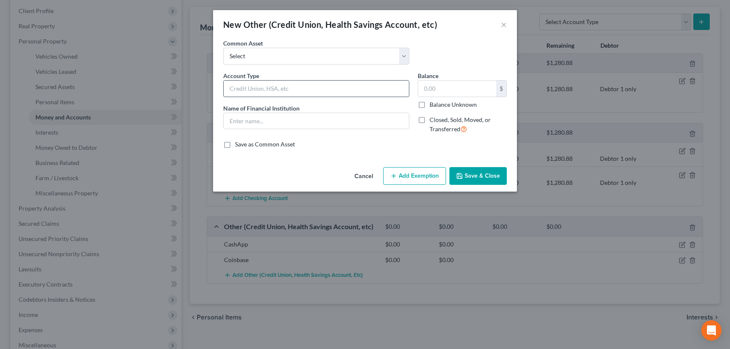
click at [258, 84] on input "text" at bounding box center [316, 89] width 185 height 16
type input "Venmo"
click at [442, 89] on input "text" at bounding box center [457, 89] width 78 height 16
type input "0"
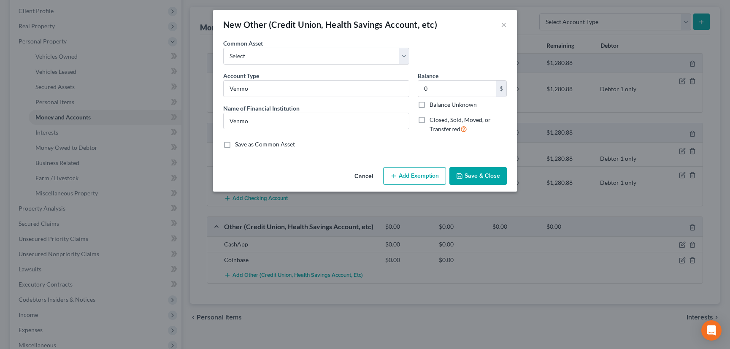
click at [479, 176] on button "Save & Close" at bounding box center [477, 176] width 57 height 18
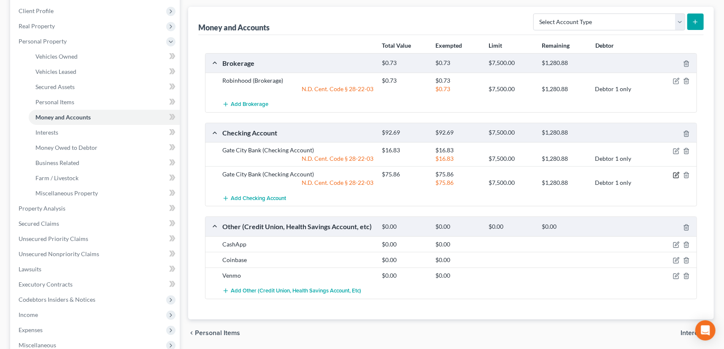
click at [675, 172] on icon "button" at bounding box center [676, 175] width 7 height 7
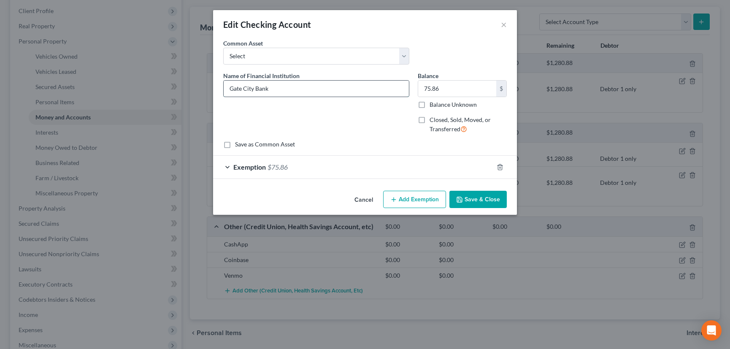
click at [313, 88] on input "Gate City Bank" at bounding box center [316, 89] width 185 height 16
type input "Gate City Bank #2593"
click at [444, 92] on input "75.86" at bounding box center [457, 89] width 78 height 16
type input "421.58"
click at [439, 166] on div "Exemption $75.86" at bounding box center [353, 167] width 280 height 22
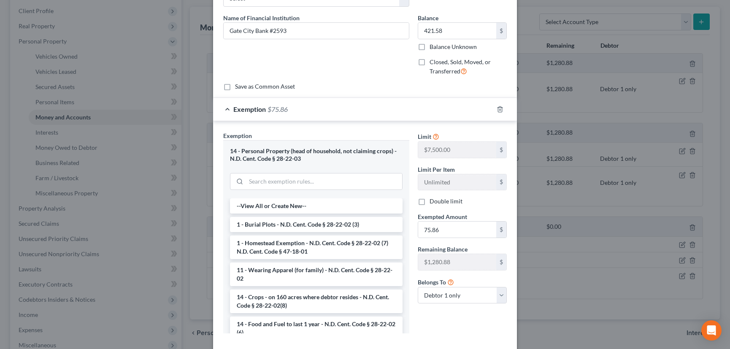
scroll to position [76, 0]
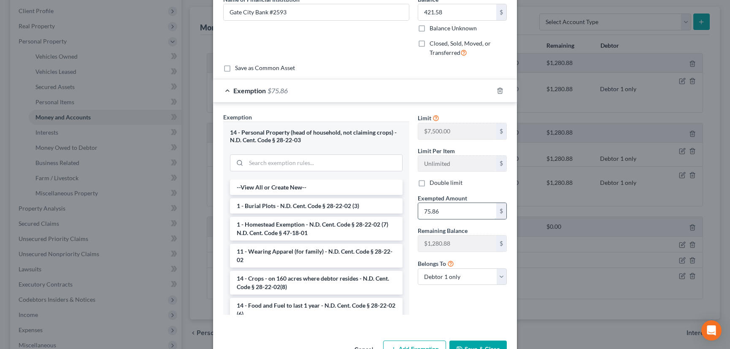
click at [444, 215] on input "75.86" at bounding box center [457, 211] width 78 height 16
type input "421.58"
click at [450, 92] on div "Exemption $421.58" at bounding box center [353, 90] width 280 height 22
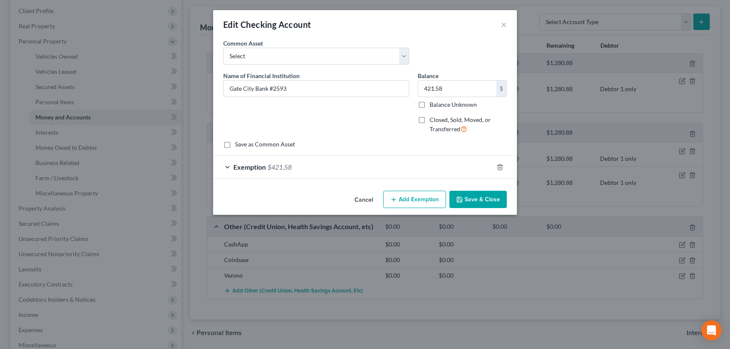
scroll to position [0, 0]
click at [474, 198] on button "Save & Close" at bounding box center [477, 200] width 57 height 18
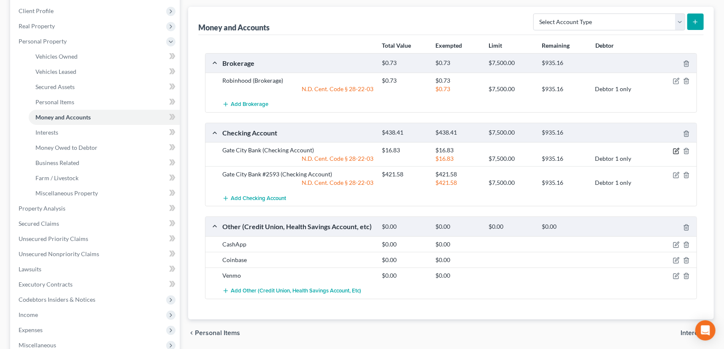
click at [675, 148] on icon "button" at bounding box center [675, 150] width 5 height 5
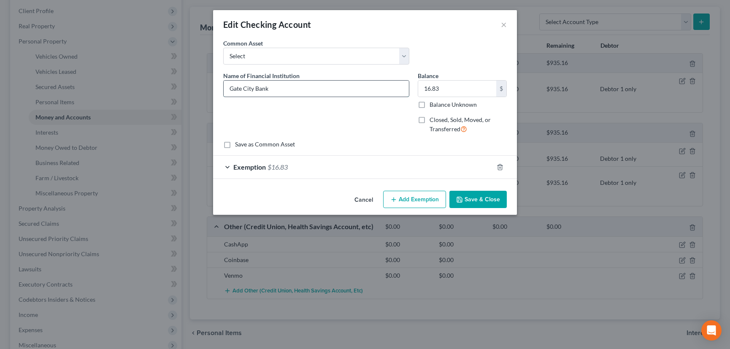
click at [282, 86] on input "Gate City Bank" at bounding box center [316, 89] width 185 height 16
type input "Gate City Bank #2304"
click at [446, 89] on input "16.83" at bounding box center [457, 89] width 78 height 16
type input "1,799.22"
click at [437, 167] on div "Exemption $16.83" at bounding box center [353, 167] width 280 height 22
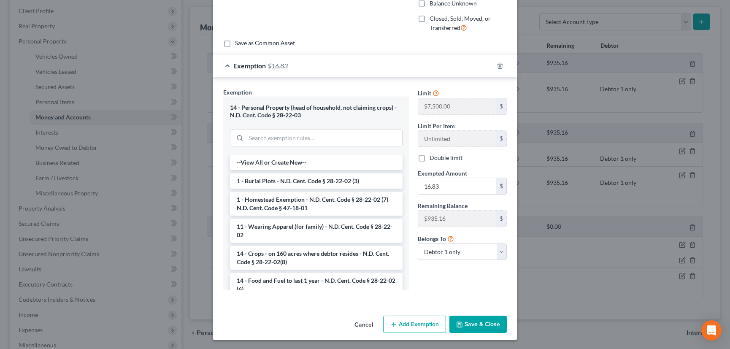
scroll to position [101, 0]
type input "1"
type input "951.99"
click at [413, 67] on div "Exemption $951.99" at bounding box center [353, 65] width 280 height 22
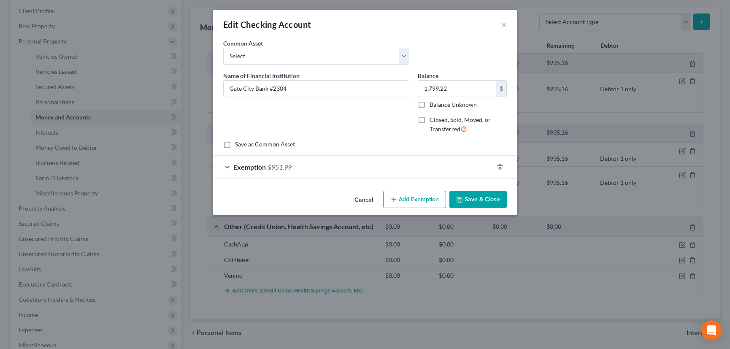
scroll to position [0, 0]
click at [399, 200] on button "Add Exemption" at bounding box center [414, 200] width 63 height 18
select select "2"
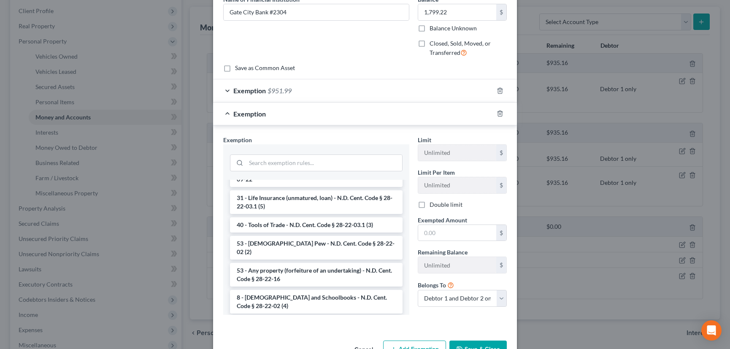
scroll to position [983, 0]
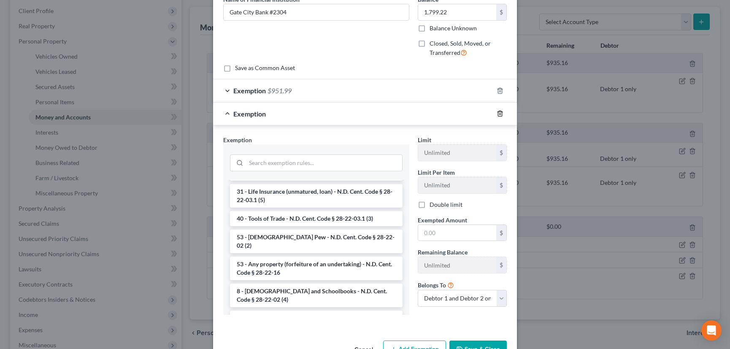
click at [499, 113] on line "button" at bounding box center [499, 114] width 0 height 2
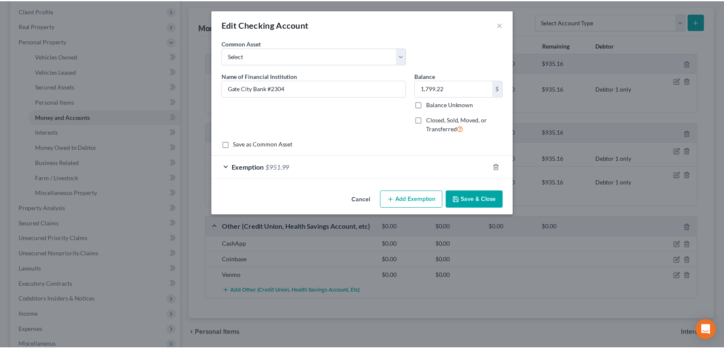
scroll to position [0, 0]
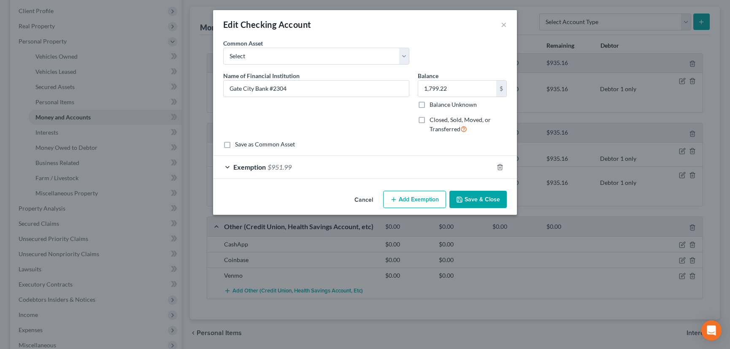
click at [487, 199] on button "Save & Close" at bounding box center [477, 200] width 57 height 18
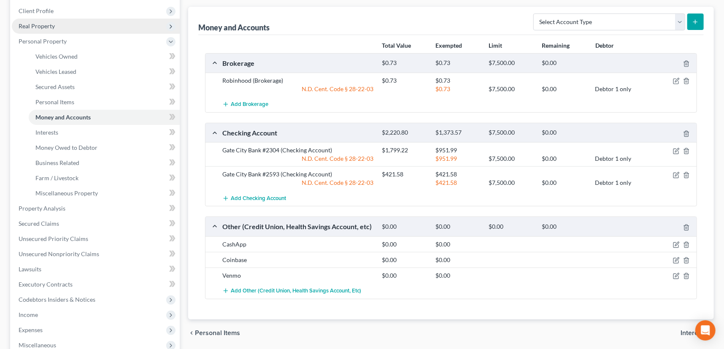
click at [50, 26] on span "Real Property" at bounding box center [37, 25] width 36 height 7
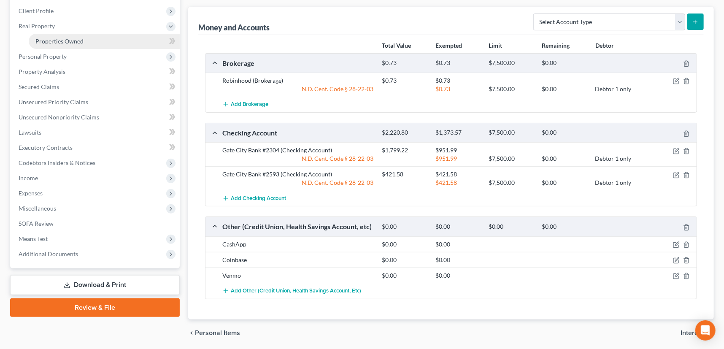
click at [53, 40] on span "Properties Owned" at bounding box center [59, 41] width 48 height 7
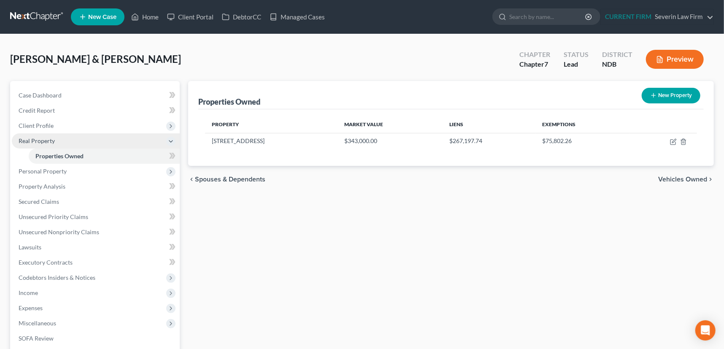
click at [44, 141] on span "Real Property" at bounding box center [37, 140] width 36 height 7
click at [47, 154] on span "Personal Property" at bounding box center [43, 155] width 48 height 7
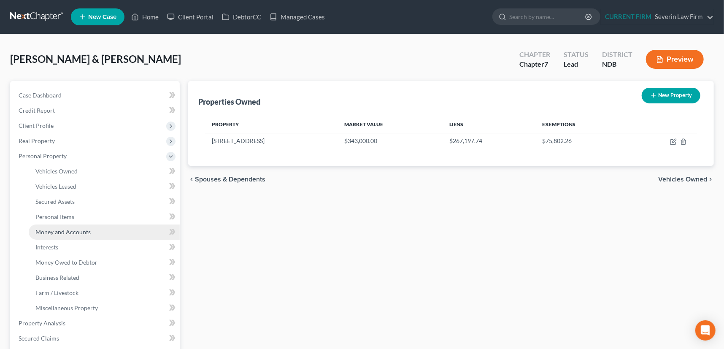
click at [70, 231] on span "Money and Accounts" at bounding box center [62, 231] width 55 height 7
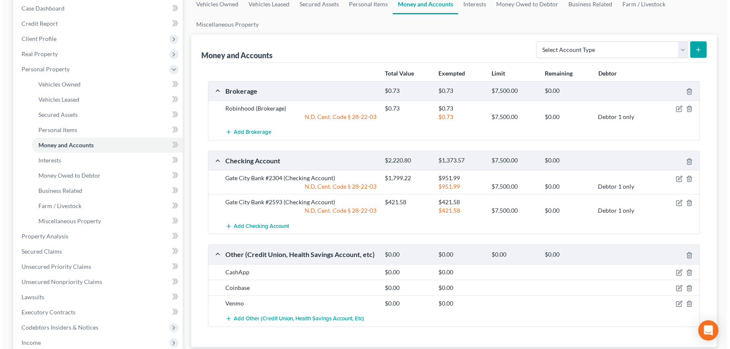
scroll to position [115, 0]
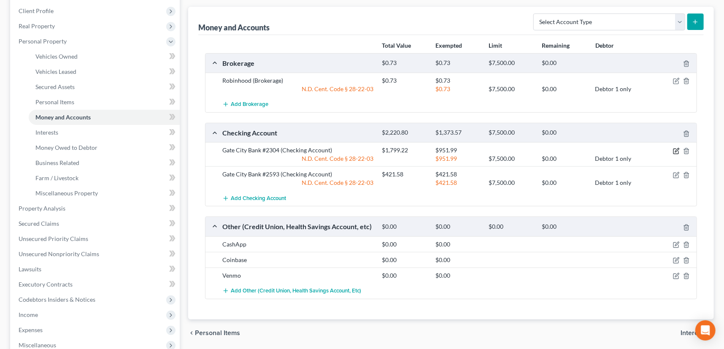
click at [675, 149] on icon "button" at bounding box center [676, 151] width 7 height 7
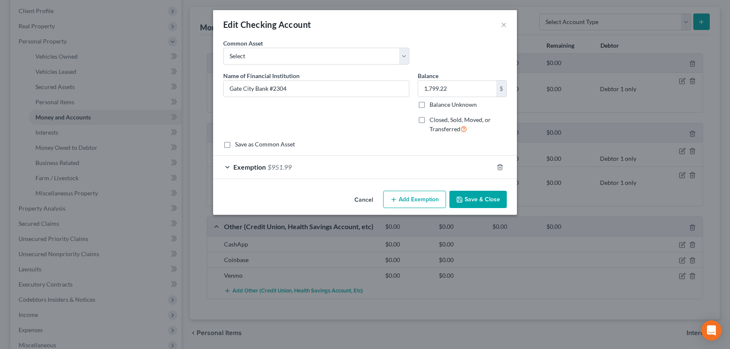
click at [435, 169] on div "Exemption $951.99" at bounding box center [353, 167] width 280 height 22
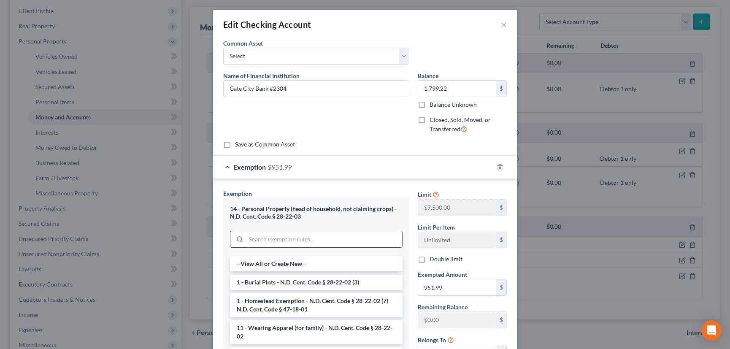
click at [264, 239] on input "search" at bounding box center [324, 239] width 156 height 16
click at [412, 168] on div "Exemption $951.99" at bounding box center [353, 167] width 280 height 22
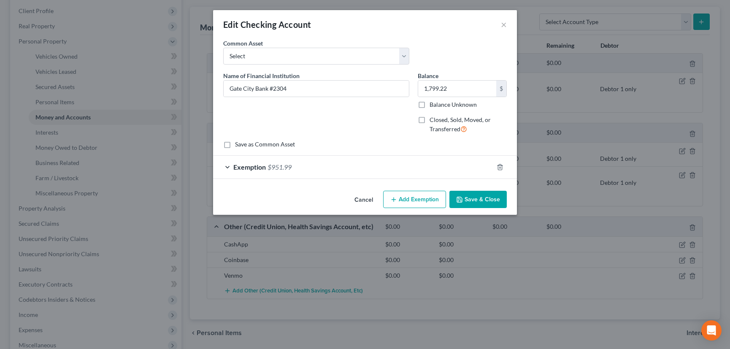
click at [406, 196] on button "Add Exemption" at bounding box center [414, 200] width 63 height 18
select select "2"
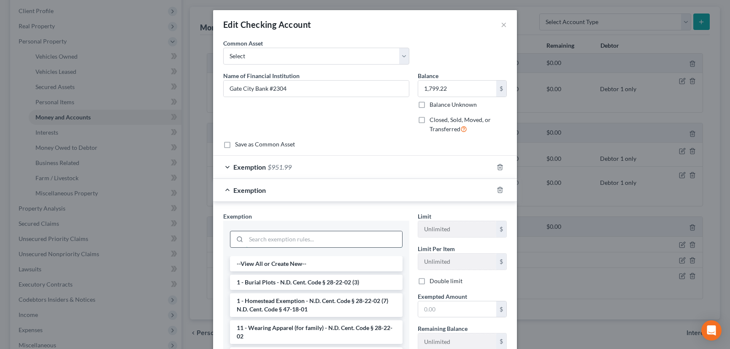
click at [331, 234] on input "search" at bounding box center [324, 239] width 156 height 16
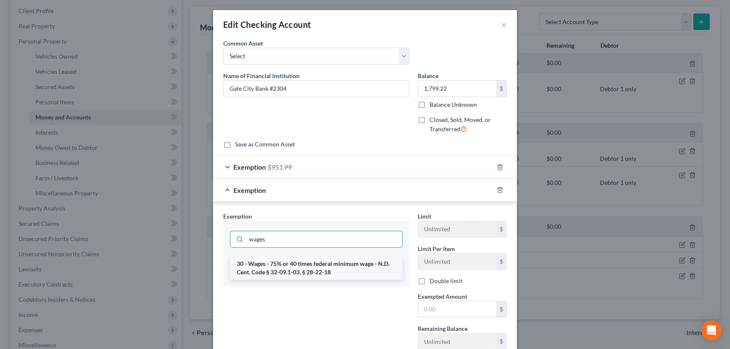
type input "wages"
click at [329, 265] on li "30 - Wages - 75% or 40 times federal minimum wage - N.D. Cent. Code § 32-09.1-0…" at bounding box center [316, 268] width 172 height 24
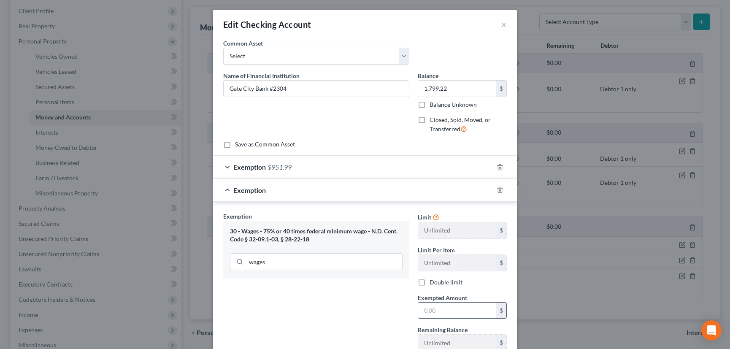
click at [439, 309] on input "text" at bounding box center [457, 310] width 78 height 16
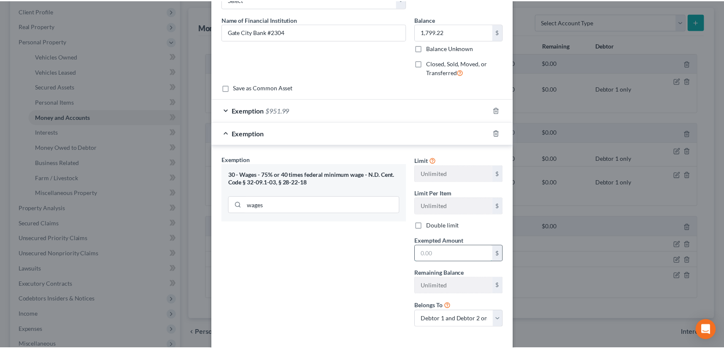
scroll to position [76, 0]
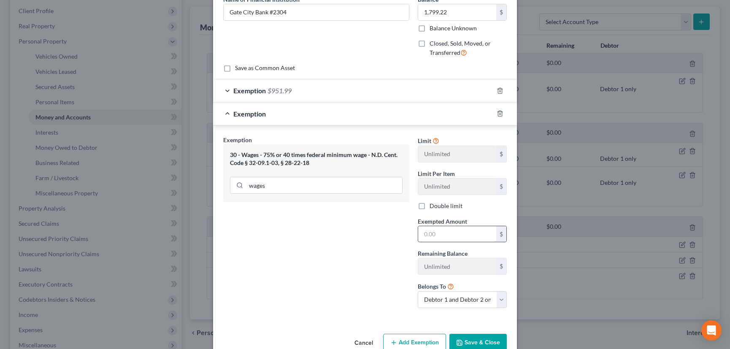
click at [453, 231] on input "text" at bounding box center [457, 234] width 78 height 16
type input "847.23"
click at [451, 295] on select "Debtor 1 only Debtor 2 only Debtor 1 and Debtor 2 only" at bounding box center [462, 299] width 89 height 17
select select "0"
click at [418, 291] on select "Debtor 1 only Debtor 2 only Debtor 1 and Debtor 2 only" at bounding box center [462, 299] width 89 height 17
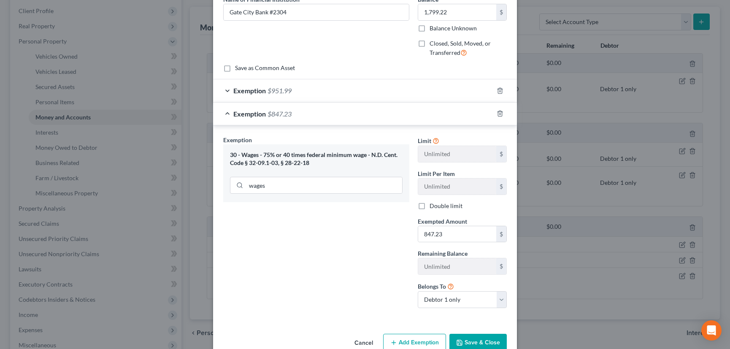
click at [485, 334] on button "Save & Close" at bounding box center [477, 343] width 57 height 18
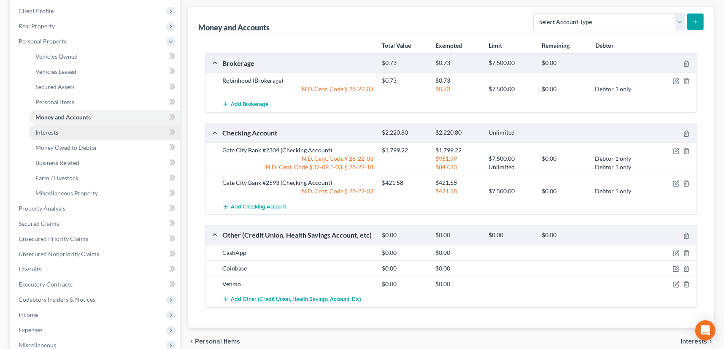
click at [54, 134] on span "Interests" at bounding box center [46, 132] width 23 height 7
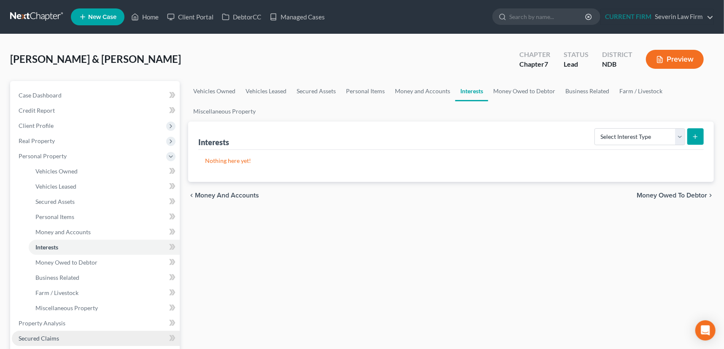
click at [46, 338] on span "Secured Claims" at bounding box center [39, 337] width 40 height 7
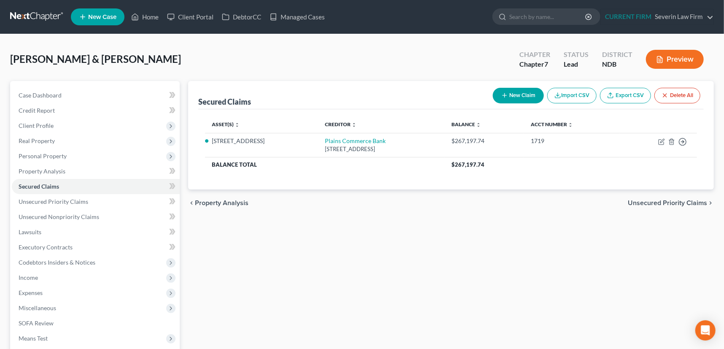
click at [662, 202] on span "Unsecured Priority Claims" at bounding box center [667, 202] width 79 height 7
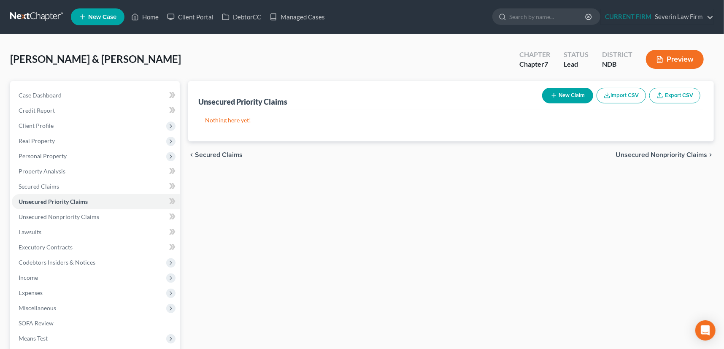
click at [662, 152] on span "Unsecured Nonpriority Claims" at bounding box center [661, 154] width 92 height 7
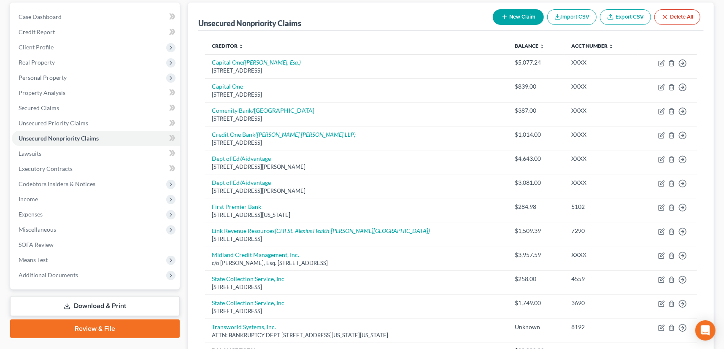
scroll to position [153, 0]
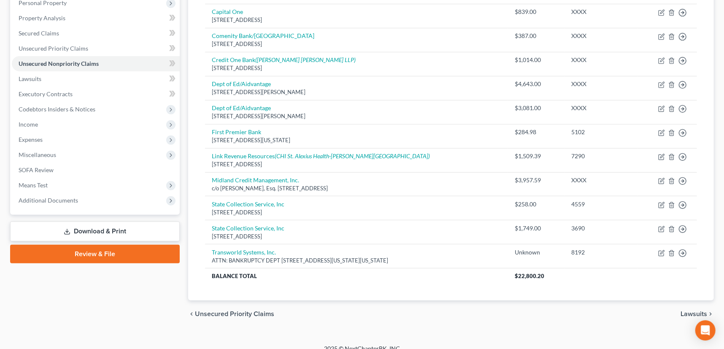
click at [690, 313] on span "Lawsuits" at bounding box center [693, 313] width 27 height 7
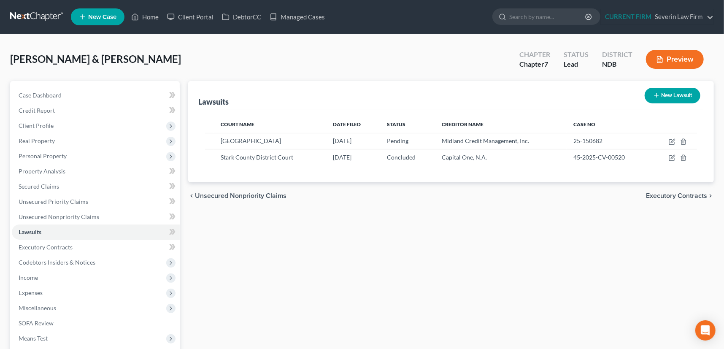
click at [681, 192] on span "Executory Contracts" at bounding box center [676, 195] width 61 height 7
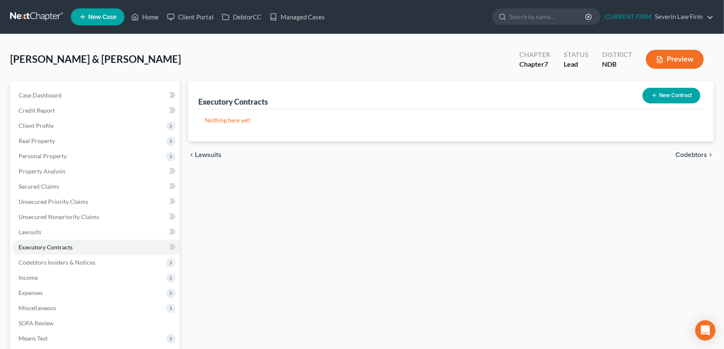
click at [690, 153] on span "Codebtors" at bounding box center [691, 154] width 32 height 7
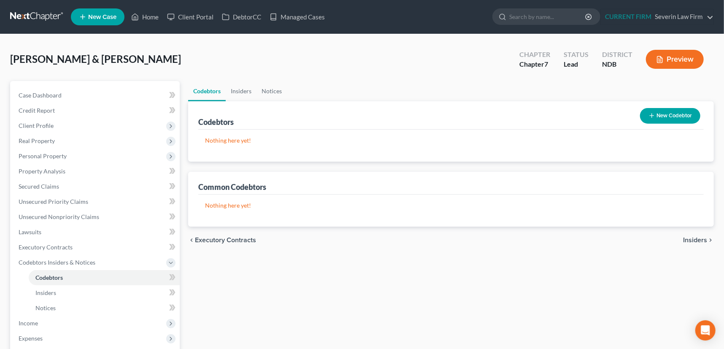
click at [696, 240] on span "Insiders" at bounding box center [695, 240] width 24 height 7
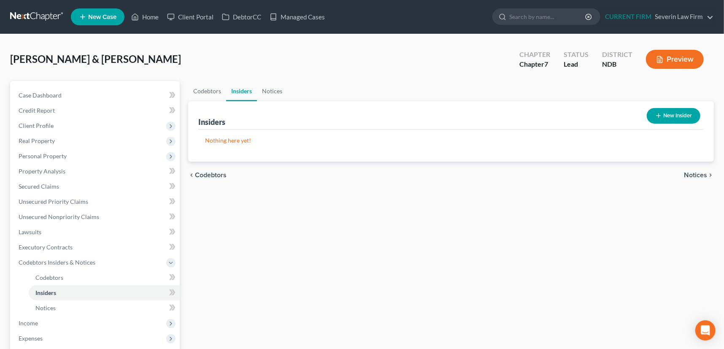
click at [701, 174] on span "Notices" at bounding box center [695, 175] width 23 height 7
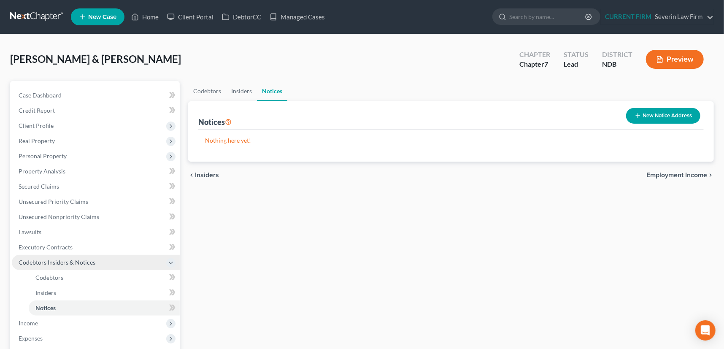
click at [53, 262] on span "Codebtors Insiders & Notices" at bounding box center [57, 262] width 77 height 7
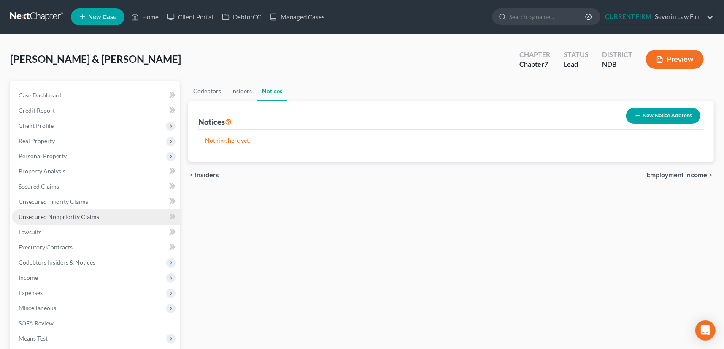
click at [52, 216] on span "Unsecured Nonpriority Claims" at bounding box center [59, 216] width 81 height 7
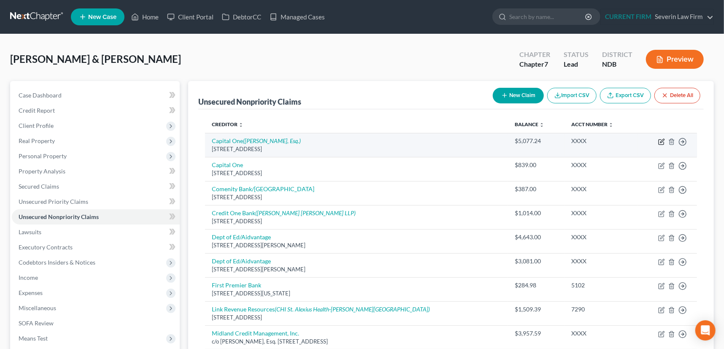
click at [660, 140] on icon "button" at bounding box center [661, 141] width 7 height 7
select select "46"
select select "2"
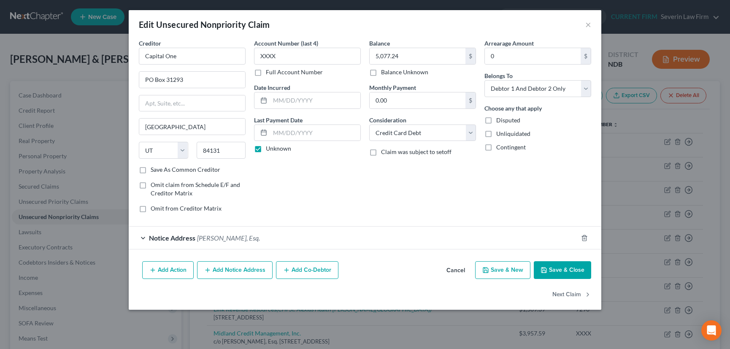
click at [146, 268] on button "Add Action" at bounding box center [167, 270] width 51 height 18
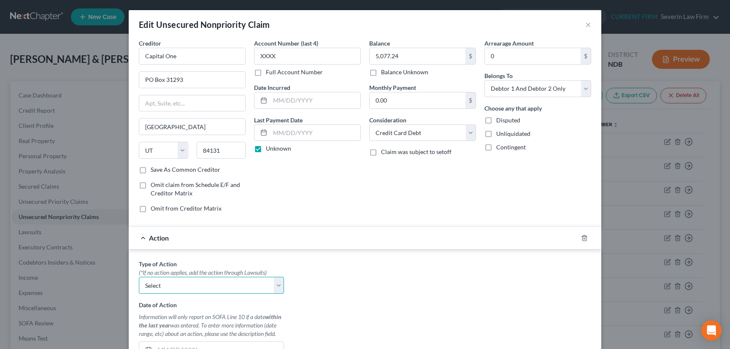
click at [148, 282] on select "Select Repossession Garnishment Foreclosure Personal Injury Attached, Seized, O…" at bounding box center [211, 285] width 145 height 17
select select "1"
click at [139, 277] on select "Select Repossession Garnishment Foreclosure Personal Injury Attached, Seized, O…" at bounding box center [211, 285] width 145 height 17
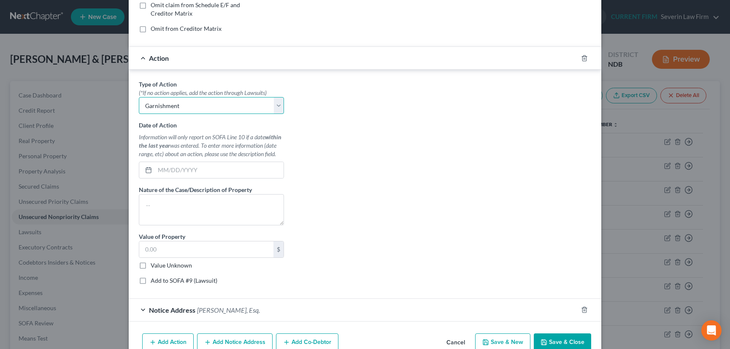
scroll to position [191, 0]
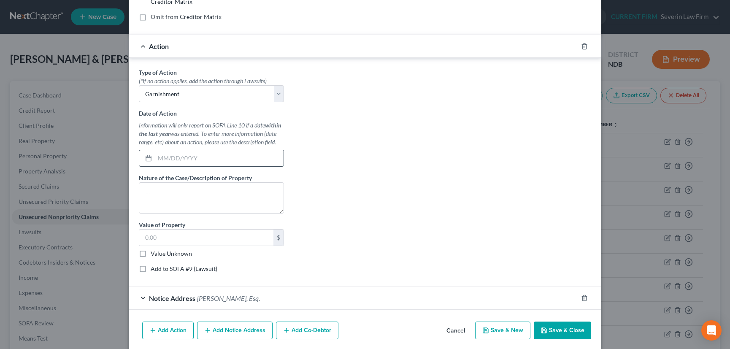
click at [158, 158] on input "text" at bounding box center [219, 158] width 129 height 16
click at [169, 158] on input "08/01/2025" at bounding box center [219, 158] width 129 height 16
type input "08/15/2025"
click at [153, 188] on textarea at bounding box center [211, 197] width 145 height 31
type textarea "G"
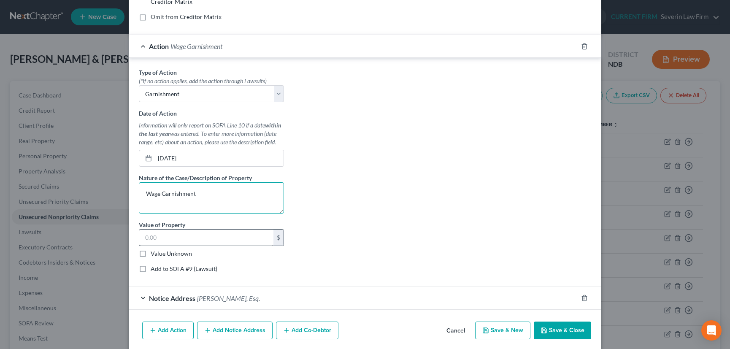
type textarea "Wage Garnishment"
click at [153, 237] on input "text" at bounding box center [206, 237] width 134 height 16
click at [552, 327] on button "Save & Close" at bounding box center [562, 330] width 57 height 18
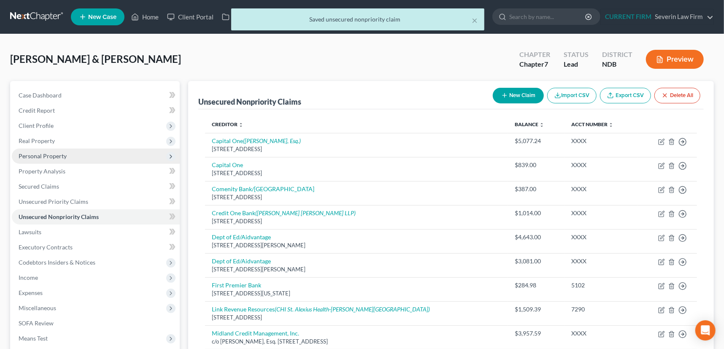
click at [43, 156] on span "Personal Property" at bounding box center [43, 155] width 48 height 7
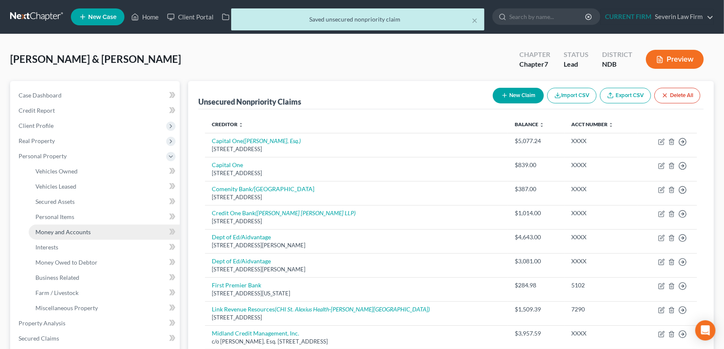
click at [48, 232] on span "Money and Accounts" at bounding box center [62, 231] width 55 height 7
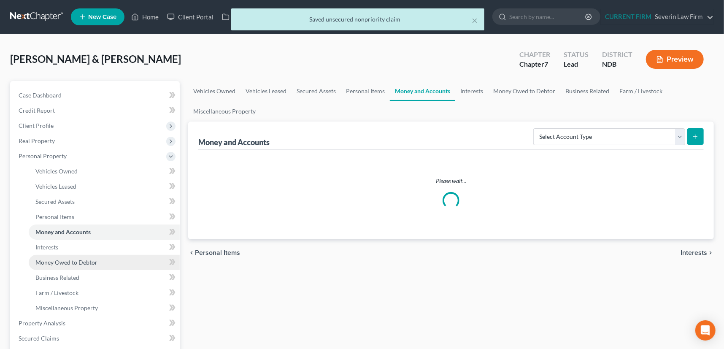
click at [52, 261] on span "Money Owed to Debtor" at bounding box center [66, 262] width 62 height 7
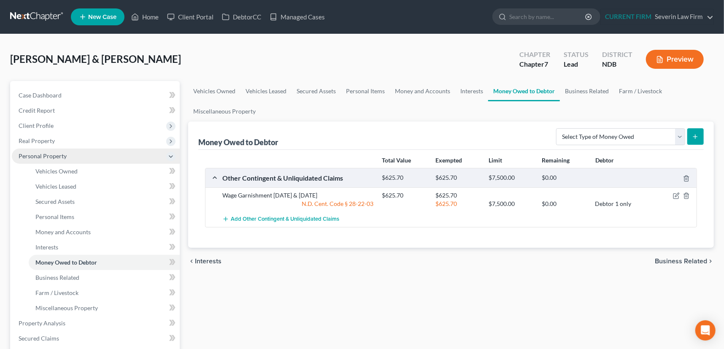
click at [44, 154] on span "Personal Property" at bounding box center [43, 155] width 48 height 7
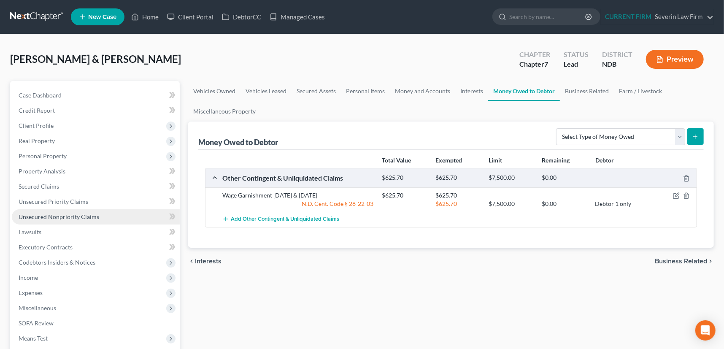
click at [52, 215] on span "Unsecured Nonpriority Claims" at bounding box center [59, 216] width 81 height 7
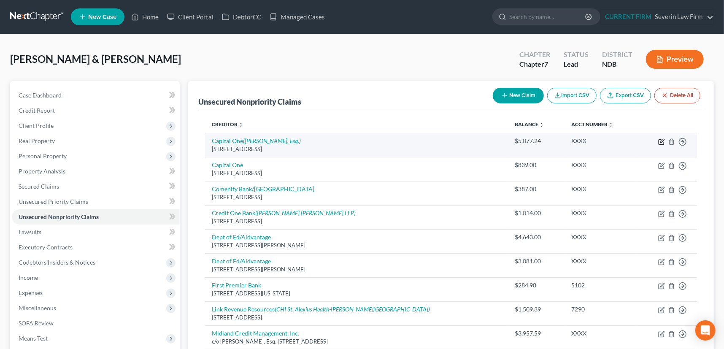
click at [661, 140] on icon "button" at bounding box center [662, 141] width 4 height 4
select select "46"
select select "2"
select select "1"
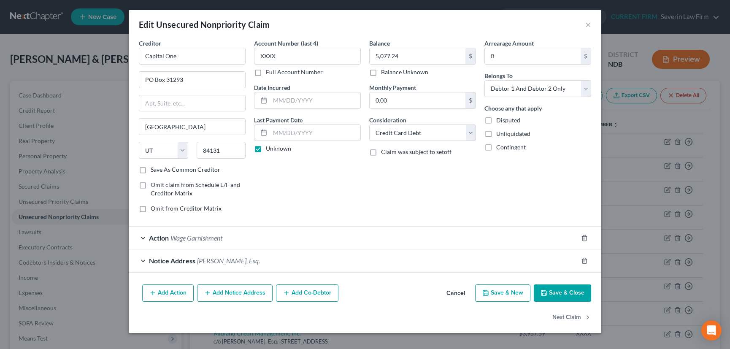
click at [422, 237] on div "Action Wage Garnishment" at bounding box center [353, 237] width 449 height 22
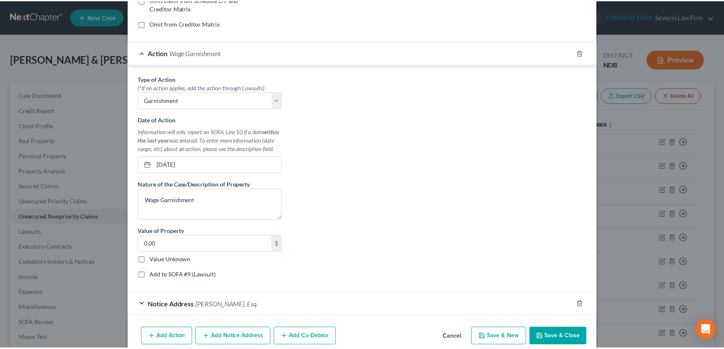
scroll to position [191, 0]
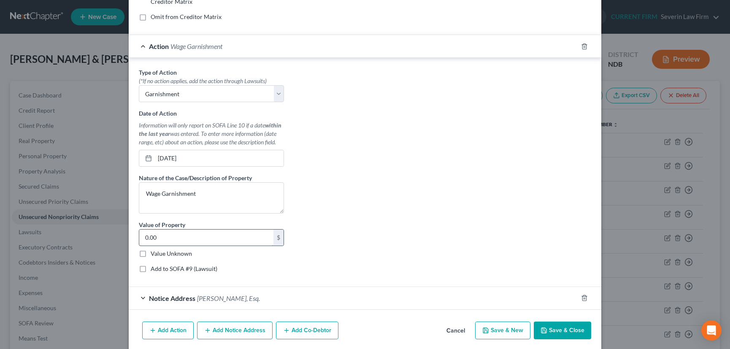
click at [224, 236] on input "0.00" at bounding box center [206, 237] width 134 height 16
type input "627.50"
click at [561, 326] on button "Save & Close" at bounding box center [562, 330] width 57 height 18
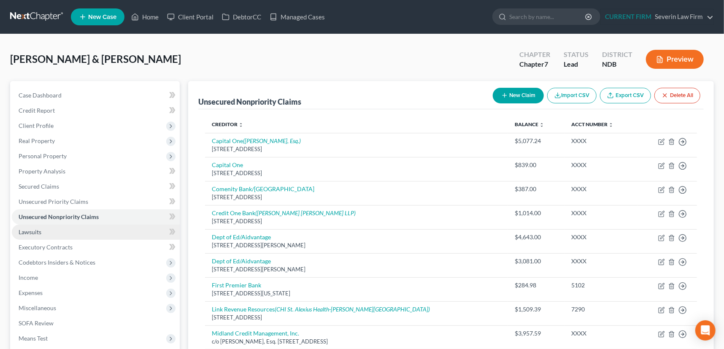
click at [34, 233] on span "Lawsuits" at bounding box center [30, 231] width 23 height 7
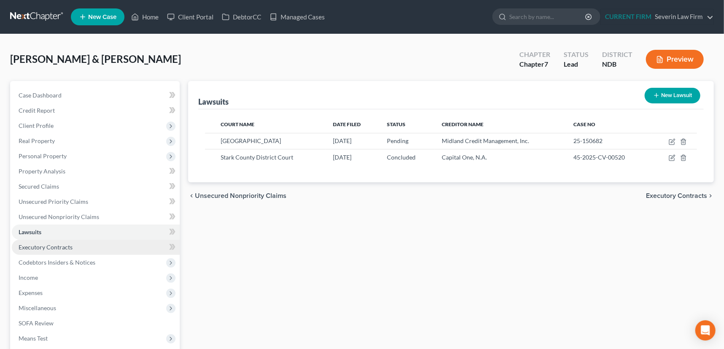
click at [37, 246] on span "Executory Contracts" at bounding box center [46, 246] width 54 height 7
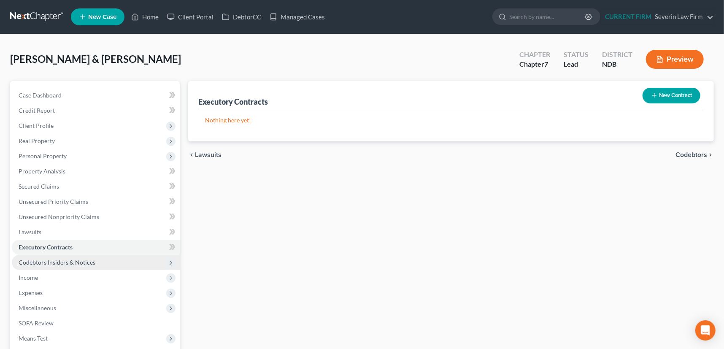
click at [39, 261] on span "Codebtors Insiders & Notices" at bounding box center [57, 262] width 77 height 7
click at [45, 263] on span "Codebtors Insiders & Notices" at bounding box center [57, 262] width 77 height 7
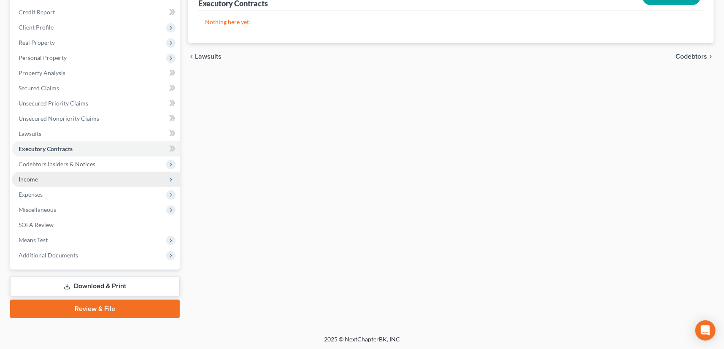
click at [29, 177] on span "Income" at bounding box center [28, 178] width 19 height 7
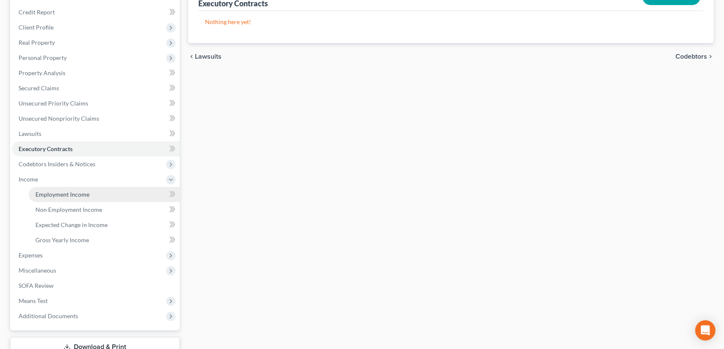
click at [51, 193] on span "Employment Income" at bounding box center [62, 194] width 54 height 7
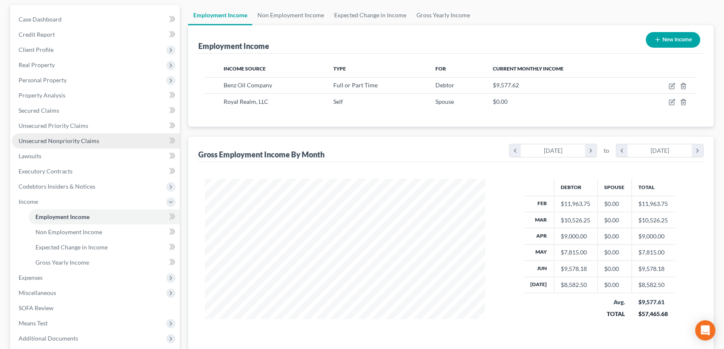
scroll to position [76, 0]
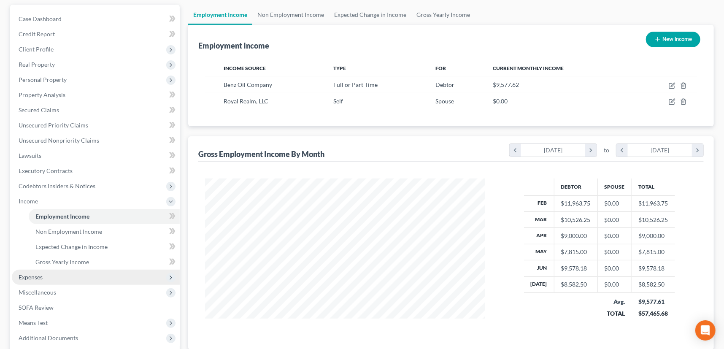
click at [42, 275] on span "Expenses" at bounding box center [31, 276] width 24 height 7
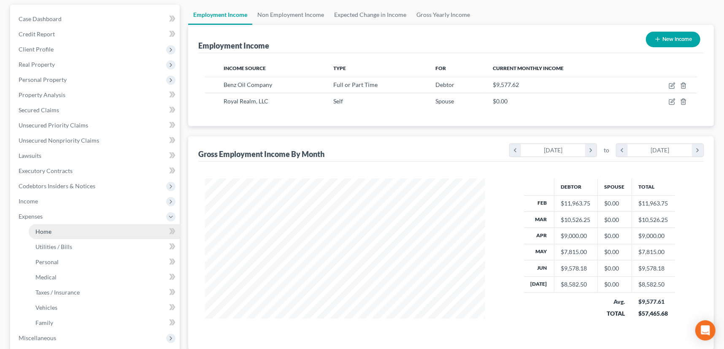
click at [41, 232] on span "Home" at bounding box center [43, 231] width 16 height 7
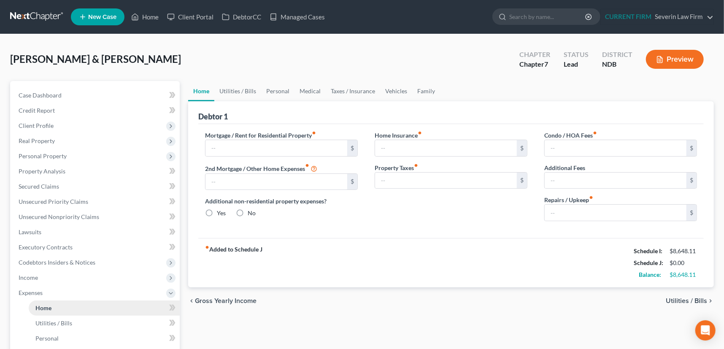
type input "1,964.75"
type input "0.00"
radio input "true"
type input "0.00"
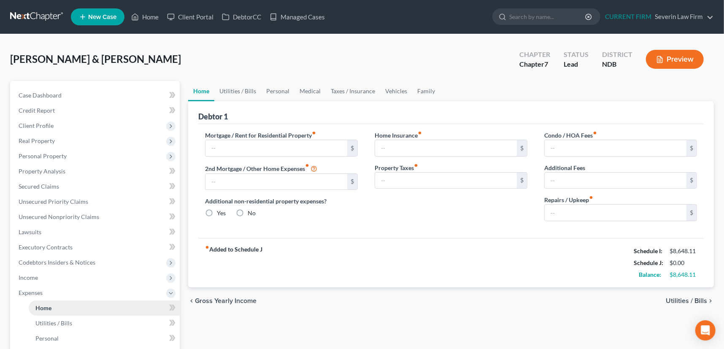
type input "0.00"
type input "800.00"
click at [240, 89] on link "Utilities / Bills" at bounding box center [237, 91] width 47 height 20
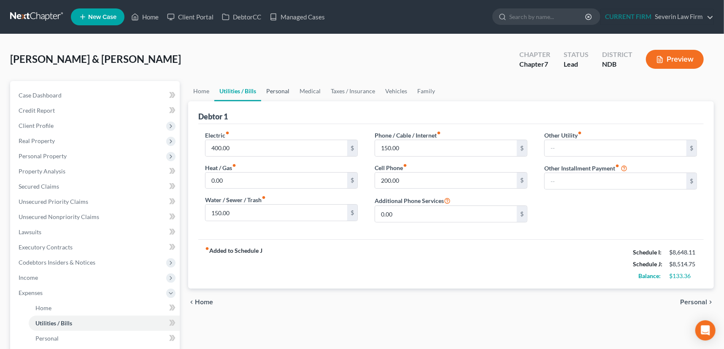
click at [283, 90] on link "Personal" at bounding box center [277, 91] width 33 height 20
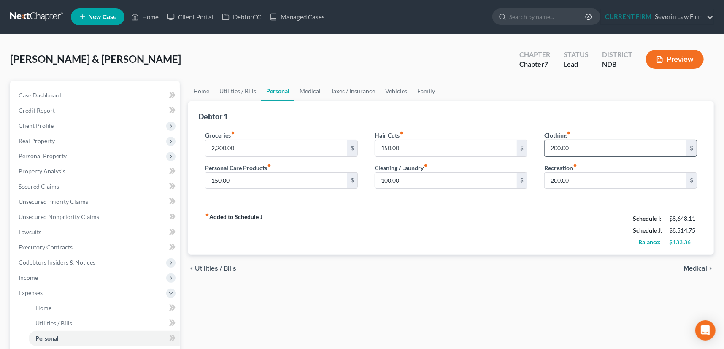
click at [579, 148] on input "200.00" at bounding box center [615, 148] width 142 height 16
type input "3"
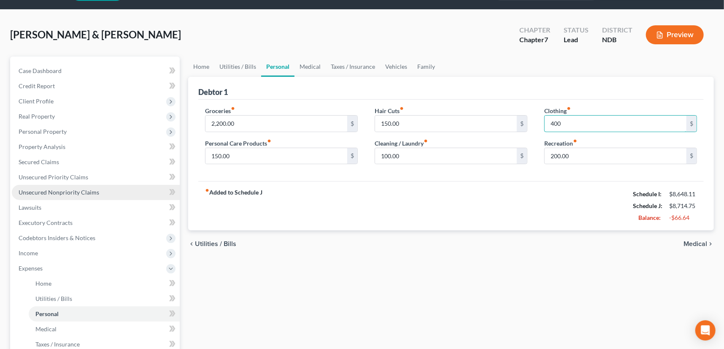
scroll to position [38, 0]
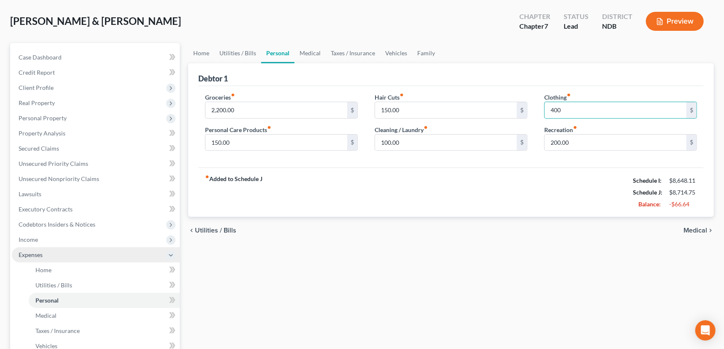
drag, startPoint x: 32, startPoint y: 254, endPoint x: 65, endPoint y: 247, distance: 34.1
click at [32, 254] on span "Expenses" at bounding box center [31, 254] width 24 height 7
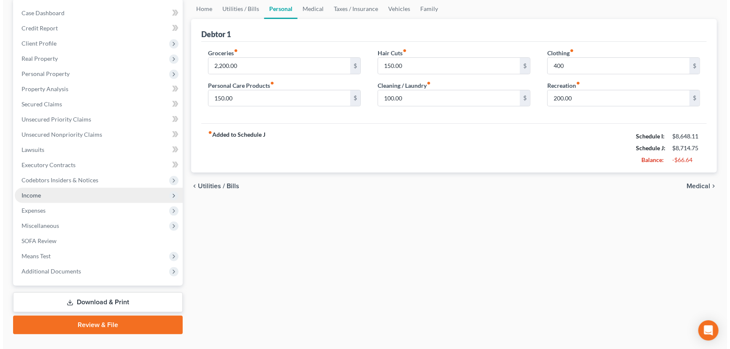
scroll to position [98, 0]
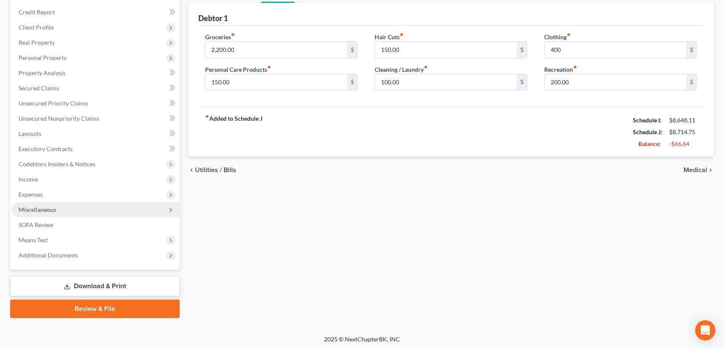
click at [46, 210] on span "Miscellaneous" at bounding box center [38, 209] width 38 height 7
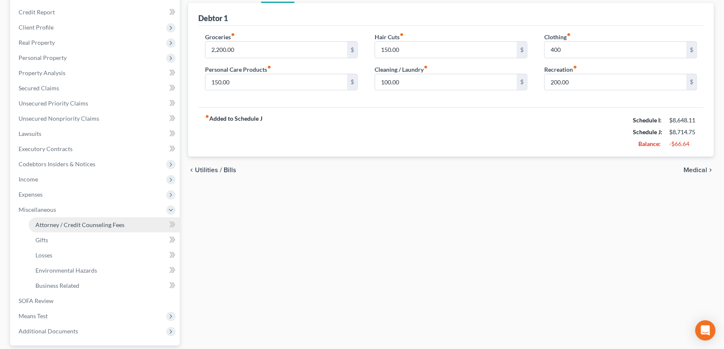
click at [48, 222] on span "Attorney / Credit Counseling Fees" at bounding box center [79, 224] width 89 height 7
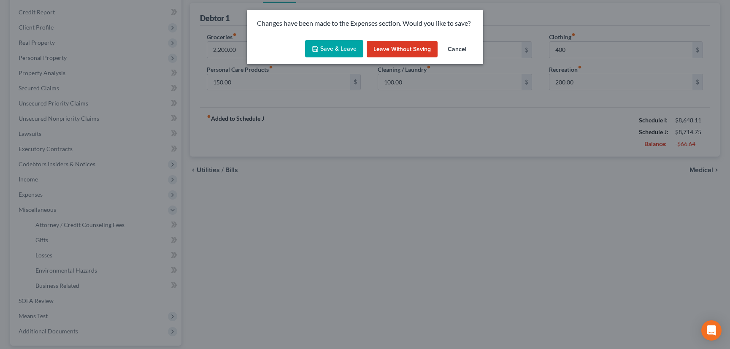
click at [337, 51] on button "Save & Leave" at bounding box center [334, 49] width 58 height 18
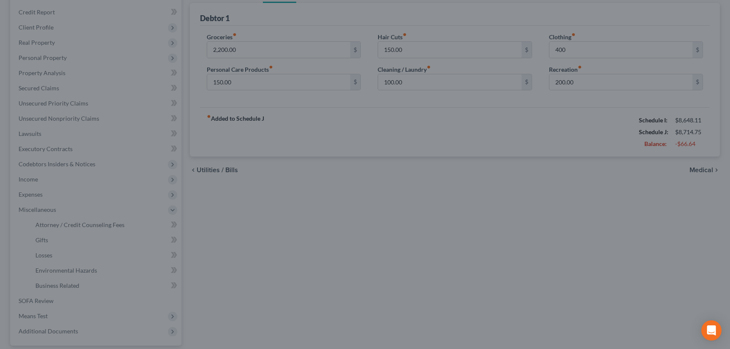
type input "400.00"
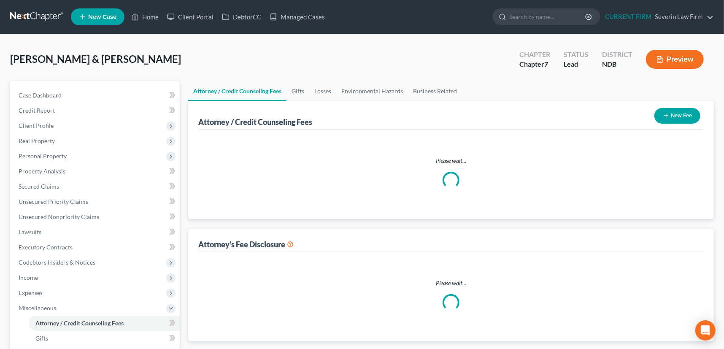
select select "0"
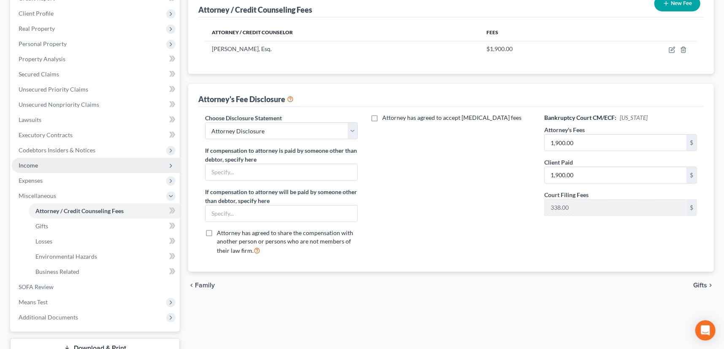
scroll to position [136, 0]
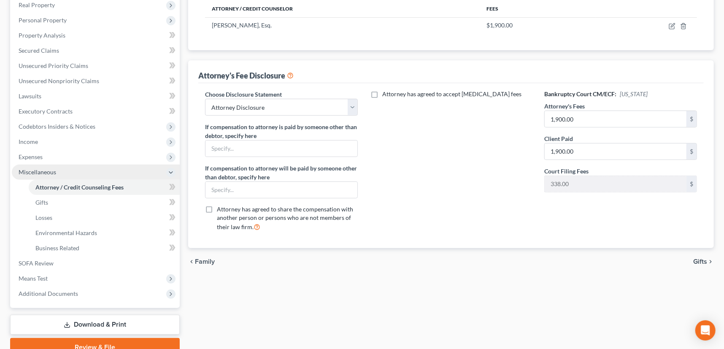
click at [46, 171] on span "Miscellaneous" at bounding box center [38, 171] width 38 height 7
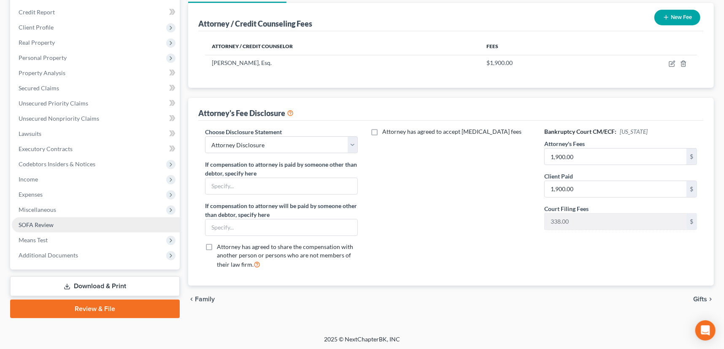
click at [45, 223] on span "SOFA Review" at bounding box center [36, 224] width 35 height 7
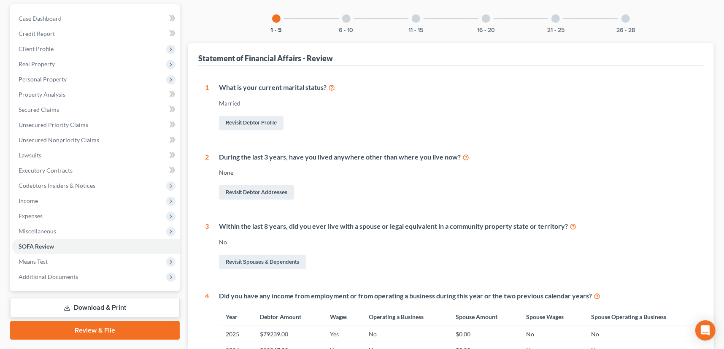
scroll to position [76, 0]
click at [346, 20] on div at bounding box center [346, 19] width 8 height 8
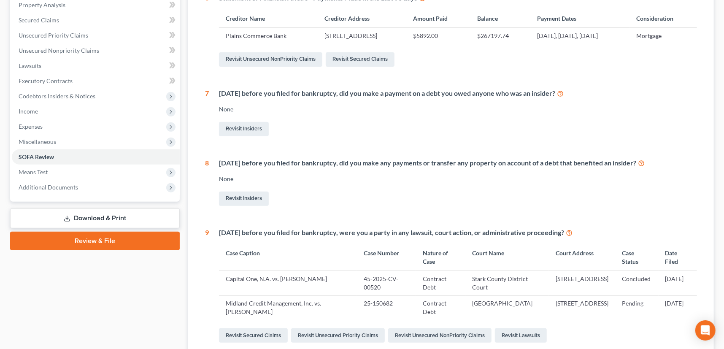
scroll to position [115, 0]
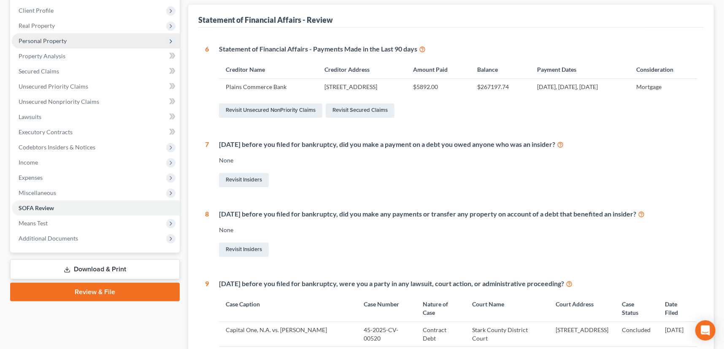
click at [51, 39] on span "Personal Property" at bounding box center [43, 40] width 48 height 7
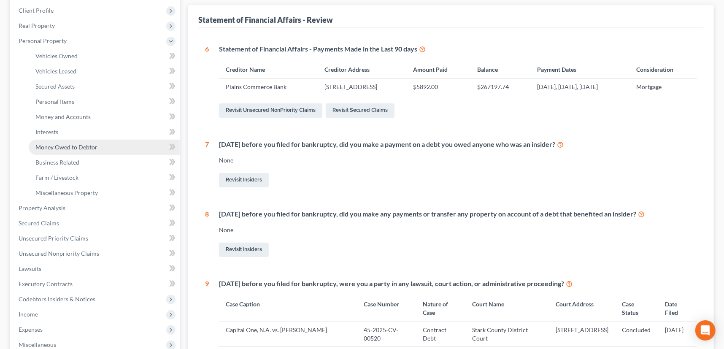
click at [70, 146] on span "Money Owed to Debtor" at bounding box center [66, 146] width 62 height 7
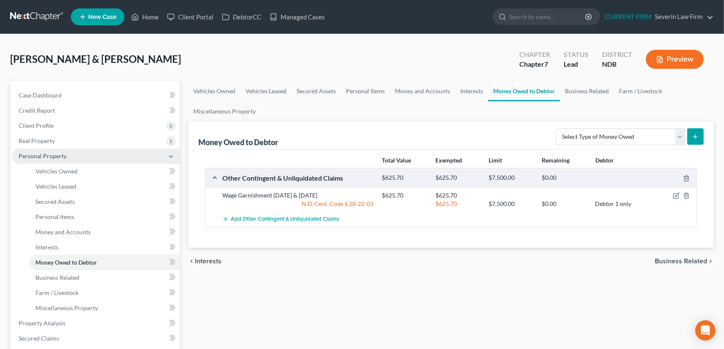
click at [52, 151] on span "Personal Property" at bounding box center [96, 155] width 168 height 15
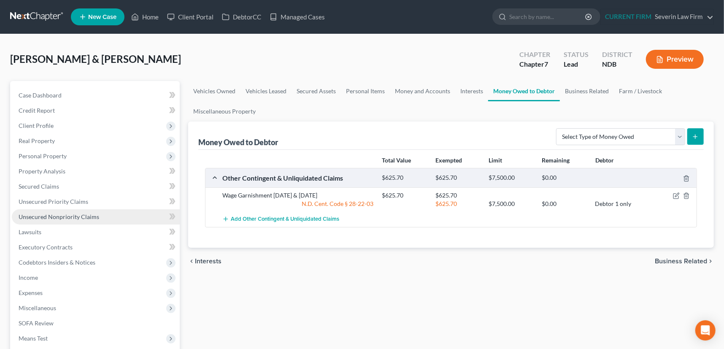
click at [61, 214] on span "Unsecured Nonpriority Claims" at bounding box center [59, 216] width 81 height 7
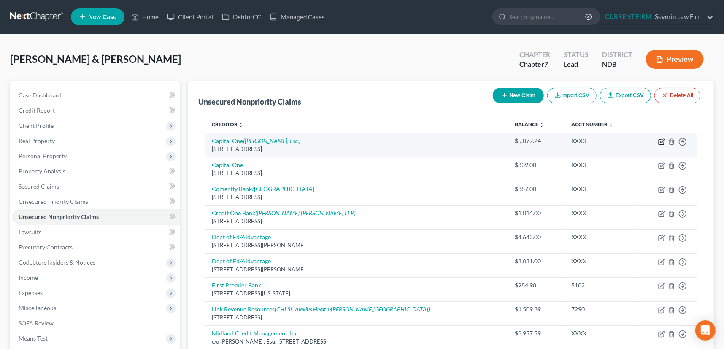
click at [663, 140] on icon "button" at bounding box center [662, 141] width 4 height 4
select select "46"
select select "2"
select select "1"
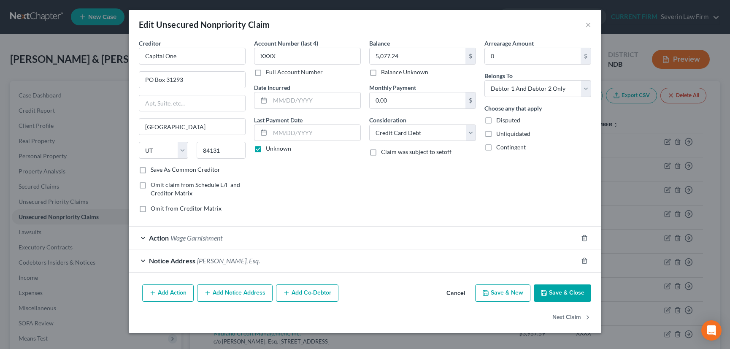
click at [374, 237] on div "Action Wage Garnishment" at bounding box center [353, 237] width 449 height 22
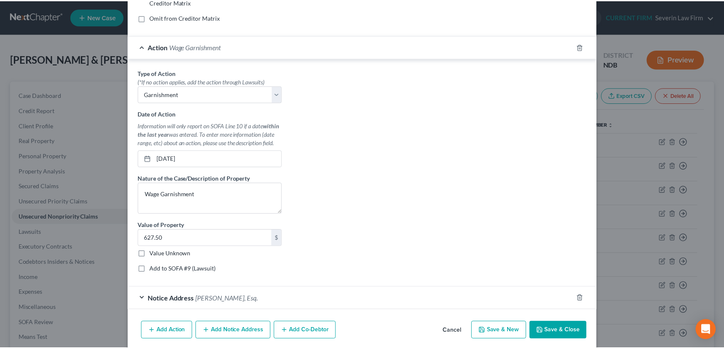
scroll to position [191, 0]
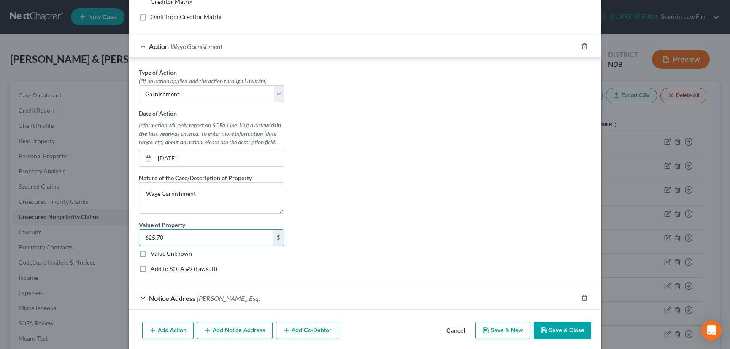
type input "625.70"
click at [554, 326] on button "Save & Close" at bounding box center [562, 330] width 57 height 18
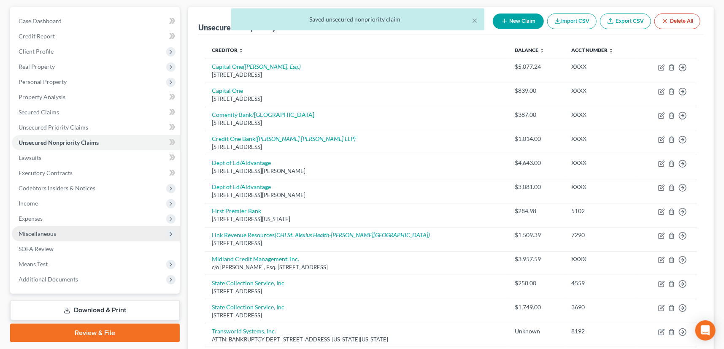
scroll to position [76, 0]
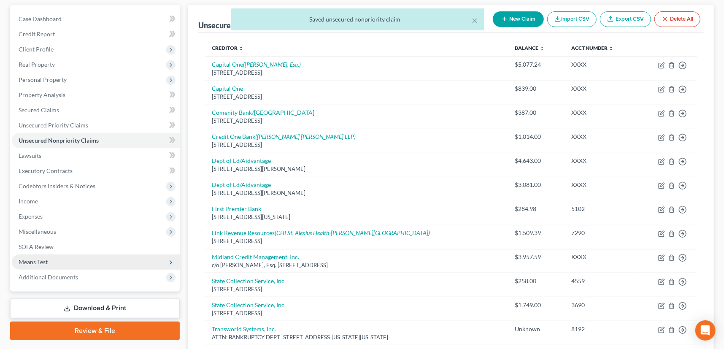
click at [48, 259] on span "Means Test" at bounding box center [96, 261] width 168 height 15
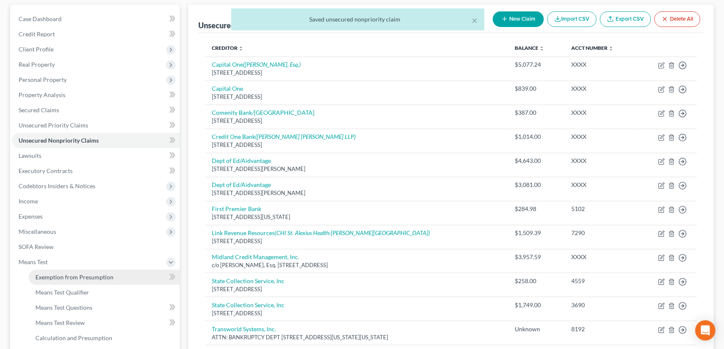
click at [52, 275] on span "Exemption from Presumption" at bounding box center [74, 276] width 78 height 7
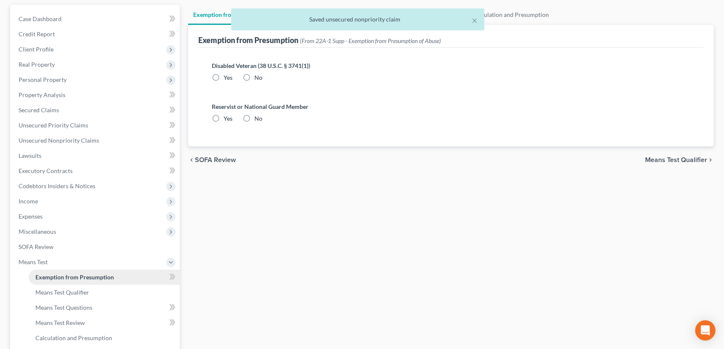
scroll to position [11, 0]
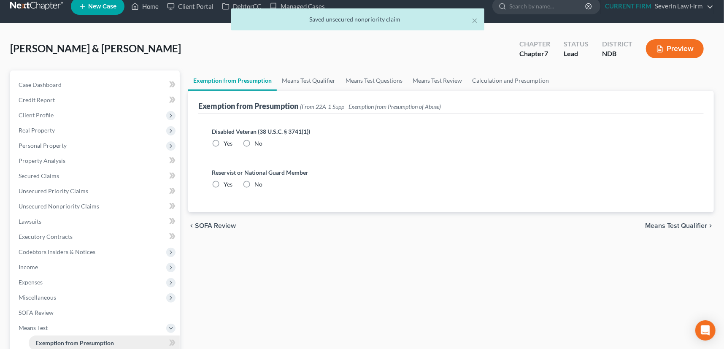
radio input "true"
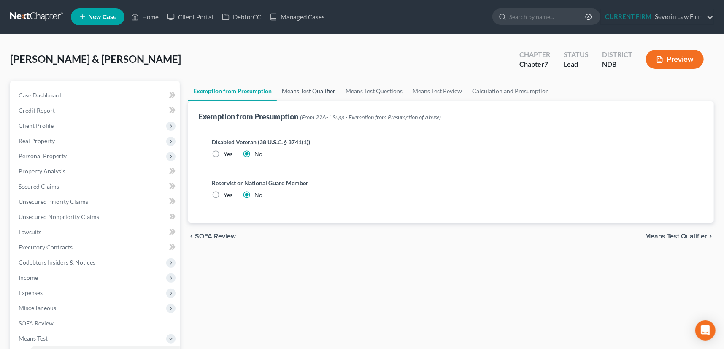
click at [299, 89] on link "Means Test Qualifier" at bounding box center [309, 91] width 64 height 20
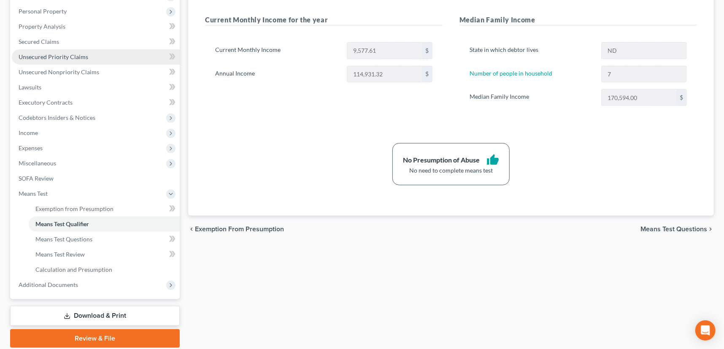
scroll to position [174, 0]
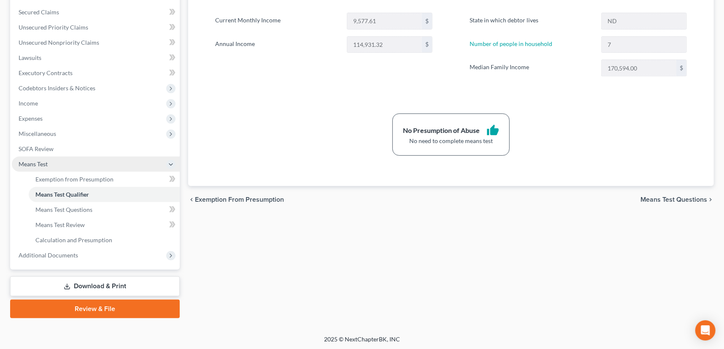
click at [40, 162] on span "Means Test" at bounding box center [33, 163] width 29 height 7
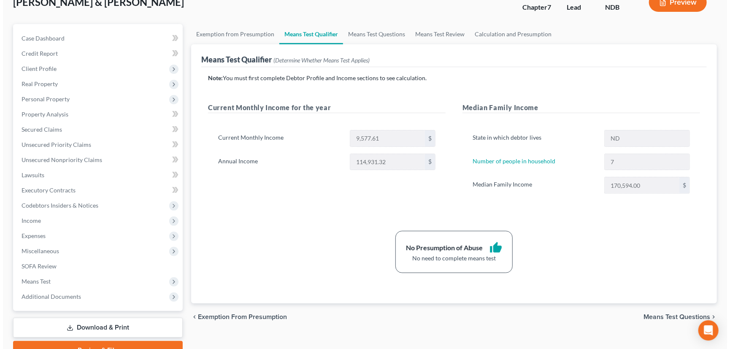
scroll to position [0, 0]
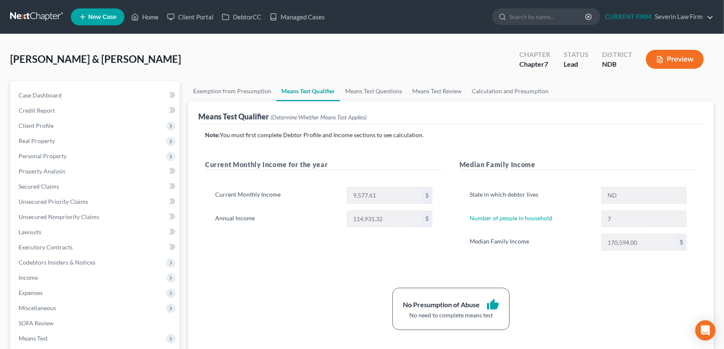
click at [683, 57] on button "Preview" at bounding box center [675, 59] width 58 height 19
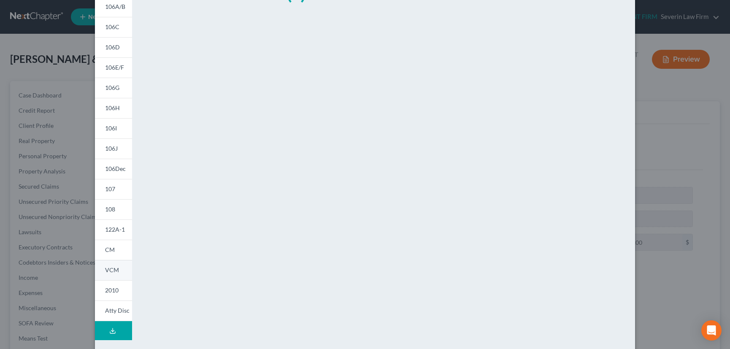
scroll to position [119, 0]
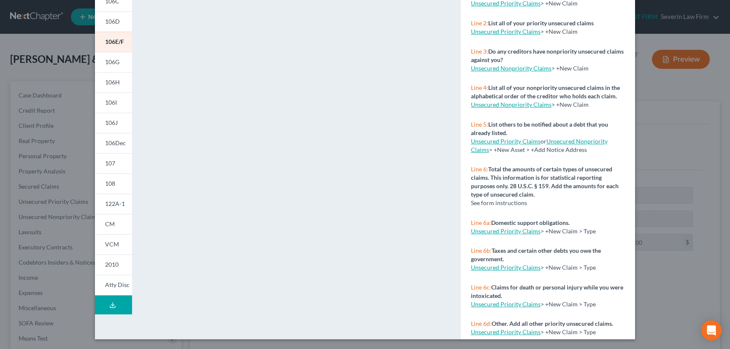
click at [113, 304] on button "Download Draft" at bounding box center [113, 304] width 37 height 19
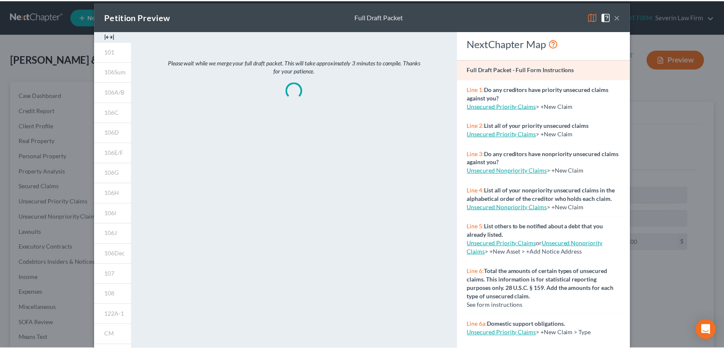
scroll to position [0, 0]
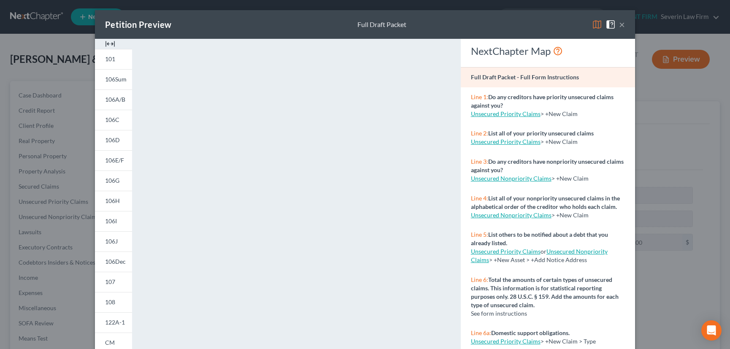
click at [619, 22] on button "×" at bounding box center [622, 24] width 6 height 10
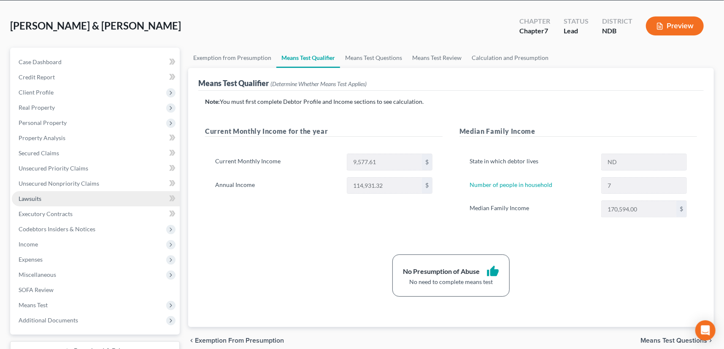
scroll to position [98, 0]
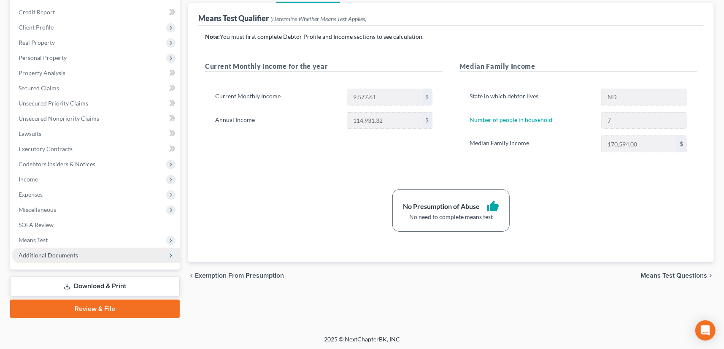
click at [50, 253] on span "Additional Documents" at bounding box center [48, 254] width 59 height 7
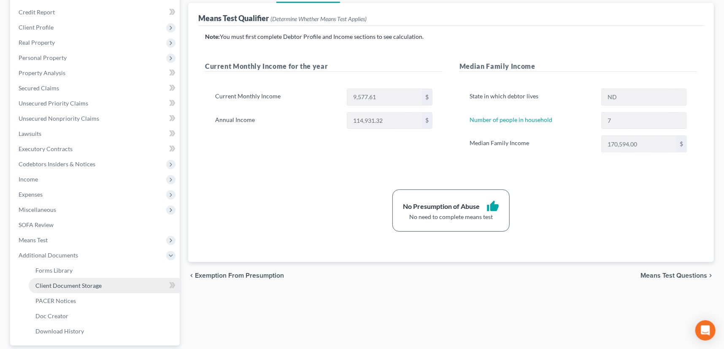
click at [61, 283] on span "Client Document Storage" at bounding box center [68, 285] width 66 height 7
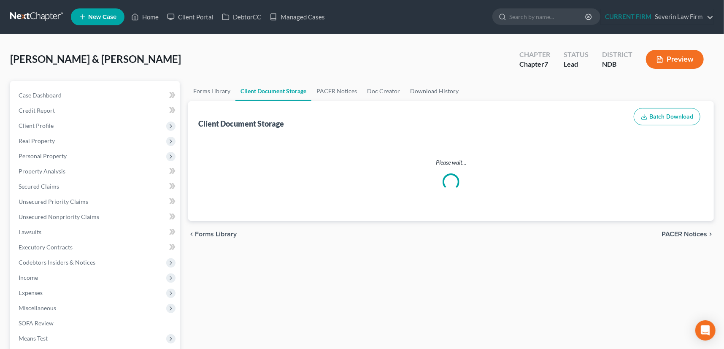
select select "0"
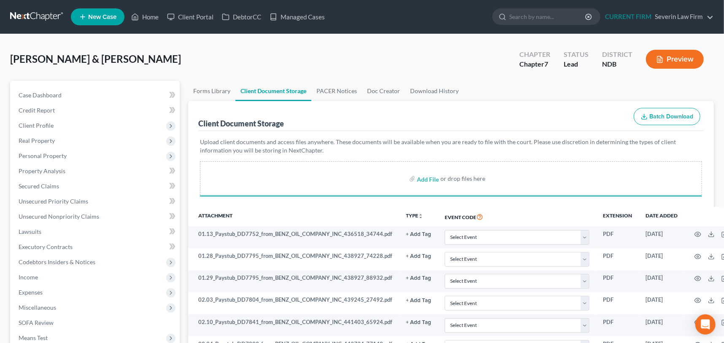
select select "0"
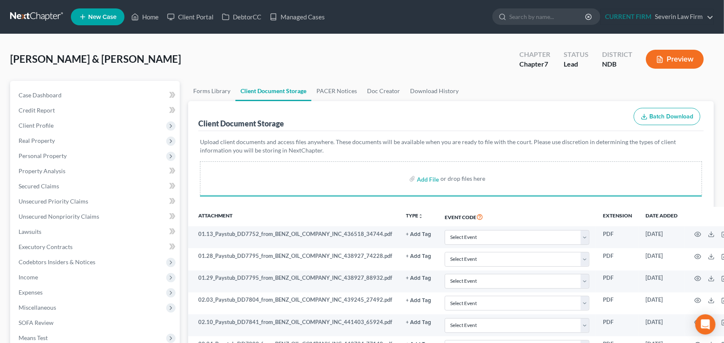
select select "0"
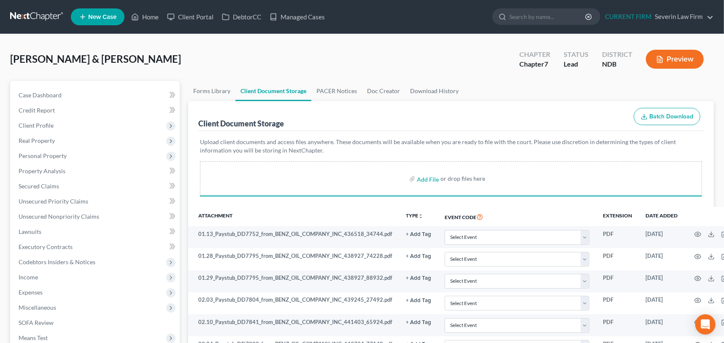
select select "0"
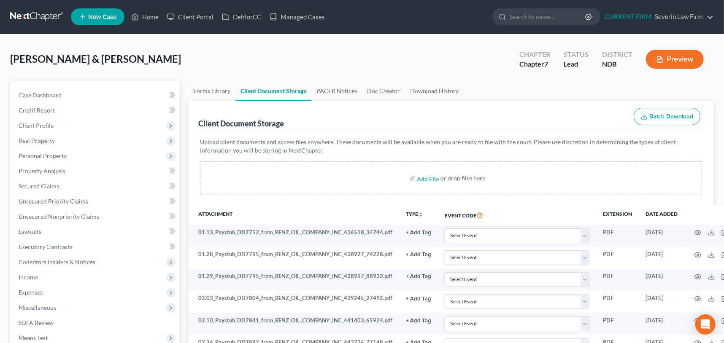
select select "0"
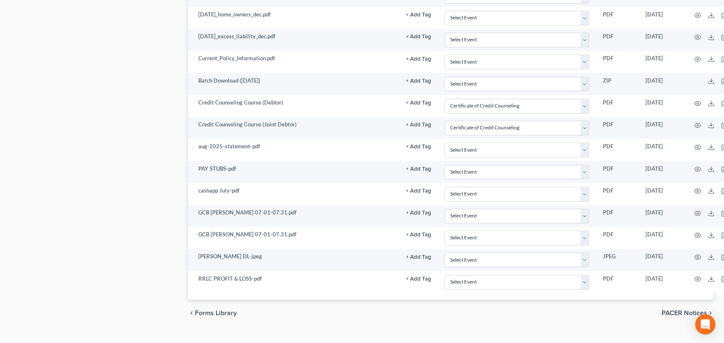
scroll to position [1089, 0]
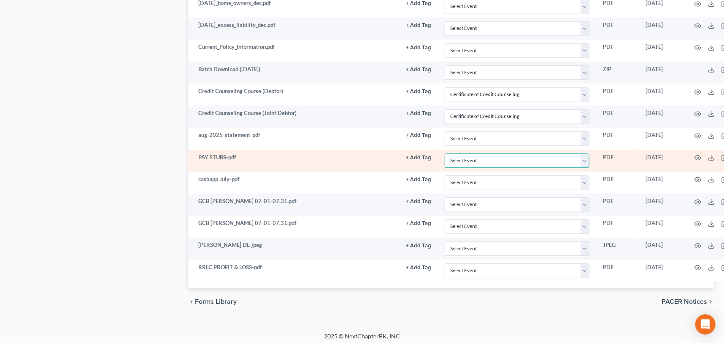
click at [583, 157] on select "Select Event Certificate of Credit Counseling Chapter 13 Plan Pay Filing Fee in…" at bounding box center [517, 161] width 145 height 15
select select "3"
click at [445, 154] on select "Select Event Certificate of Credit Counseling Chapter 13 Plan Pay Filing Fee in…" at bounding box center [517, 161] width 145 height 15
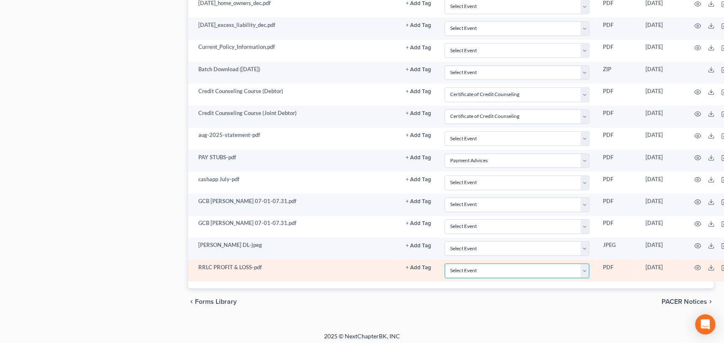
click at [585, 267] on select "Select Event Certificate of Credit Counseling Chapter 13 Plan Pay Filing Fee in…" at bounding box center [517, 271] width 145 height 15
select select "4"
click at [445, 264] on select "Select Event Certificate of Credit Counseling Chapter 13 Plan Pay Filing Fee in…" at bounding box center [517, 271] width 145 height 15
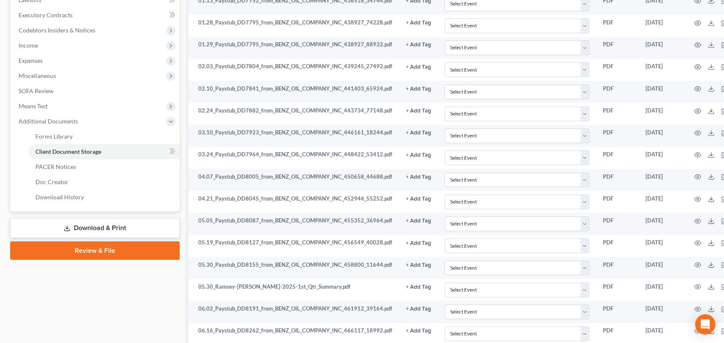
scroll to position [230, 0]
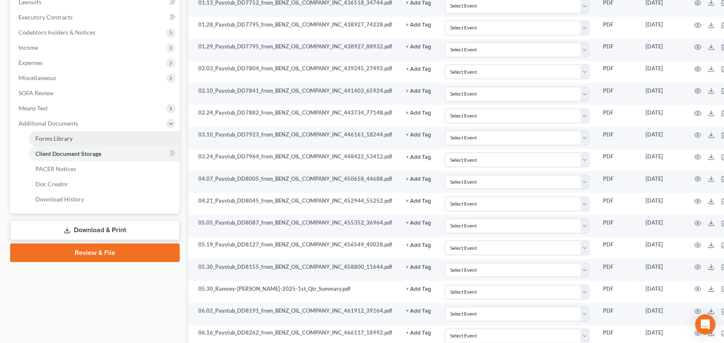
click at [47, 137] on span "Forms Library" at bounding box center [53, 138] width 37 height 7
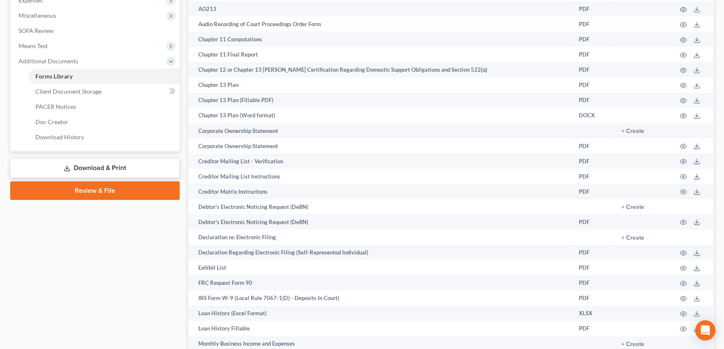
scroll to position [302, 0]
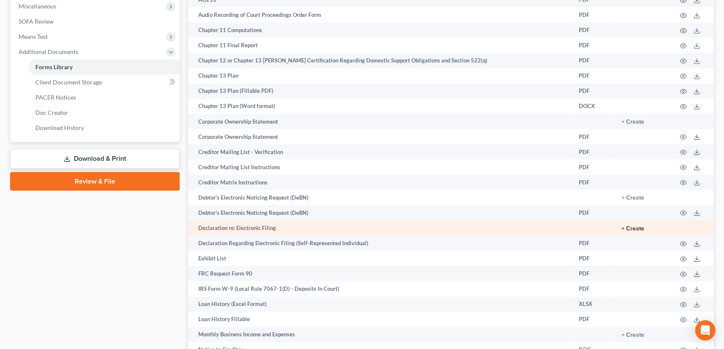
click at [625, 227] on button "+ Create" at bounding box center [632, 229] width 23 height 6
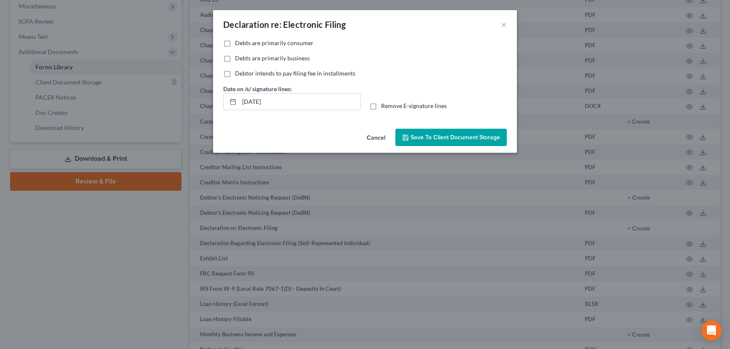
click at [235, 40] on label "Debts are primarily consumer" at bounding box center [274, 43] width 78 height 8
click at [238, 40] on input "Debts are primarily consumer" at bounding box center [240, 41] width 5 height 5
checkbox input "true"
click at [453, 138] on span "Save to Client Document Storage" at bounding box center [454, 137] width 89 height 7
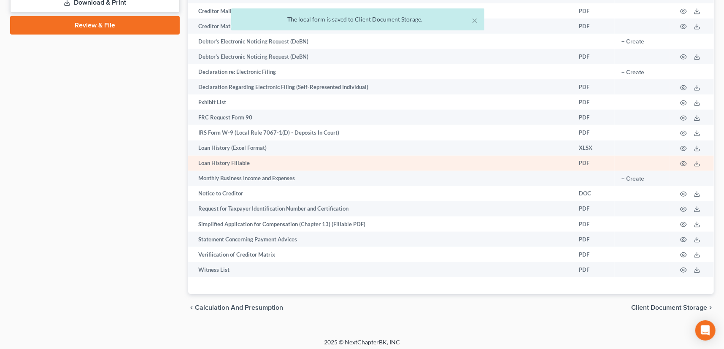
scroll to position [460, 0]
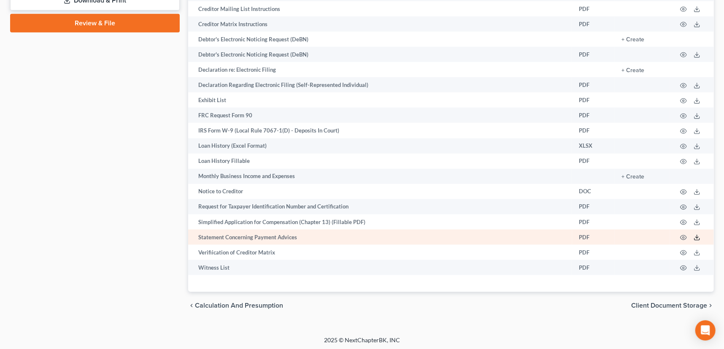
click at [697, 235] on line at bounding box center [697, 236] width 0 height 3
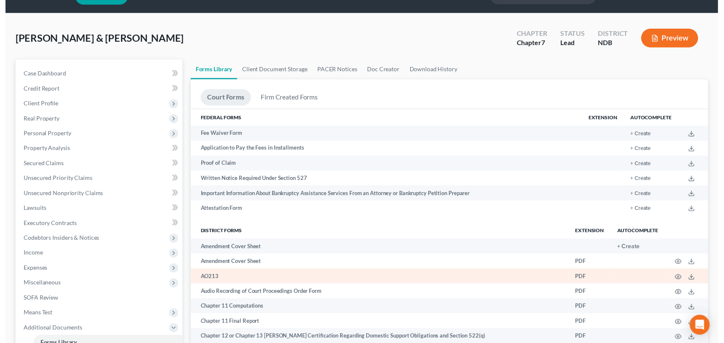
scroll to position [0, 0]
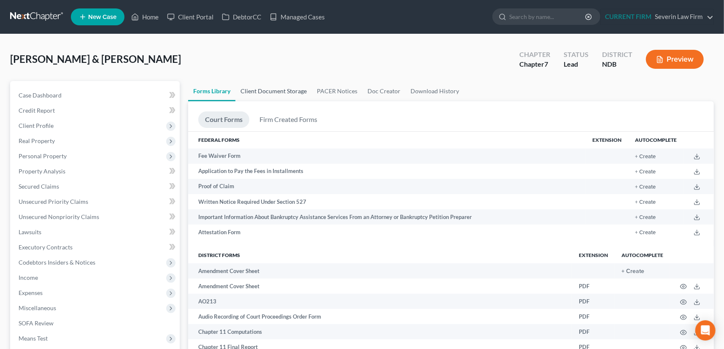
drag, startPoint x: 281, startPoint y: 89, endPoint x: 276, endPoint y: 87, distance: 5.5
click at [281, 89] on link "Client Document Storage" at bounding box center [273, 91] width 76 height 20
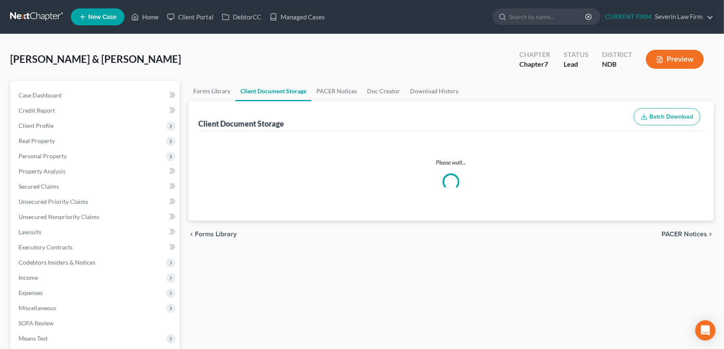
select select "0"
select select "3"
select select "4"
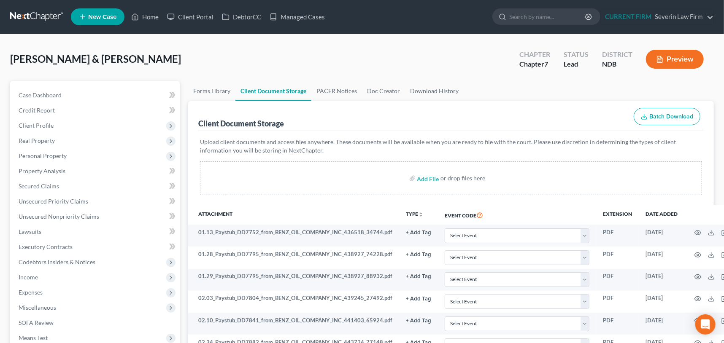
select select "0"
select select "3"
select select "4"
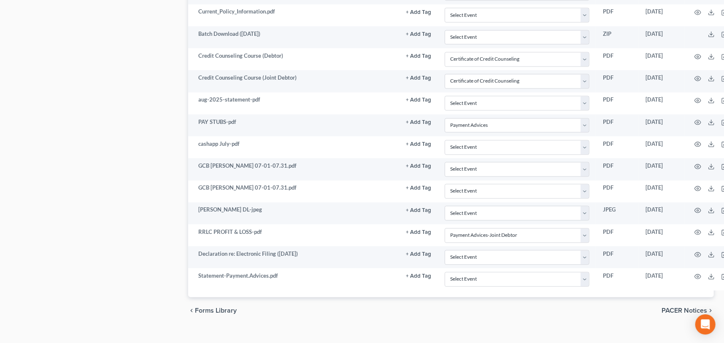
scroll to position [1132, 0]
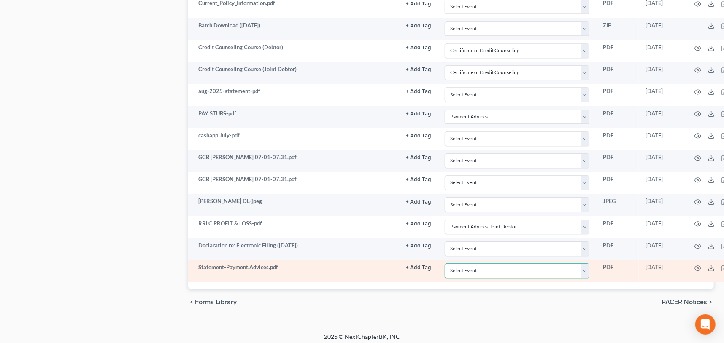
click at [582, 266] on select "Select Event Certificate of Credit Counseling Chapter 13 Plan Pay Filing Fee in…" at bounding box center [517, 271] width 145 height 15
select select "5"
click at [445, 264] on select "Select Event Certificate of Credit Counseling Chapter 13 Plan Pay Filing Fee in…" at bounding box center [517, 271] width 145 height 15
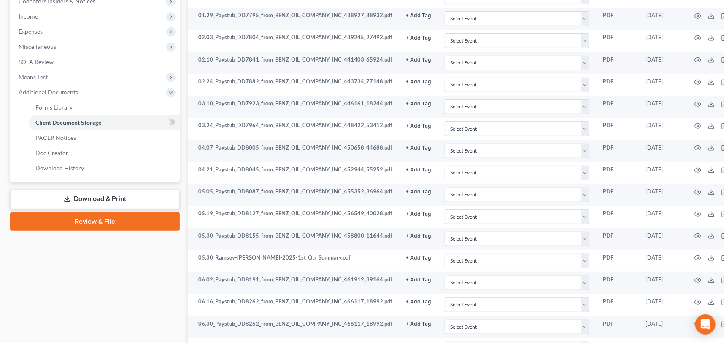
scroll to position [247, 0]
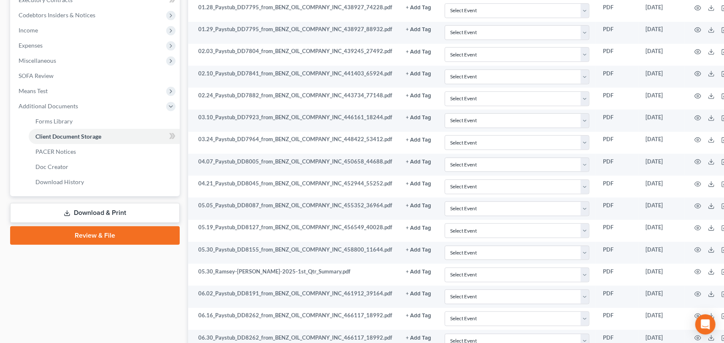
click at [67, 210] on icon at bounding box center [67, 213] width 7 height 7
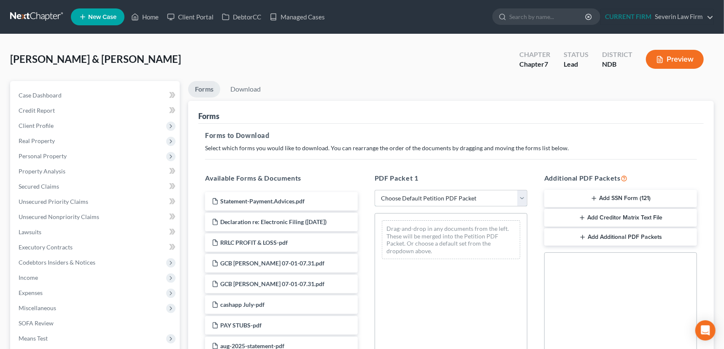
click at [525, 196] on select "Choose Default Petition PDF Packet Complete Bankruptcy Petition (all forms and …" at bounding box center [451, 198] width 153 height 17
select select "3"
click at [375, 190] on select "Choose Default Petition PDF Packet Complete Bankruptcy Petition (all forms and …" at bounding box center [451, 198] width 153 height 17
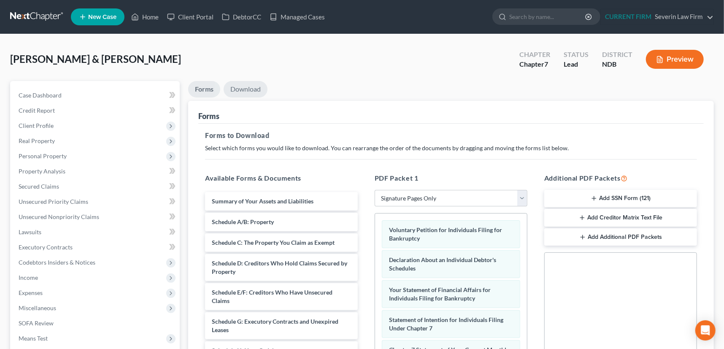
click at [244, 89] on link "Download" at bounding box center [246, 89] width 44 height 16
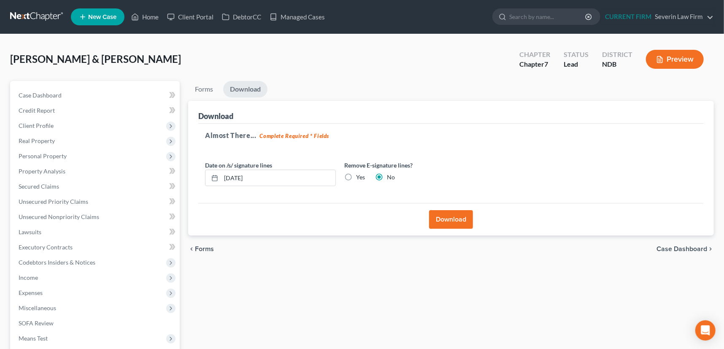
click at [356, 173] on label "Yes" at bounding box center [360, 177] width 9 height 8
click at [359, 173] on input "Yes" at bounding box center [361, 175] width 5 height 5
radio input "true"
radio input "false"
click at [454, 214] on button "Download" at bounding box center [451, 219] width 44 height 19
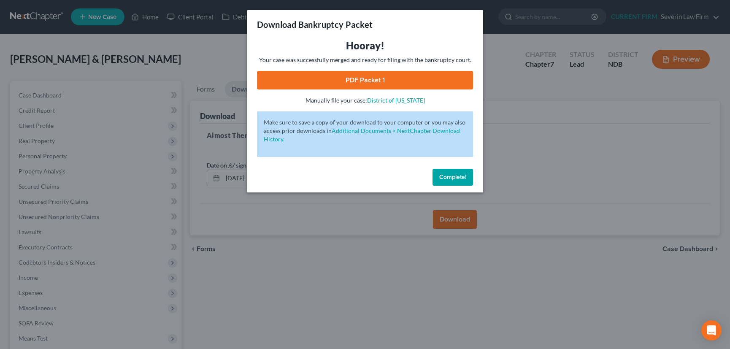
click at [366, 80] on link "PDF Packet 1" at bounding box center [365, 80] width 216 height 19
click at [455, 176] on span "Complete!" at bounding box center [452, 176] width 27 height 7
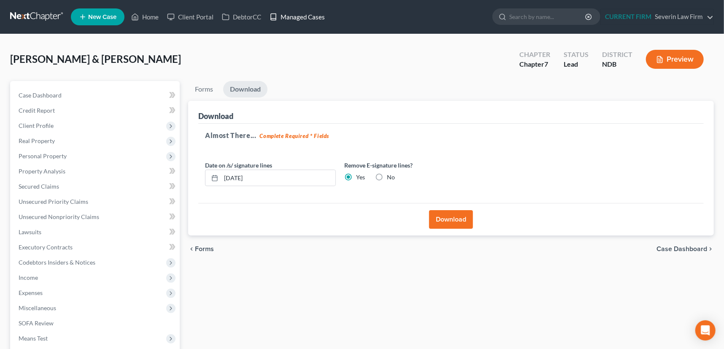
click at [306, 17] on link "Managed Cases" at bounding box center [297, 16] width 64 height 15
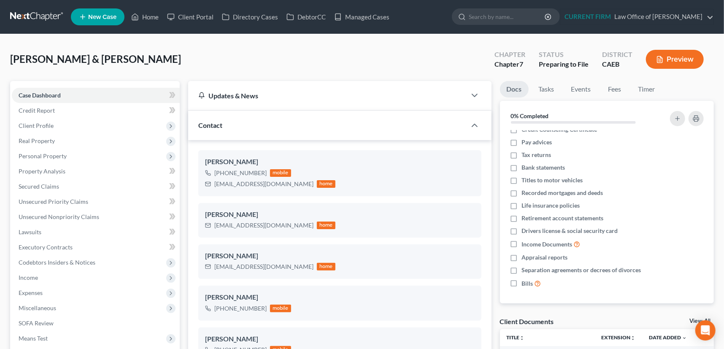
scroll to position [266, 0]
click at [371, 14] on link "Managed Cases" at bounding box center [362, 16] width 64 height 15
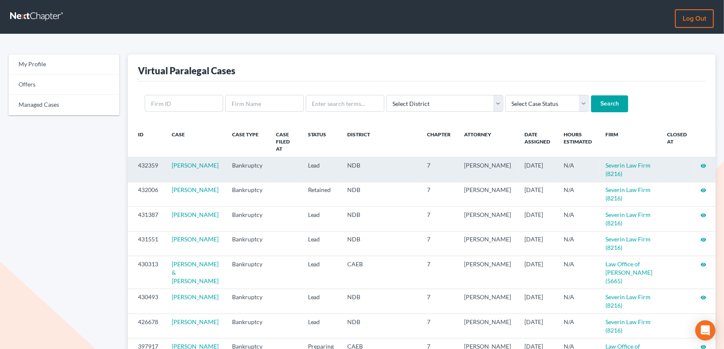
click at [702, 163] on icon "visibility" at bounding box center [704, 166] width 6 height 6
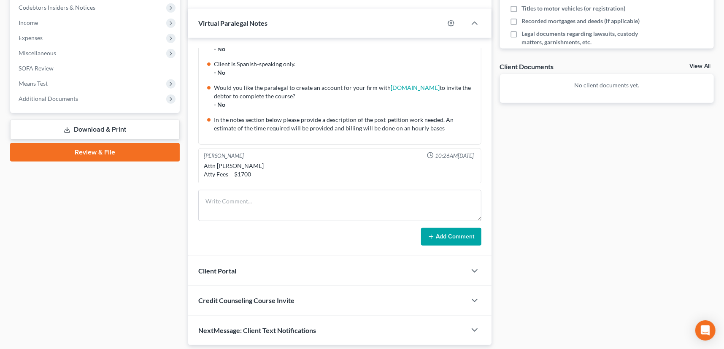
scroll to position [275, 0]
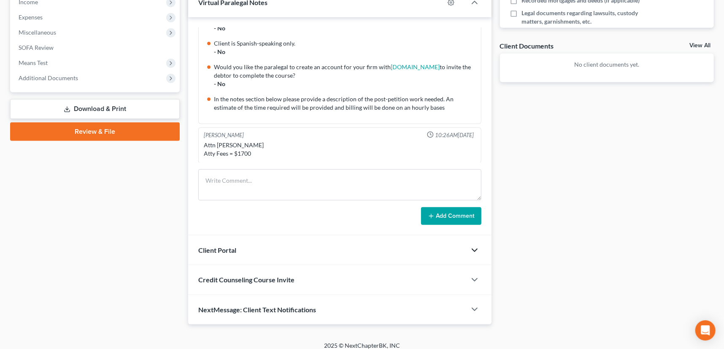
click at [475, 249] on polyline "button" at bounding box center [474, 250] width 5 height 3
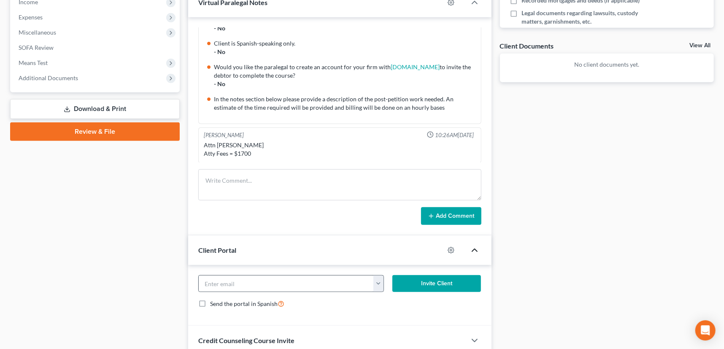
click at [376, 283] on button "button" at bounding box center [378, 283] width 11 height 16
click at [401, 299] on link "[EMAIL_ADDRESS][DOMAIN_NAME]" at bounding box center [430, 302] width 115 height 14
type input "[EMAIL_ADDRESS][DOMAIN_NAME]"
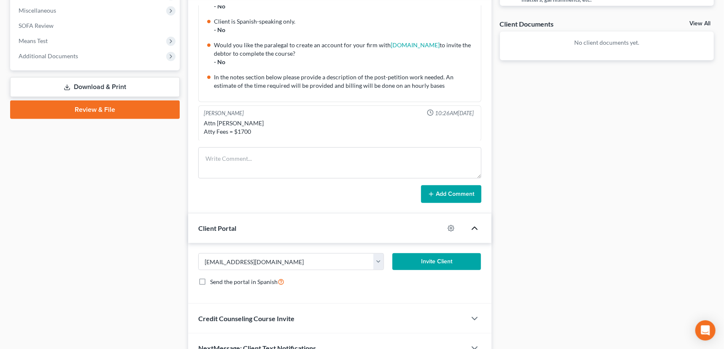
scroll to position [342, 0]
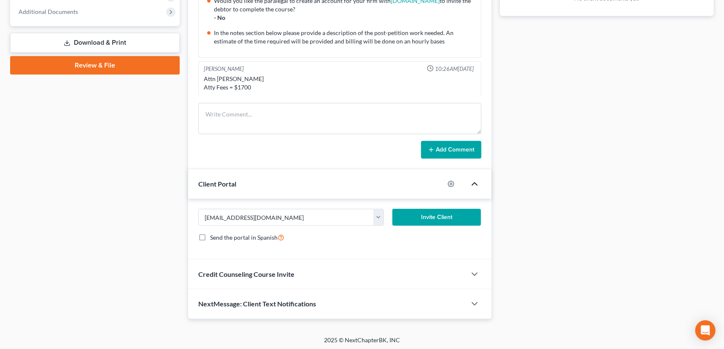
click at [453, 217] on button "Invite Client" at bounding box center [436, 217] width 89 height 17
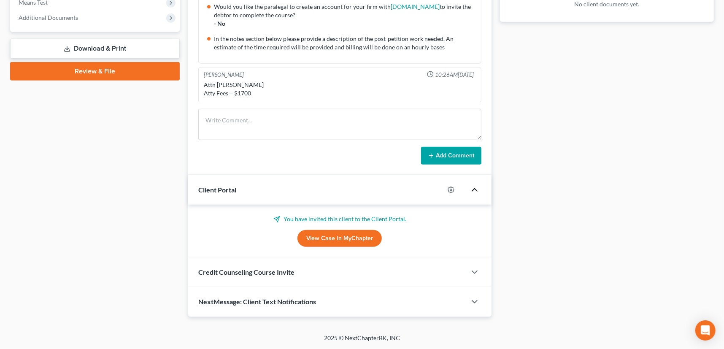
scroll to position [334, 0]
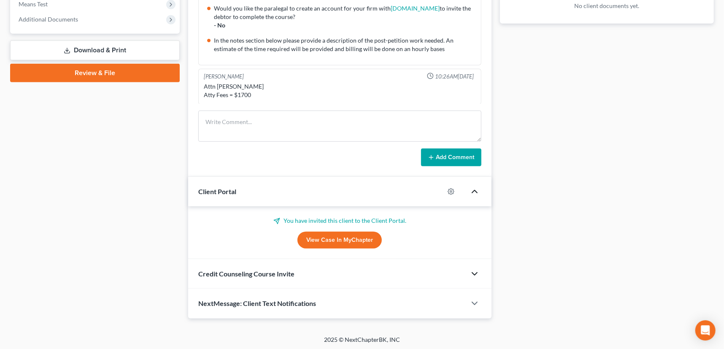
click at [475, 270] on icon "button" at bounding box center [474, 274] width 10 height 10
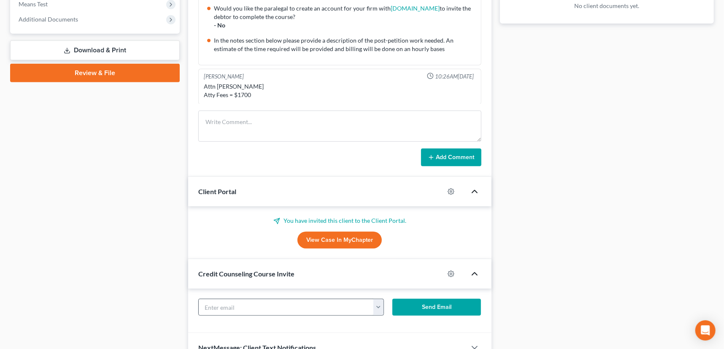
click at [380, 302] on button "button" at bounding box center [378, 307] width 11 height 16
click at [392, 323] on link "[EMAIL_ADDRESS][DOMAIN_NAME]" at bounding box center [430, 325] width 115 height 14
type input "[EMAIL_ADDRESS][DOMAIN_NAME]"
click at [434, 304] on button "Send Email" at bounding box center [436, 307] width 89 height 17
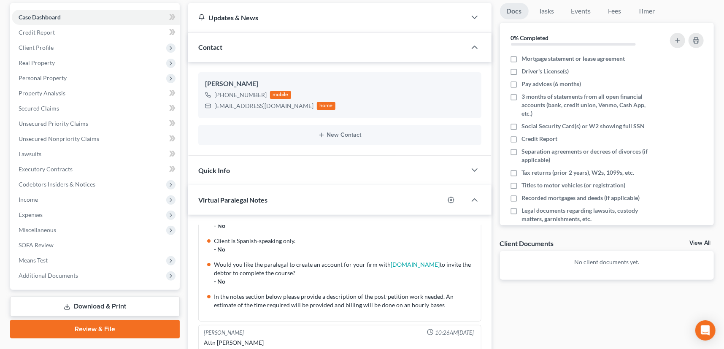
scroll to position [66, 0]
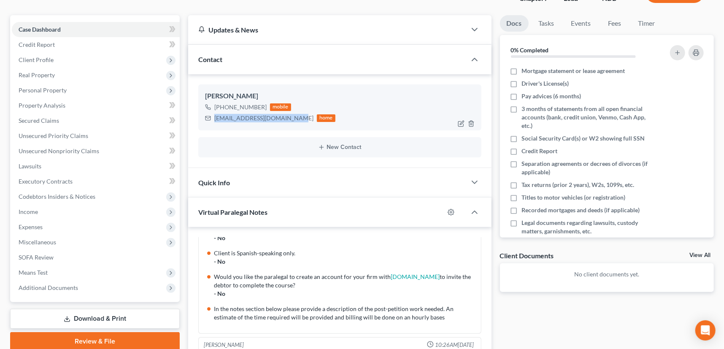
drag, startPoint x: 214, startPoint y: 115, endPoint x: 291, endPoint y: 118, distance: 77.2
click at [291, 118] on div "[EMAIL_ADDRESS][DOMAIN_NAME]" at bounding box center [263, 118] width 99 height 8
copy div "[EMAIL_ADDRESS][DOMAIN_NAME]"
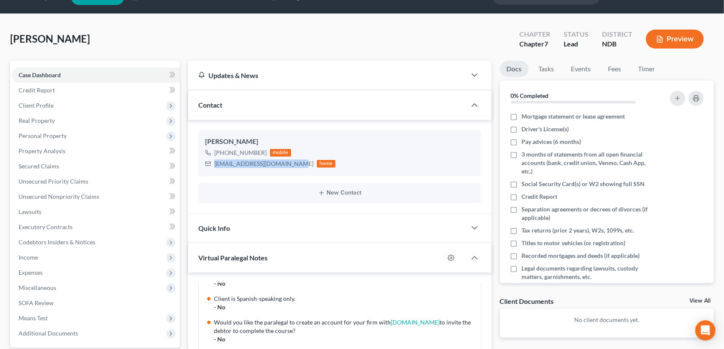
scroll to position [0, 0]
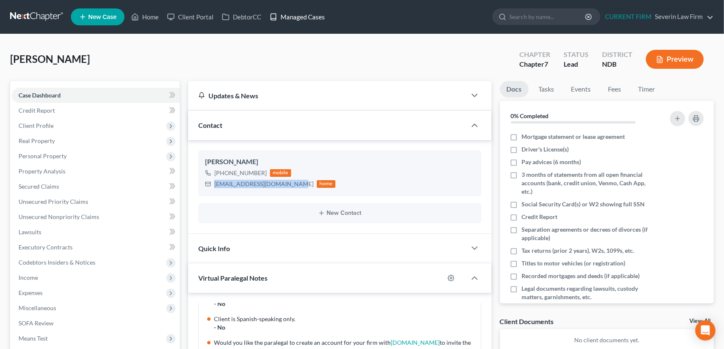
click at [299, 16] on link "Managed Cases" at bounding box center [297, 16] width 64 height 15
